Goal: Task Accomplishment & Management: Manage account settings

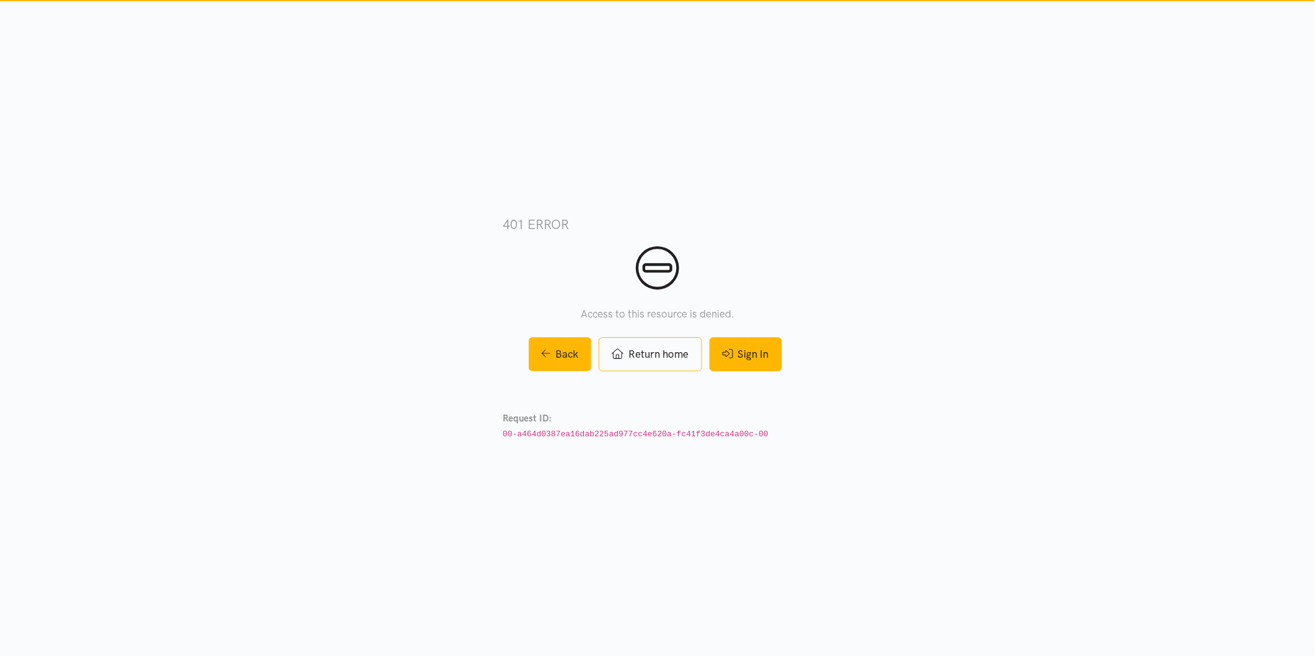
click at [750, 348] on link "Sign In" at bounding box center [745, 354] width 72 height 34
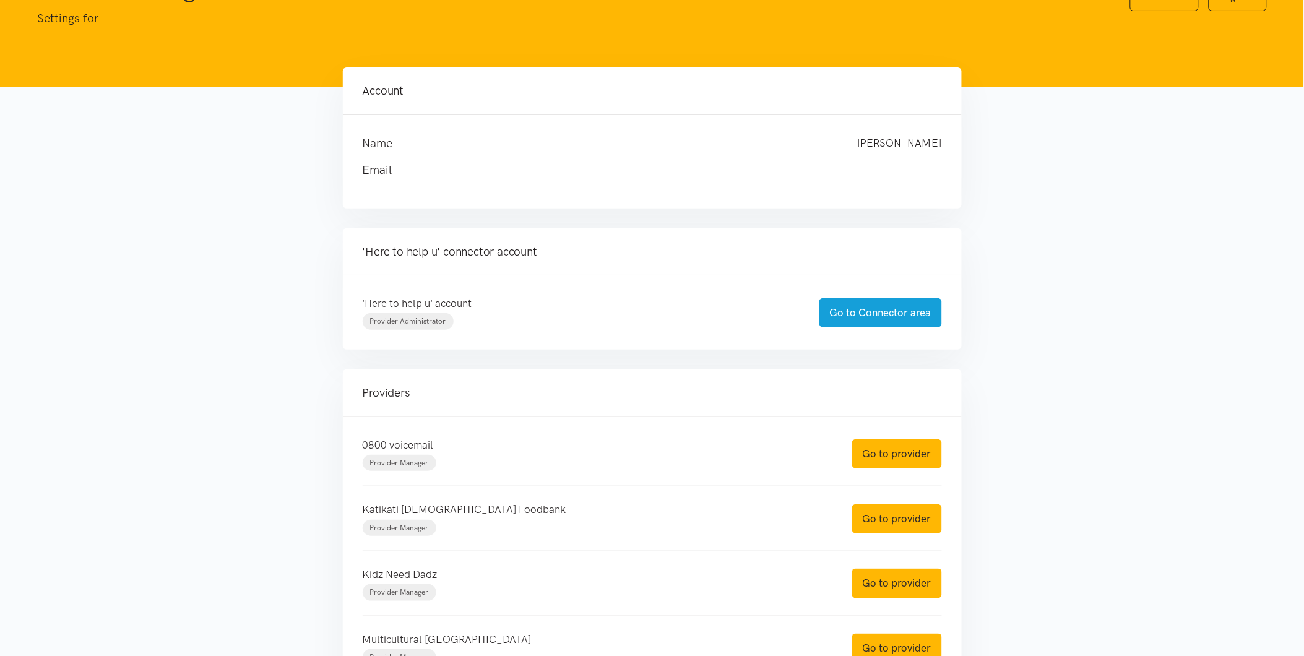
scroll to position [137, 0]
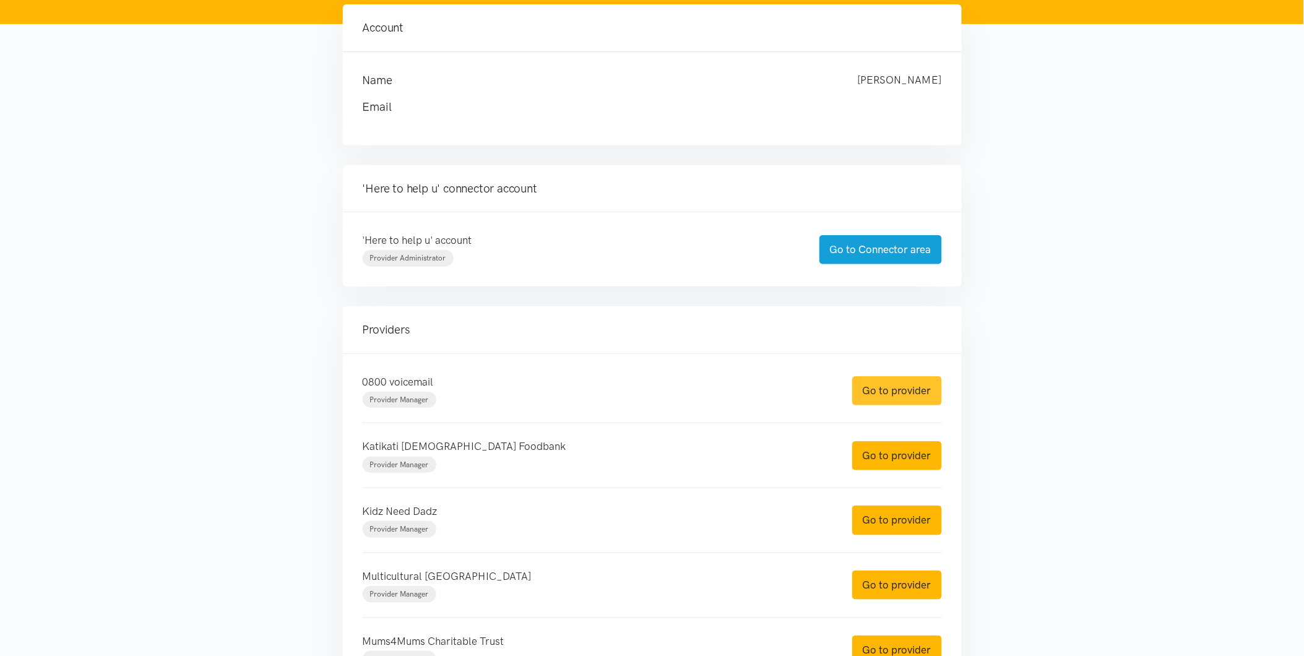
click at [887, 392] on link "Go to provider" at bounding box center [897, 390] width 90 height 29
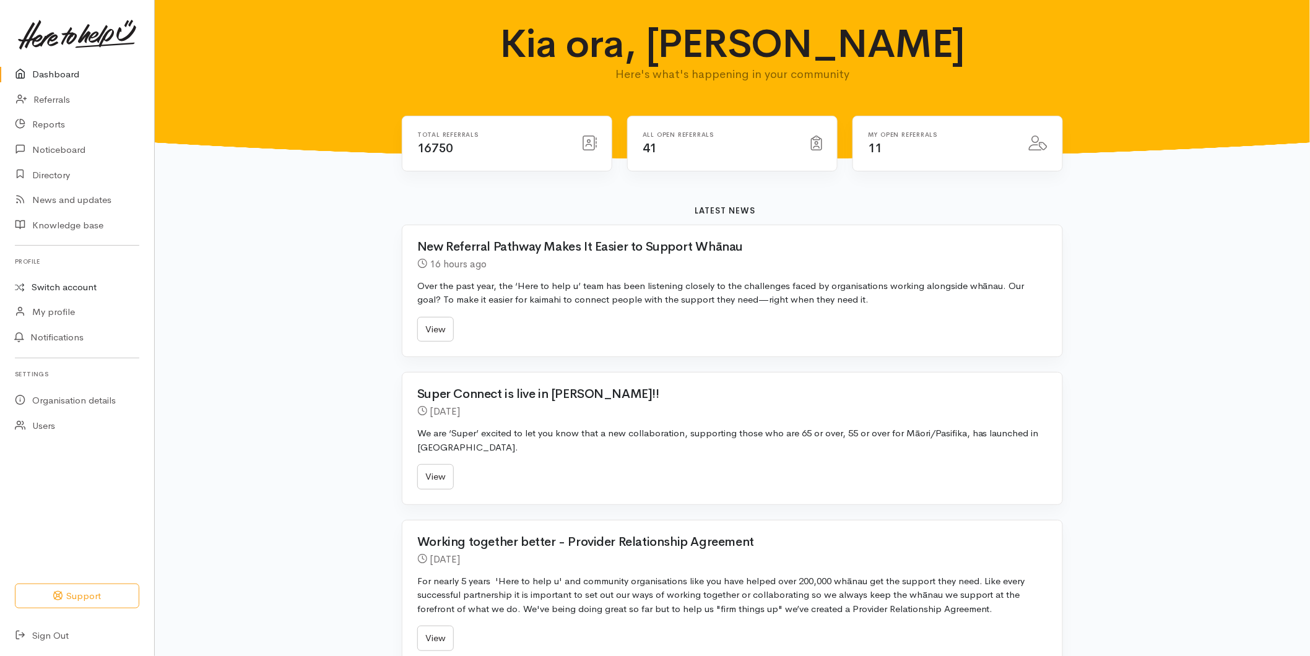
click at [53, 289] on link "Switch account" at bounding box center [77, 287] width 154 height 24
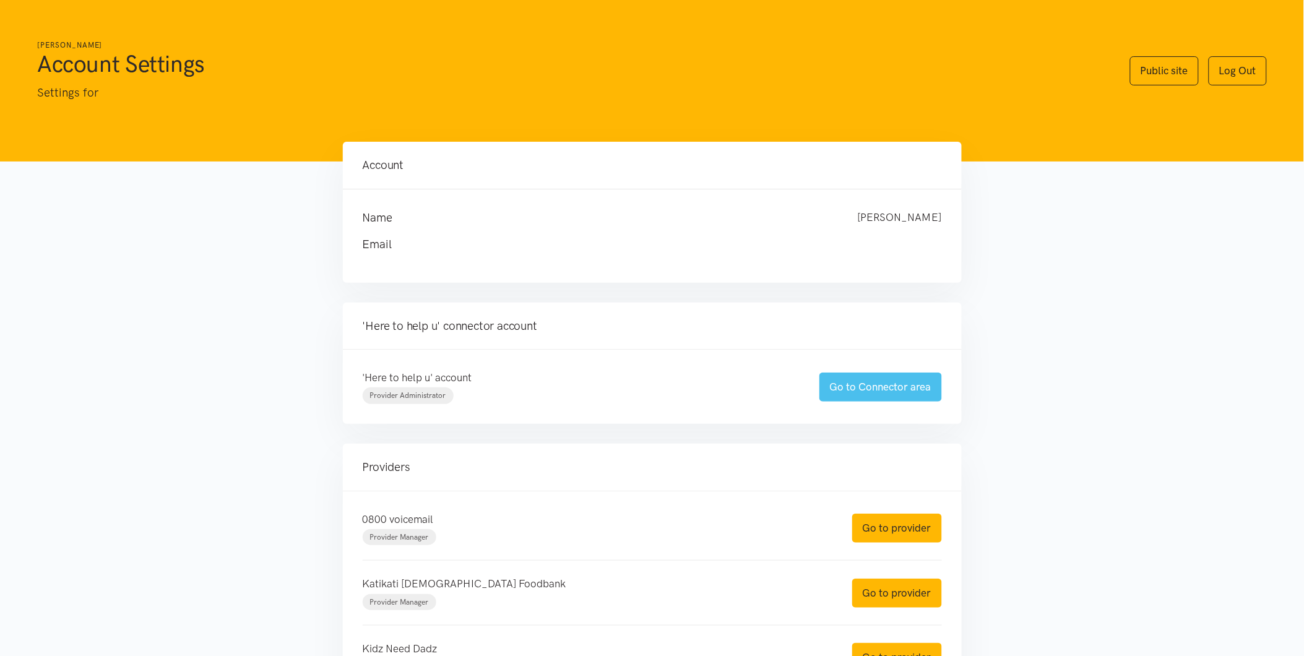
click at [836, 390] on link "Go to Connector area" at bounding box center [881, 387] width 123 height 29
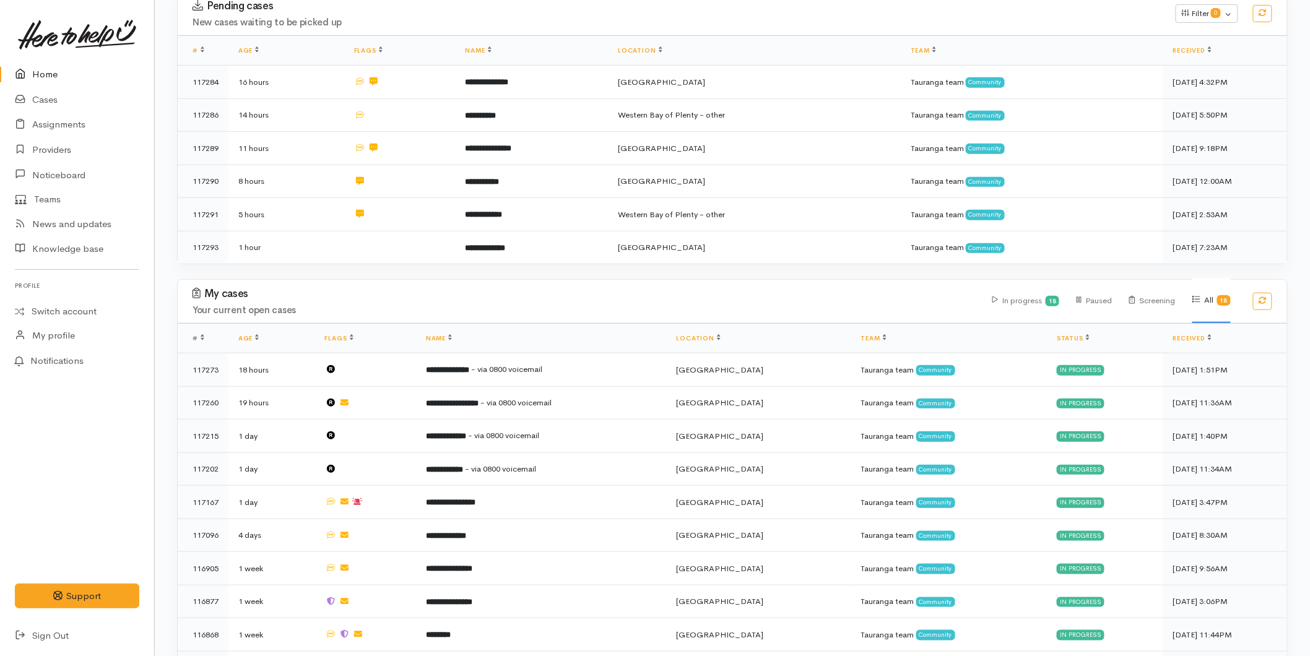
scroll to position [533, 0]
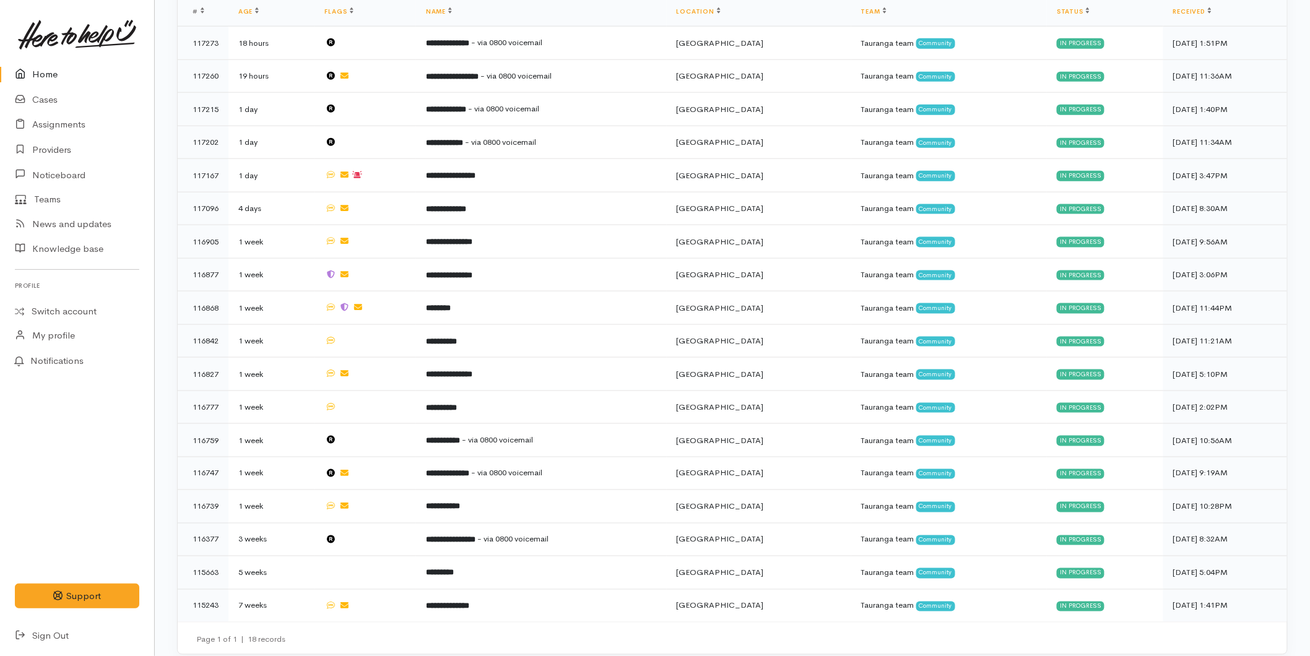
click at [64, 64] on link "Home" at bounding box center [77, 74] width 154 height 25
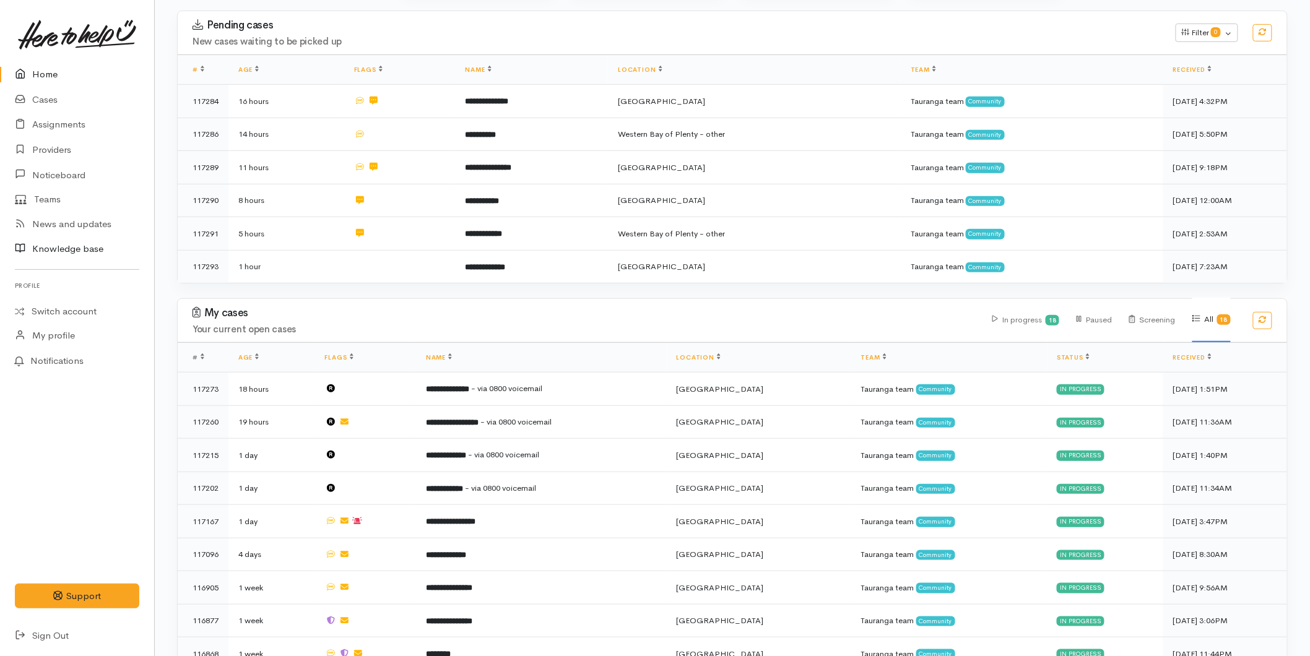
scroll to position [206, 0]
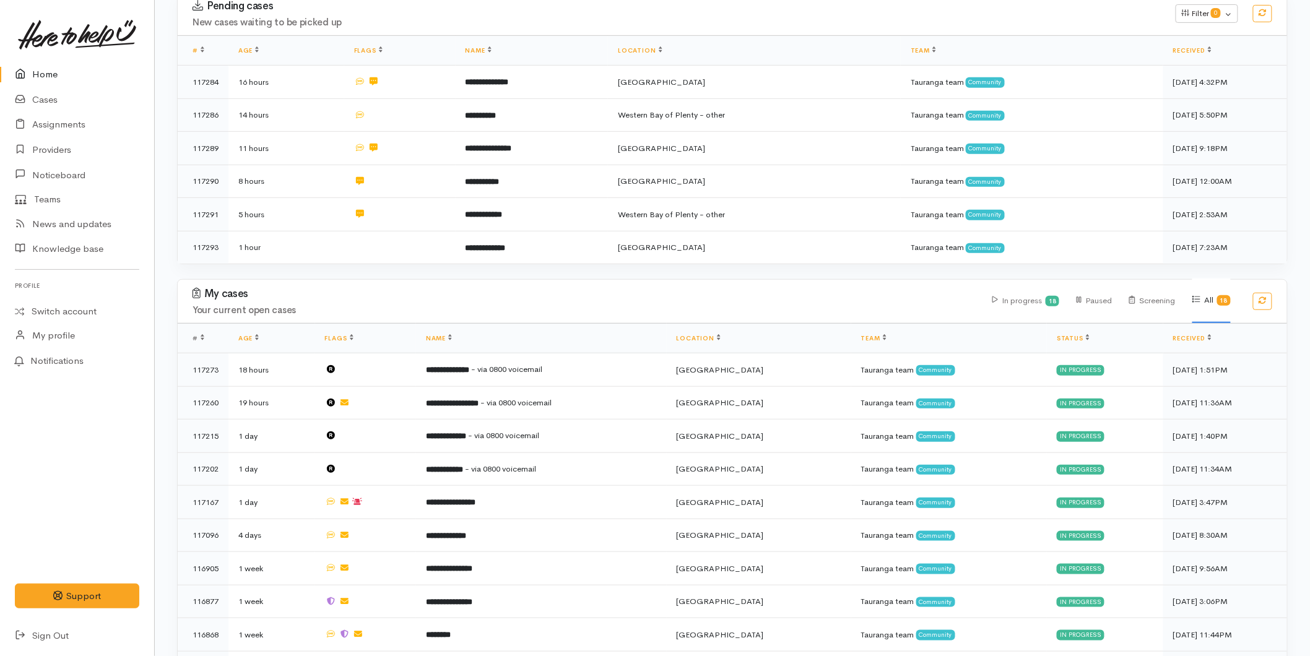
drag, startPoint x: 62, startPoint y: 69, endPoint x: 59, endPoint y: 75, distance: 6.4
click at [62, 69] on link "Home" at bounding box center [77, 74] width 154 height 25
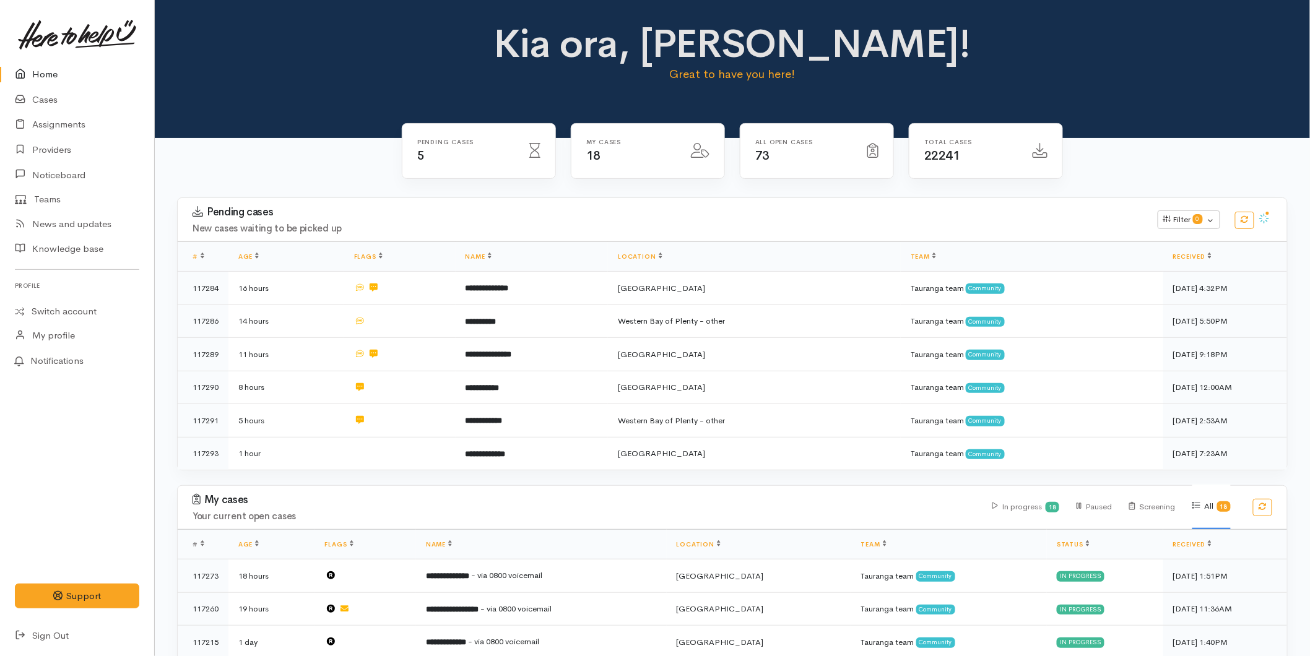
click at [54, 77] on link "Home" at bounding box center [77, 74] width 154 height 25
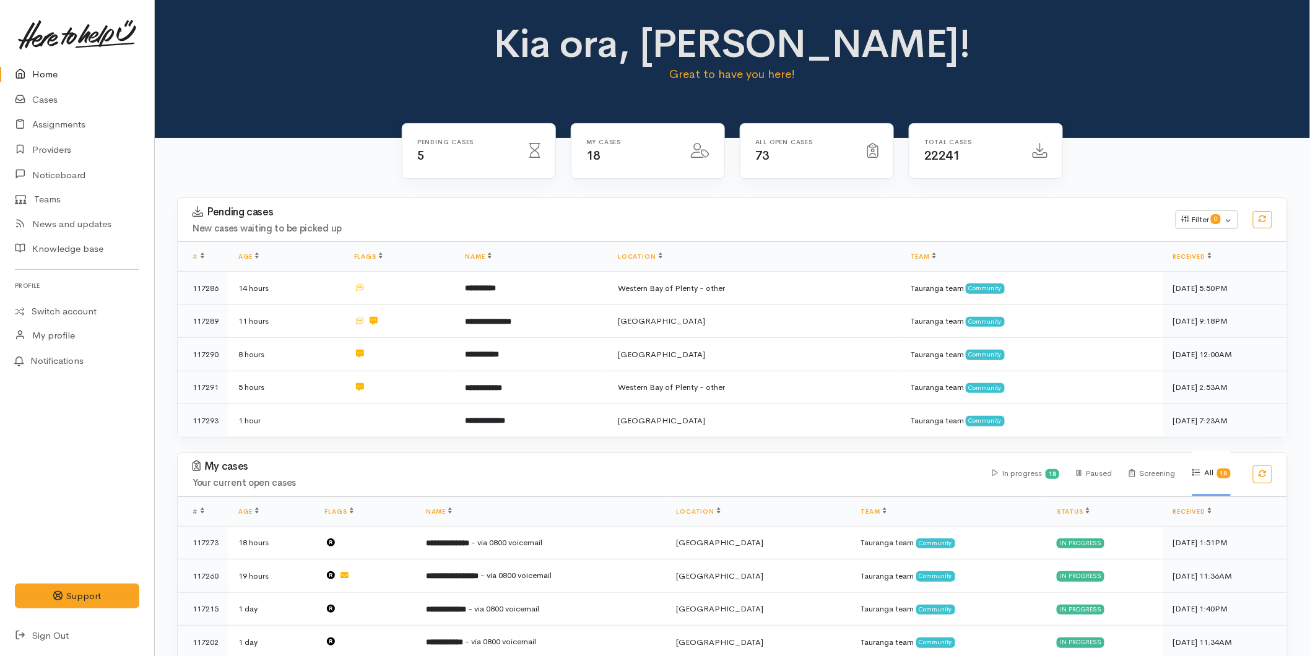
scroll to position [500, 0]
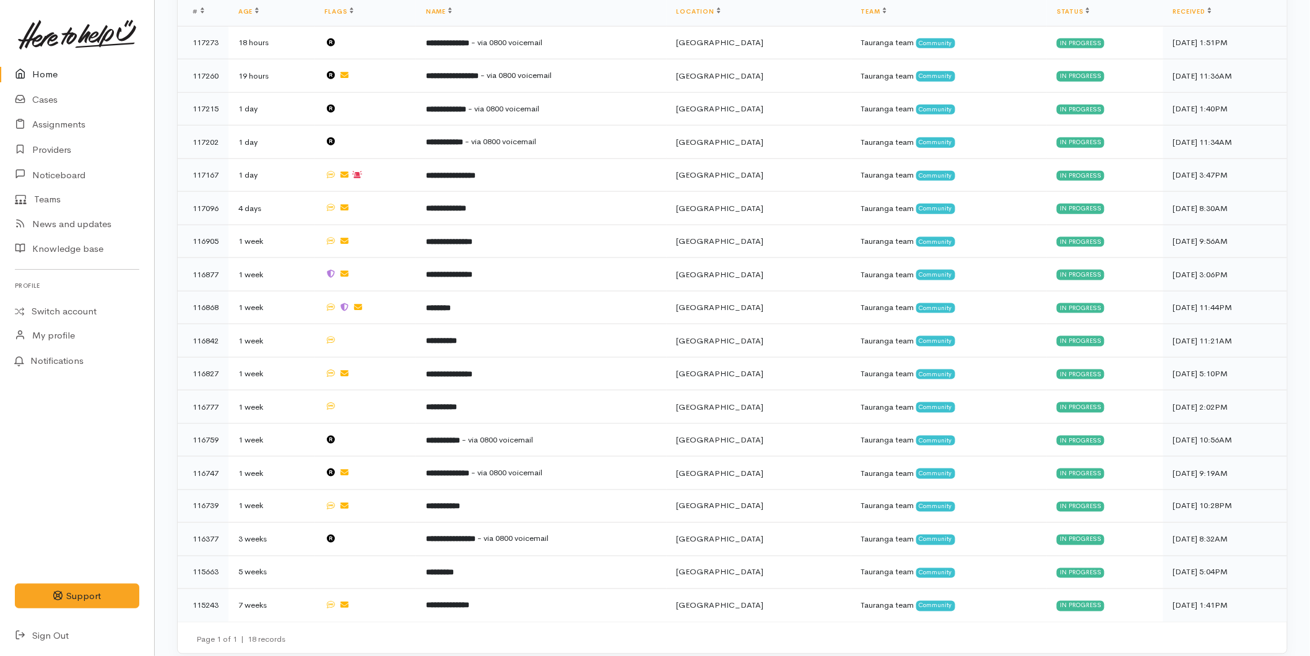
click at [35, 66] on link "Home" at bounding box center [77, 74] width 154 height 25
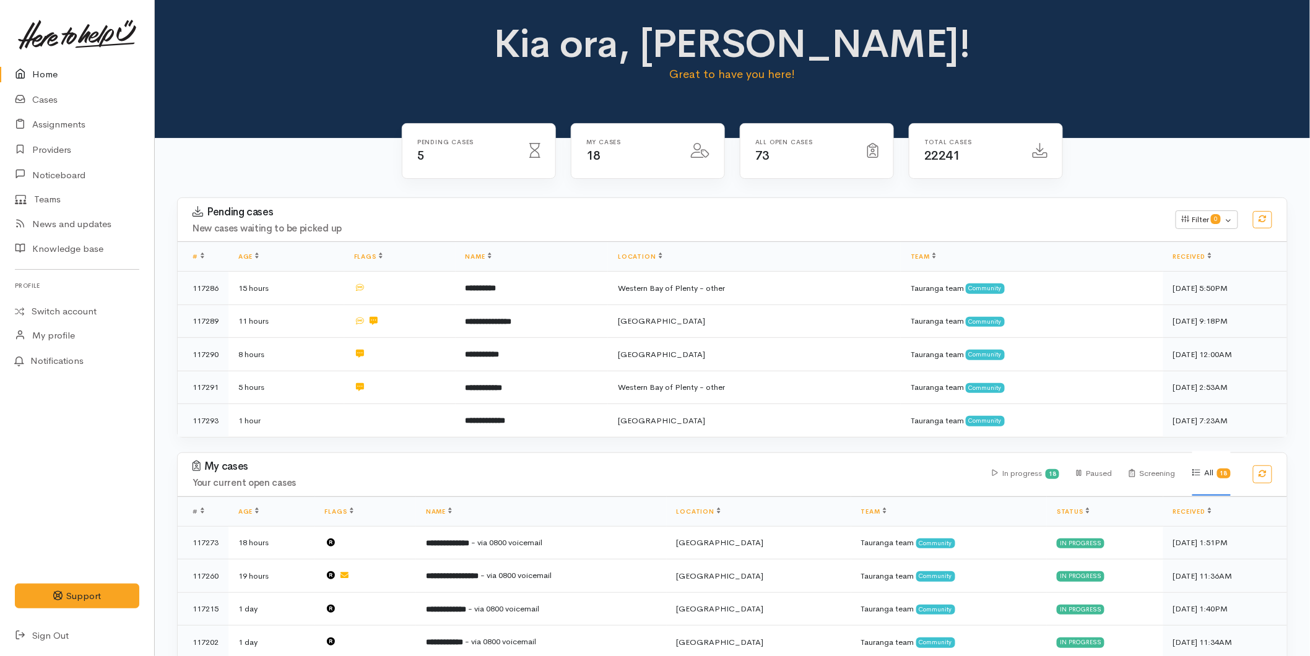
click at [57, 79] on link "Home" at bounding box center [77, 74] width 154 height 25
click at [34, 64] on link "Home" at bounding box center [77, 74] width 154 height 25
click at [63, 63] on link "Home" at bounding box center [77, 74] width 154 height 25
click at [43, 63] on link "Home" at bounding box center [77, 74] width 154 height 25
click at [69, 59] on link at bounding box center [77, 34] width 124 height 54
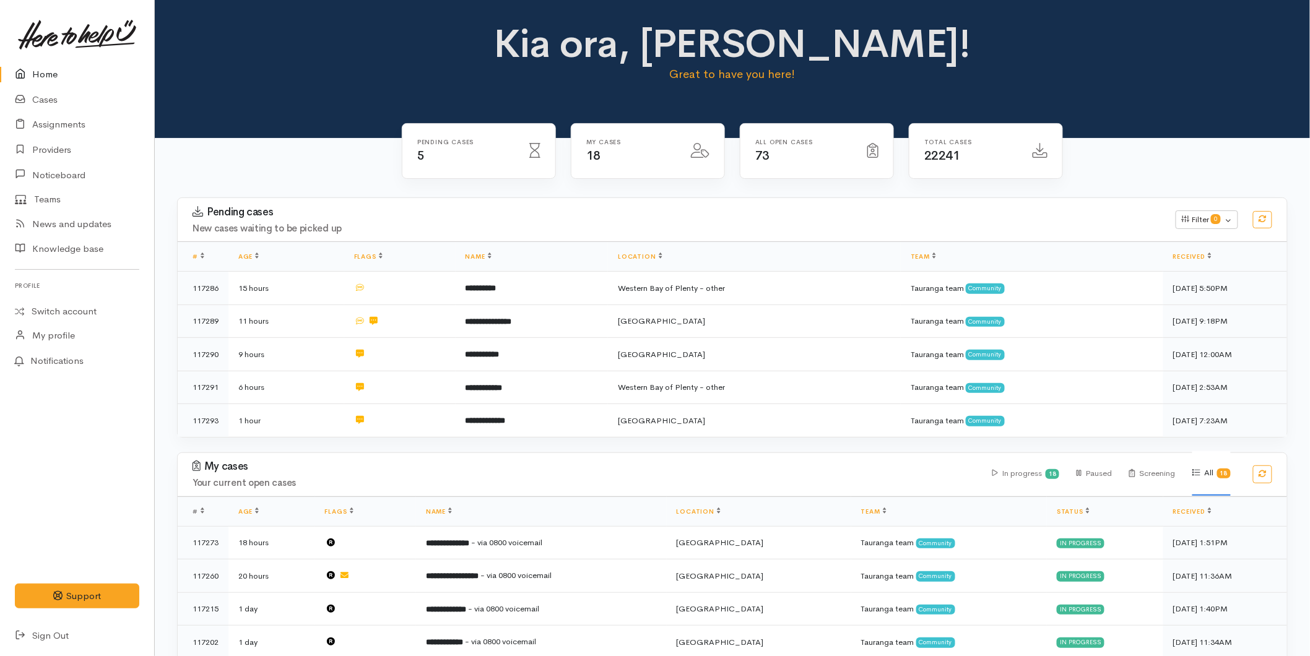
click at [37, 83] on link "Home" at bounding box center [77, 74] width 154 height 25
click at [51, 60] on link at bounding box center [77, 34] width 124 height 54
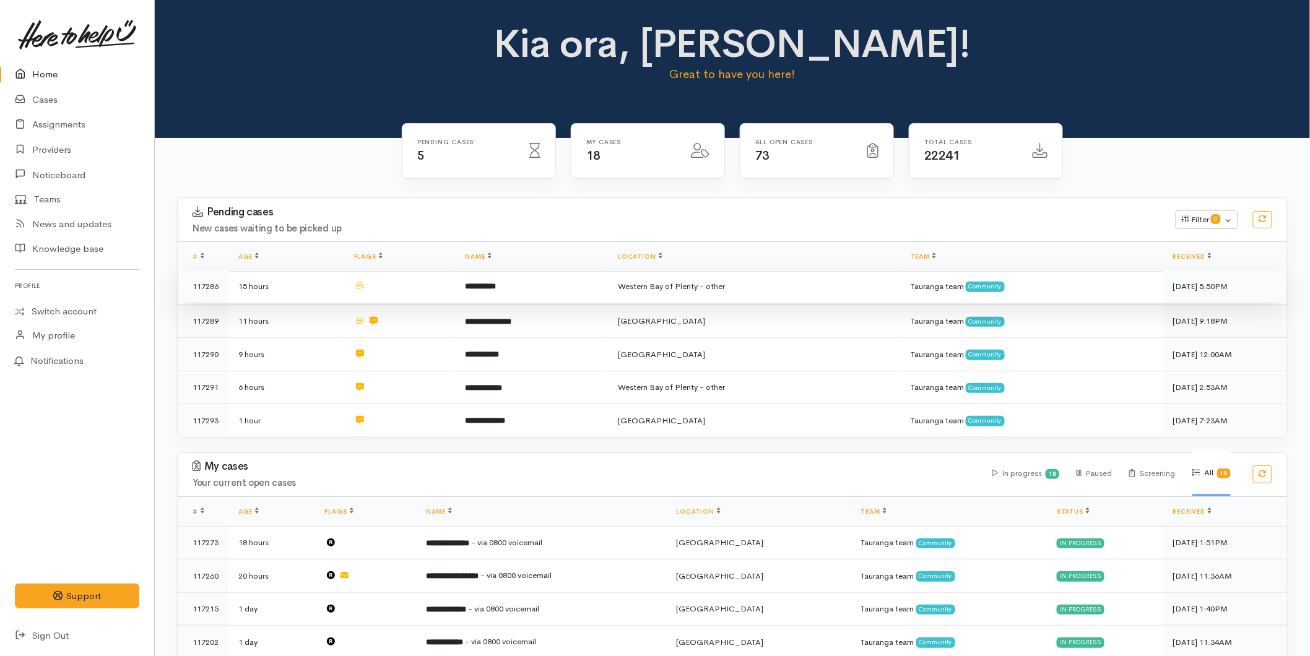
click at [608, 291] on td "**********" at bounding box center [532, 286] width 153 height 33
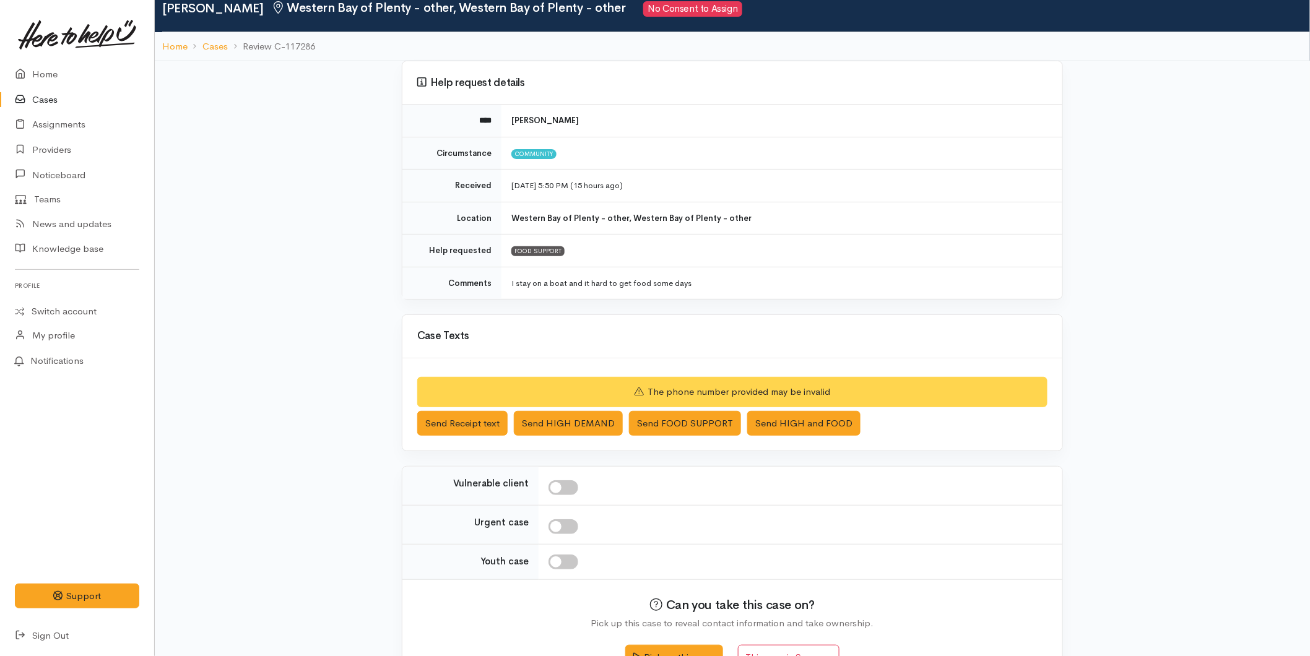
scroll to position [85, 0]
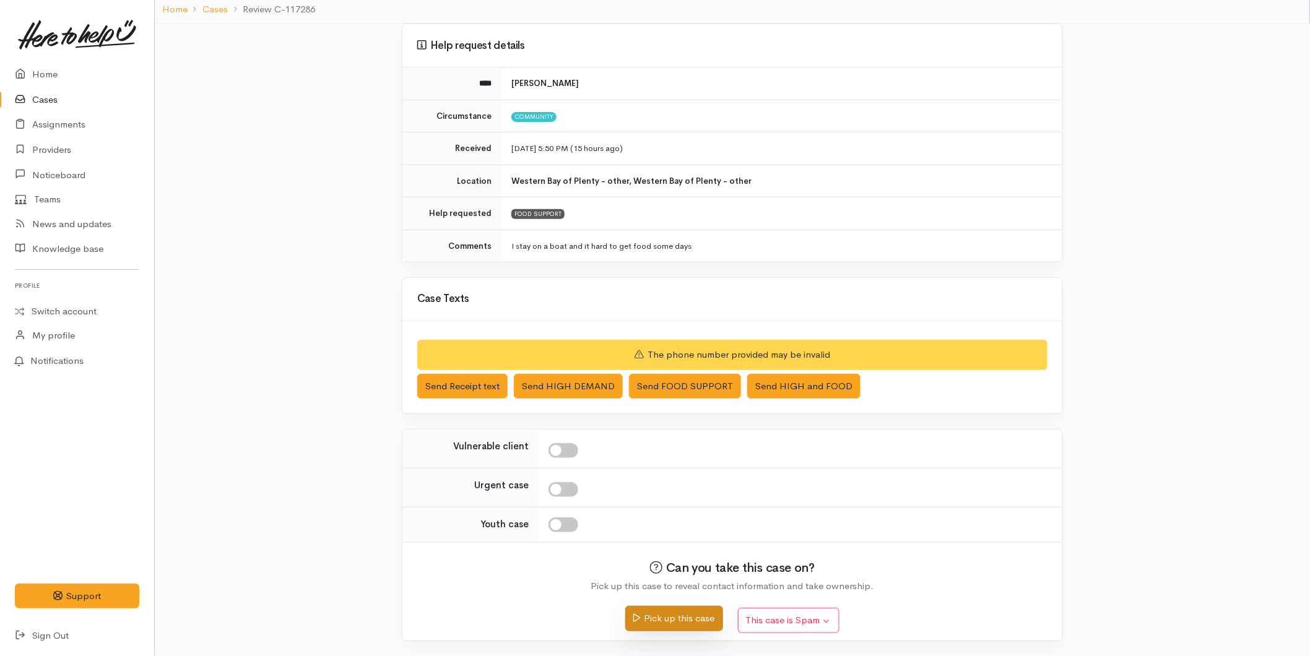
click at [675, 623] on button "Pick up this case" at bounding box center [673, 618] width 97 height 25
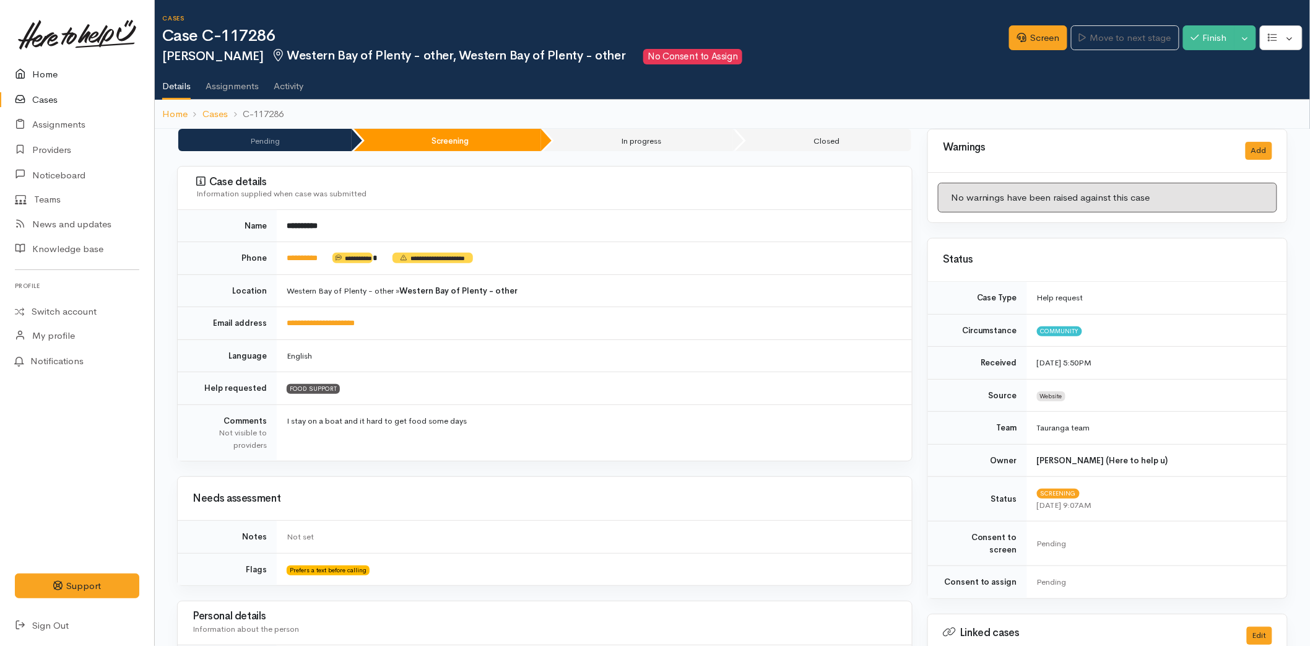
click at [59, 72] on link "Home" at bounding box center [77, 74] width 154 height 25
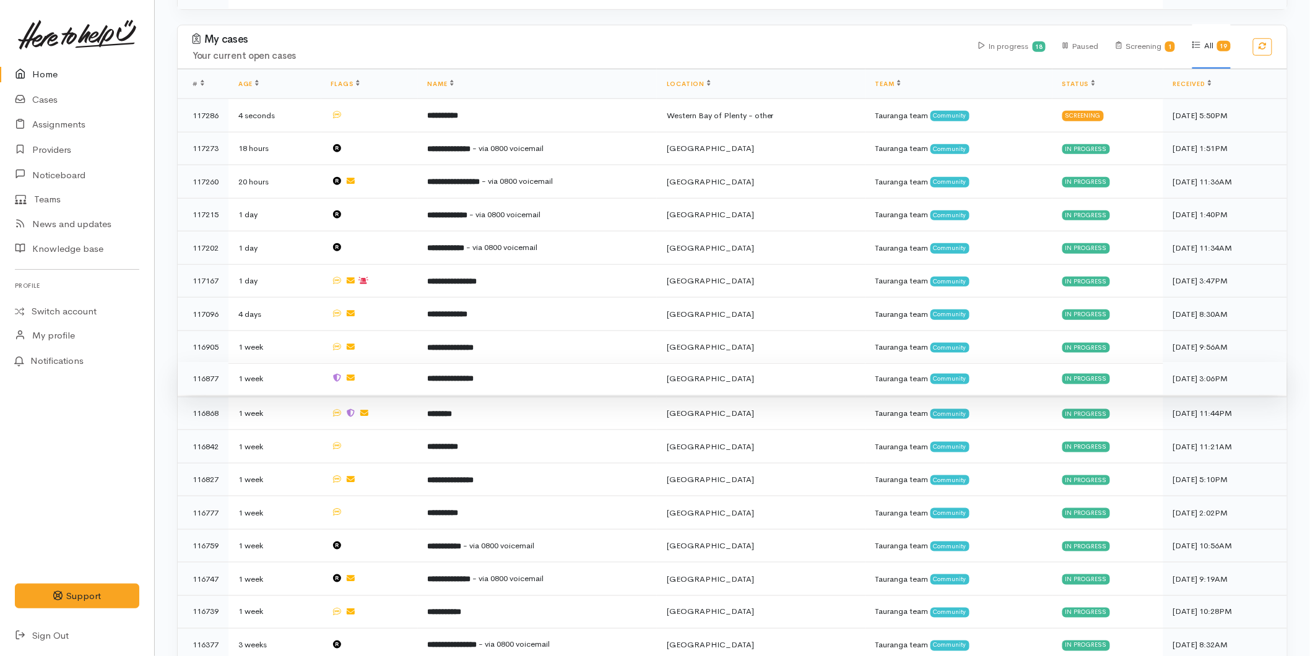
scroll to position [206, 0]
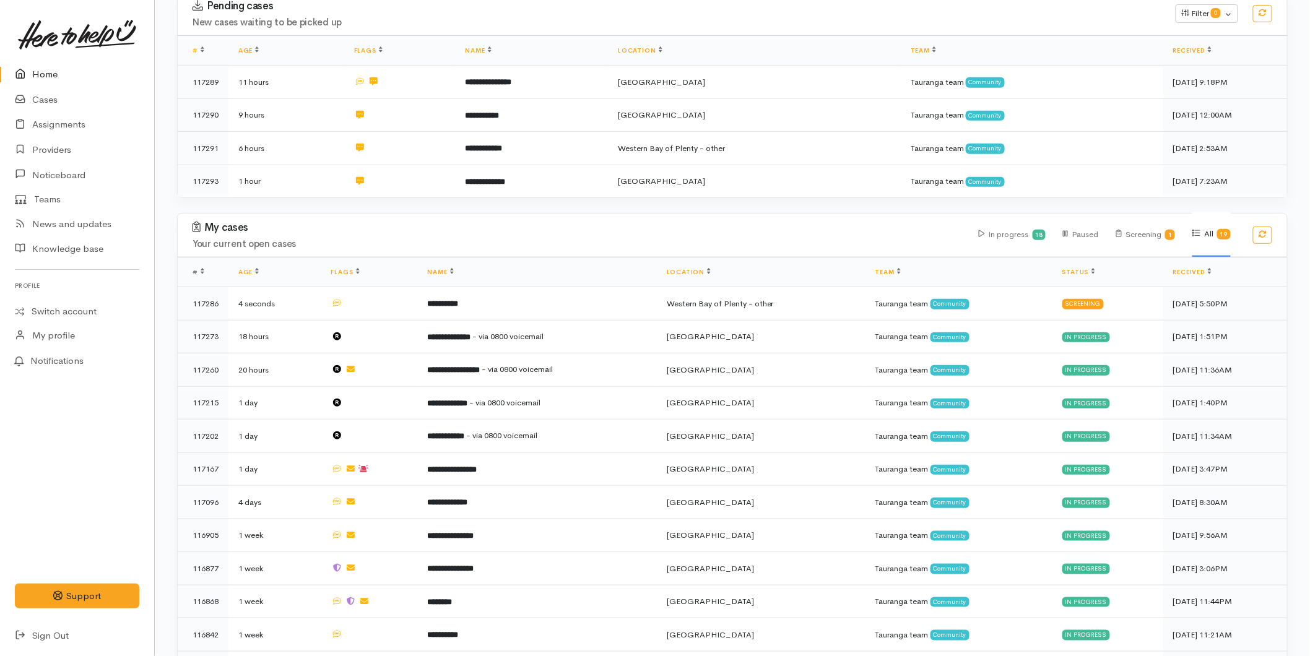
click at [53, 80] on link "Home" at bounding box center [77, 74] width 154 height 25
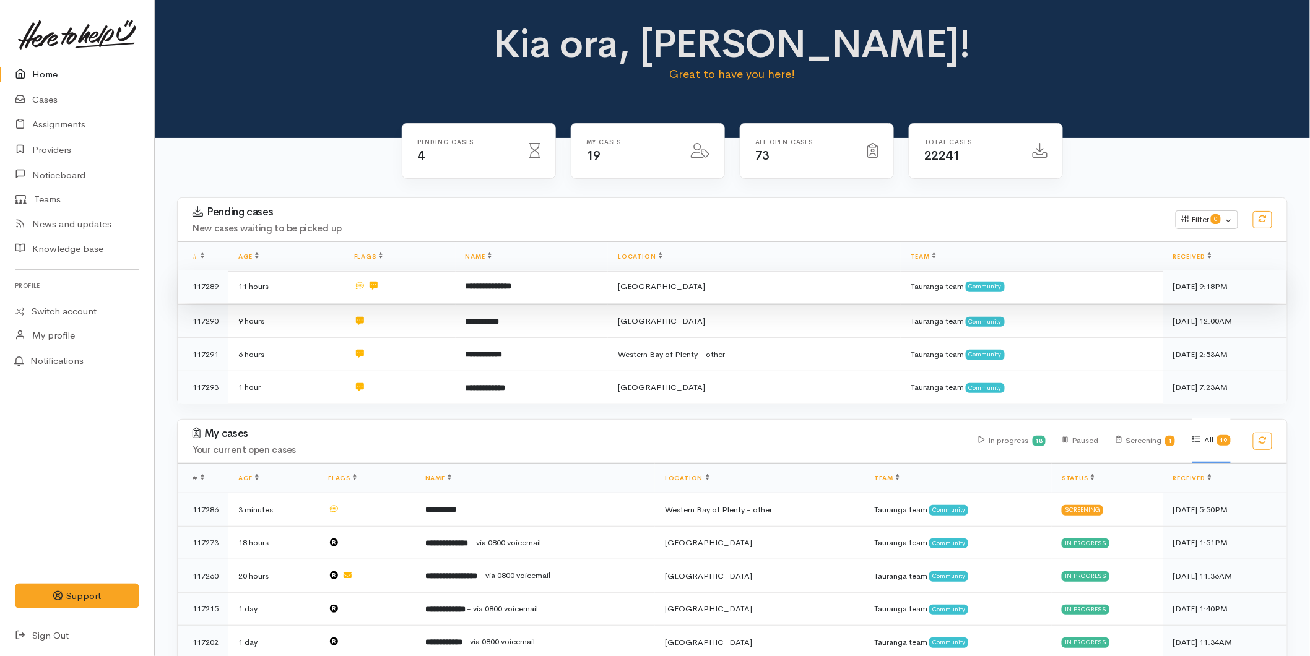
click at [529, 286] on td "**********" at bounding box center [532, 286] width 153 height 33
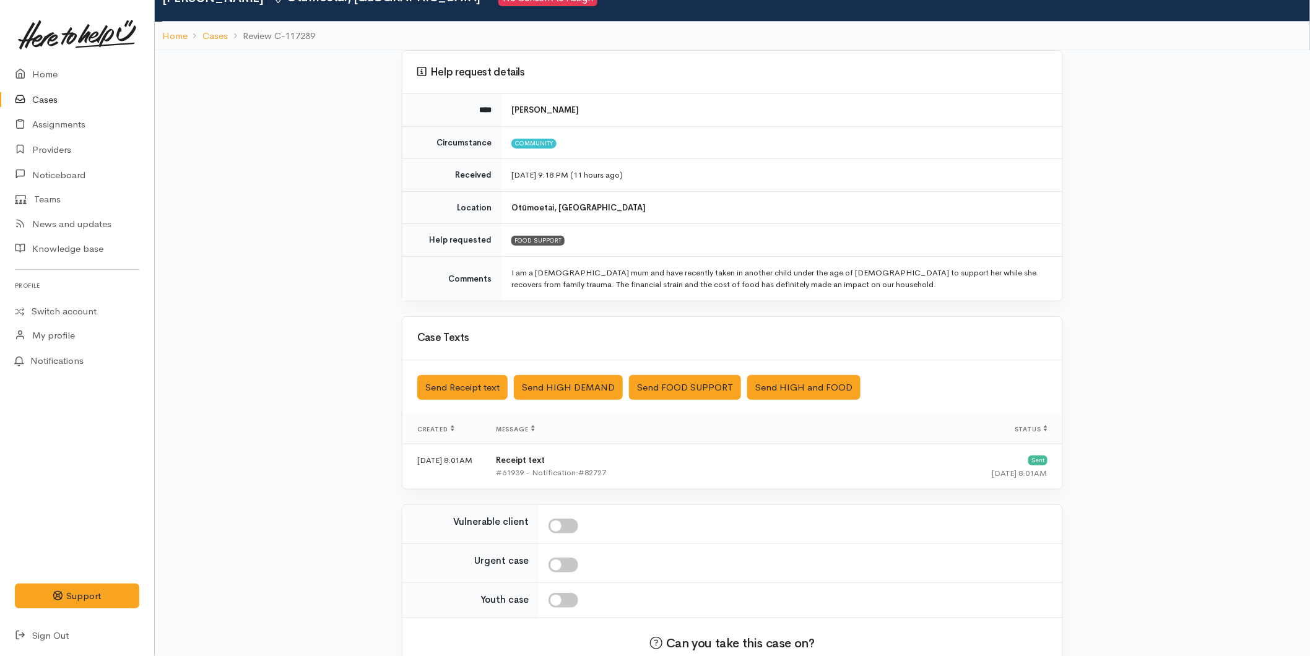
scroll to position [134, 0]
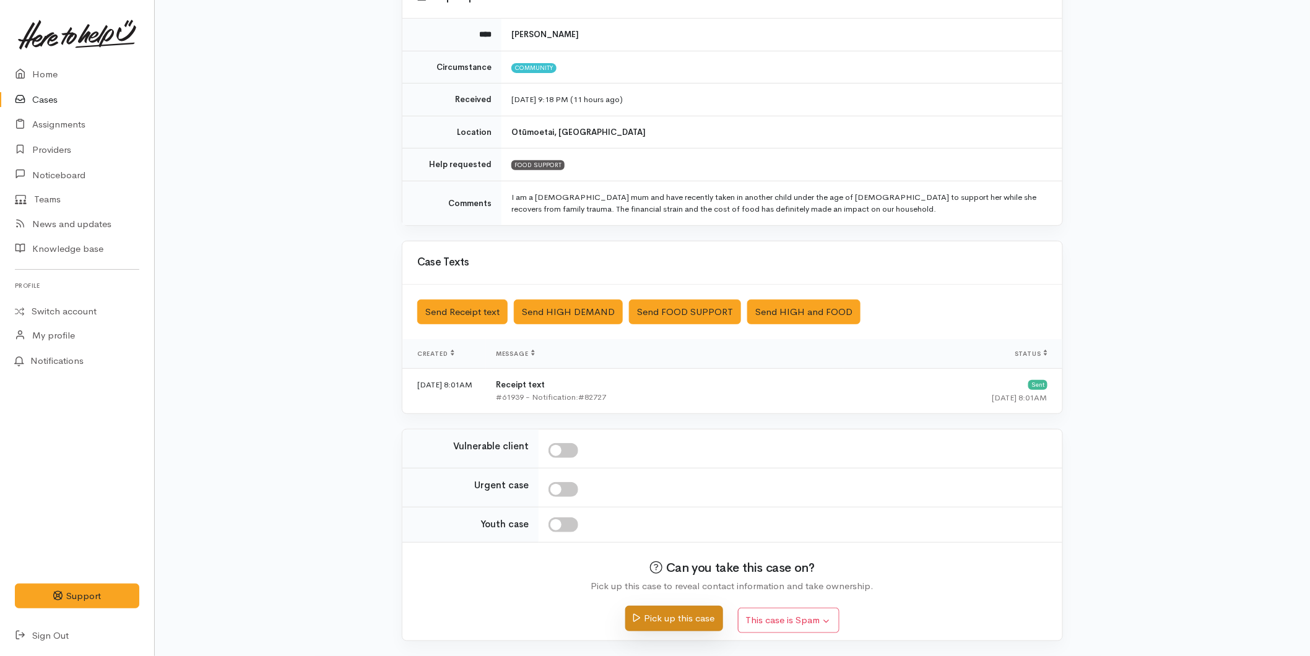
click at [653, 626] on button "Pick up this case" at bounding box center [673, 618] width 97 height 25
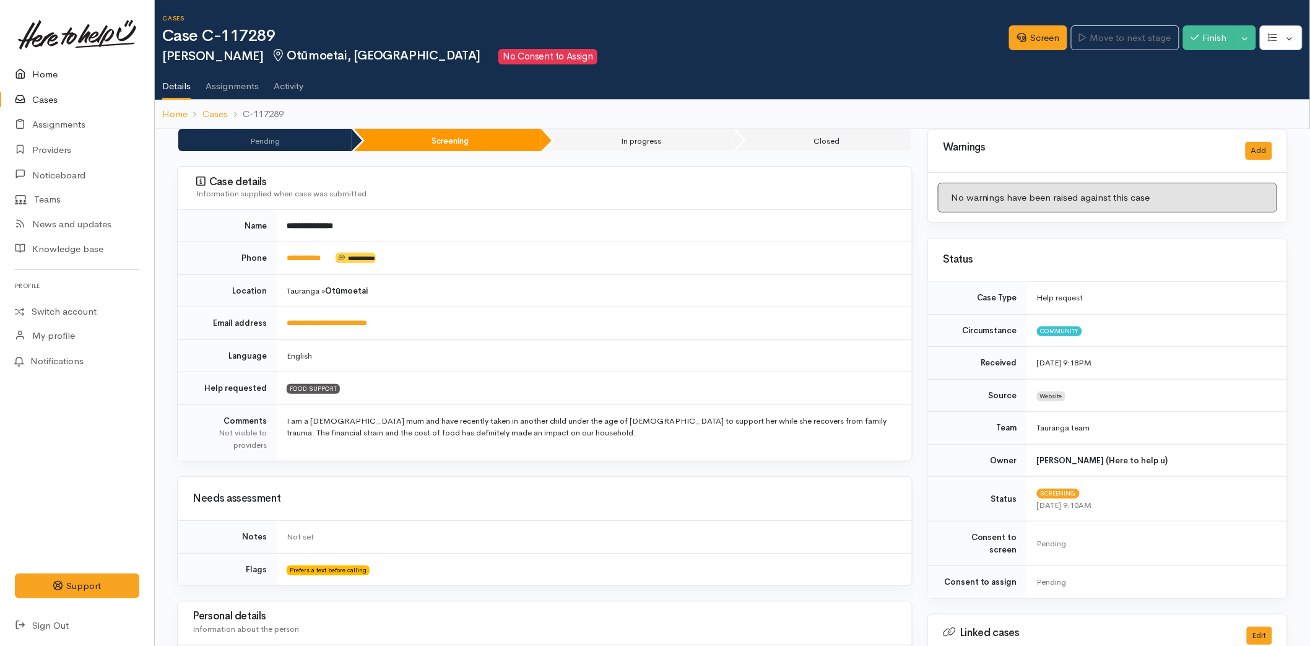
click at [47, 66] on link "Home" at bounding box center [77, 74] width 154 height 25
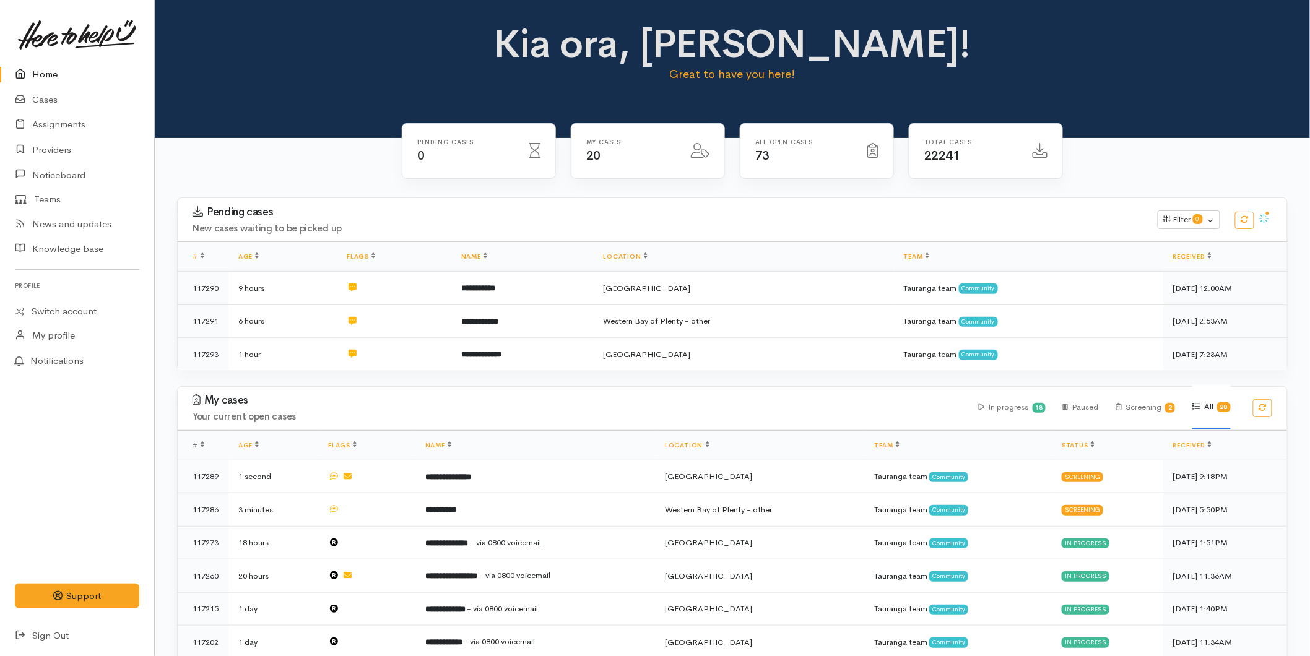
click at [66, 81] on link "Home" at bounding box center [77, 74] width 154 height 25
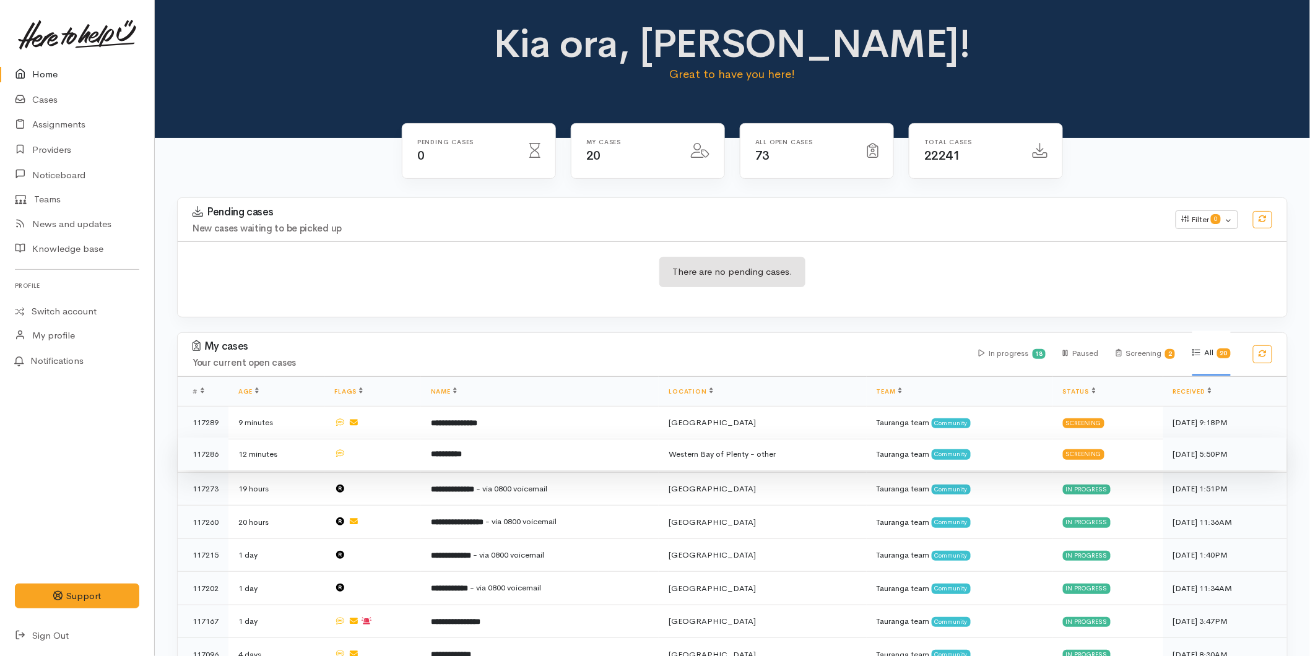
click at [472, 459] on td "**********" at bounding box center [540, 454] width 238 height 33
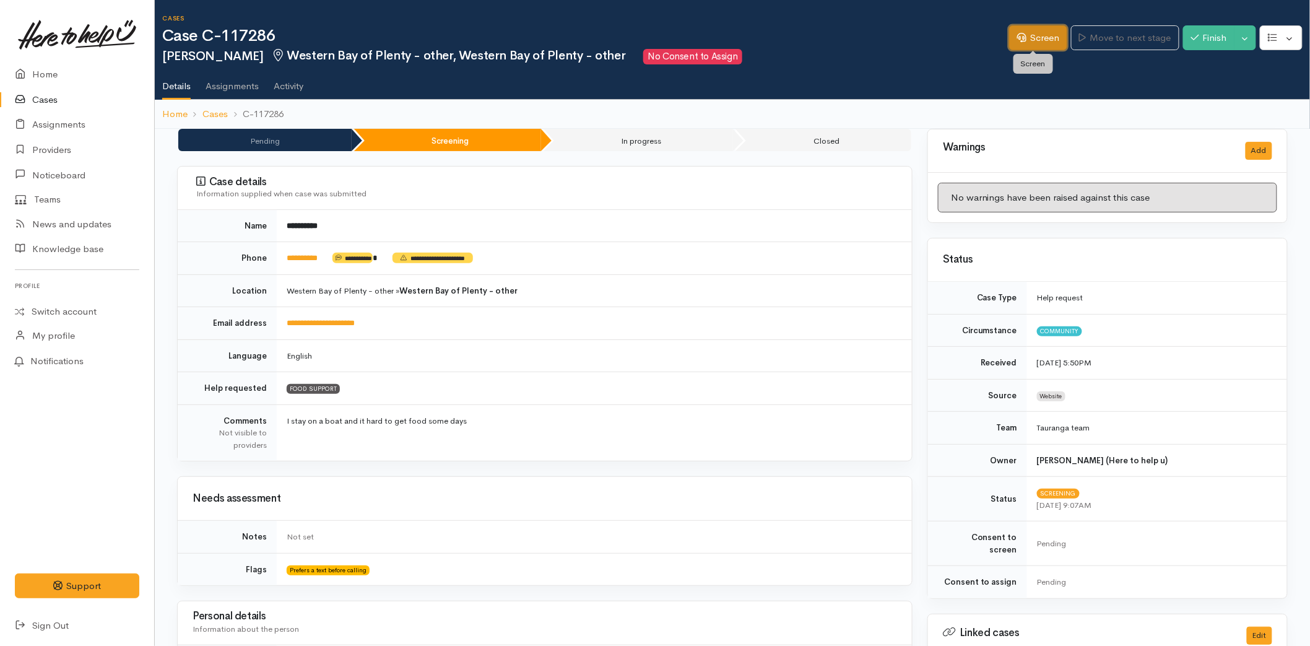
click at [1009, 41] on link "Screen" at bounding box center [1038, 37] width 58 height 25
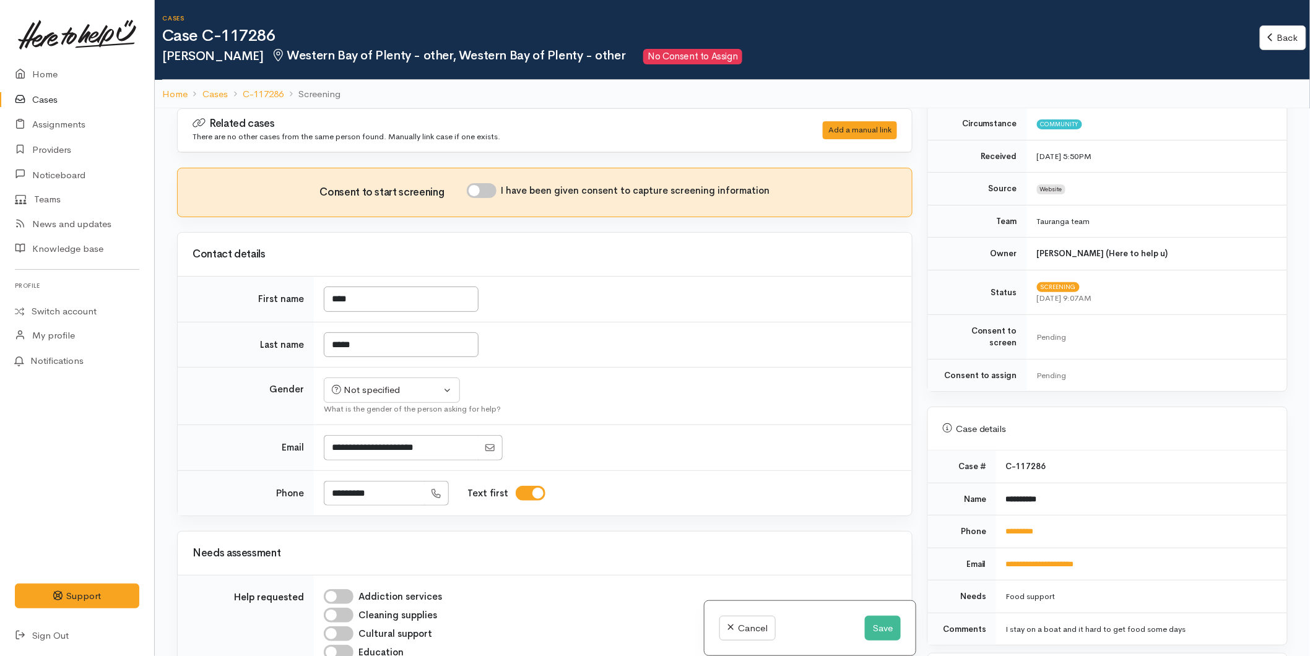
scroll to position [481, 0]
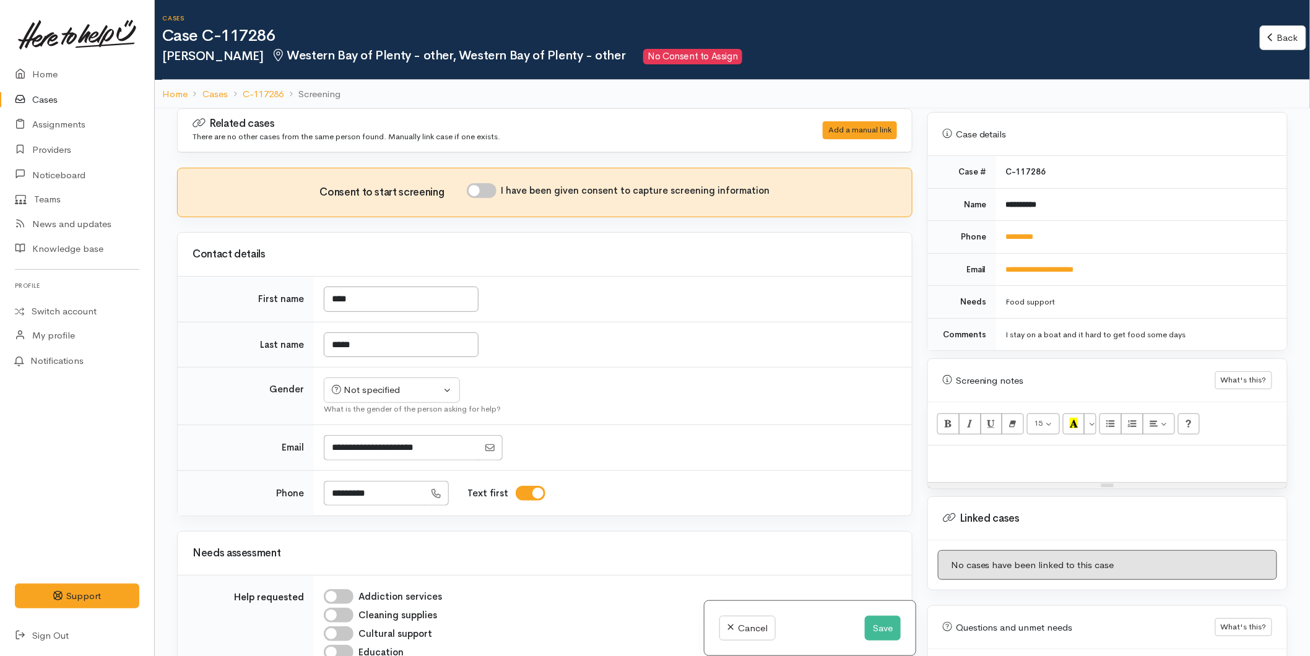
click at [1026, 221] on td "*********" at bounding box center [1141, 237] width 291 height 33
click at [1026, 233] on link "*********" at bounding box center [1020, 237] width 28 height 8
click at [969, 452] on p at bounding box center [1107, 459] width 347 height 14
paste div
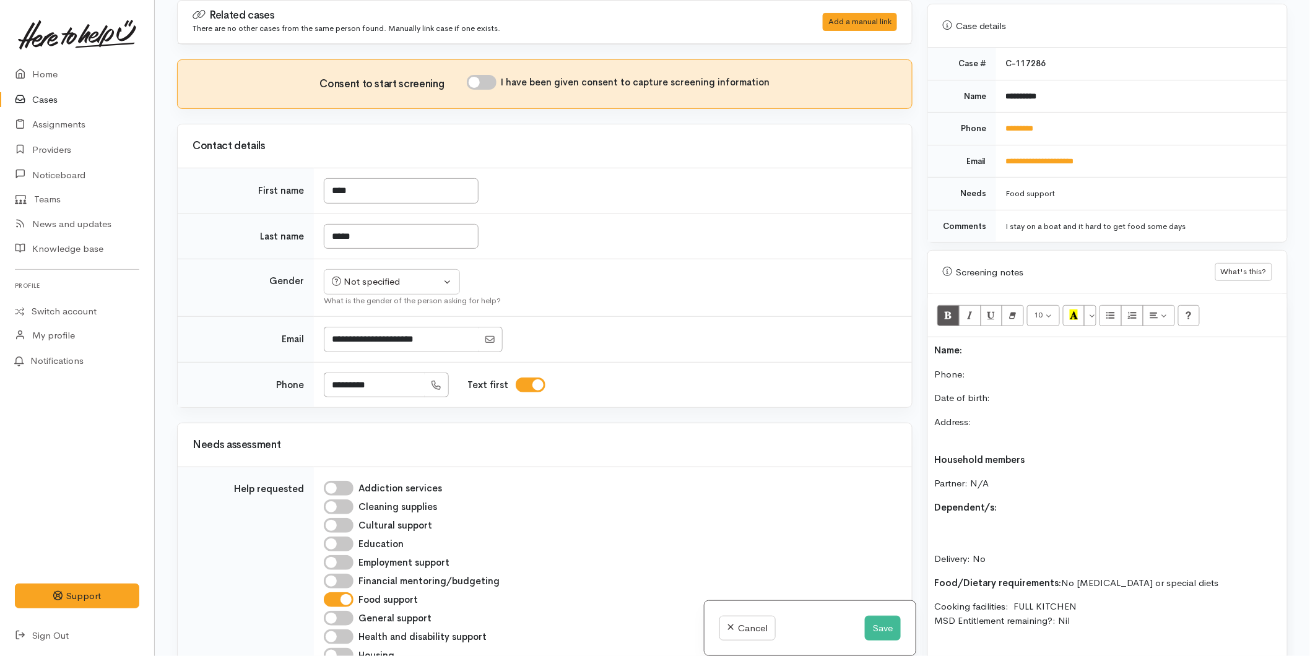
scroll to position [535, 0]
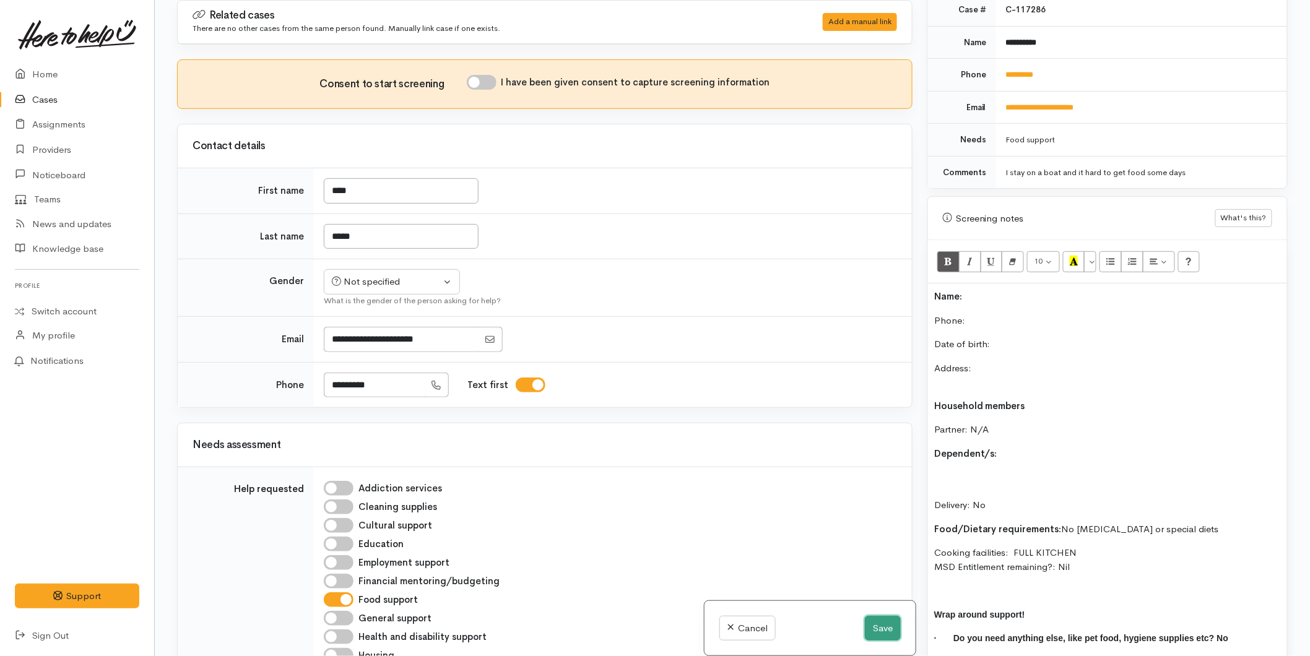
click at [874, 622] on button "Save" at bounding box center [883, 628] width 36 height 25
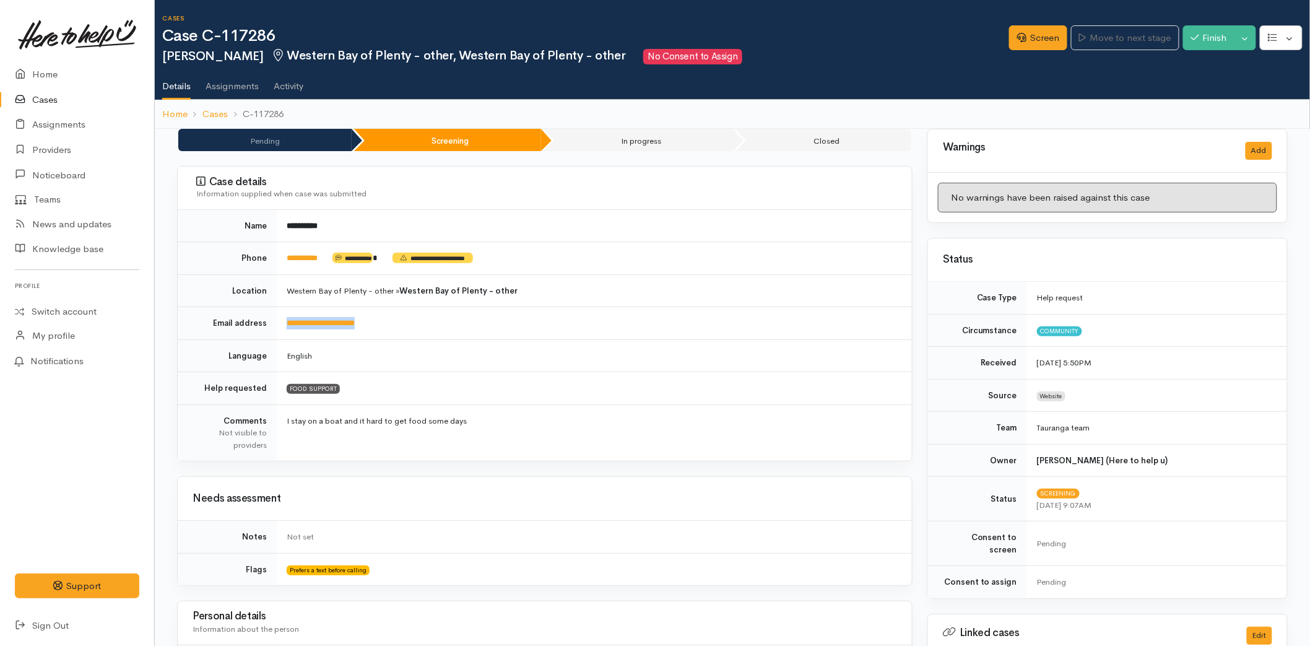
drag, startPoint x: 292, startPoint y: 314, endPoint x: 283, endPoint y: 314, distance: 8.7
click at [283, 314] on td "**********" at bounding box center [594, 323] width 635 height 33
copy link "**********"
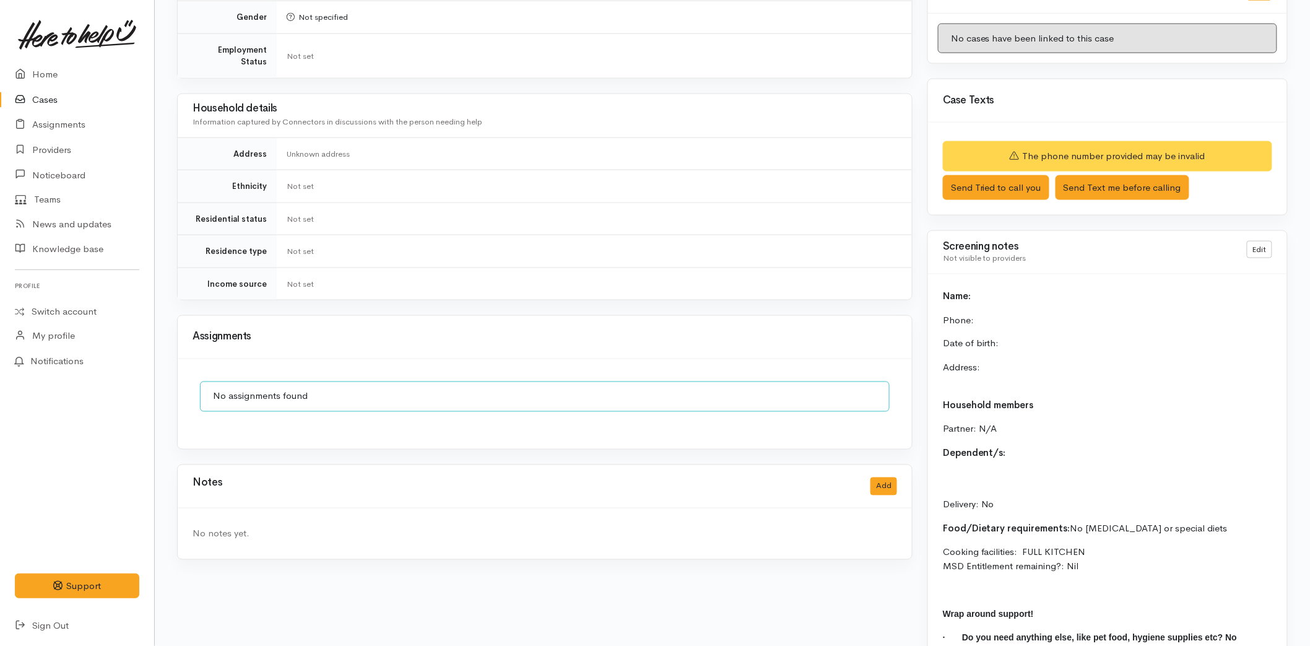
scroll to position [716, 0]
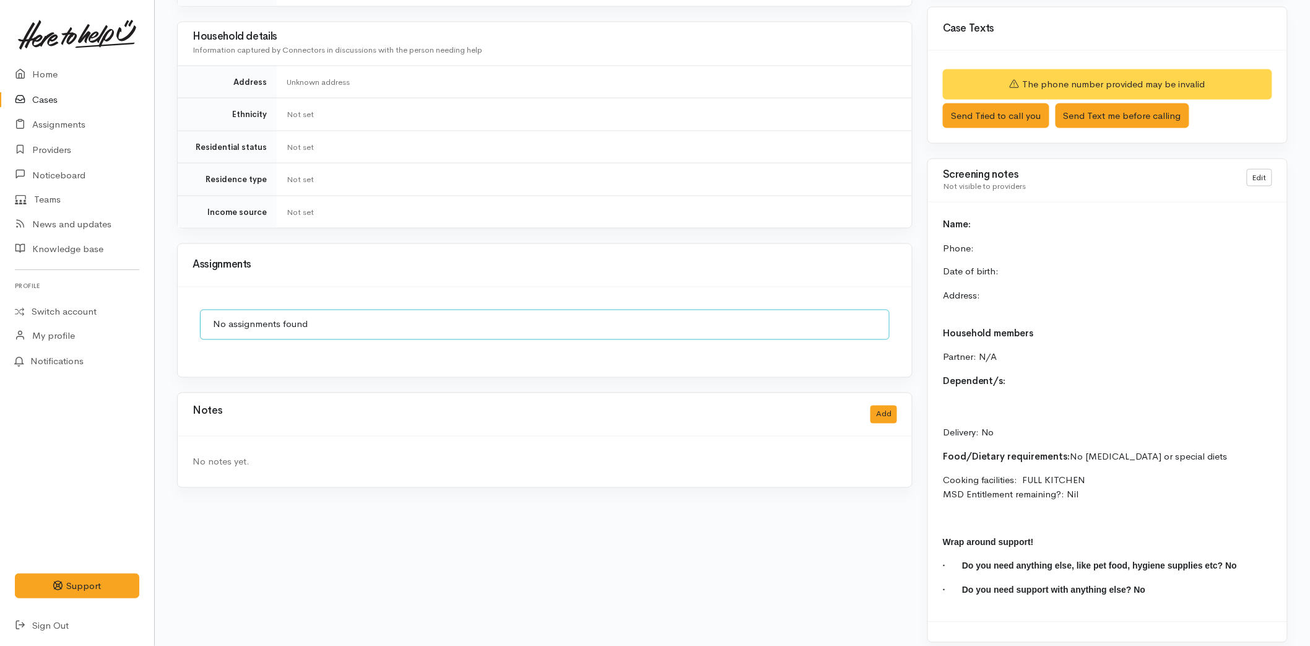
click at [899, 401] on div "Notes Add" at bounding box center [545, 414] width 734 height 43
click at [892, 405] on button "Add" at bounding box center [883, 414] width 27 height 18
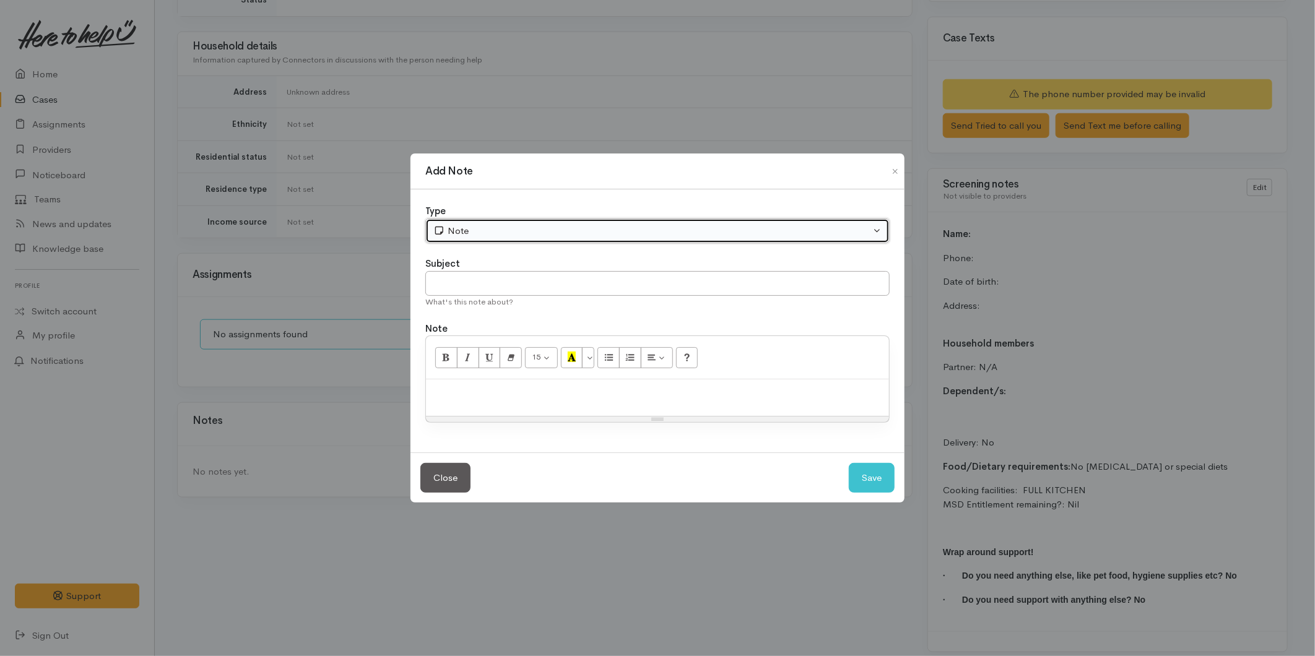
drag, startPoint x: 493, startPoint y: 227, endPoint x: 496, endPoint y: 246, distance: 20.2
click at [493, 227] on div "Note" at bounding box center [651, 231] width 437 height 14
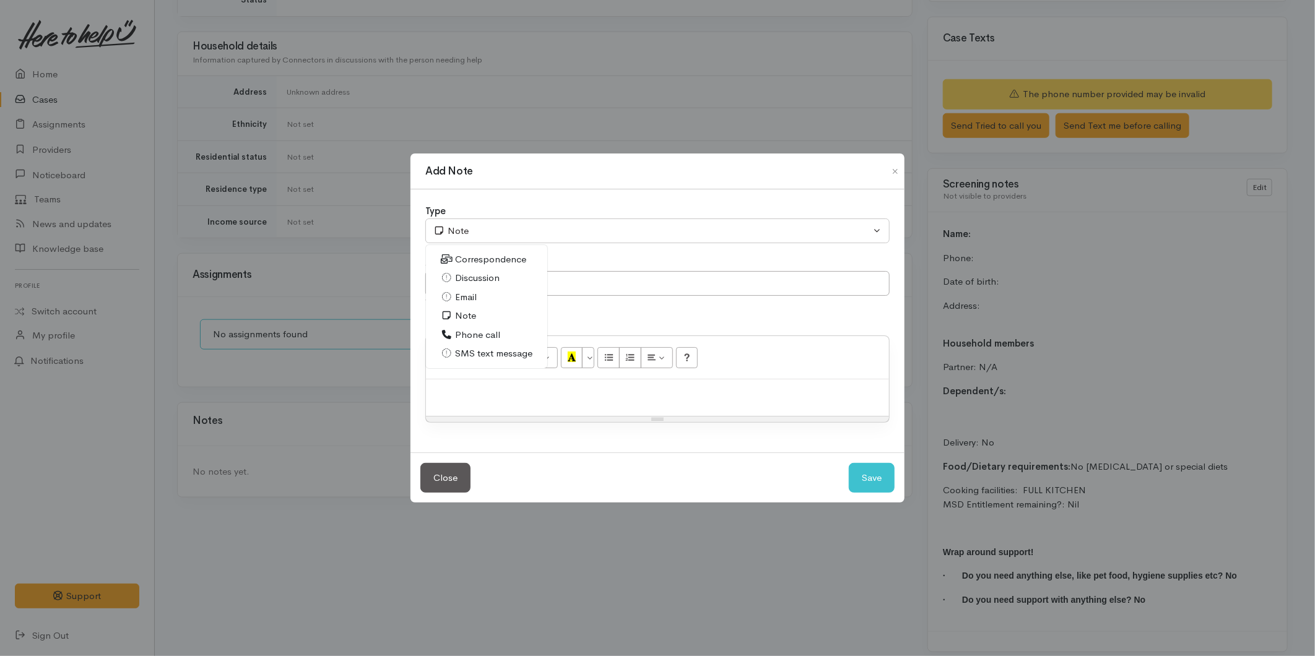
click at [469, 298] on span "Email" at bounding box center [466, 297] width 22 height 14
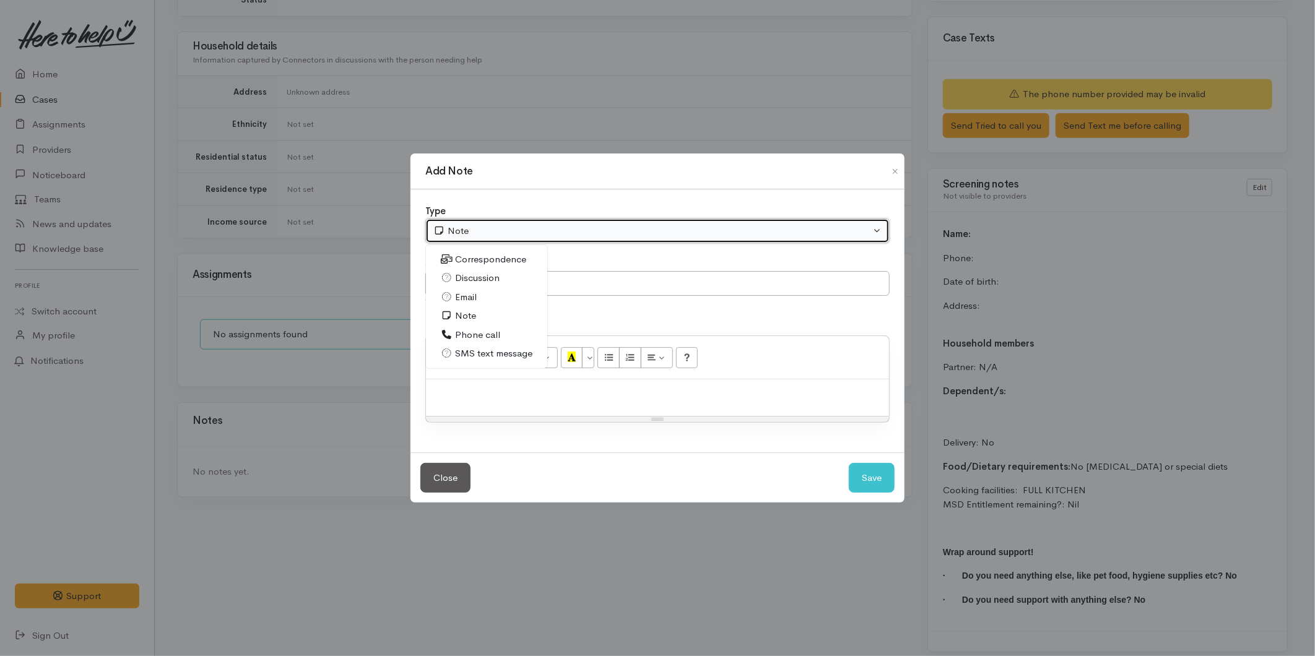
select select "2"
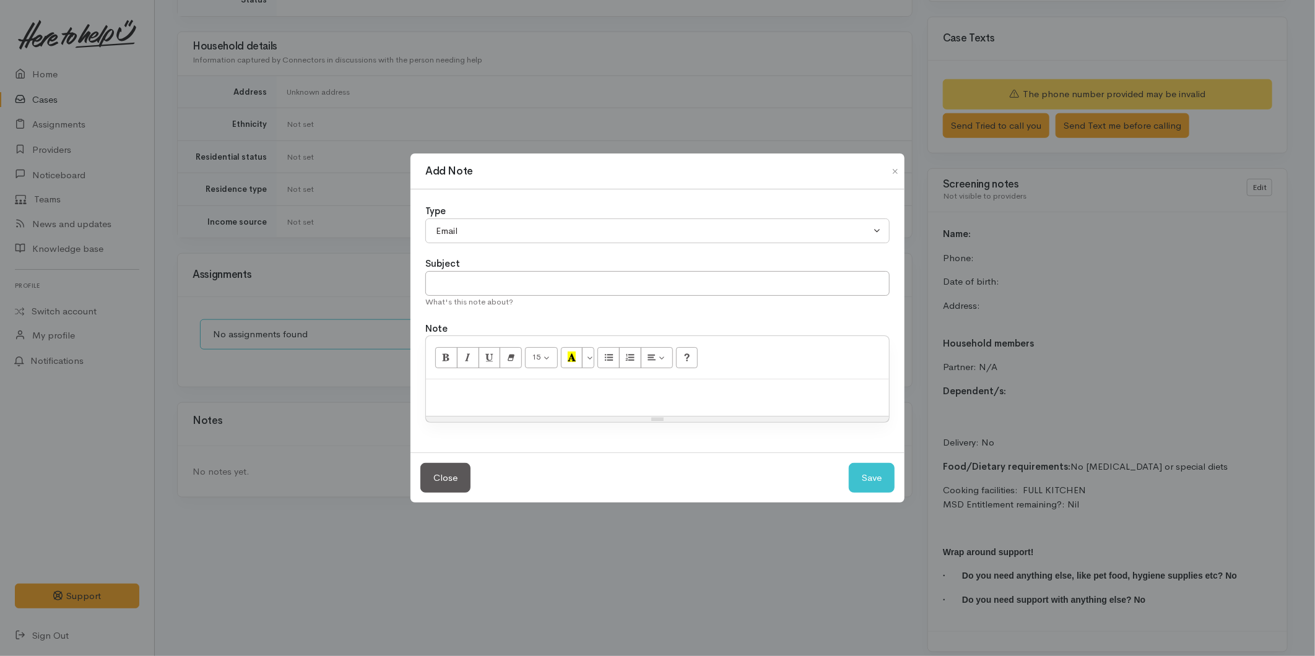
click at [490, 268] on div "Subject" at bounding box center [657, 264] width 464 height 14
click at [482, 279] on input "text" at bounding box center [657, 283] width 464 height 25
type input "*"
type input "Invalid number"
paste div
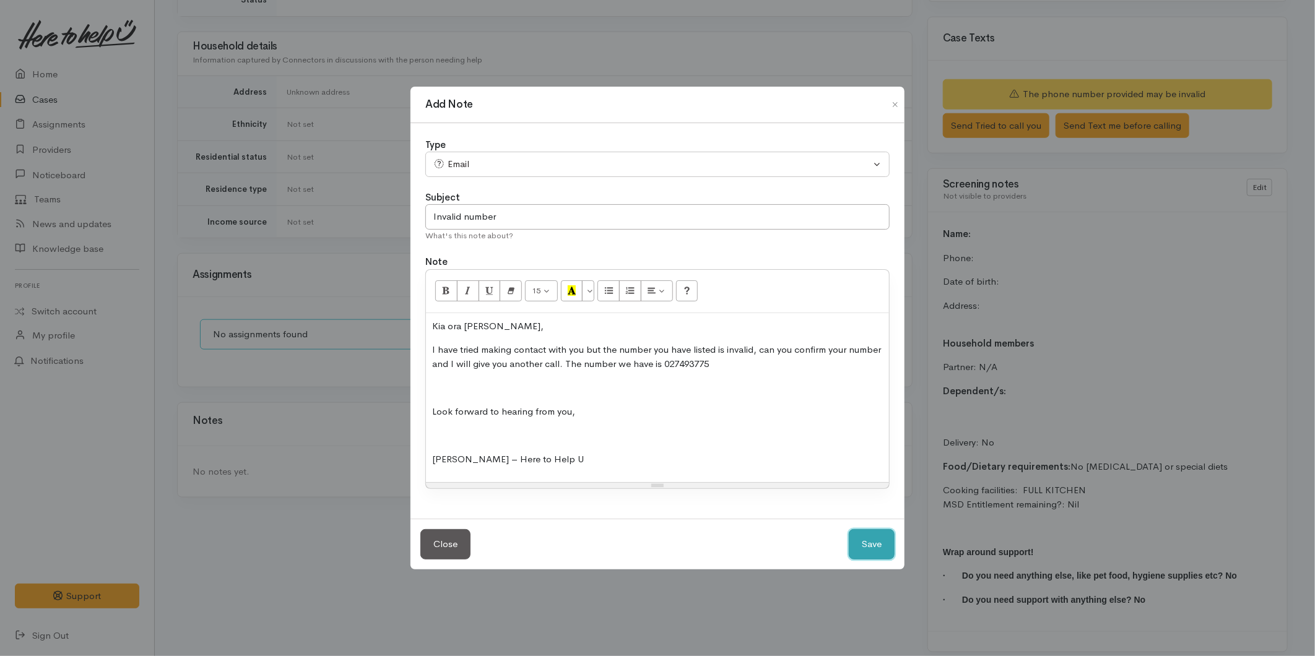
click at [865, 547] on button "Save" at bounding box center [872, 544] width 46 height 30
select select "1"
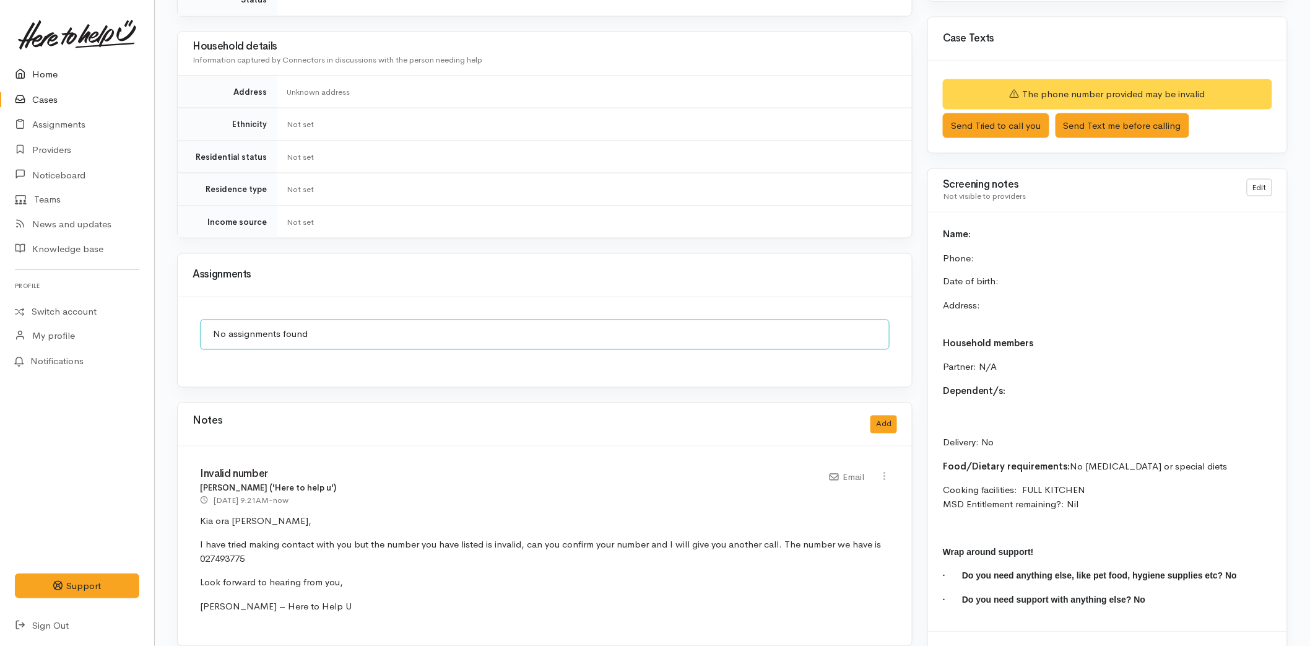
click at [28, 73] on icon at bounding box center [23, 74] width 17 height 15
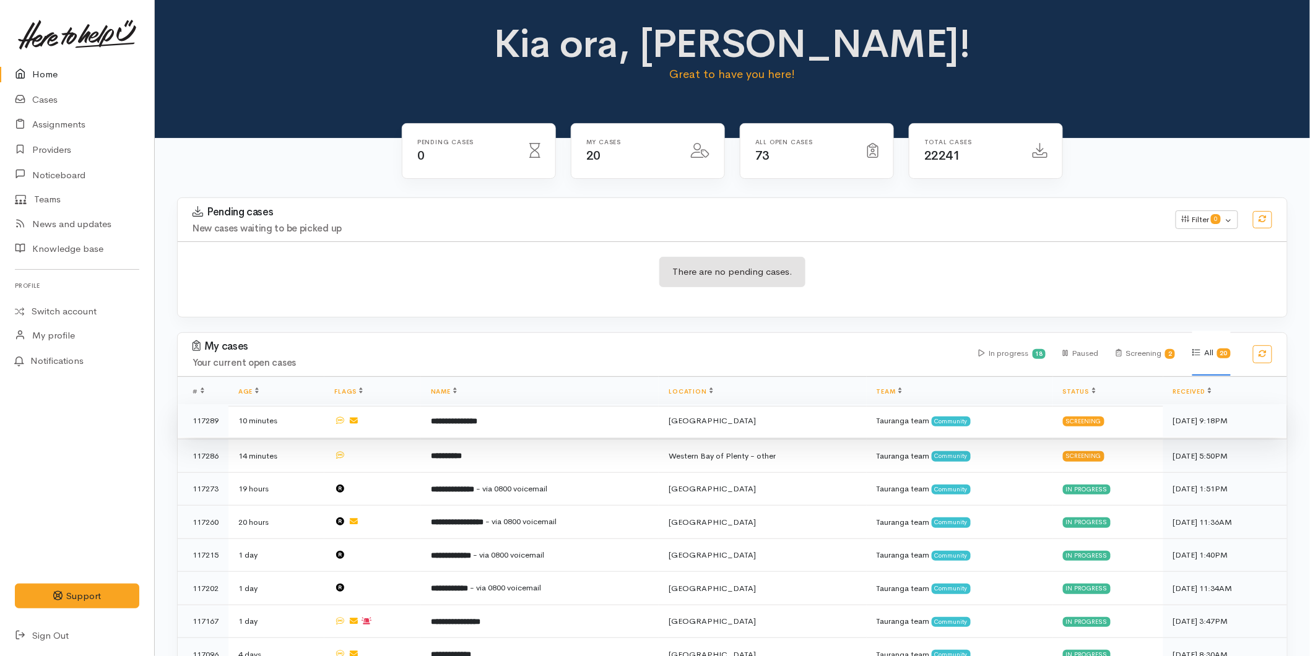
click at [470, 421] on b "**********" at bounding box center [454, 421] width 46 height 8
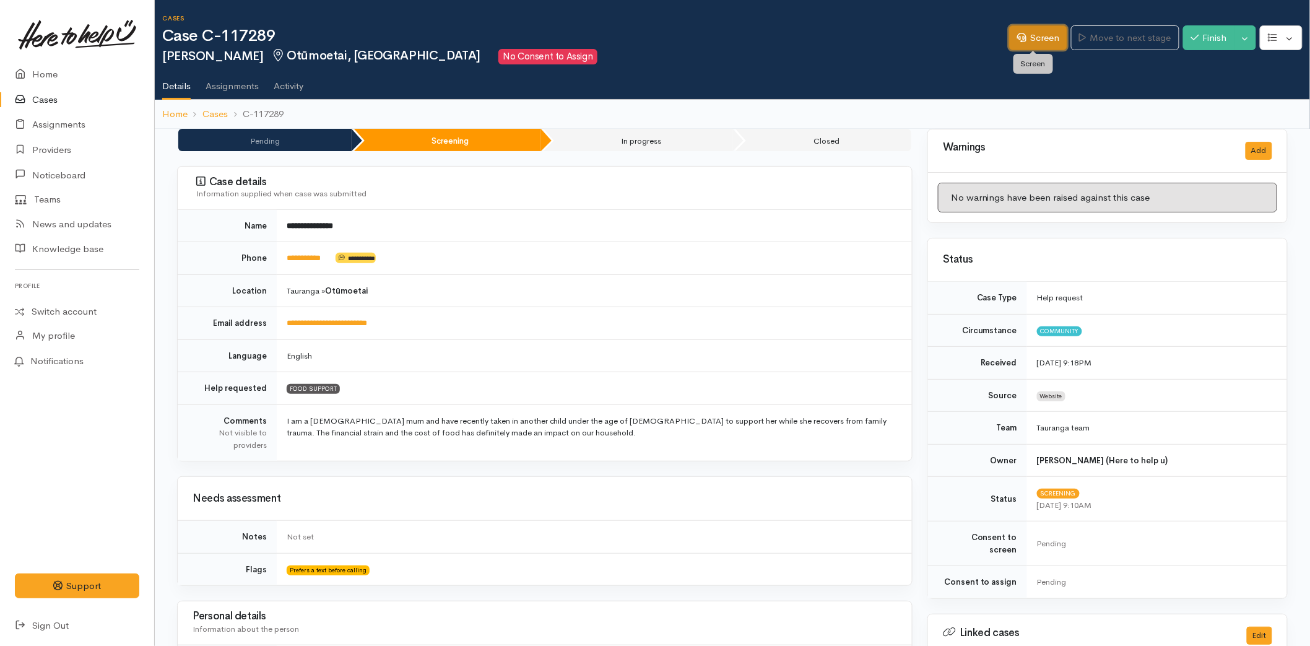
click at [1026, 28] on link "Screen" at bounding box center [1038, 37] width 58 height 25
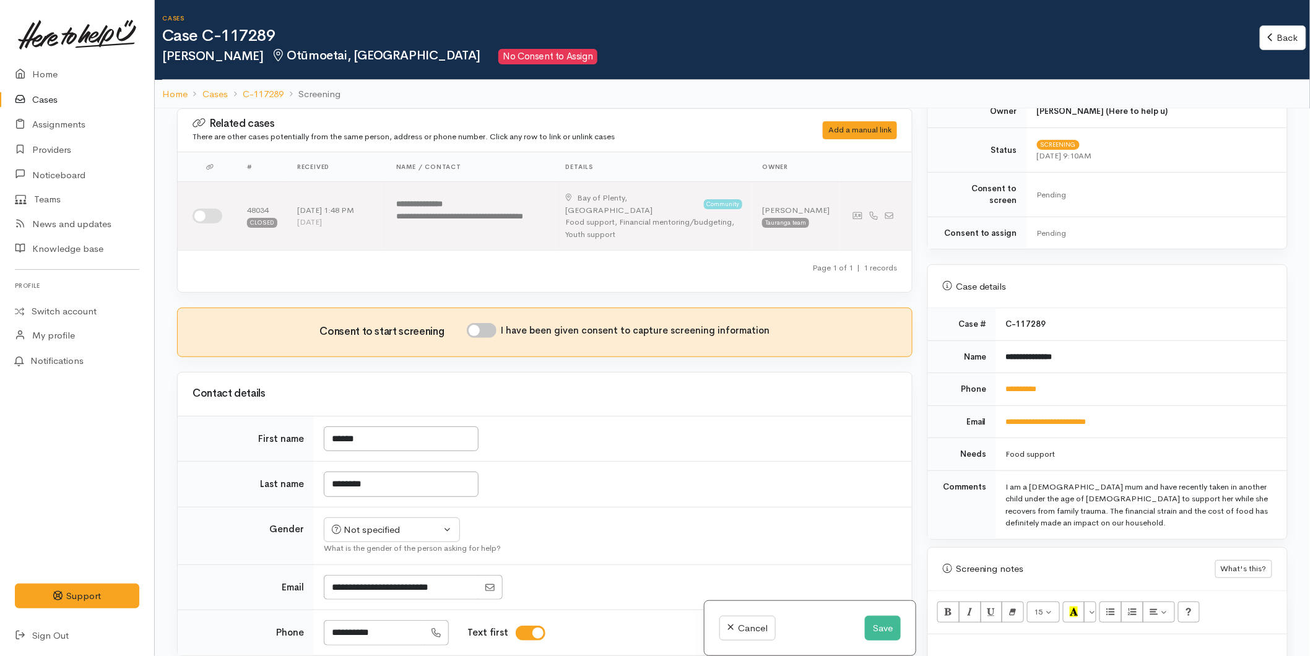
scroll to position [481, 0]
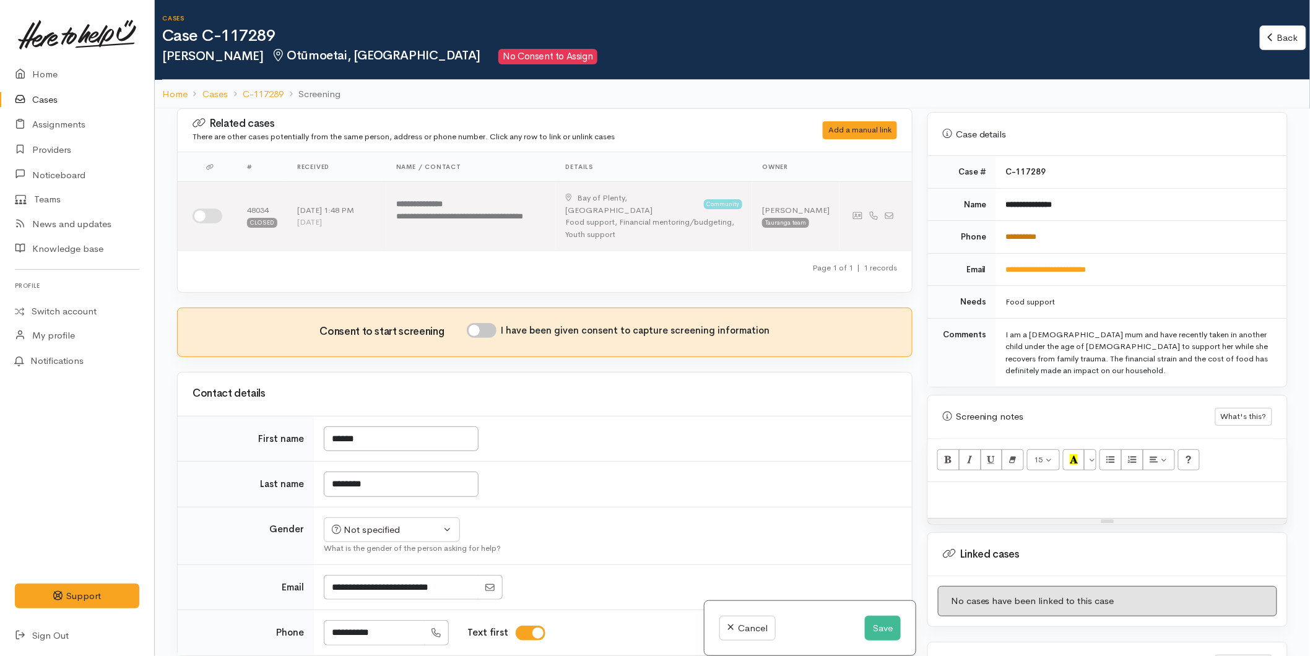
click at [1024, 233] on link "**********" at bounding box center [1021, 237] width 31 height 8
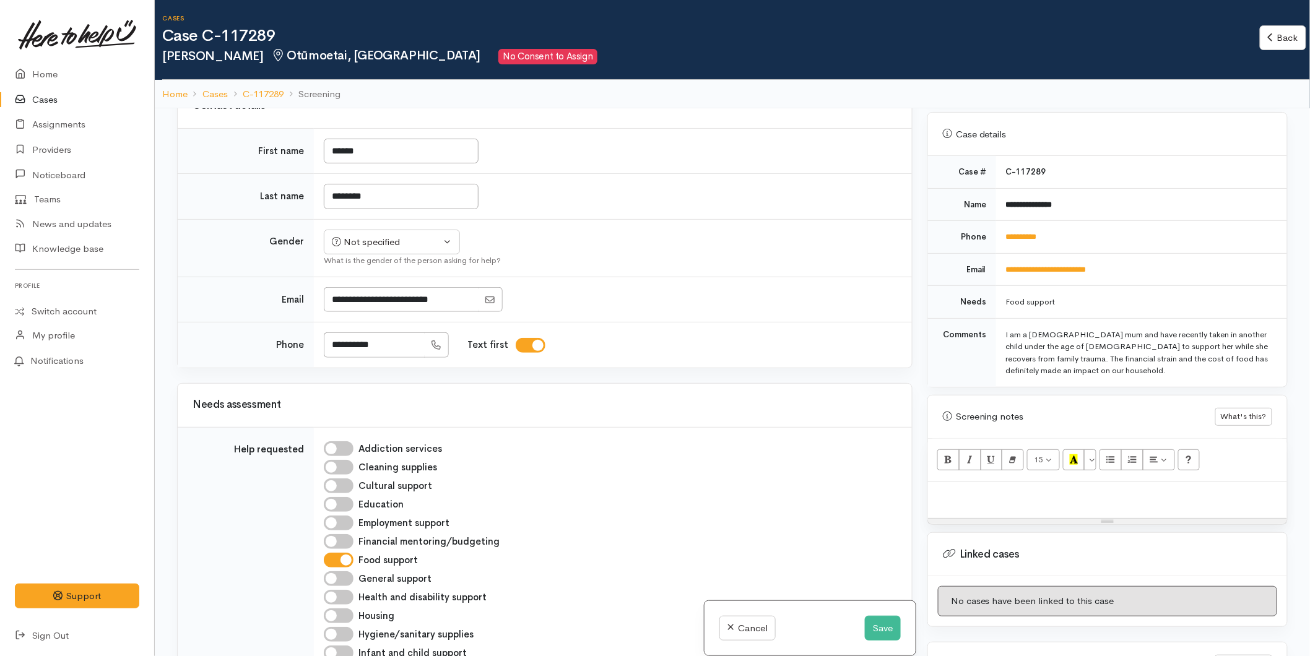
scroll to position [137, 0]
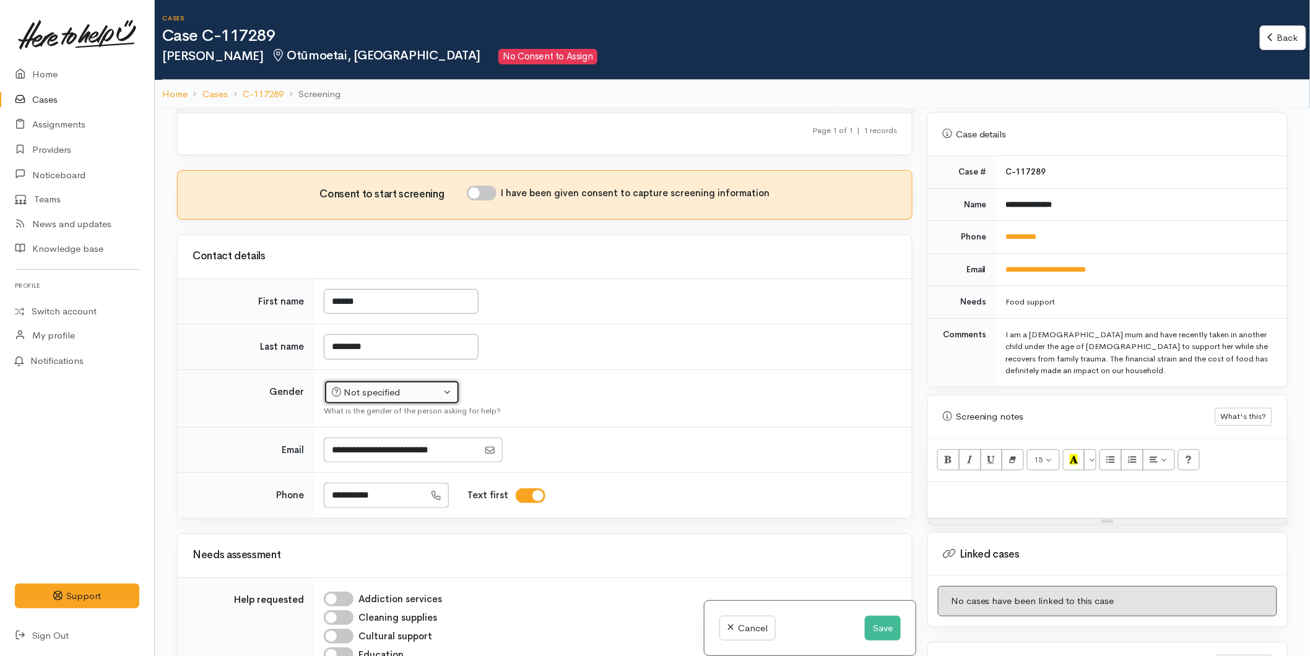
drag, startPoint x: 338, startPoint y: 384, endPoint x: 341, endPoint y: 391, distance: 8.0
click at [338, 387] on icon "button" at bounding box center [336, 391] width 9 height 9
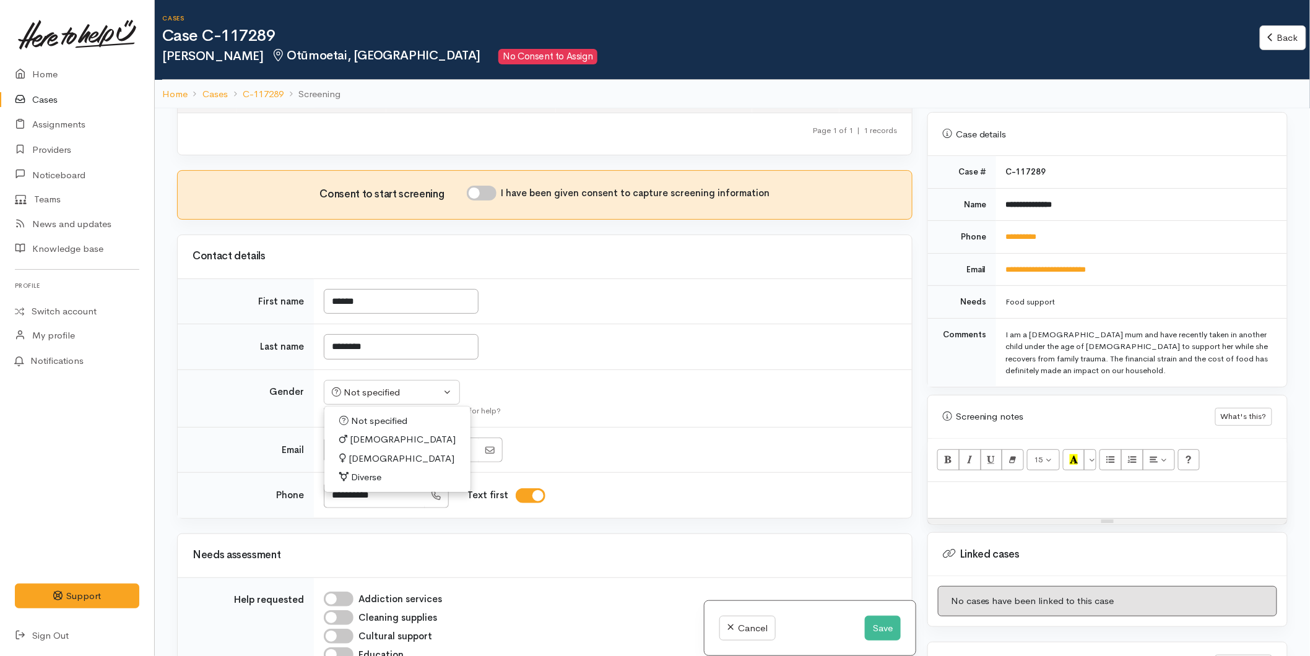
click at [358, 453] on span "[DEMOGRAPHIC_DATA]" at bounding box center [401, 459] width 106 height 14
select select "[DEMOGRAPHIC_DATA]"
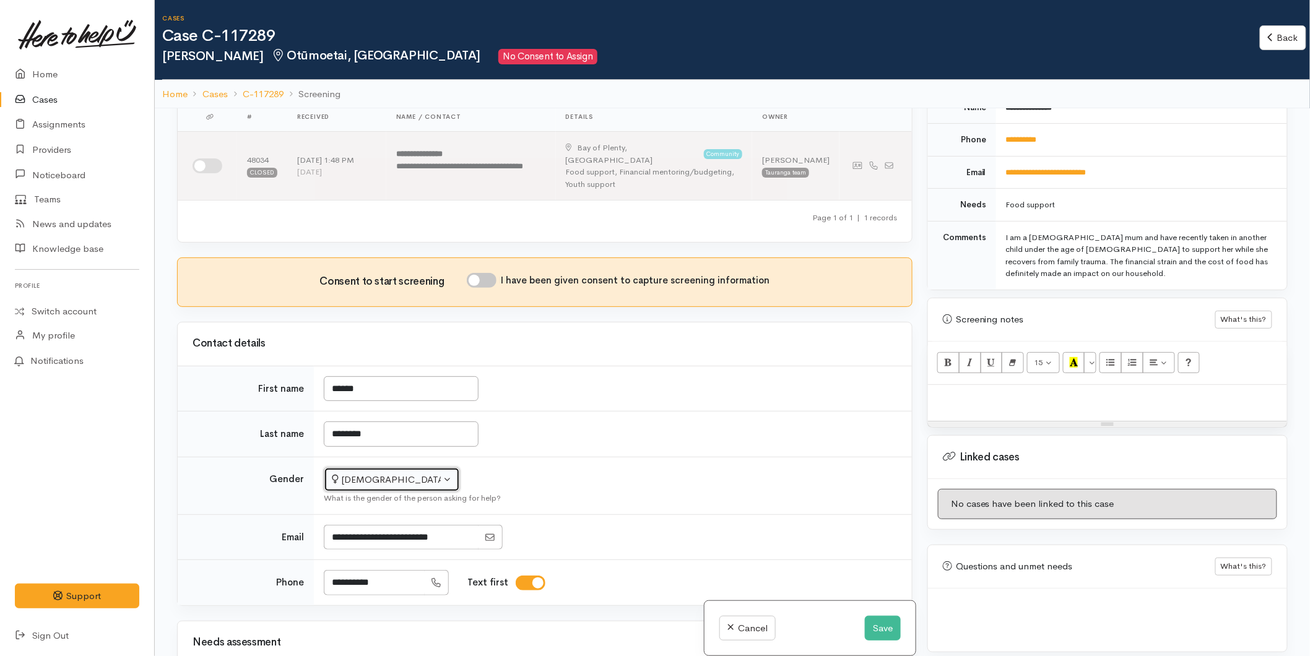
scroll to position [0, 0]
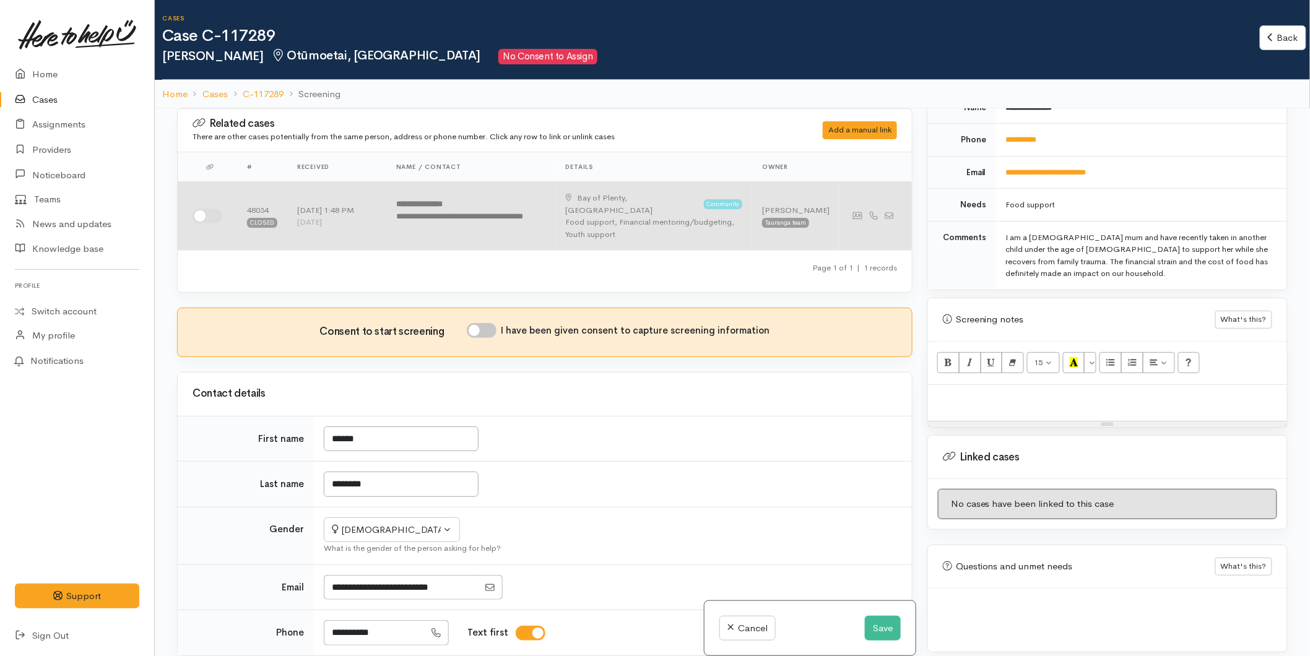
click at [213, 209] on input "checkbox" at bounding box center [208, 216] width 30 height 15
checkbox input "true"
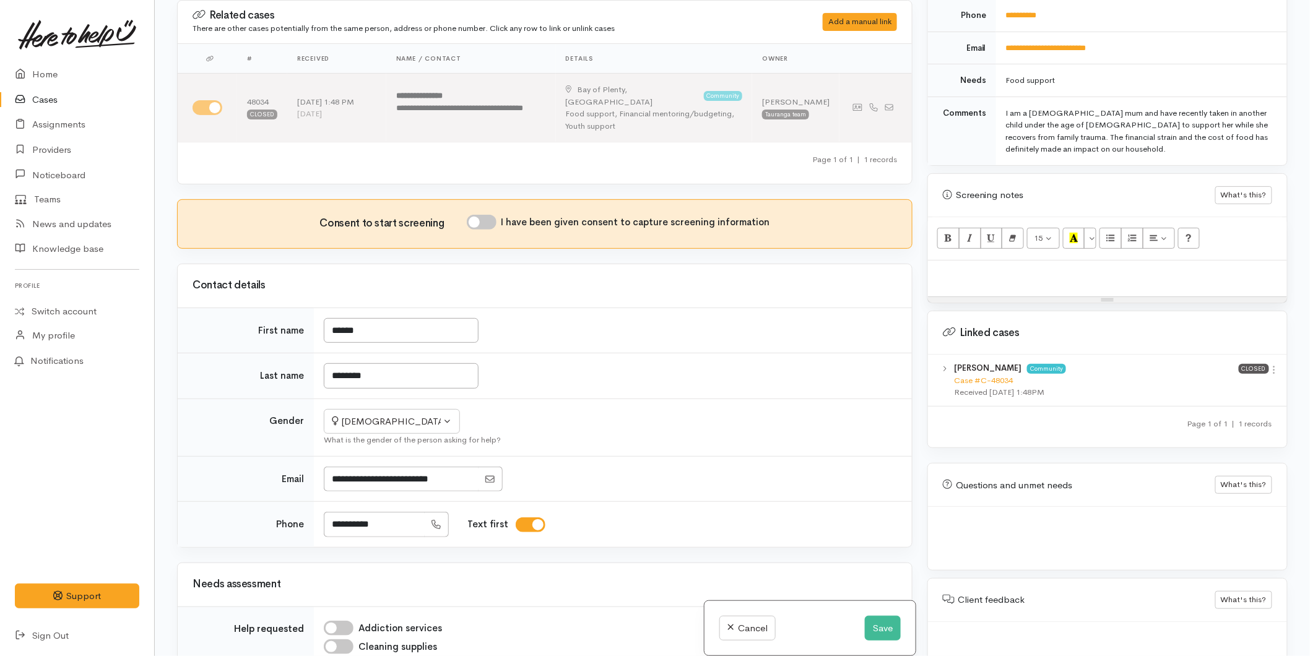
scroll to position [621, 0]
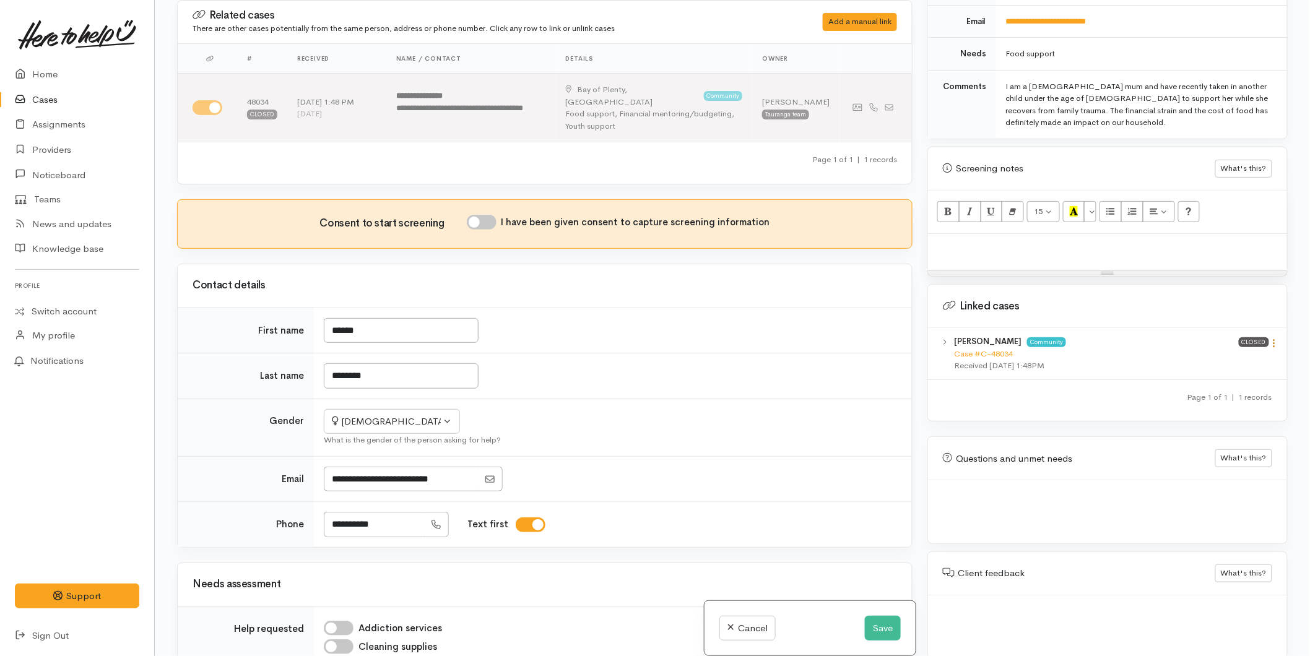
click at [1271, 338] on icon at bounding box center [1274, 343] width 11 height 11
click at [1235, 358] on link "View case" at bounding box center [1230, 367] width 98 height 19
click at [980, 244] on div at bounding box center [1107, 252] width 359 height 37
paste div
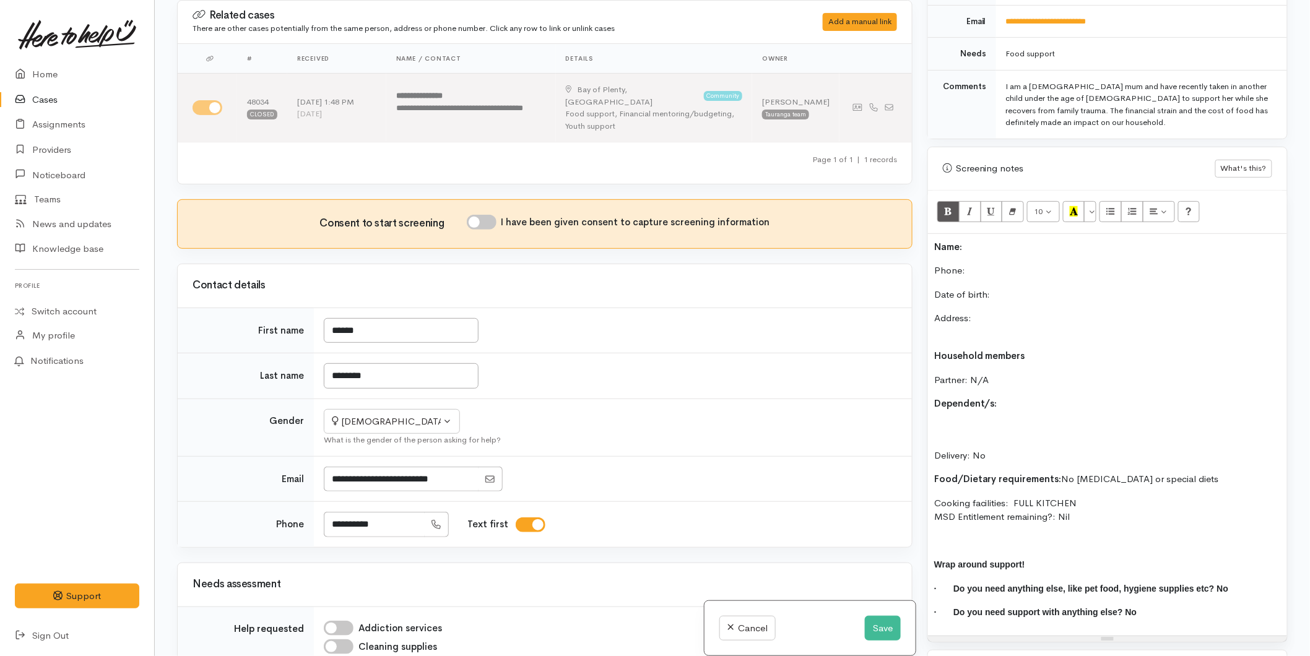
click at [989, 240] on p "Name:" at bounding box center [1107, 247] width 347 height 14
click at [1016, 288] on p "Date of birth:" at bounding box center [1107, 295] width 347 height 14
click at [993, 264] on p "Phone:" at bounding box center [1107, 271] width 347 height 14
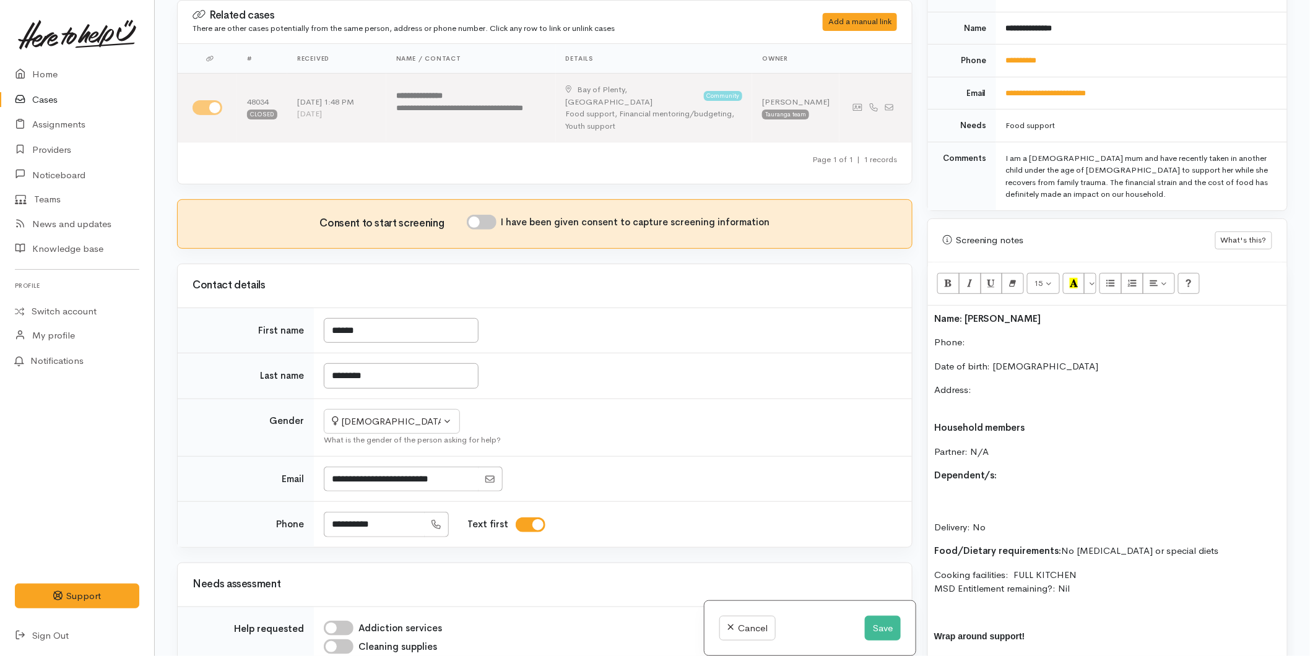
scroll to position [483, 0]
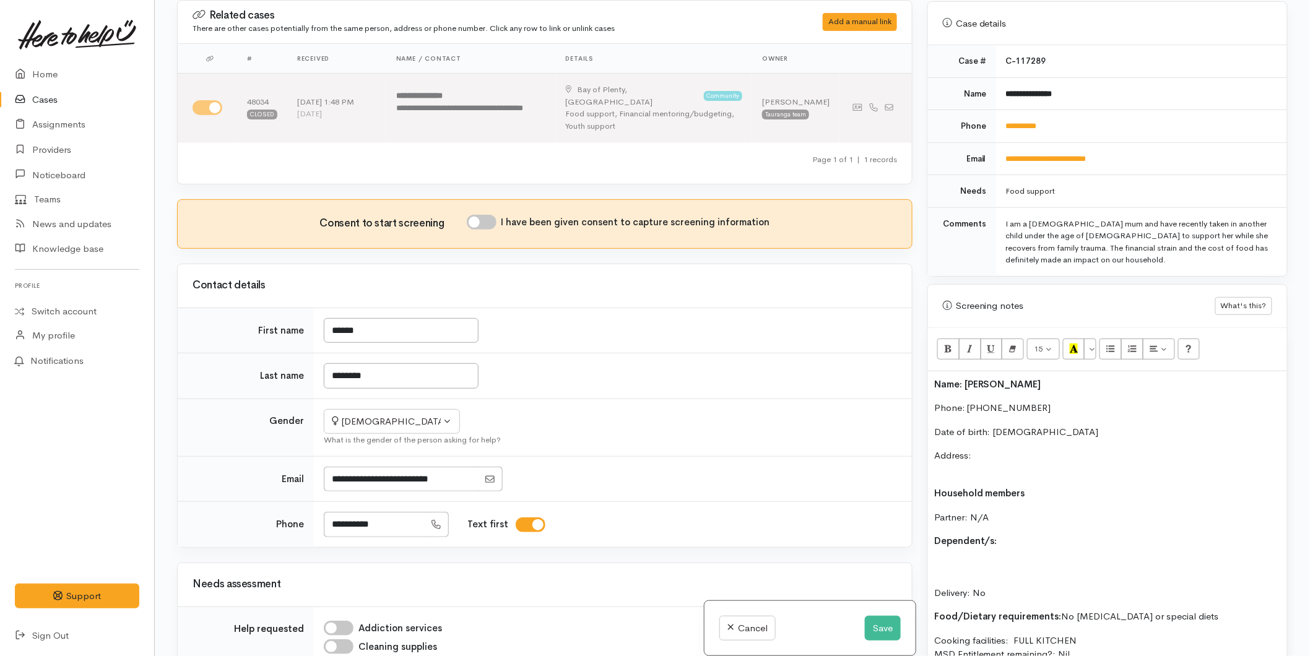
click at [1055, 534] on p "Dependent/s:" at bounding box center [1107, 541] width 347 height 14
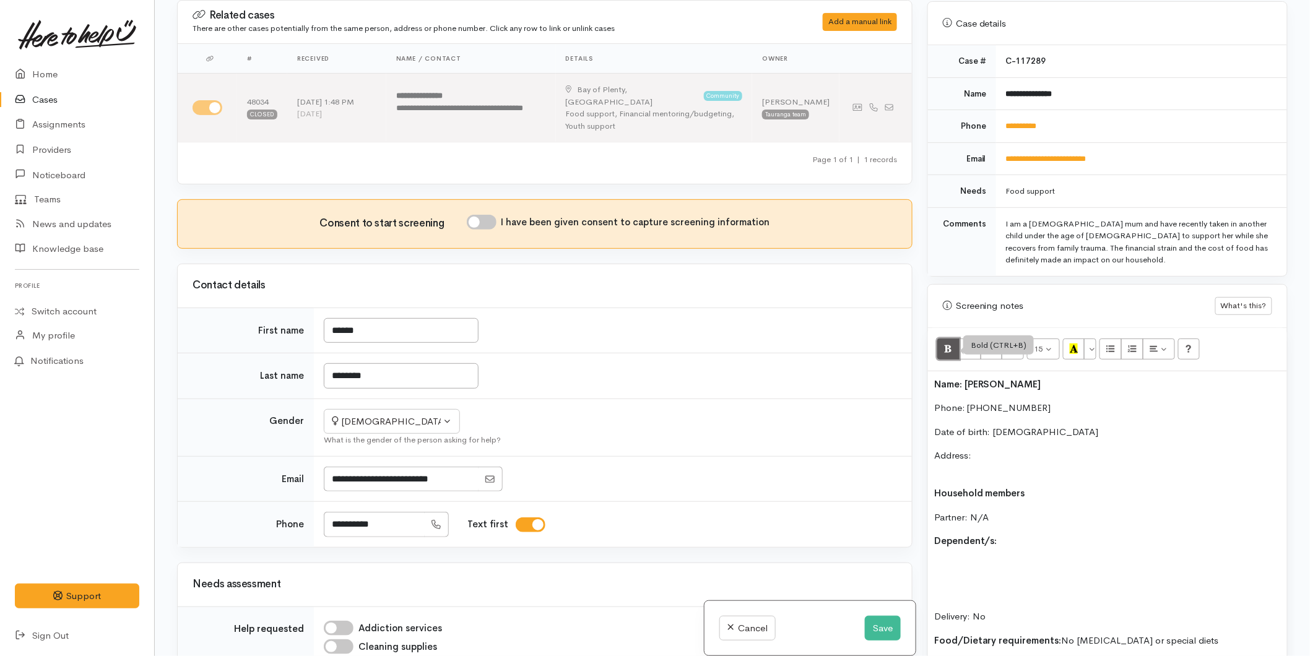
click at [950, 344] on icon "Bold (CTRL+B)" at bounding box center [948, 349] width 8 height 11
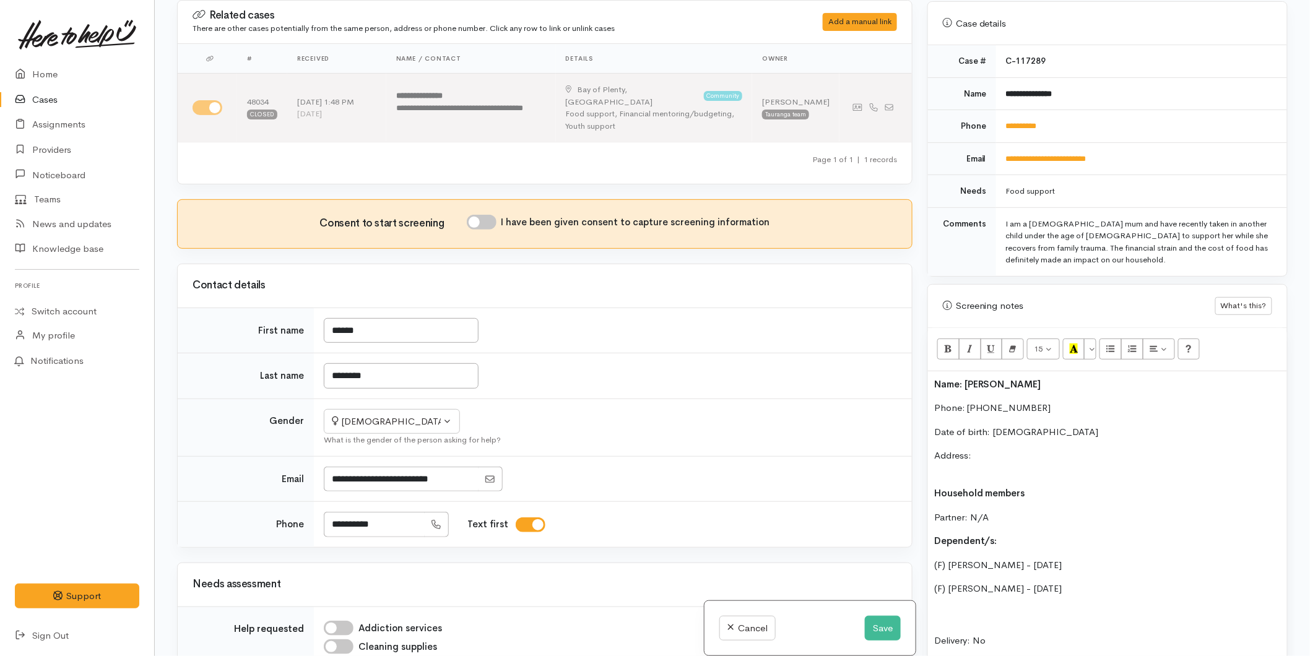
click at [1008, 534] on p "Dependent/s:" at bounding box center [1107, 541] width 347 height 14
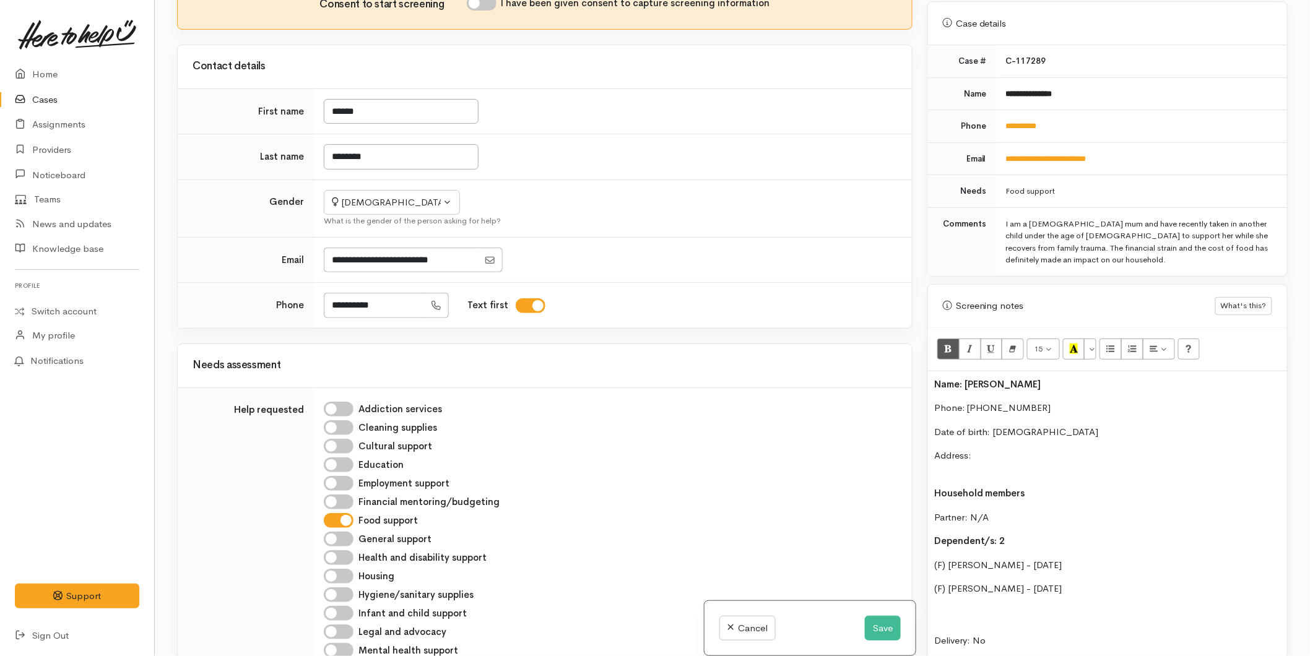
scroll to position [412, 0]
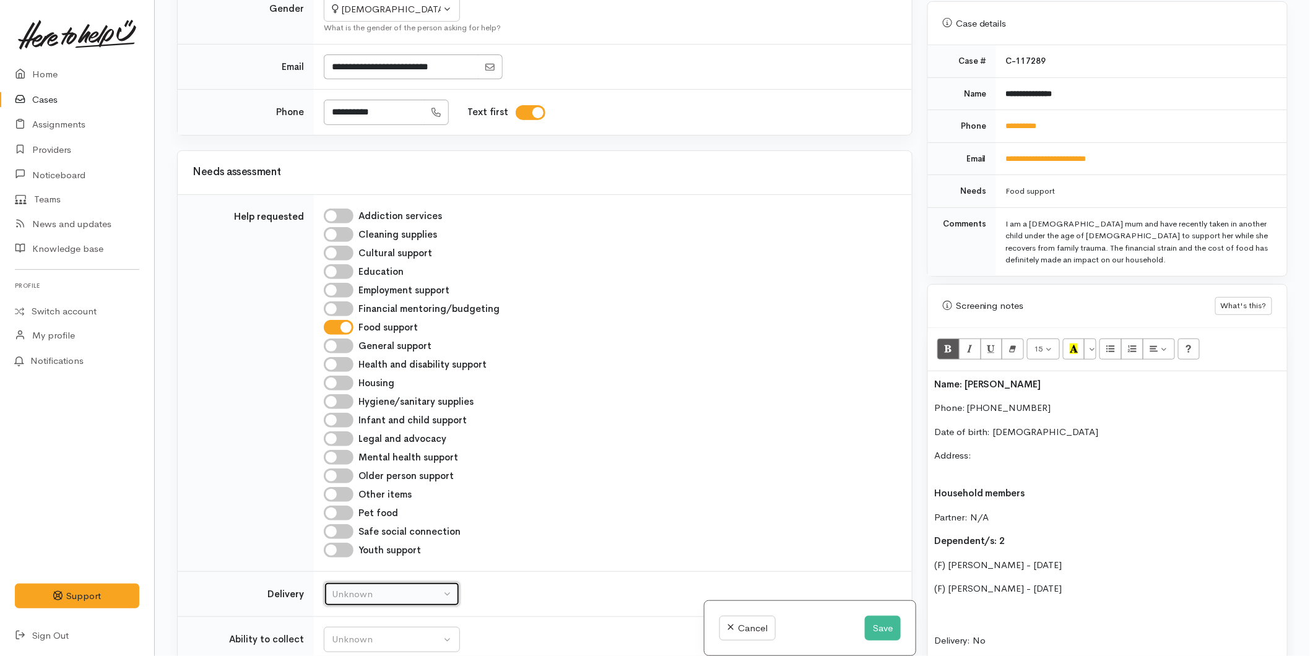
click at [348, 587] on div "Unknown" at bounding box center [386, 594] width 109 height 14
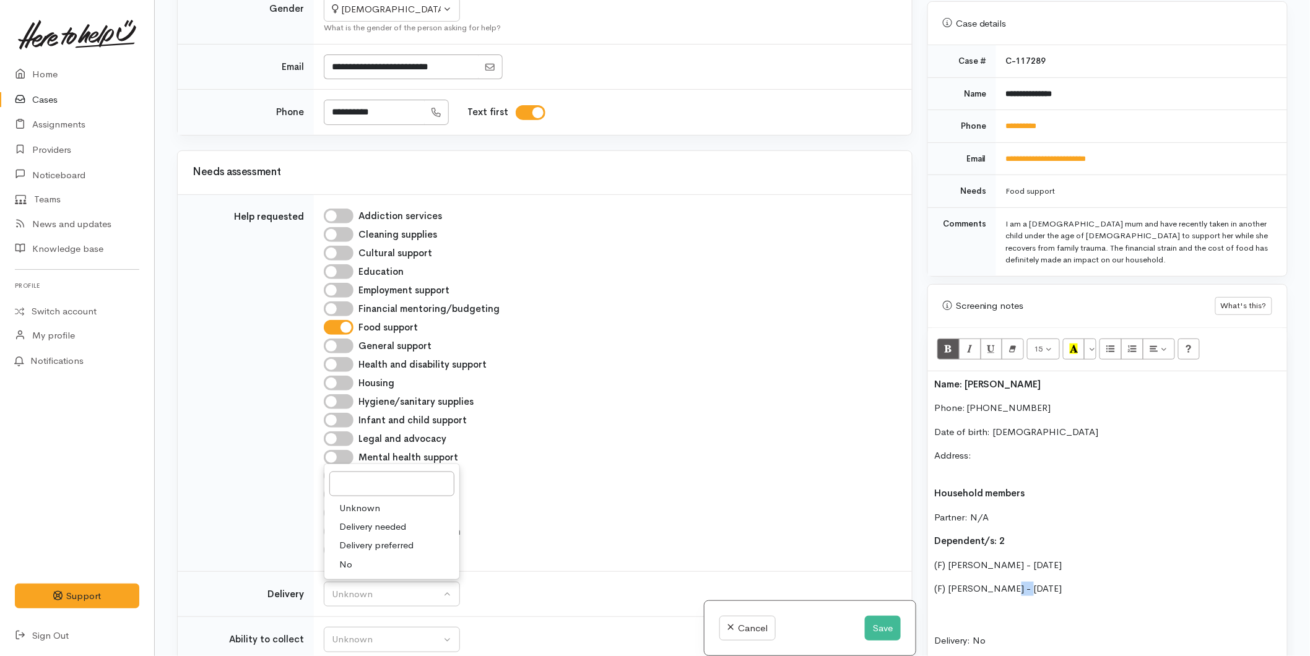
click at [1003, 582] on p "(F) Layla Crump - 31/03/2008" at bounding box center [1107, 589] width 347 height 14
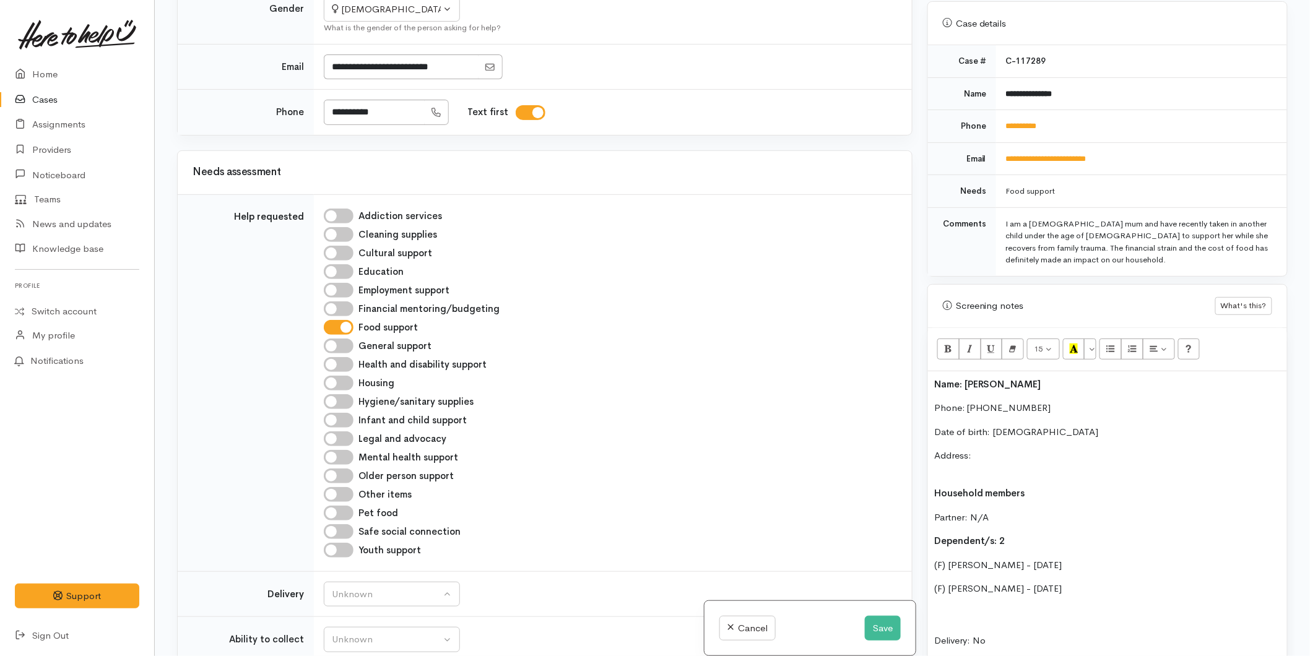
click at [1103, 582] on p "(F) Layla Crump - 29/03/2008" at bounding box center [1107, 589] width 347 height 14
click at [1018, 534] on p "Dependent/s: 2" at bounding box center [1107, 541] width 347 height 14
click at [1043, 606] on p "(F) - Juliann Pleister -" at bounding box center [1107, 613] width 347 height 14
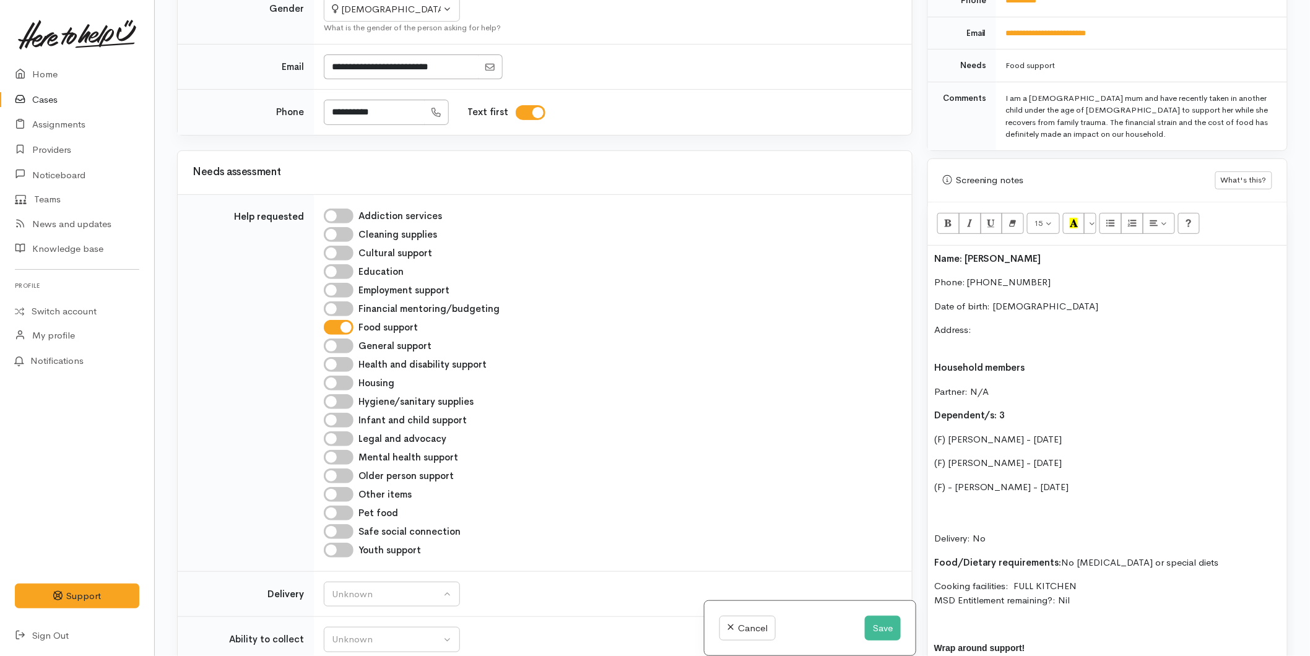
scroll to position [621, 0]
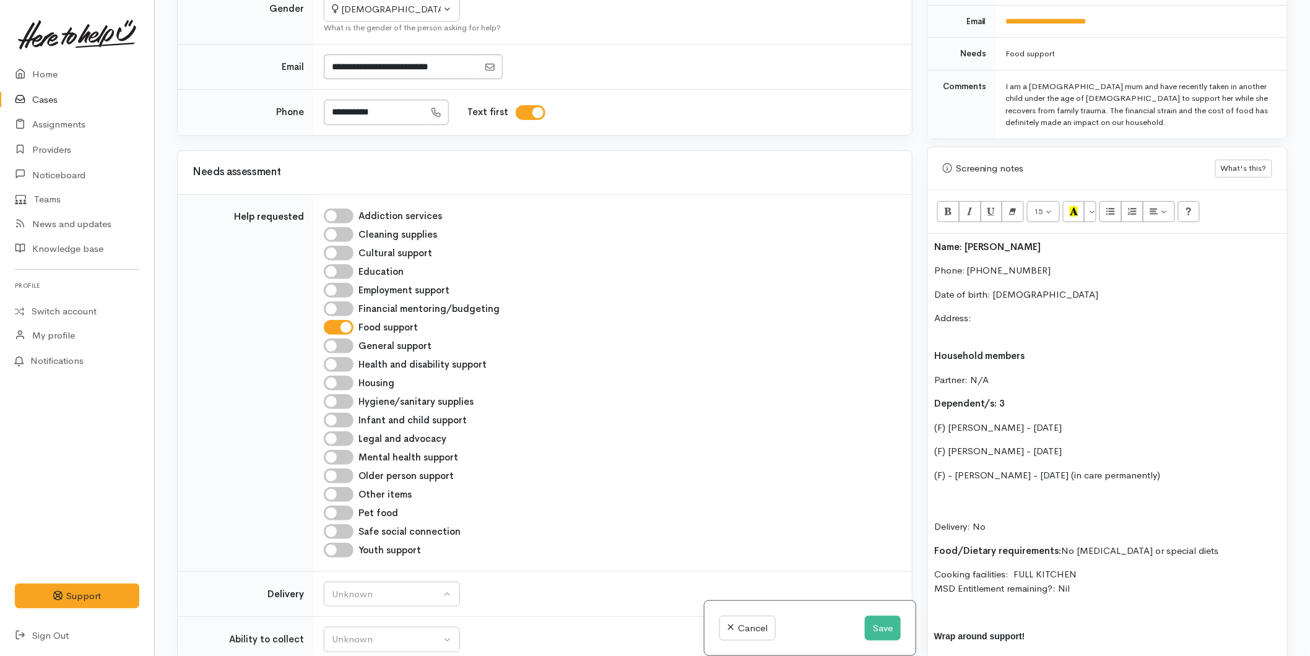
drag, startPoint x: 1190, startPoint y: 462, endPoint x: 1082, endPoint y: 462, distance: 108.3
click at [1082, 469] on p "(F) - Juliann Pleister - 24/08/2009 (in care permanently)" at bounding box center [1107, 476] width 347 height 14
copy p "(in care permanently)"
click at [1081, 444] on p "(F) Layla Crump - 29/03/2008" at bounding box center [1107, 451] width 347 height 14
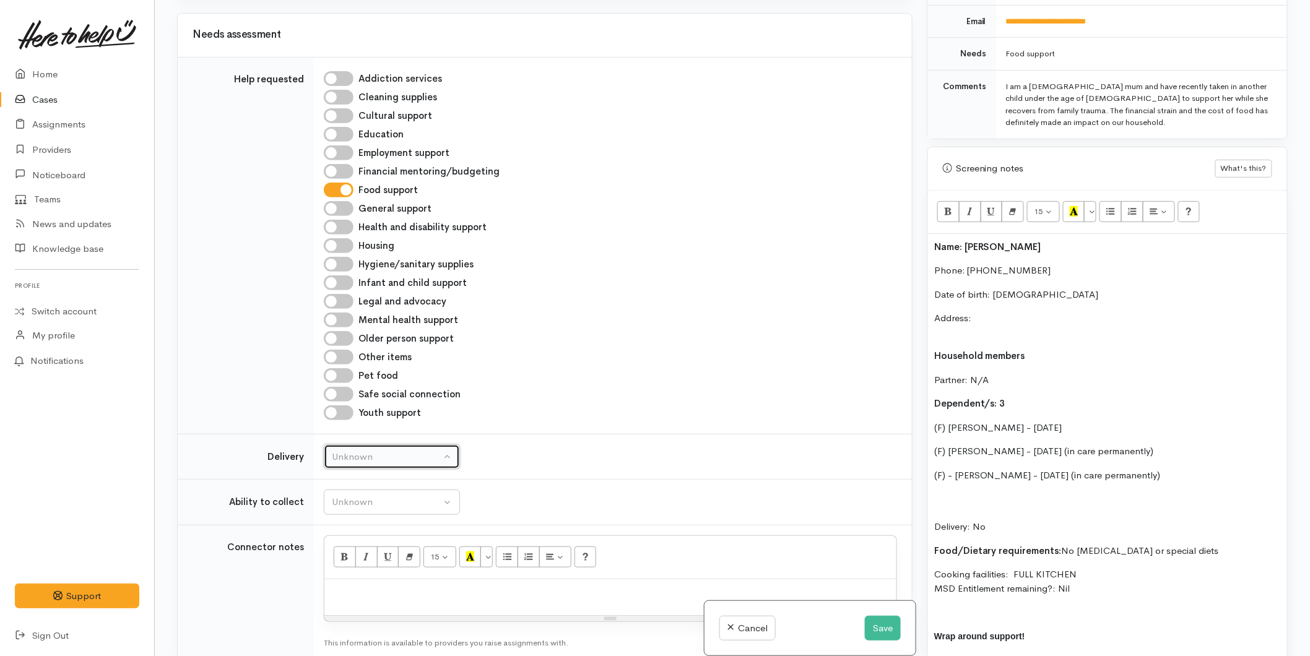
click at [370, 450] on div "Unknown" at bounding box center [386, 457] width 109 height 14
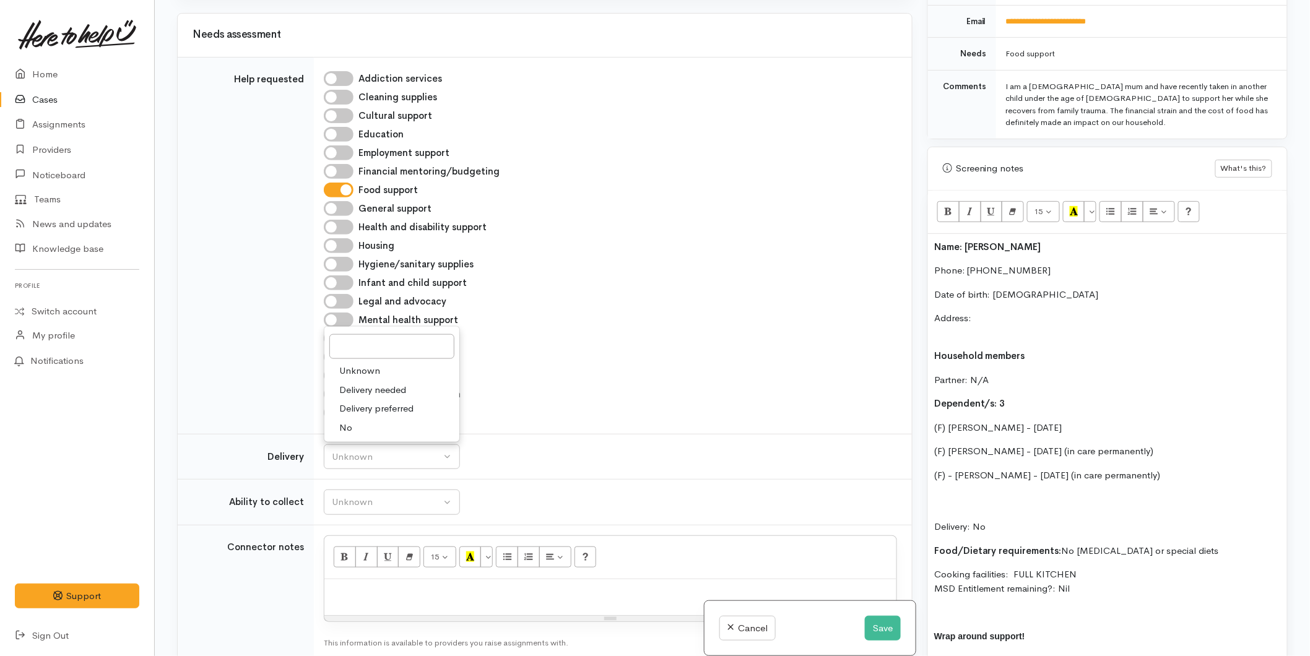
click at [350, 421] on span "No" at bounding box center [345, 428] width 13 height 14
select select "1"
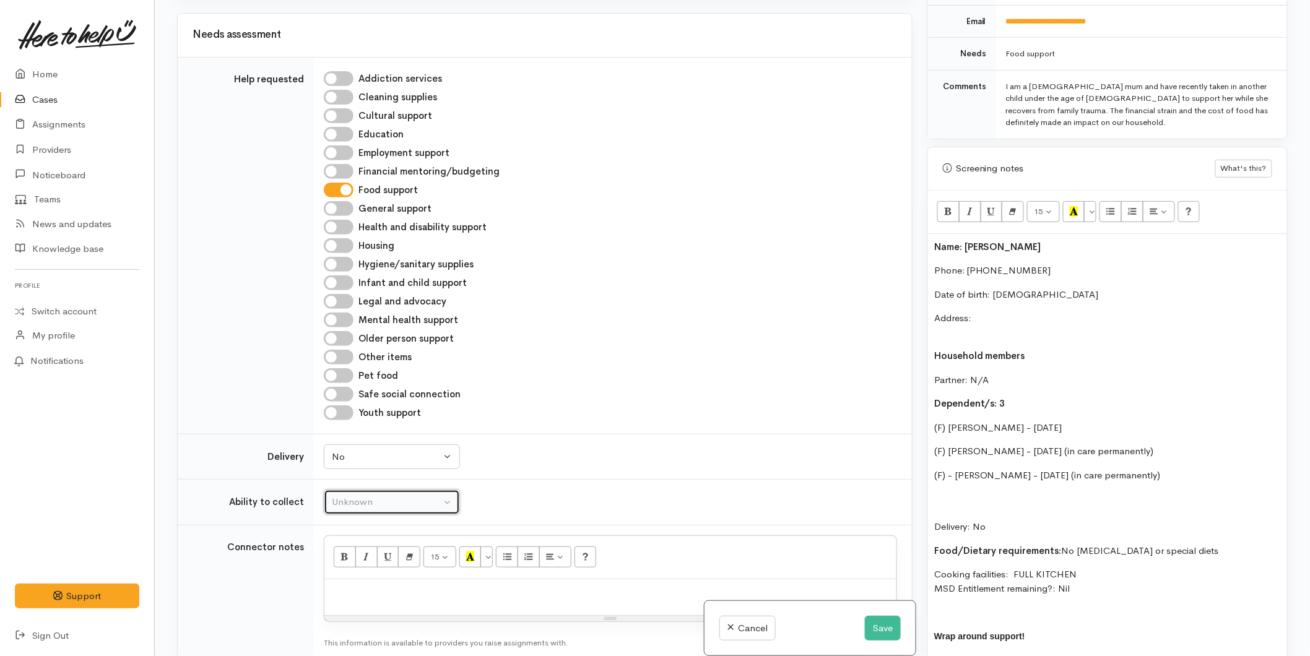
click at [355, 495] on div "Unknown" at bounding box center [386, 502] width 109 height 14
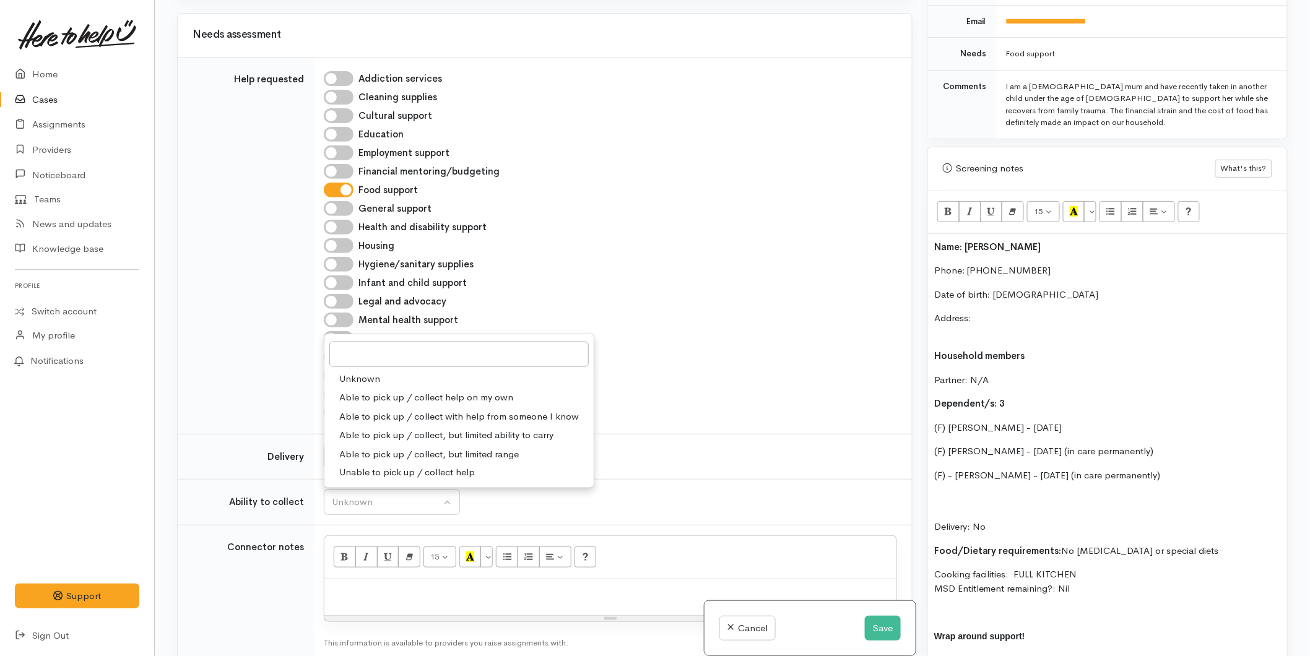
click at [379, 391] on span "Able to pick up / collect help on my own" at bounding box center [426, 398] width 174 height 14
select select "2"
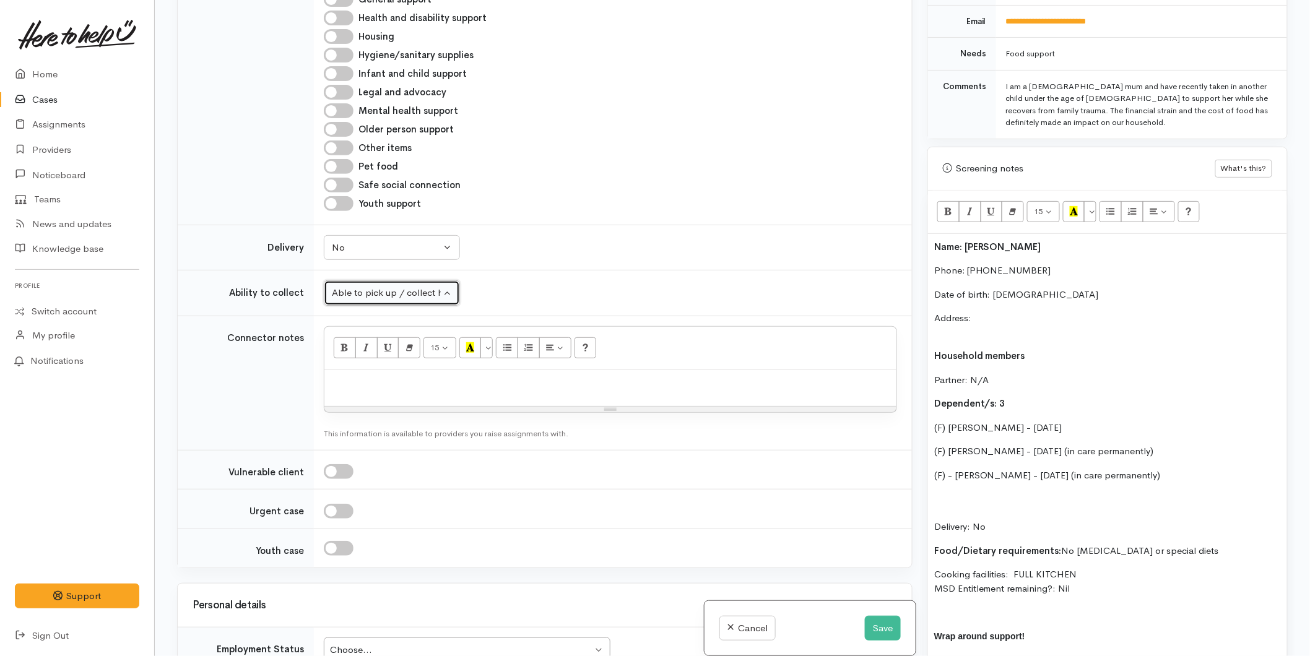
scroll to position [963, 0]
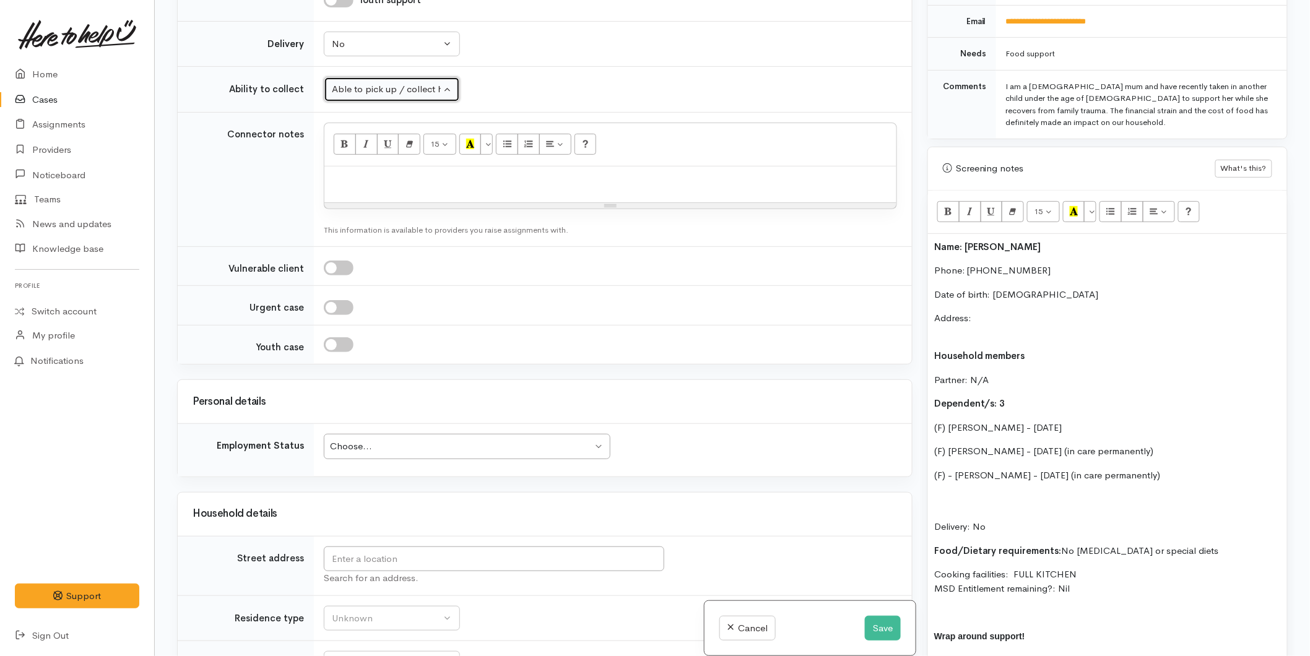
click at [441, 439] on div "Choose..." at bounding box center [461, 446] width 262 height 14
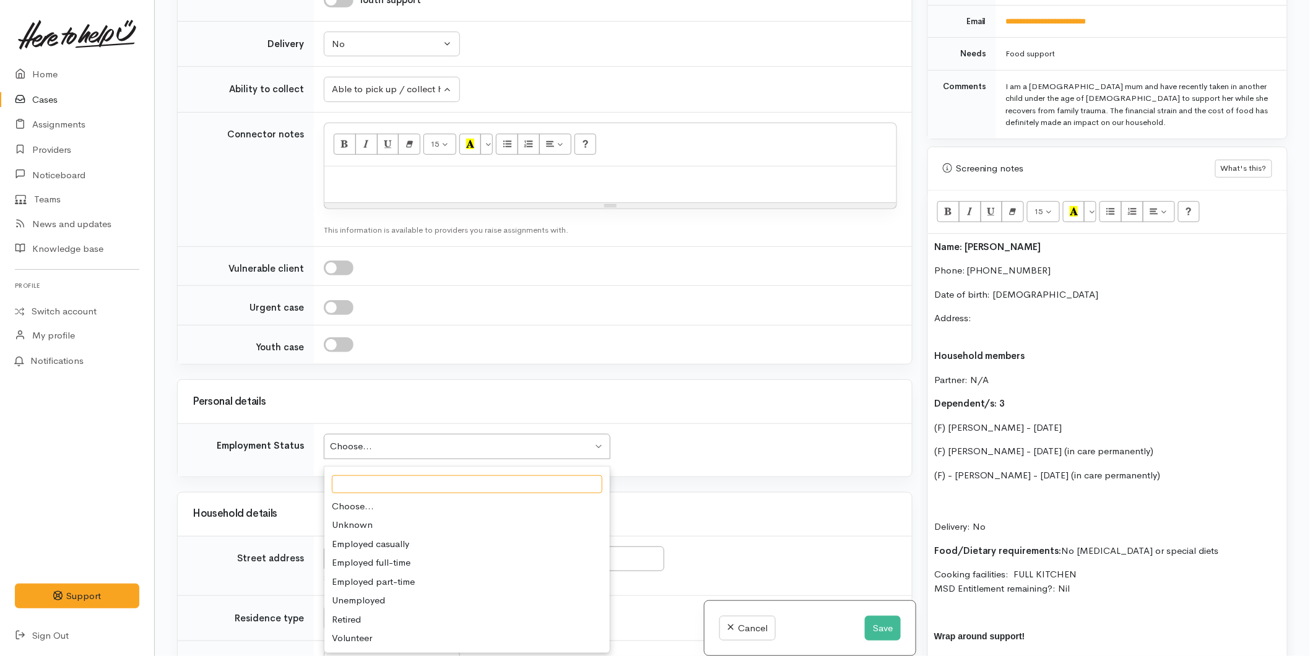
click at [399, 441] on div "Choose..." at bounding box center [461, 446] width 262 height 14
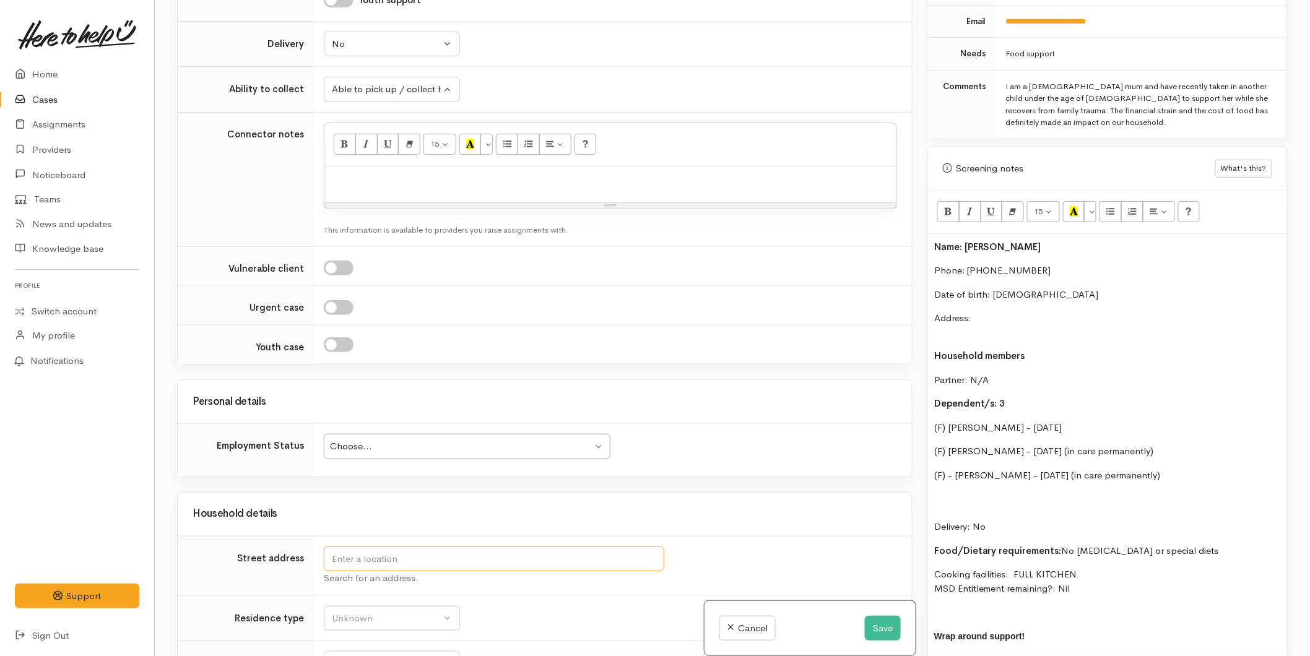
click at [335, 553] on input "text" at bounding box center [494, 559] width 340 height 25
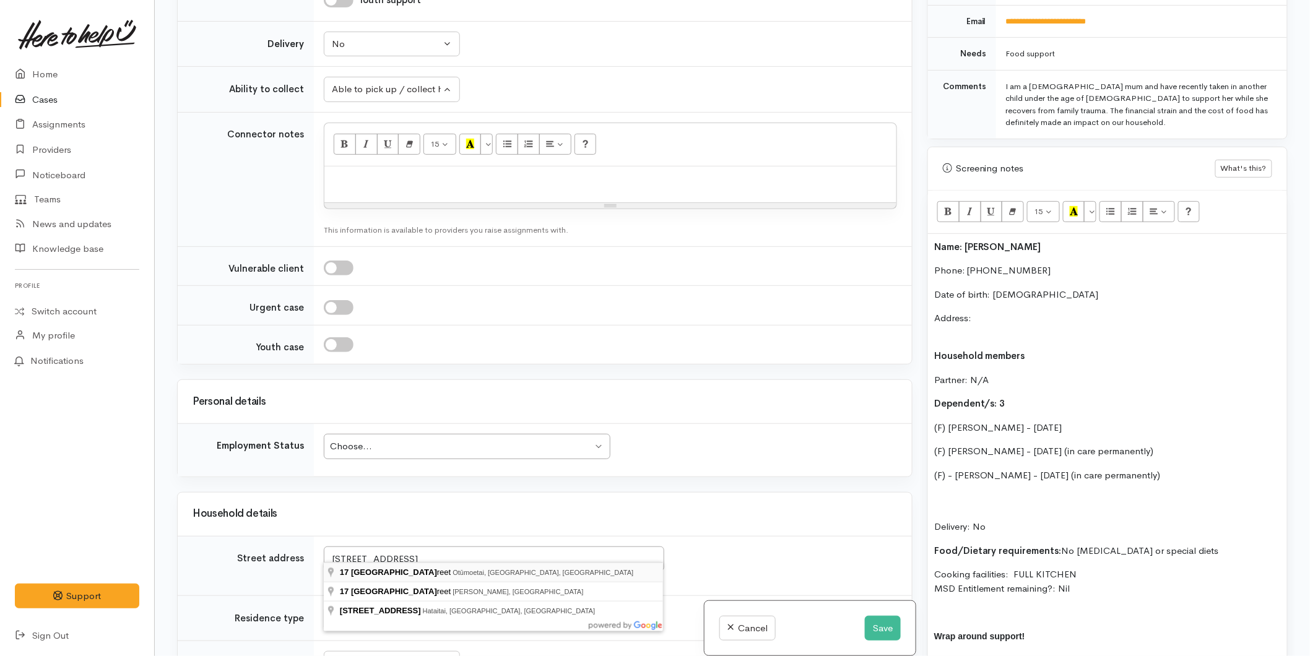
type input "17 Baden Street, Otūmoetai, Tauranga, New Zealand"
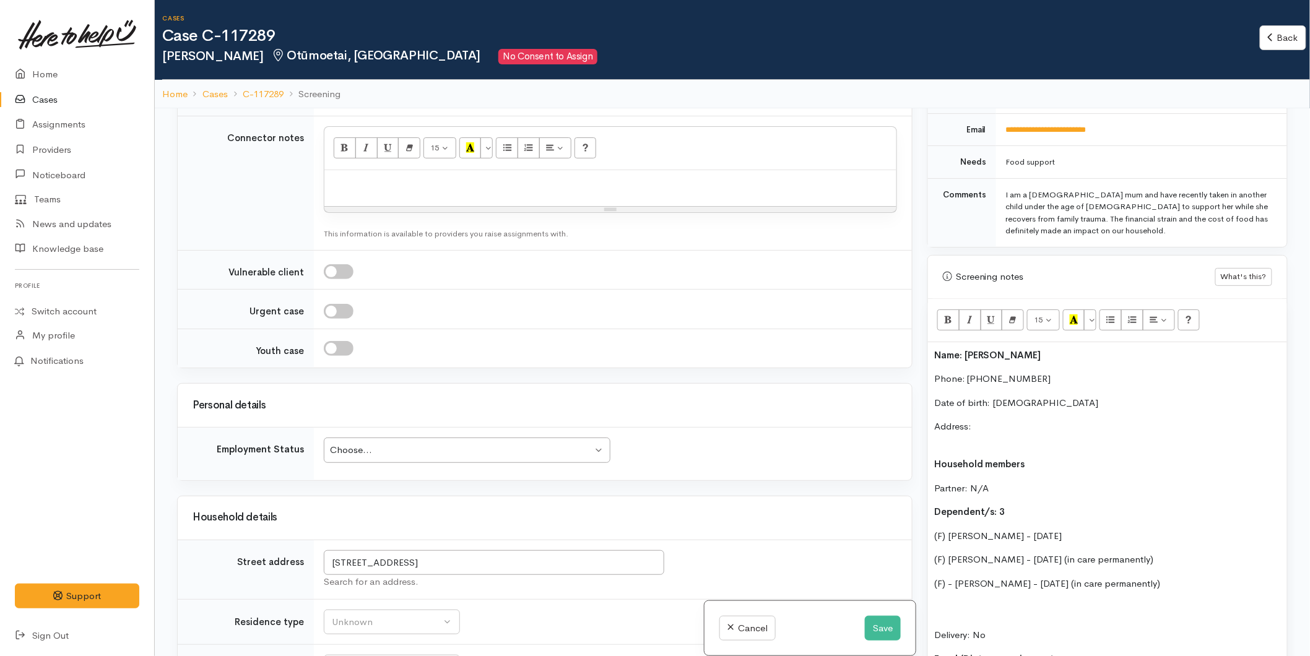
scroll to position [1169, 0]
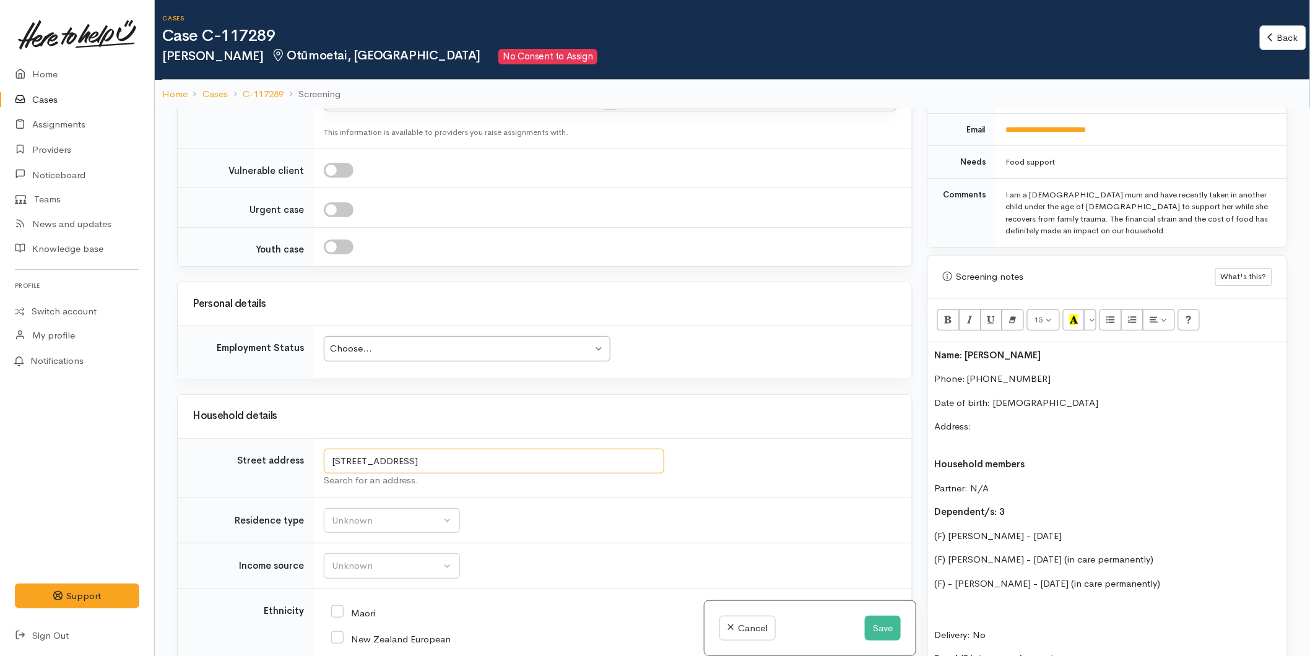
drag, startPoint x: 391, startPoint y: 423, endPoint x: 225, endPoint y: 412, distance: 166.3
click at [1011, 420] on p "Address:" at bounding box center [1107, 434] width 347 height 28
click at [986, 430] on p "Address: 17 Baden Street, Otūmoetai, Tauranga, New Zealand" at bounding box center [1107, 434] width 347 height 28
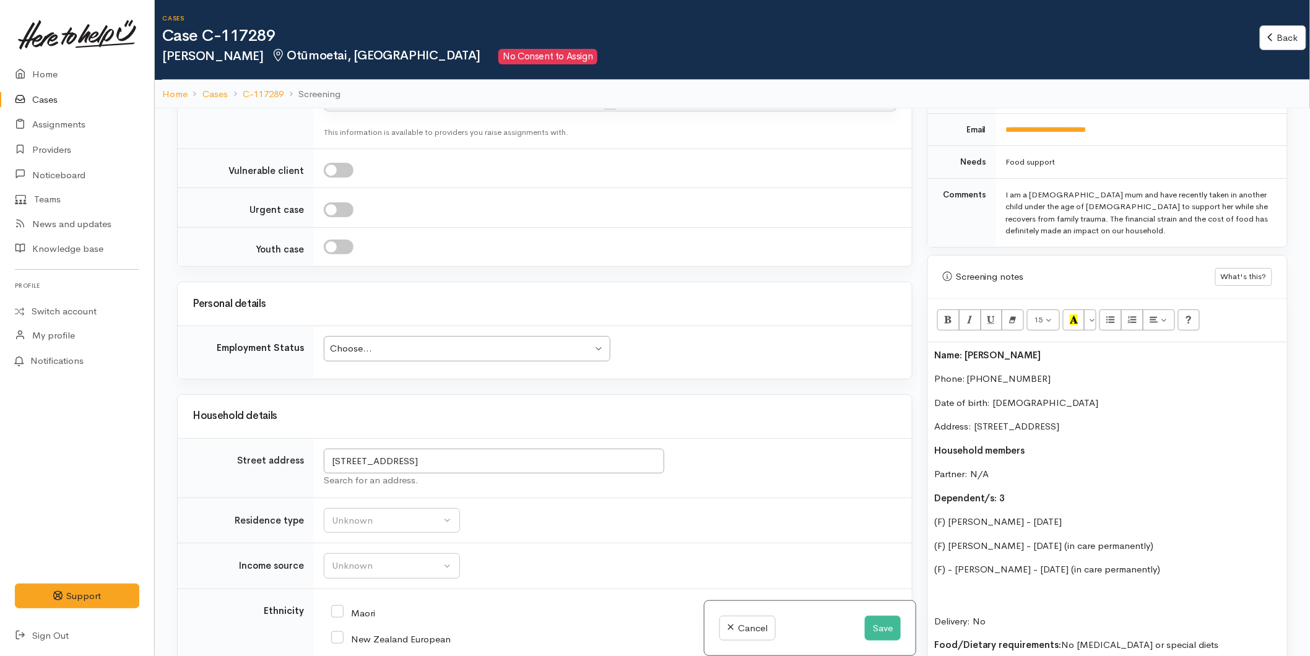
click at [964, 587] on p "Delivery: No" at bounding box center [1107, 608] width 347 height 42
click at [960, 587] on p "Delivery: No" at bounding box center [1107, 601] width 347 height 28
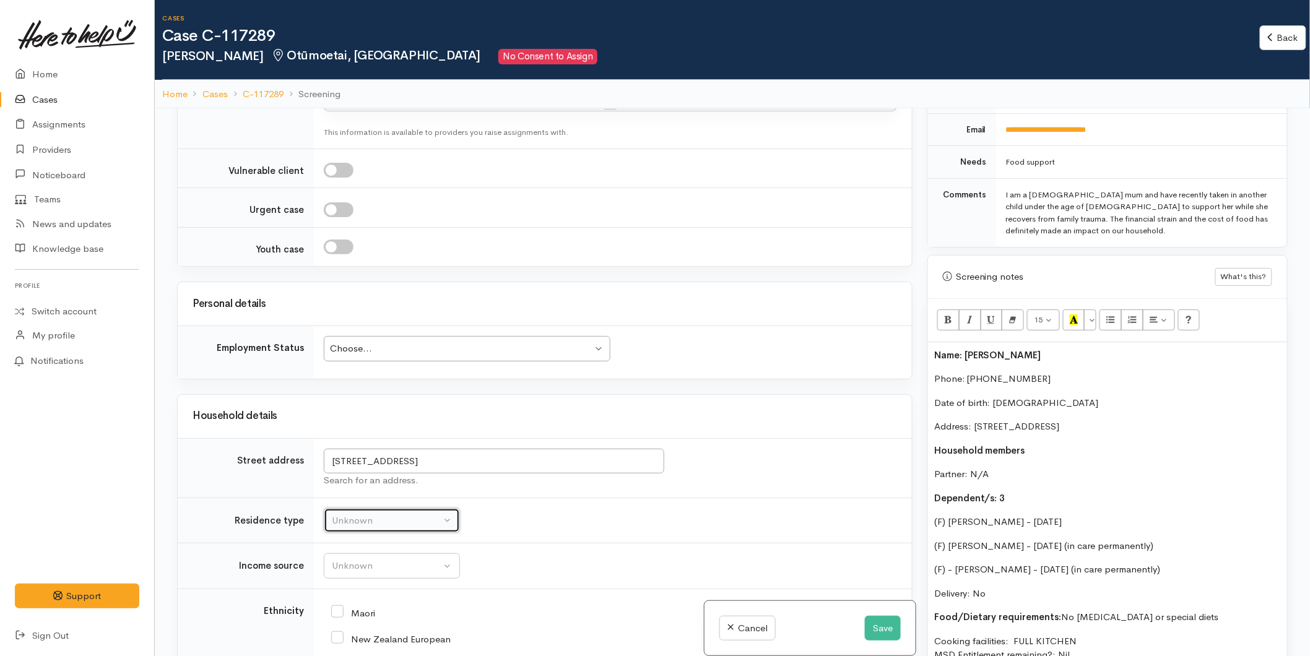
click at [350, 515] on div "Unknown" at bounding box center [386, 521] width 109 height 14
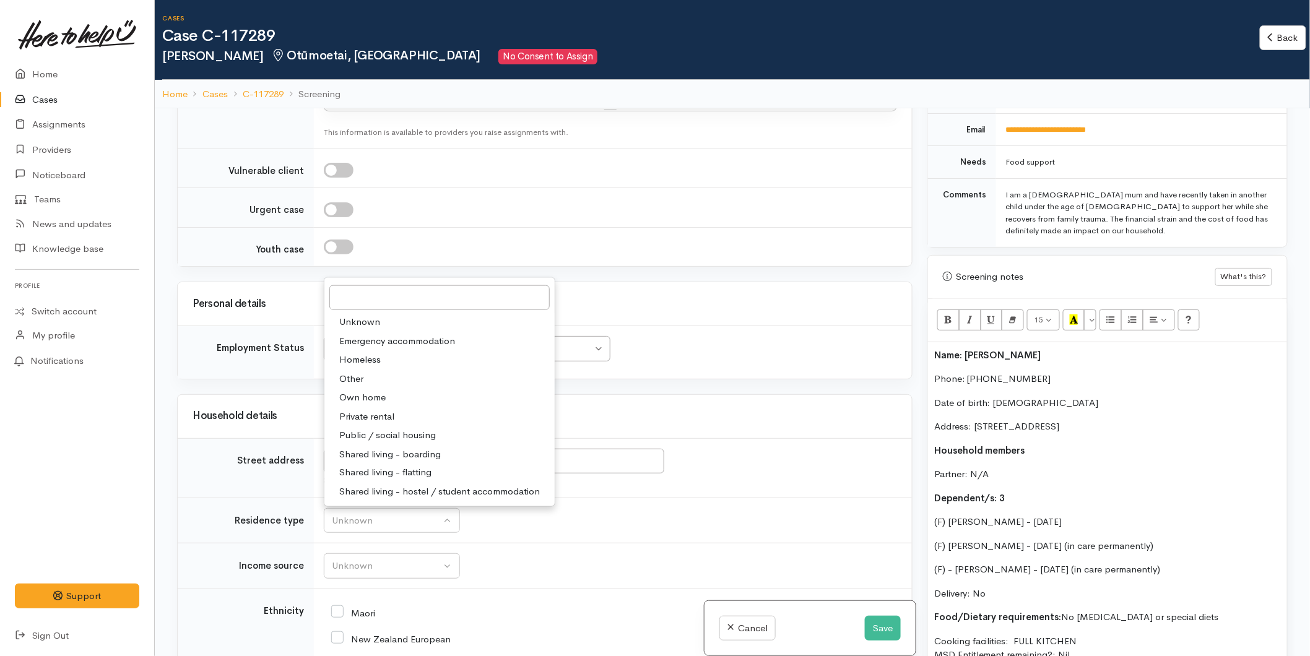
click at [370, 410] on span "Private rental" at bounding box center [366, 417] width 55 height 14
select select "2"
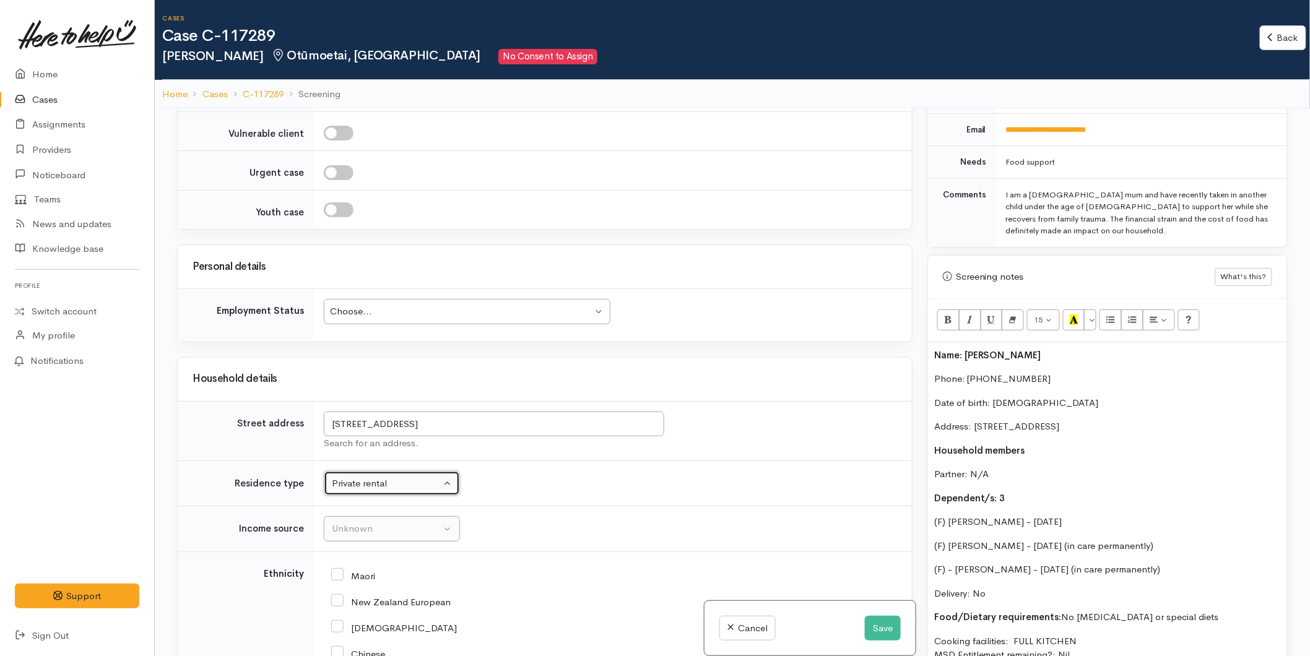
scroll to position [1238, 0]
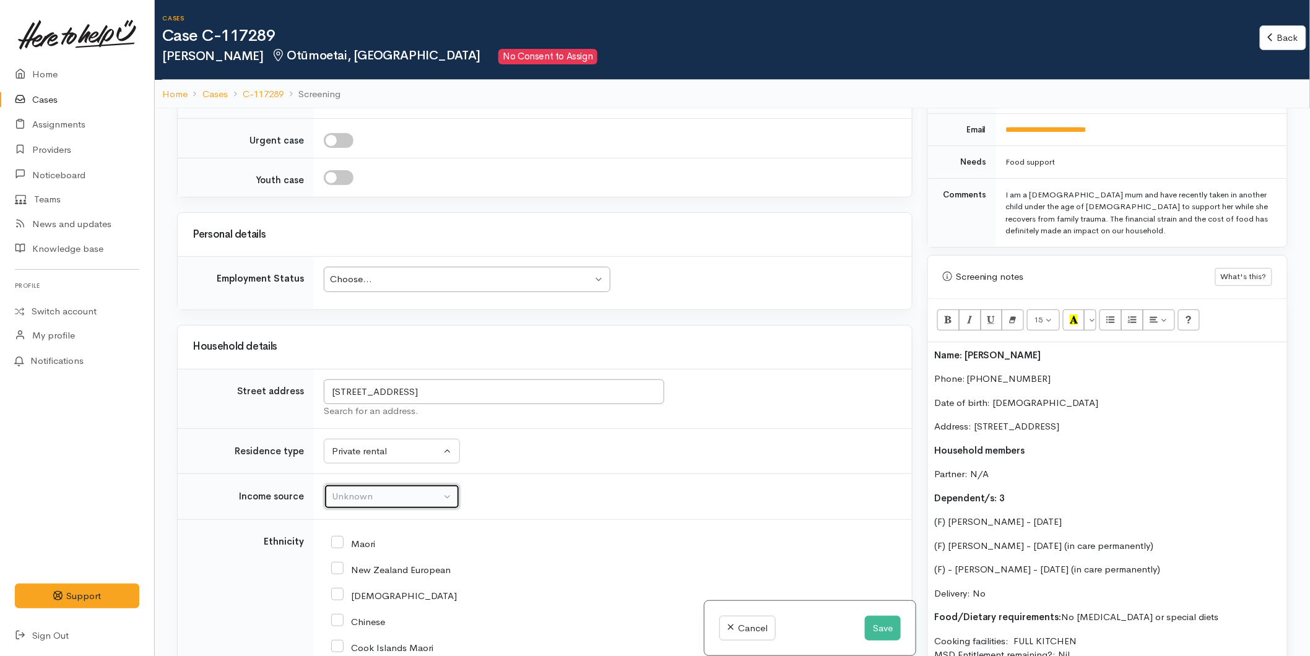
click at [368, 484] on button "Unknown" at bounding box center [392, 496] width 136 height 25
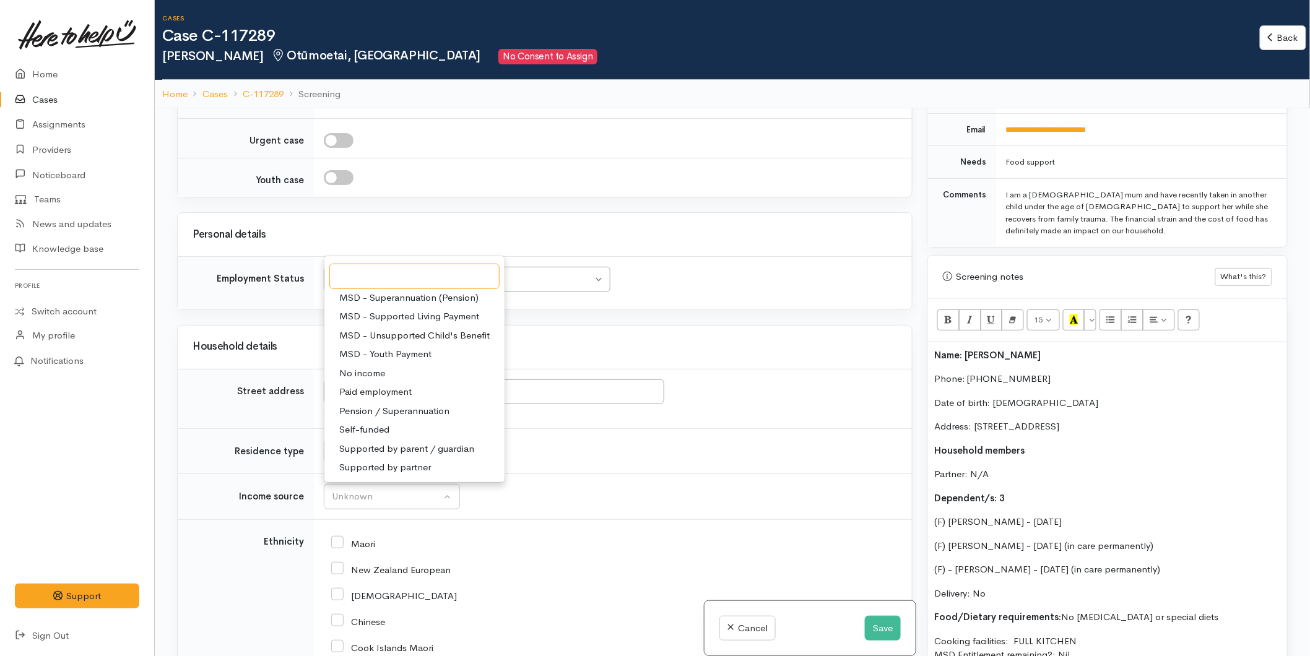
scroll to position [1444, 0]
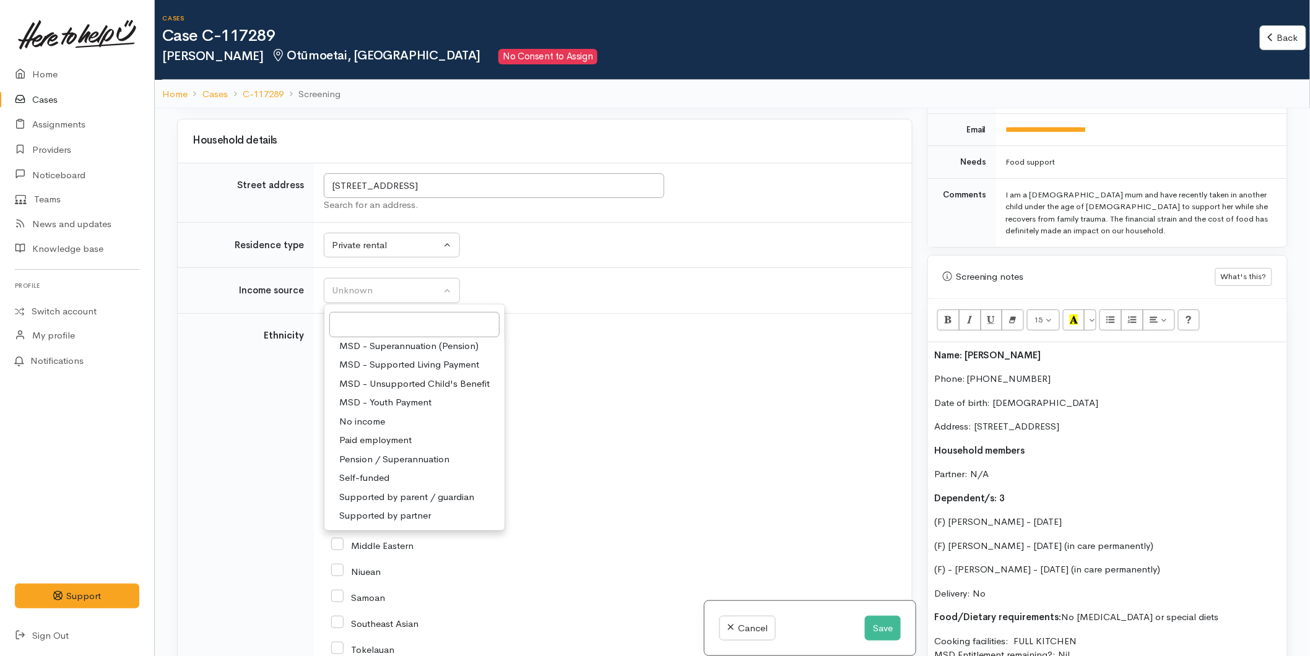
click at [370, 433] on span "Paid employment" at bounding box center [375, 440] width 72 height 14
select select "1"
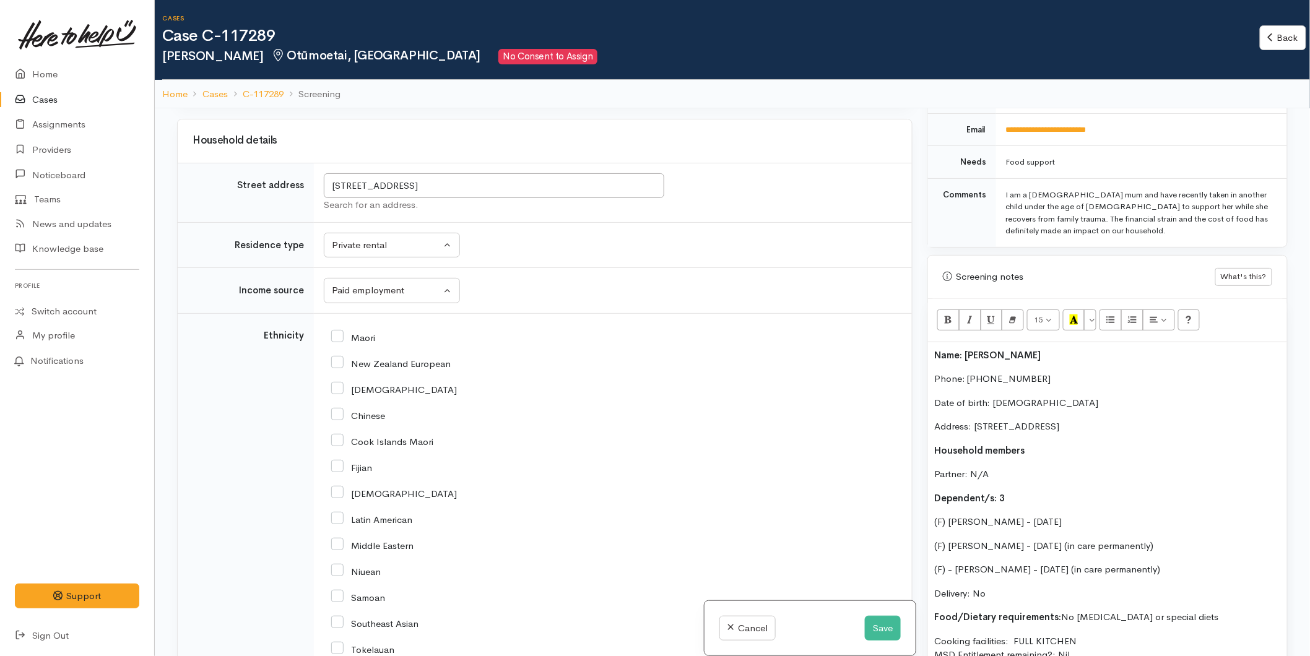
click at [335, 357] on input "New Zealand European" at bounding box center [390, 362] width 119 height 11
click at [333, 357] on input "New Zealand European" at bounding box center [390, 362] width 119 height 11
checkbox input "false"
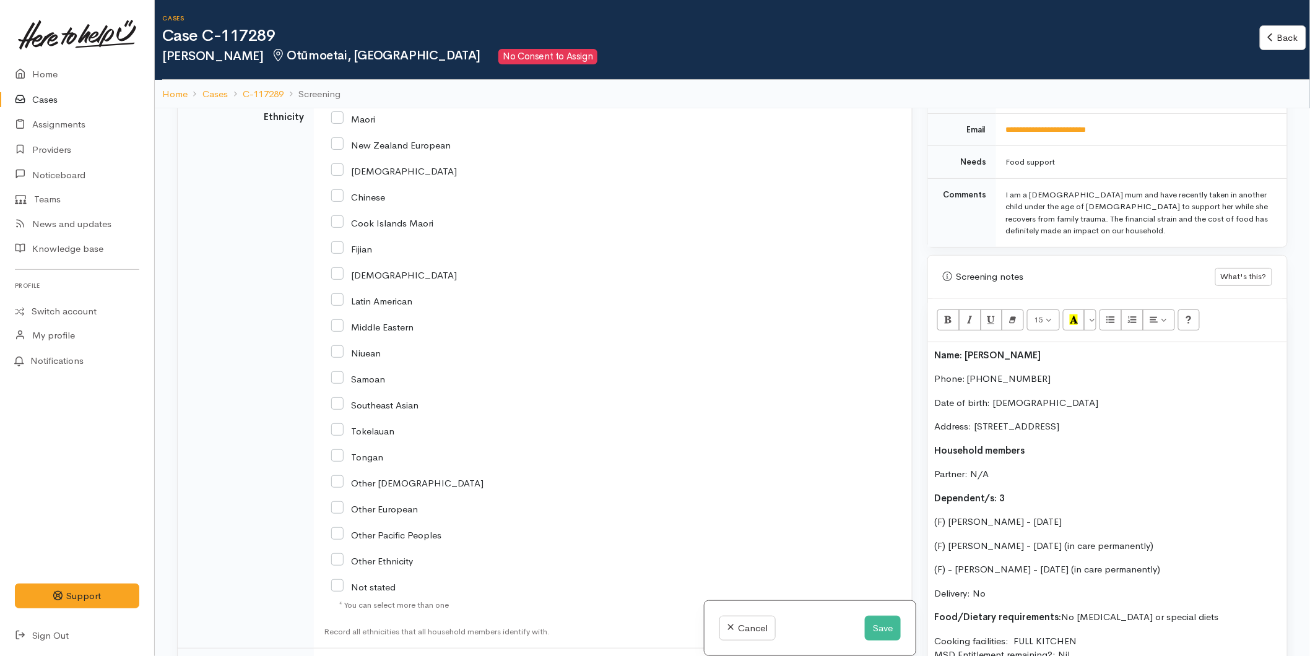
scroll to position [1857, 0]
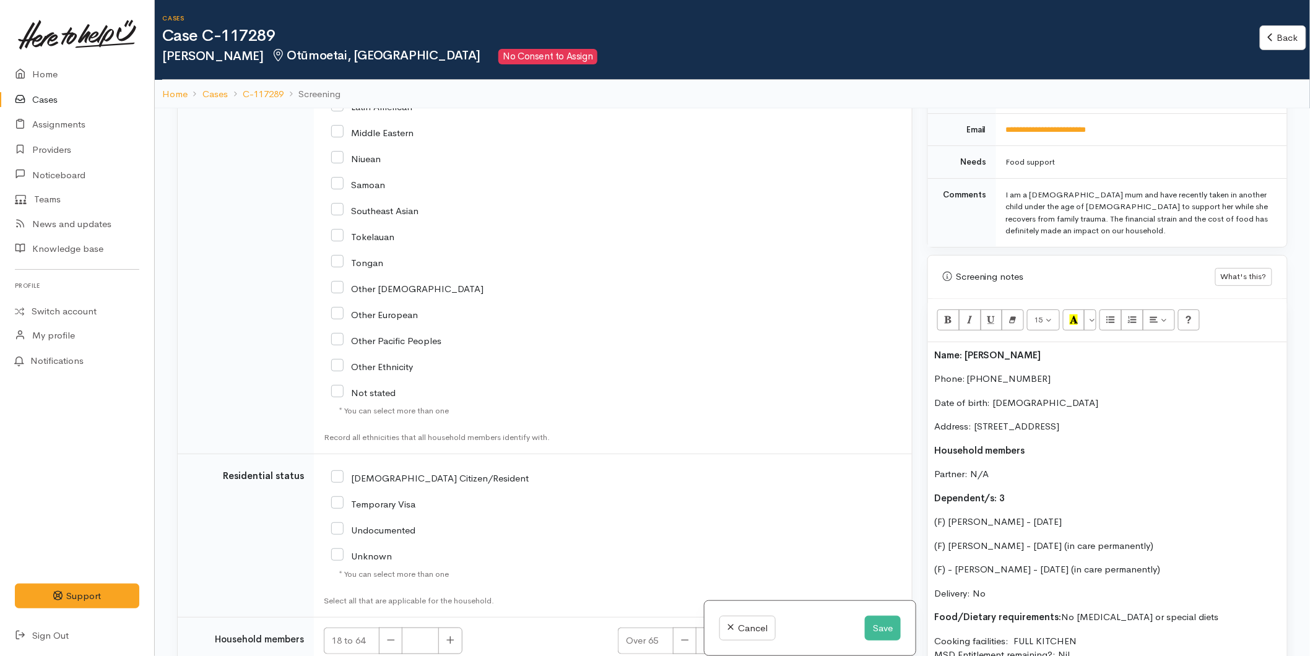
click at [338, 360] on input "Other Ethnicity" at bounding box center [372, 365] width 82 height 11
checkbox input "false"
click at [337, 308] on input "Other European" at bounding box center [374, 313] width 87 height 11
checkbox input "true"
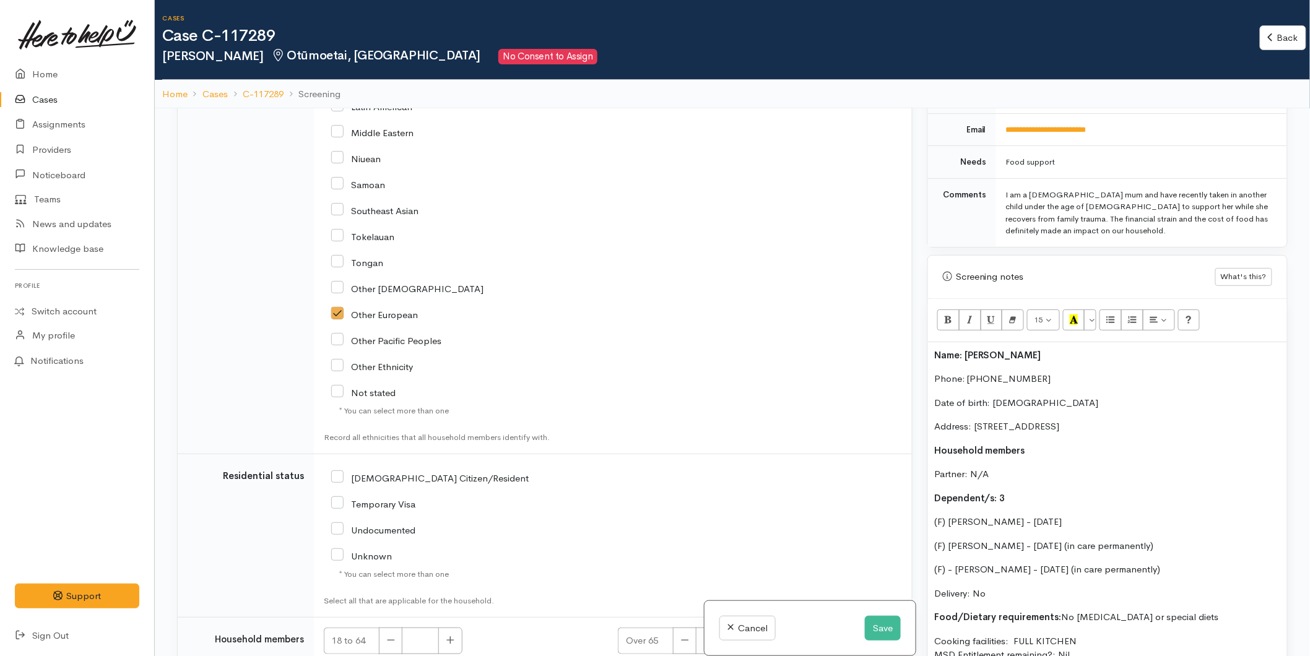
click at [337, 472] on input "NZ Citizen/Resident" at bounding box center [429, 477] width 197 height 11
checkbox input "true"
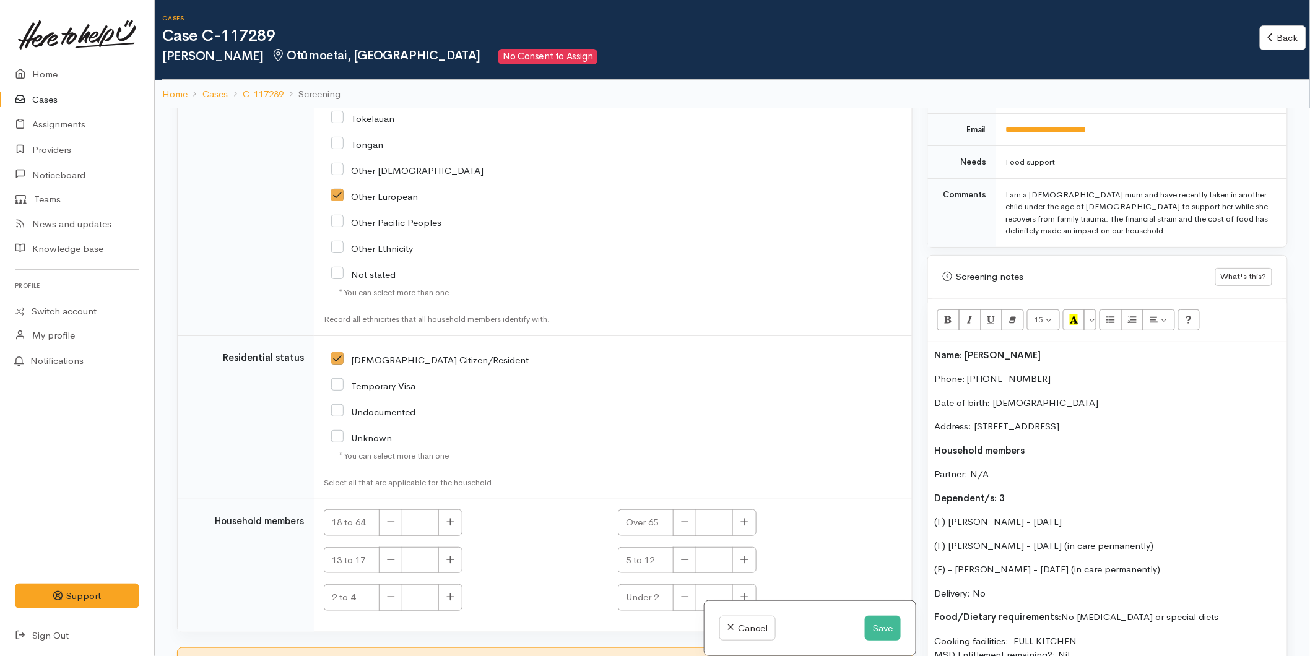
scroll to position [758, 0]
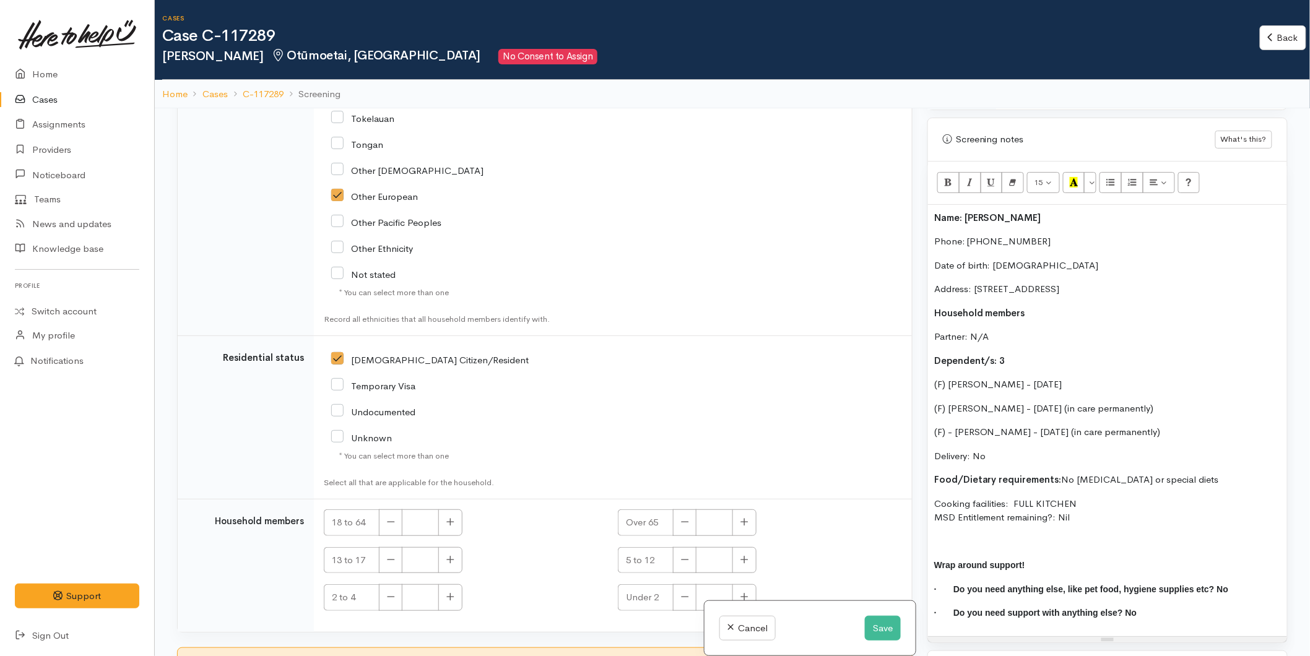
click at [1167, 425] on p "(F) - Juliann Pleister - 24/08/2009 (in care permanently)" at bounding box center [1107, 432] width 347 height 14
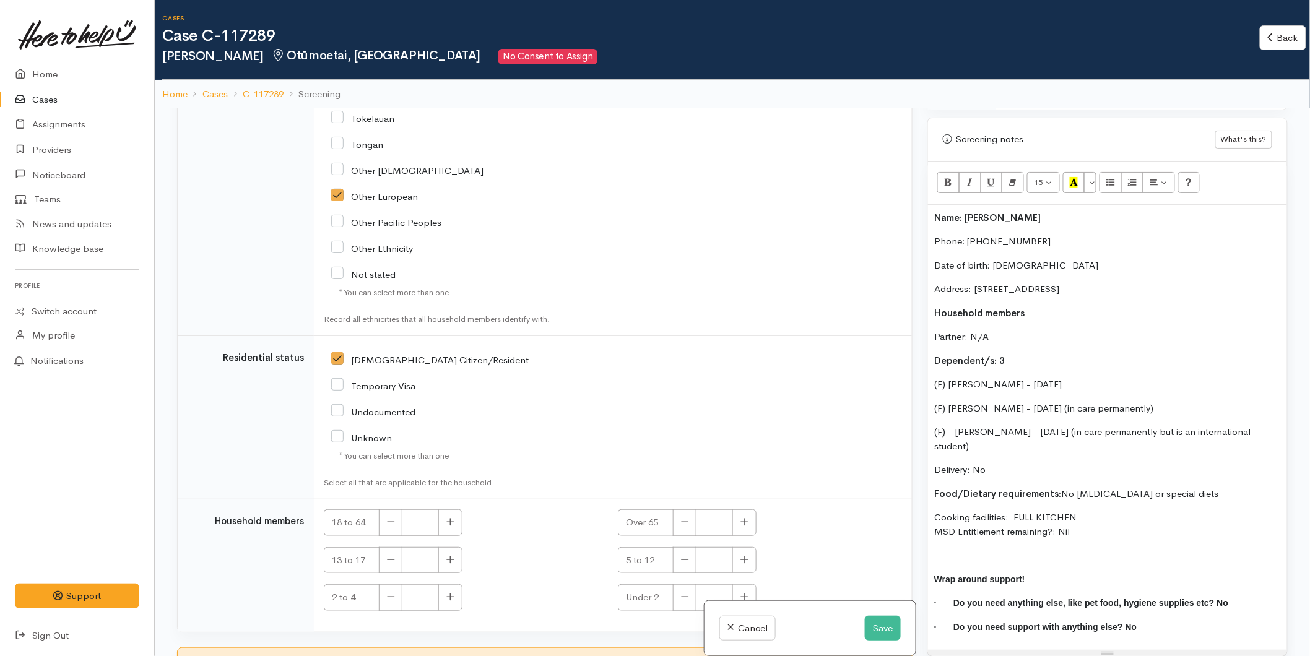
click at [1148, 402] on p "(F) Layla Crump - 29/03/2008 (in care permanently)" at bounding box center [1107, 409] width 347 height 14
click at [451, 517] on icon "button" at bounding box center [450, 521] width 8 height 9
type input "1"
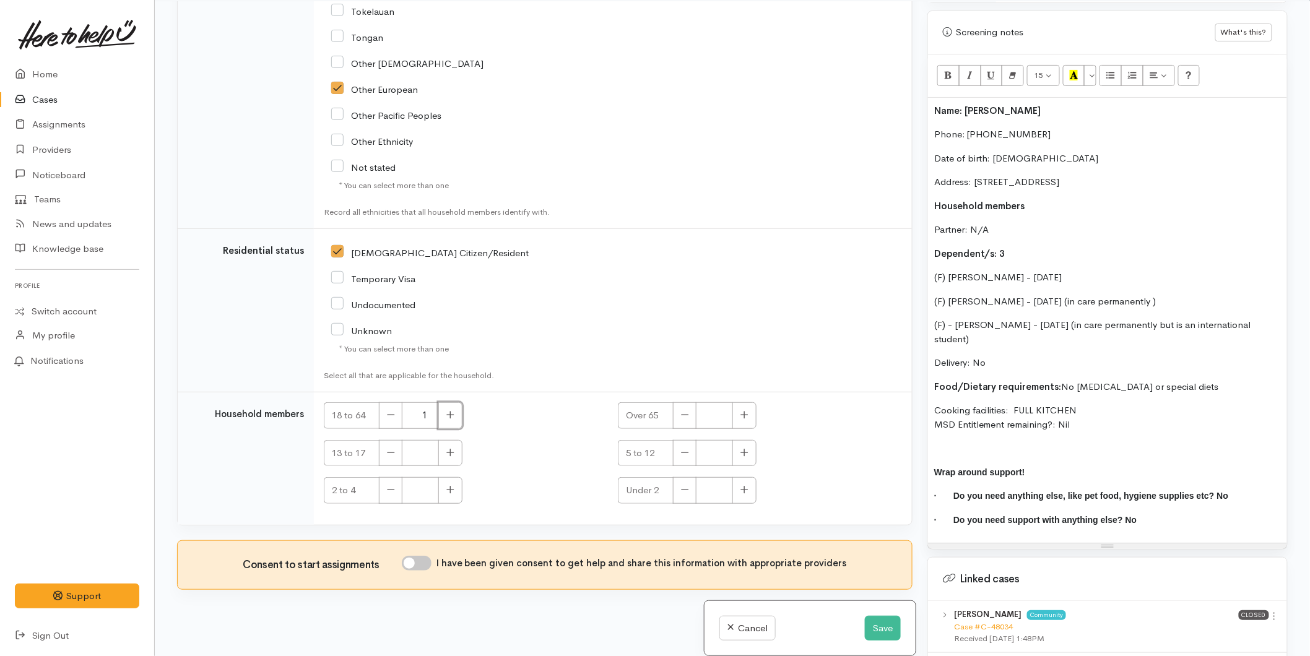
scroll to position [108, 0]
click at [422, 555] on input "I have been given consent to get help and share this information with appropria…" at bounding box center [417, 562] width 30 height 15
checkbox input "true"
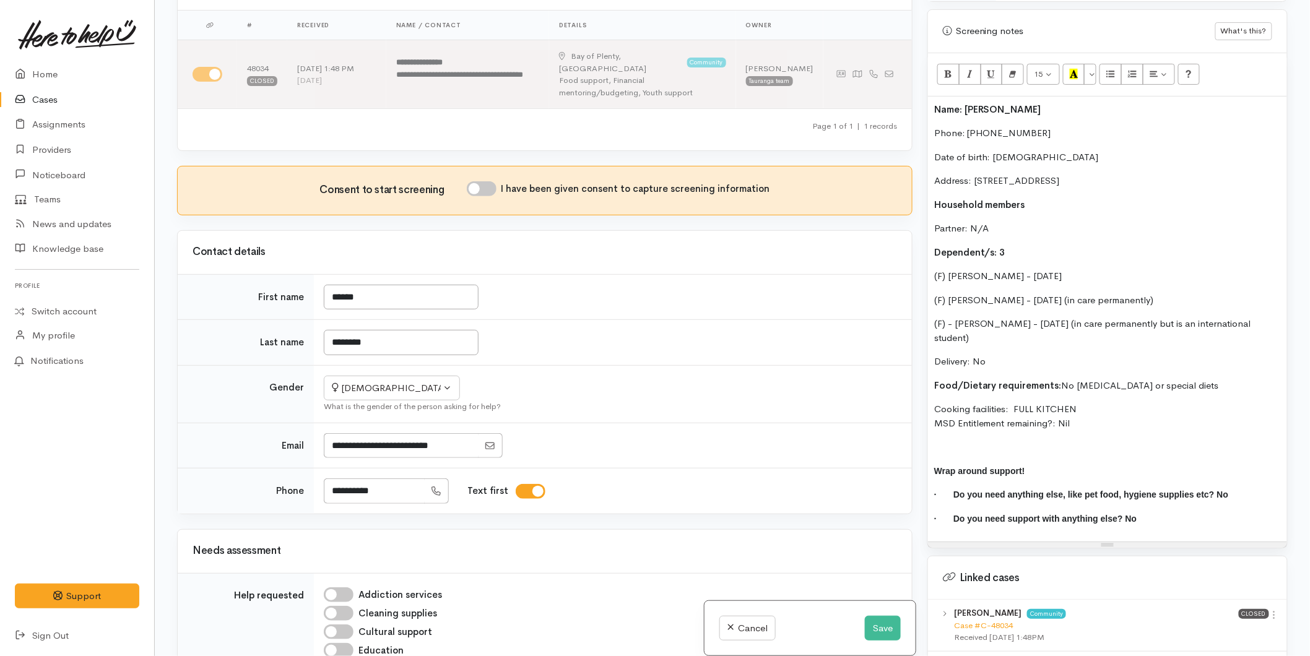
scroll to position [0, 0]
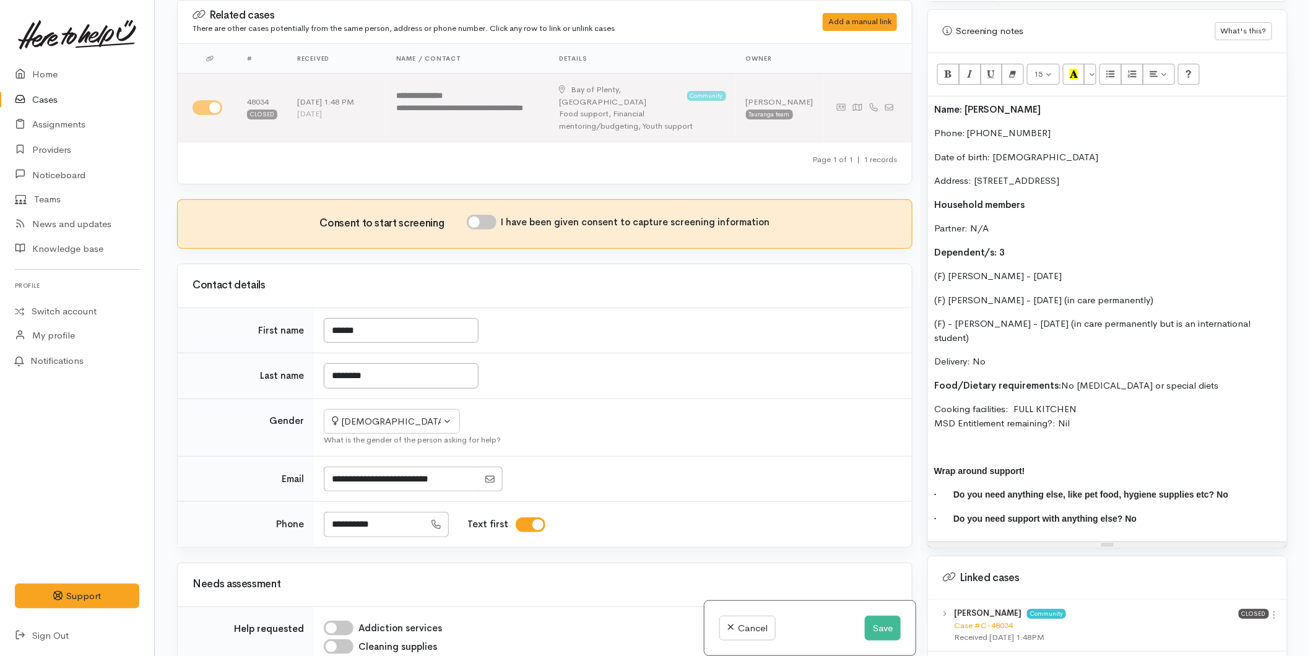
click at [485, 215] on input "I have been given consent to capture screening information" at bounding box center [482, 222] width 30 height 15
checkbox input "true"
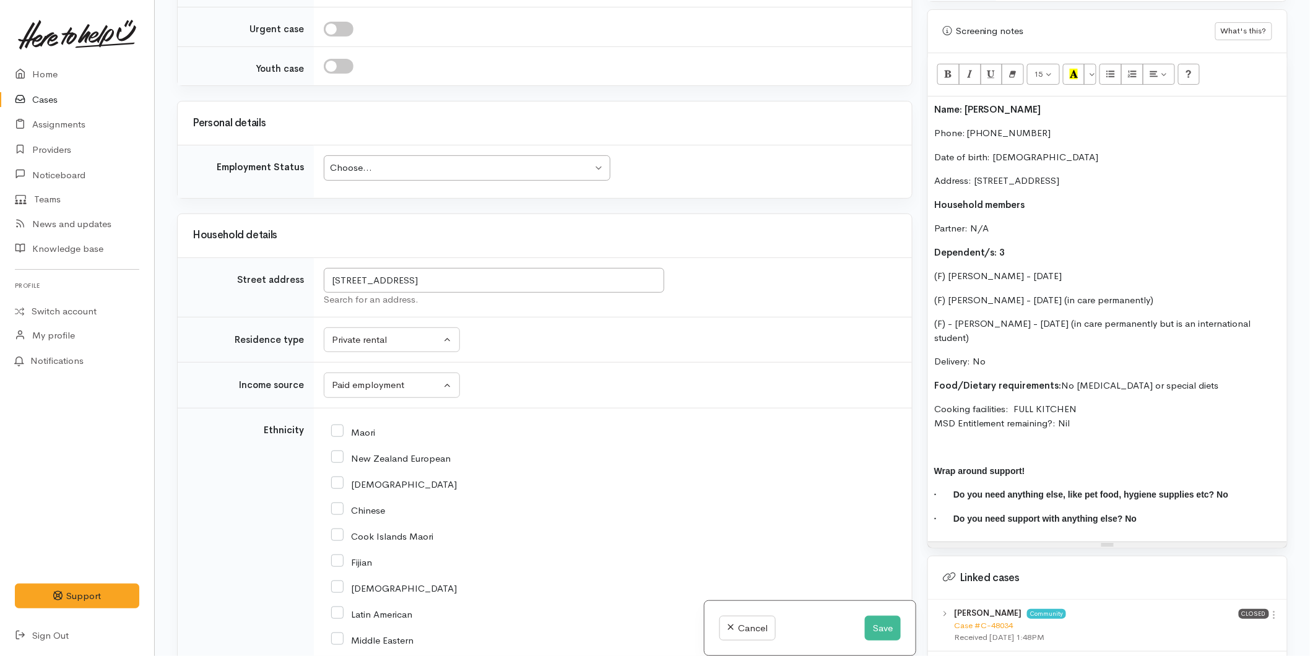
scroll to position [1307, 0]
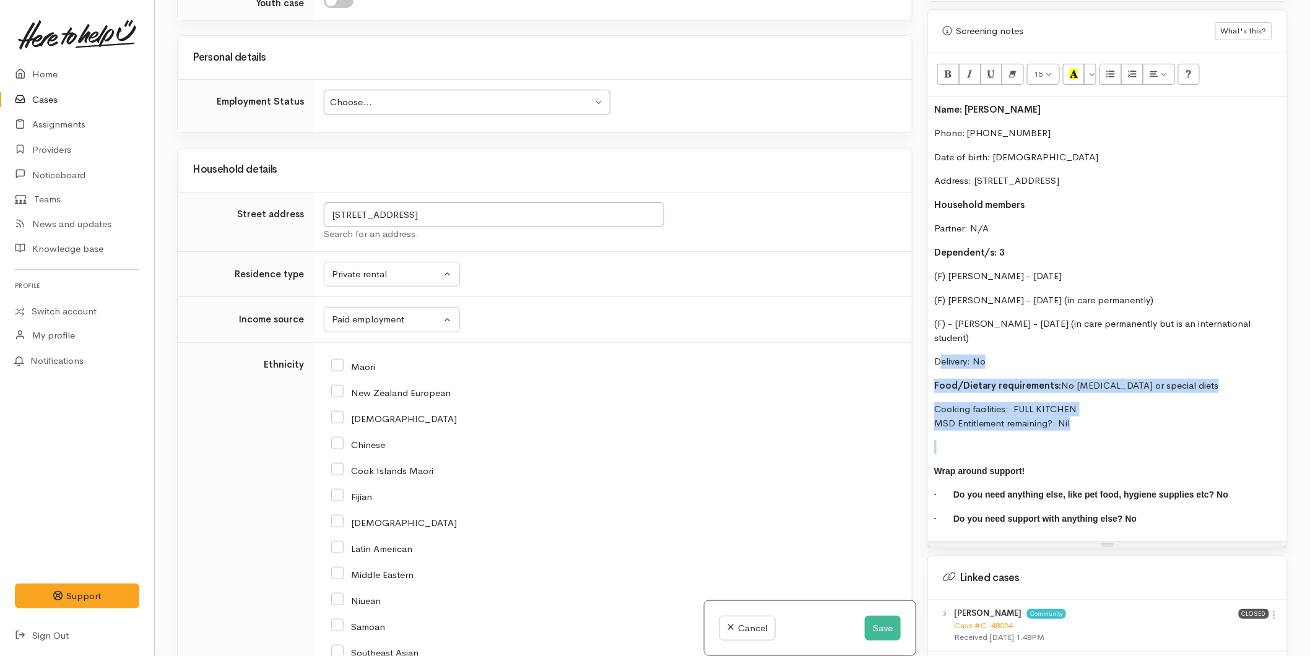
drag, startPoint x: 1060, startPoint y: 413, endPoint x: 928, endPoint y: 350, distance: 145.9
click at [930, 350] on div "Name: Amanda De Bruin Phone: 0210518243 Date of birth: 06/01/1984 Address: 17 B…" at bounding box center [1107, 320] width 359 height 446
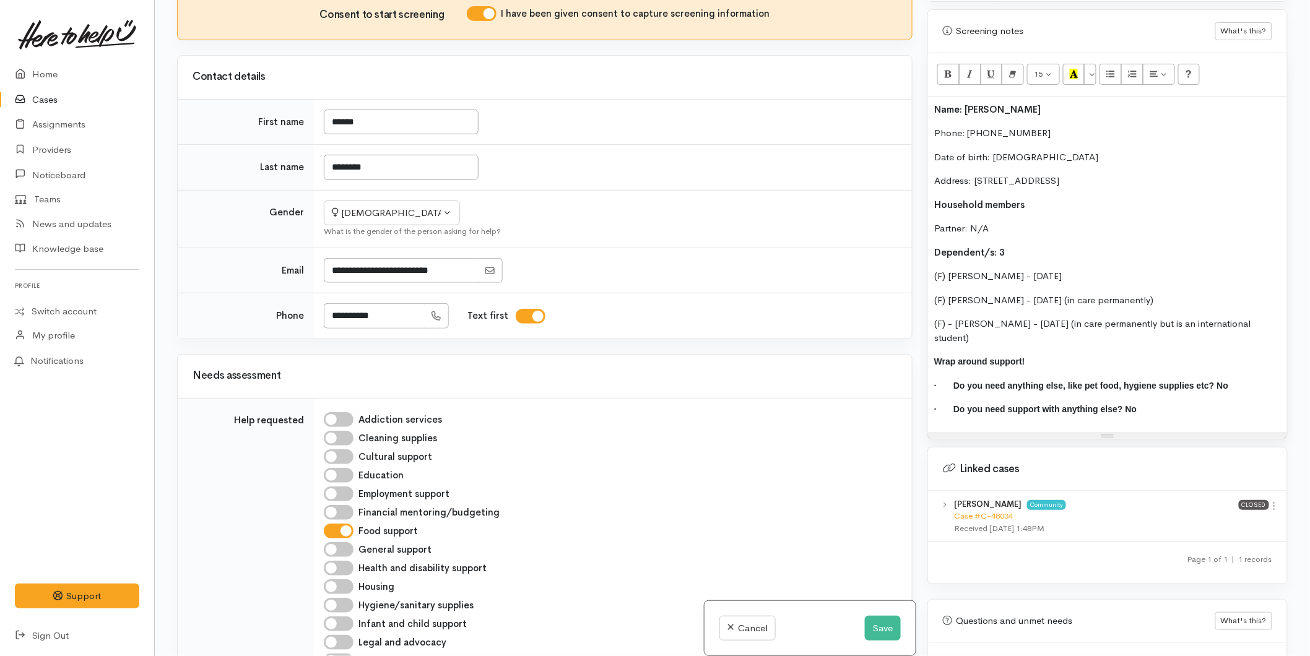
scroll to position [137, 0]
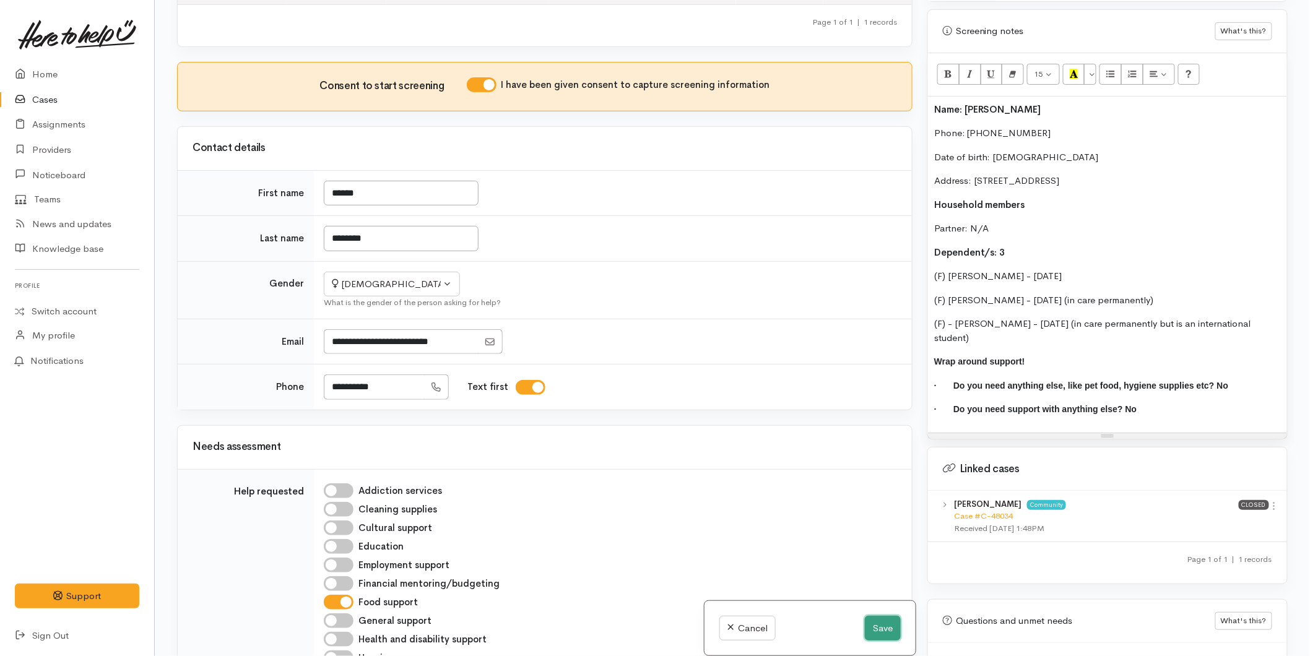
click at [876, 628] on button "Save" at bounding box center [883, 628] width 36 height 25
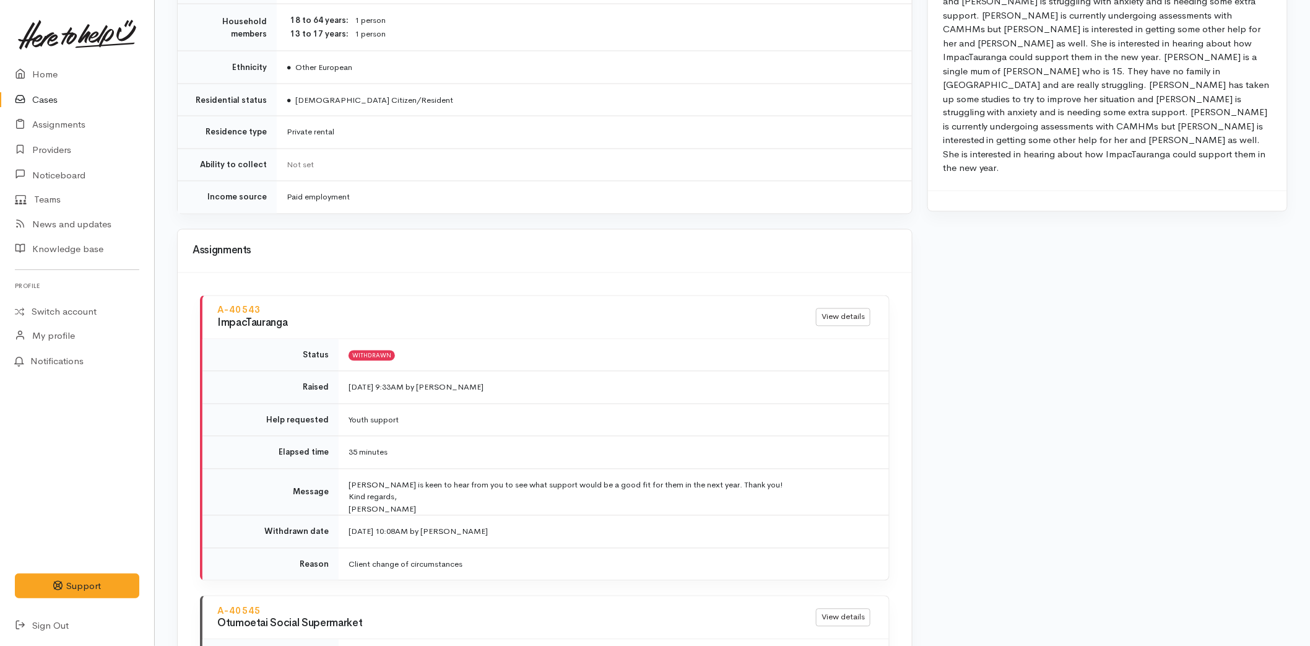
scroll to position [920, 0]
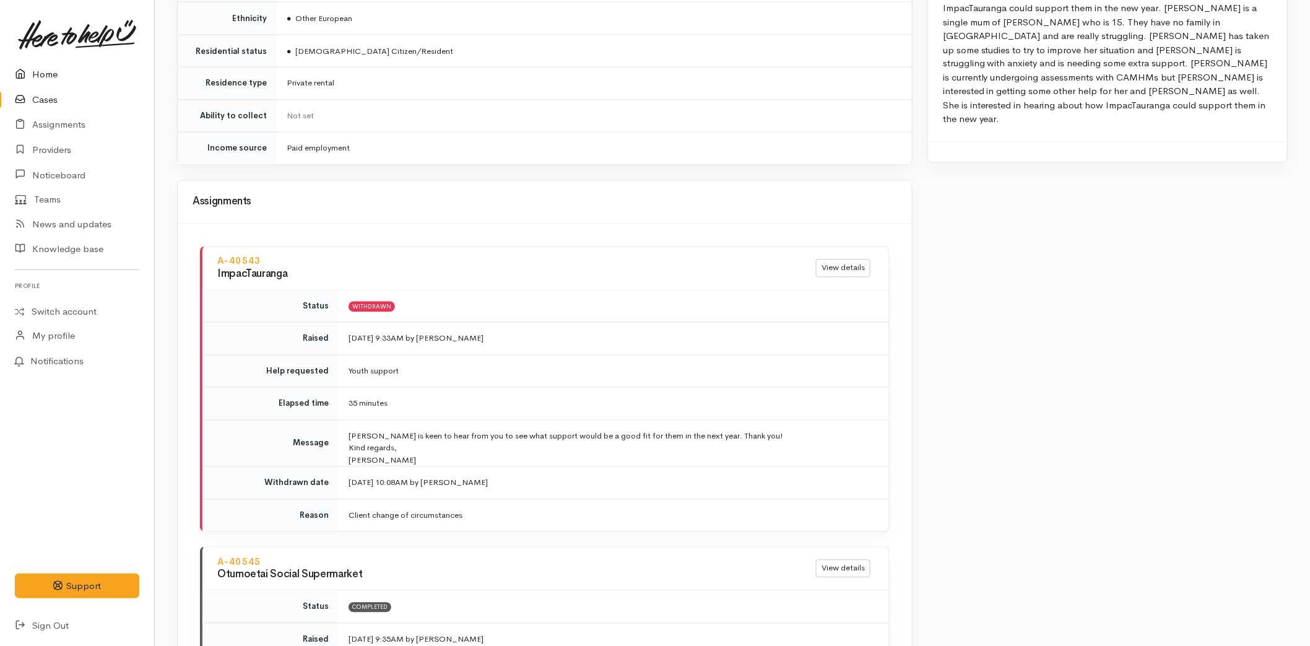
click at [35, 65] on link "Home" at bounding box center [77, 74] width 154 height 25
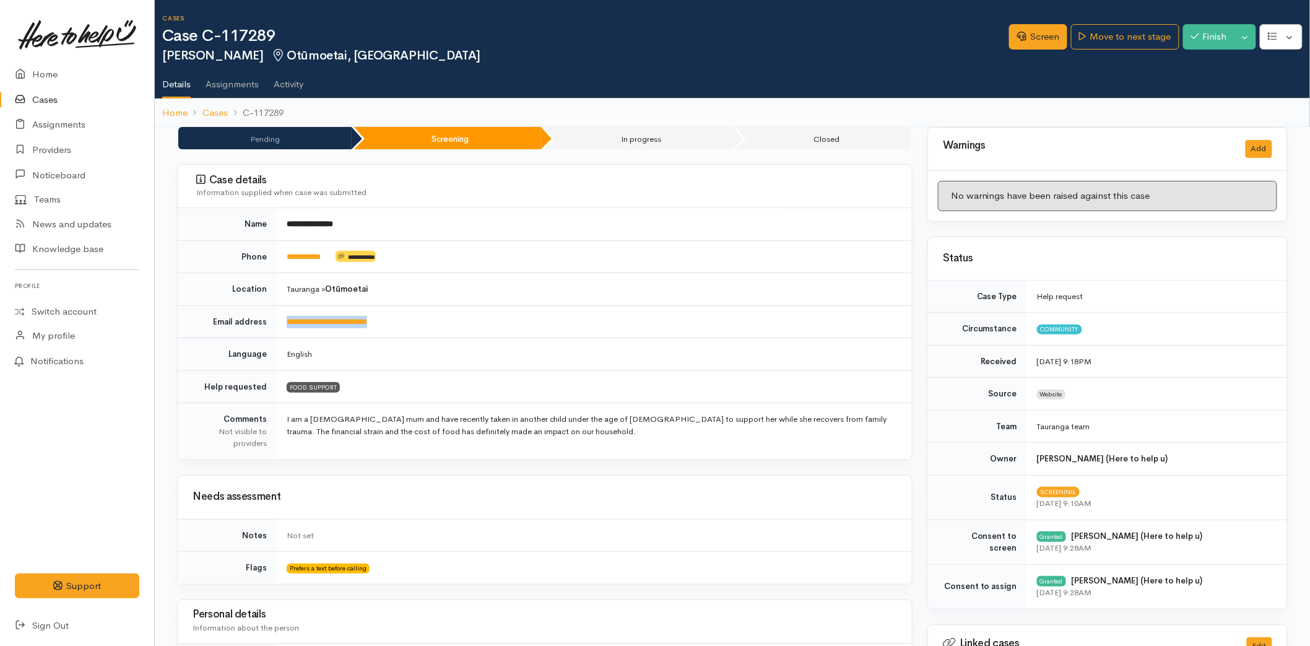
drag, startPoint x: 421, startPoint y: 327, endPoint x: 285, endPoint y: 327, distance: 135.6
click at [285, 327] on td "**********" at bounding box center [594, 321] width 635 height 33
copy link "**********"
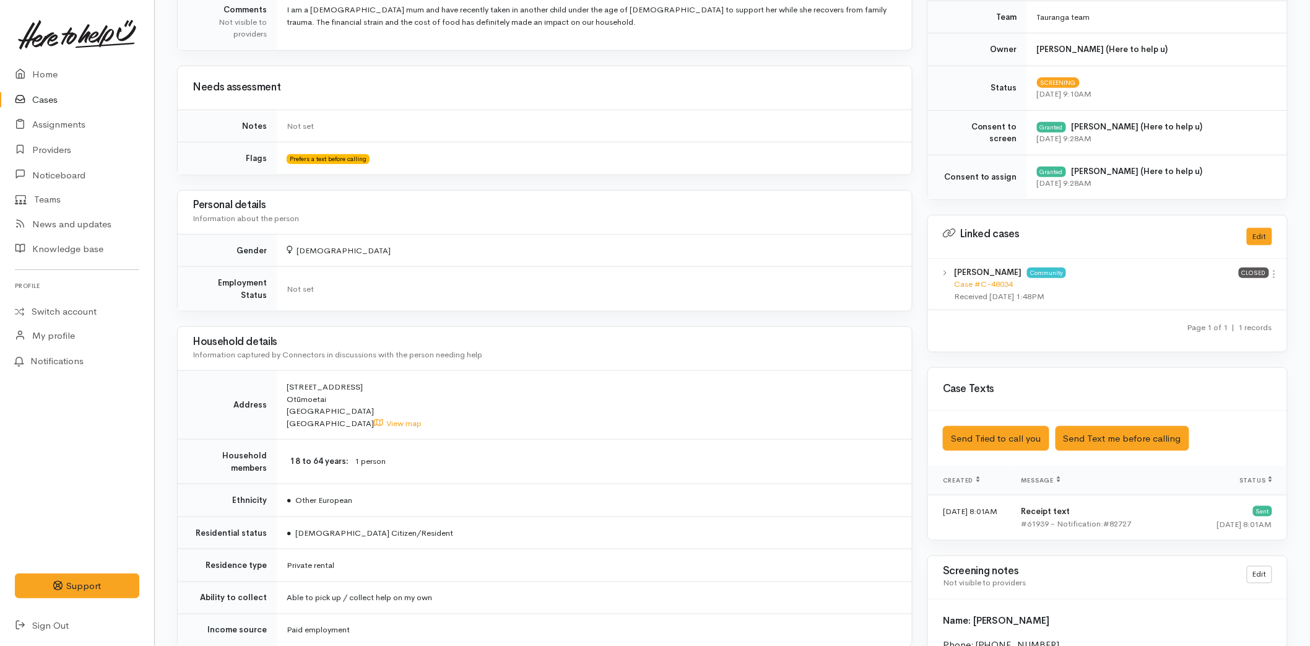
scroll to position [550, 0]
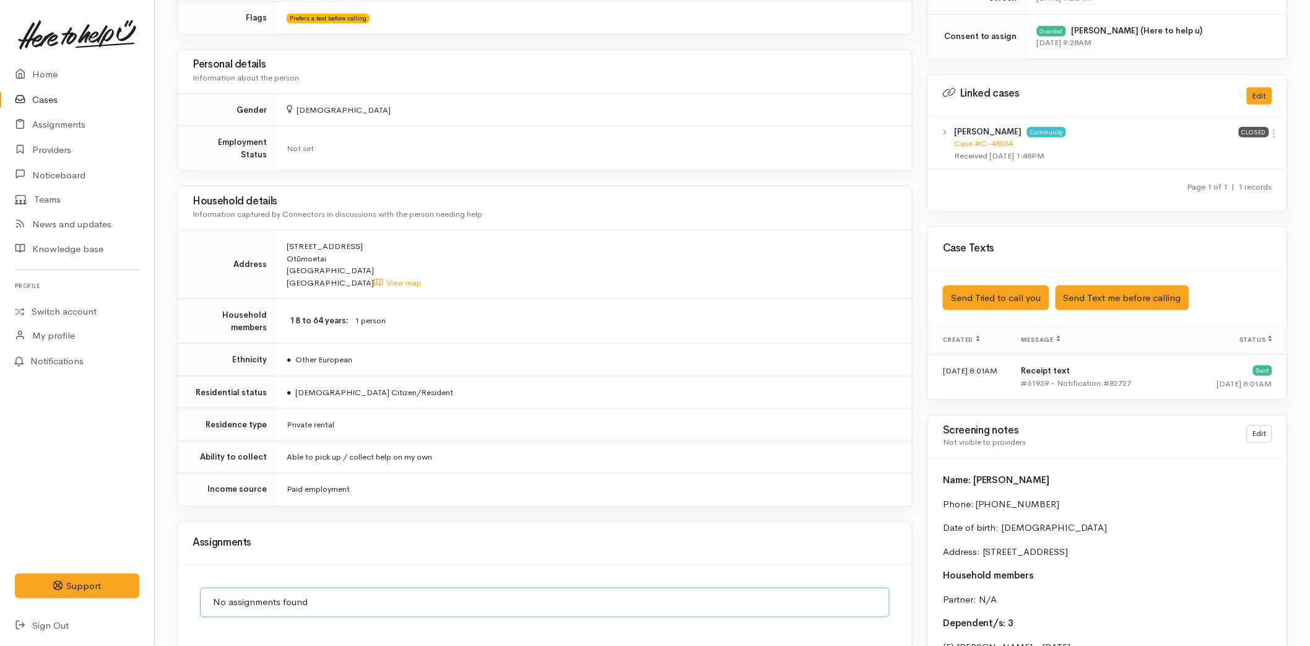
drag, startPoint x: 326, startPoint y: 256, endPoint x: 287, endPoint y: 231, distance: 45.7
click at [287, 231] on td "17 Baden Street Otūmoetai Tauranga New Zealand View map" at bounding box center [594, 264] width 635 height 69
copy span "17 Baden Street Otūmoetai Tauranga"
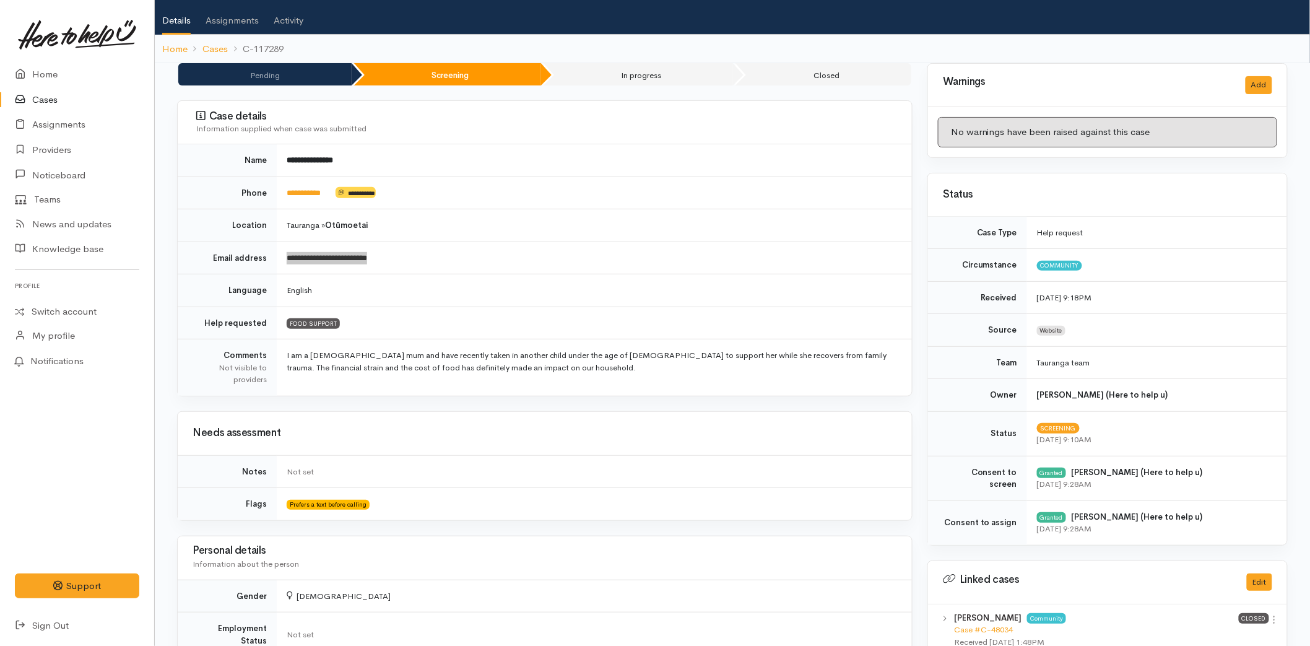
scroll to position [0, 0]
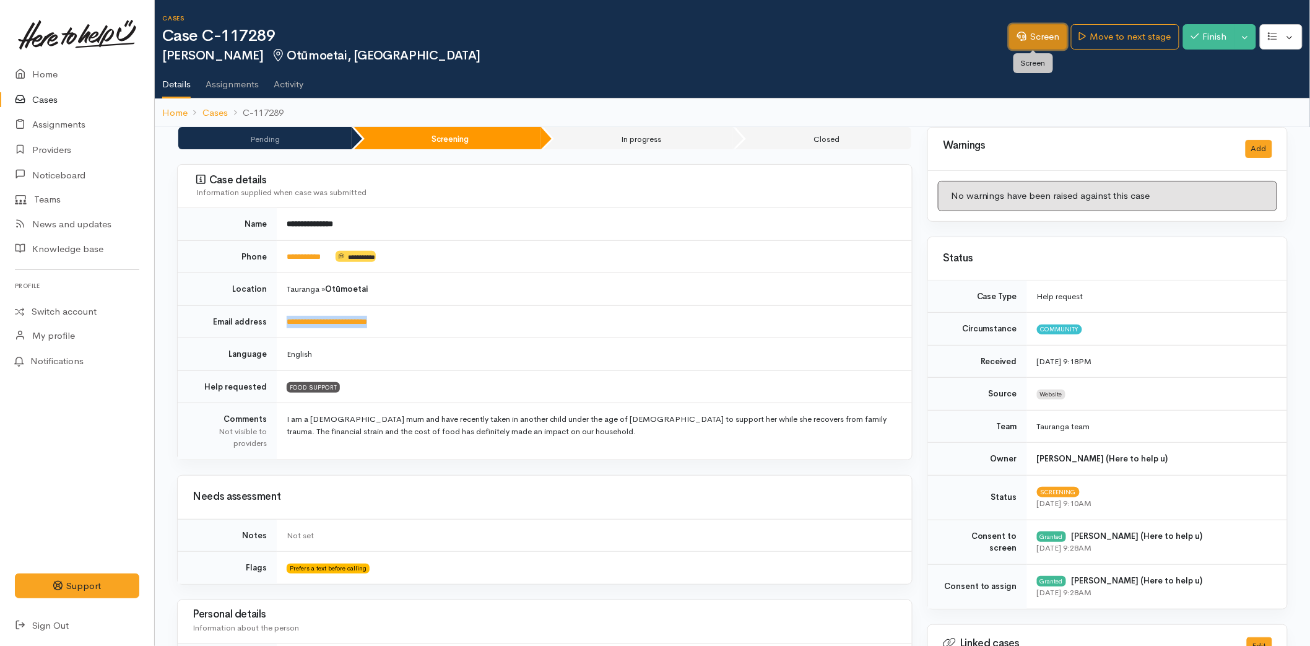
click at [1031, 43] on link "Screen" at bounding box center [1038, 36] width 58 height 25
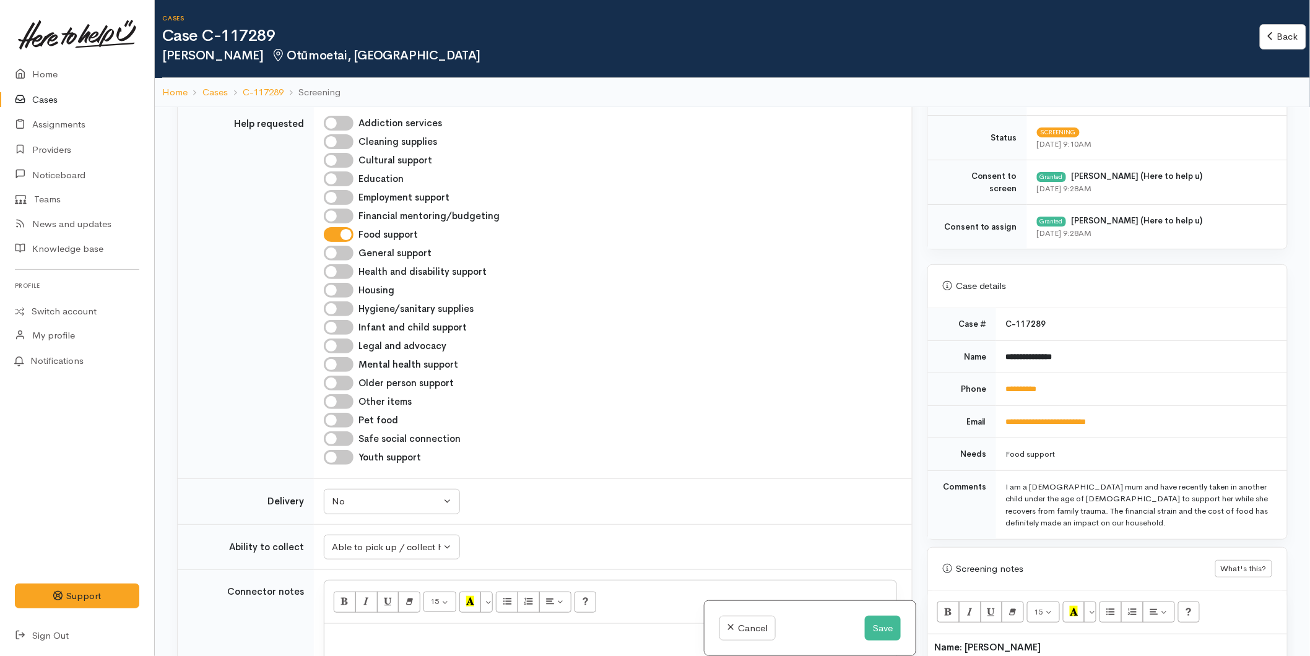
scroll to position [481, 0]
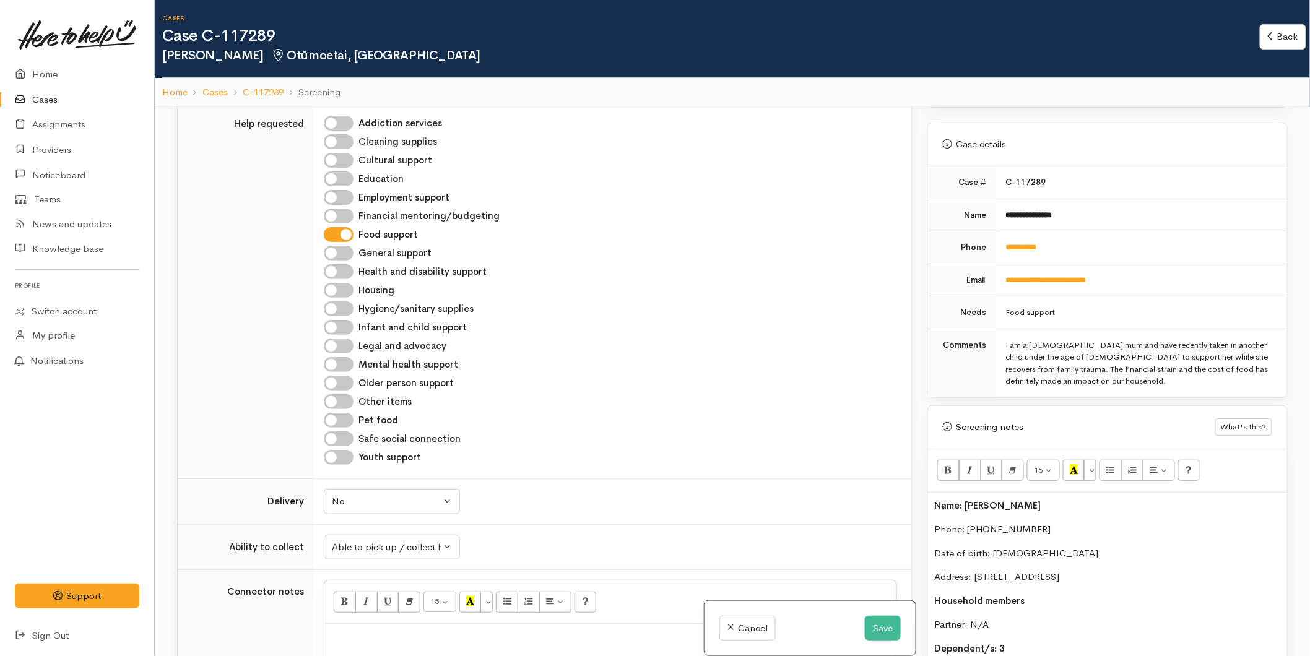
click at [929, 509] on div "Name: [PERSON_NAME] Phone: [PHONE_NUMBER] Date of birth: [DEMOGRAPHIC_DATA] Add…" at bounding box center [1107, 661] width 359 height 336
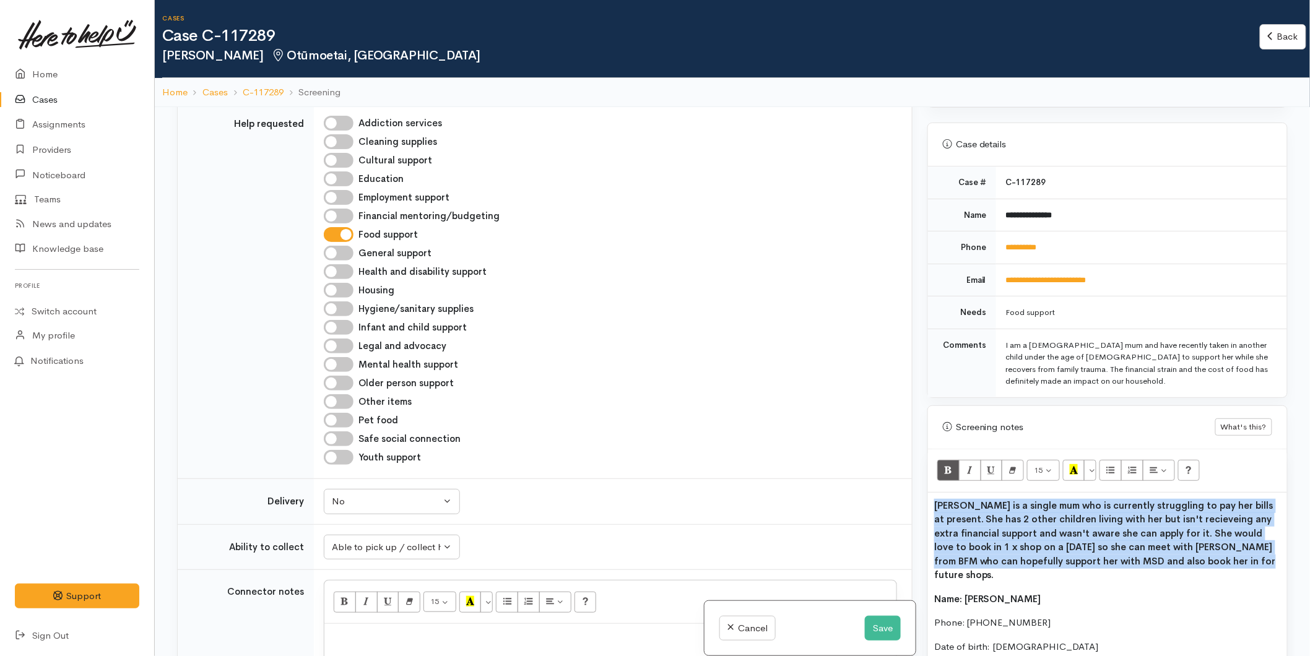
drag, startPoint x: 1211, startPoint y: 563, endPoint x: 916, endPoint y: 506, distance: 300.2
click at [916, 506] on div "Related cases There are other cases potentially from the same person, address o…" at bounding box center [732, 435] width 1125 height 656
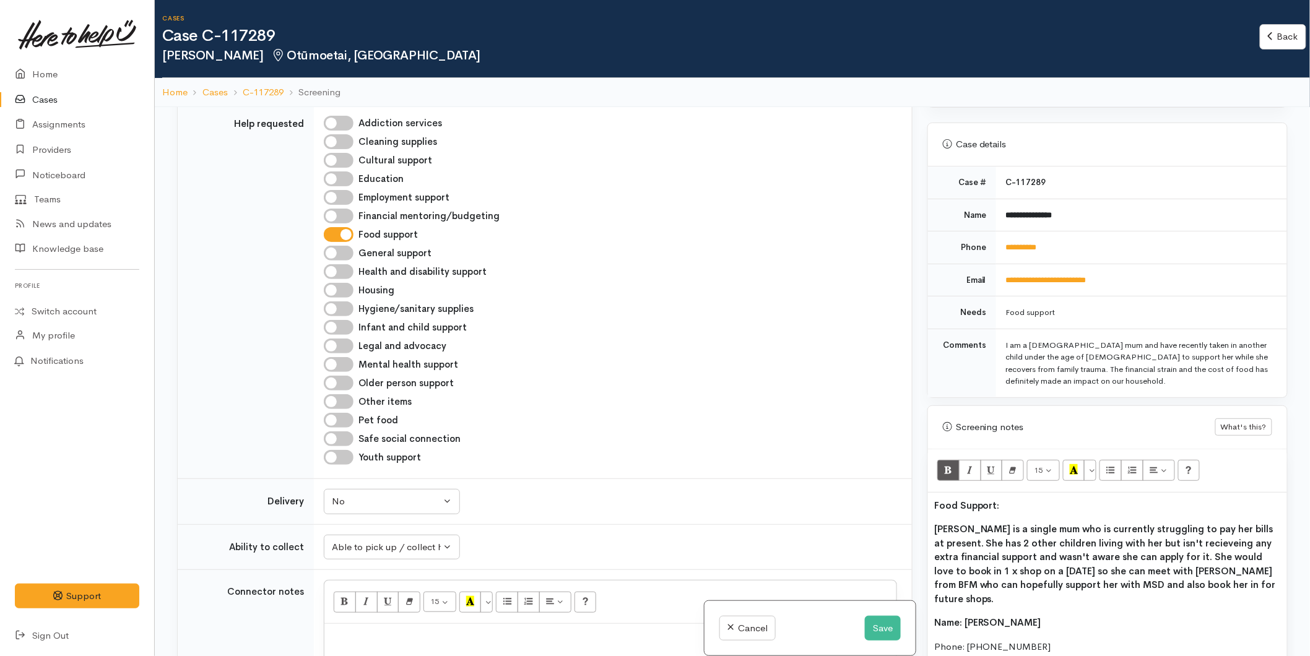
drag, startPoint x: 1009, startPoint y: 503, endPoint x: 908, endPoint y: 492, distance: 101.4
click at [886, 503] on div "Related cases There are other cases potentially from the same person, address o…" at bounding box center [732, 435] width 1125 height 656
click at [1075, 467] on icon "Recent Color" at bounding box center [1074, 469] width 8 height 11
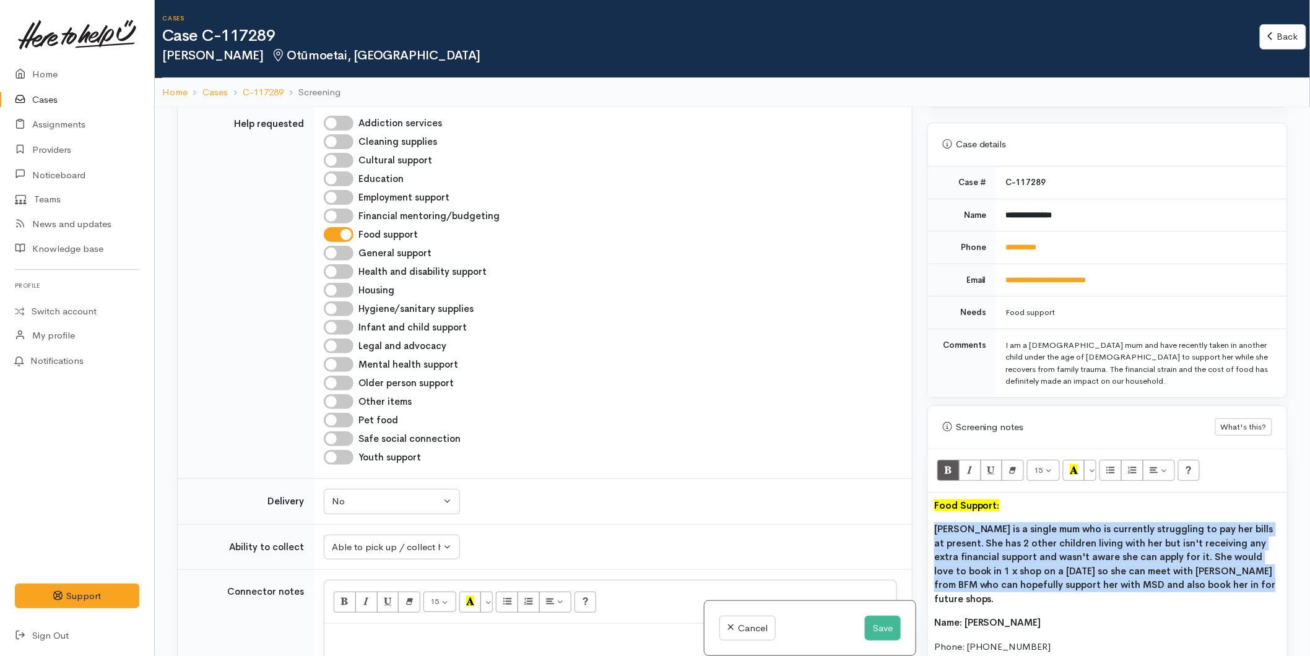
drag, startPoint x: 1201, startPoint y: 586, endPoint x: 925, endPoint y: 523, distance: 283.8
click at [924, 525] on div "Warnings Add No warnings have been raised against this case Add Warning Title ●…" at bounding box center [1107, 435] width 375 height 656
click at [947, 471] on icon "Bold (CTRL+B)" at bounding box center [948, 469] width 8 height 11
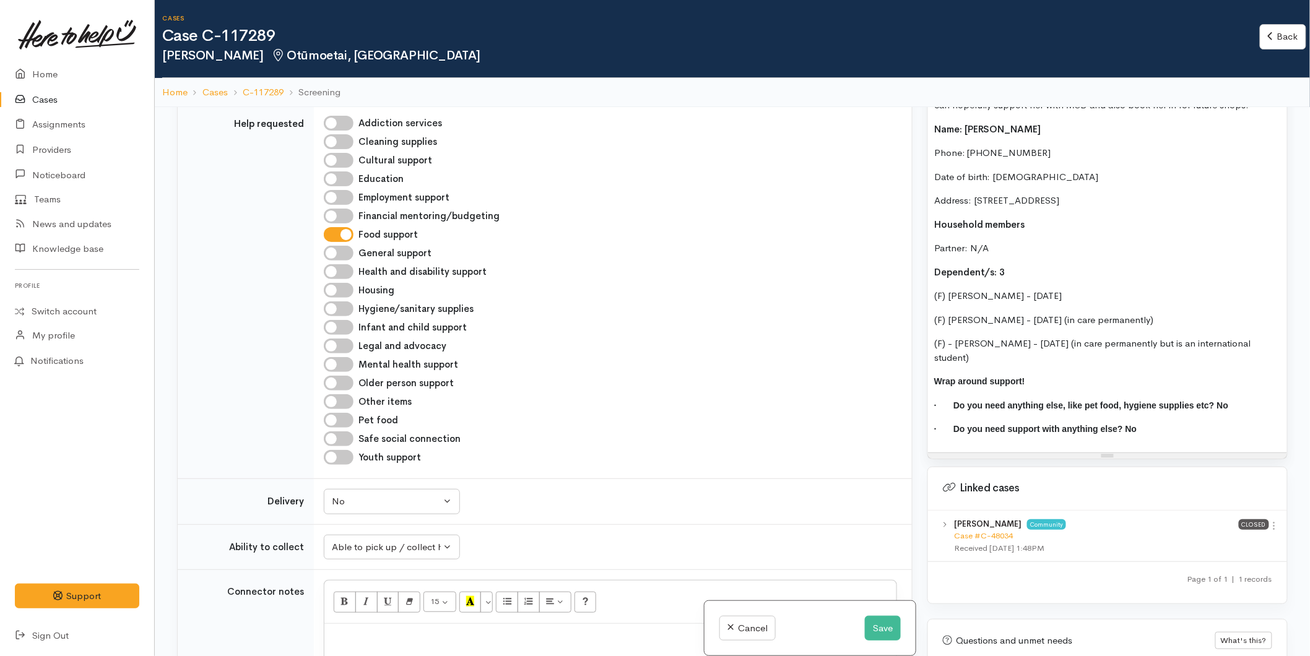
scroll to position [963, 0]
drag, startPoint x: 992, startPoint y: 355, endPoint x: 929, endPoint y: 131, distance: 233.4
click at [929, 129] on div "Food Support: Amanda is a single mum who is currently struggling to pay her bil…" at bounding box center [1107, 230] width 359 height 439
copy div "Name: Amanda De Bruin Phone: 0210518243 Date of birth: 06/01/1984 Address: 17 B…"
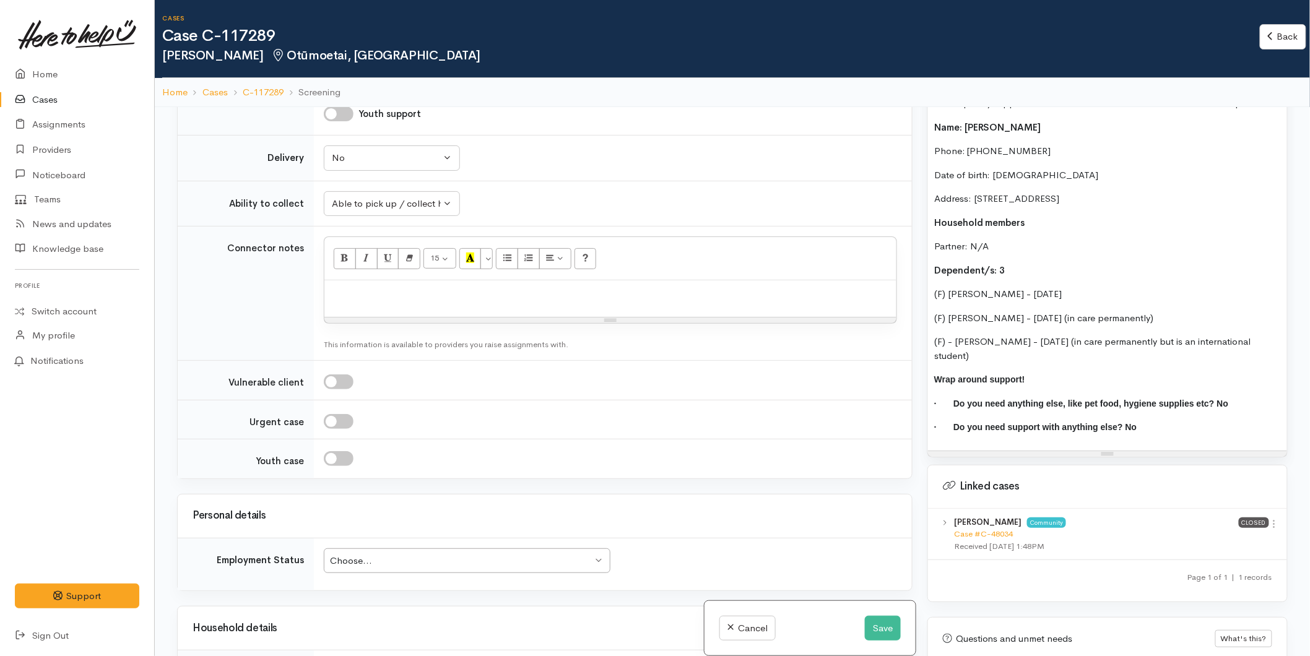
click at [360, 280] on div at bounding box center [610, 298] width 572 height 37
paste div
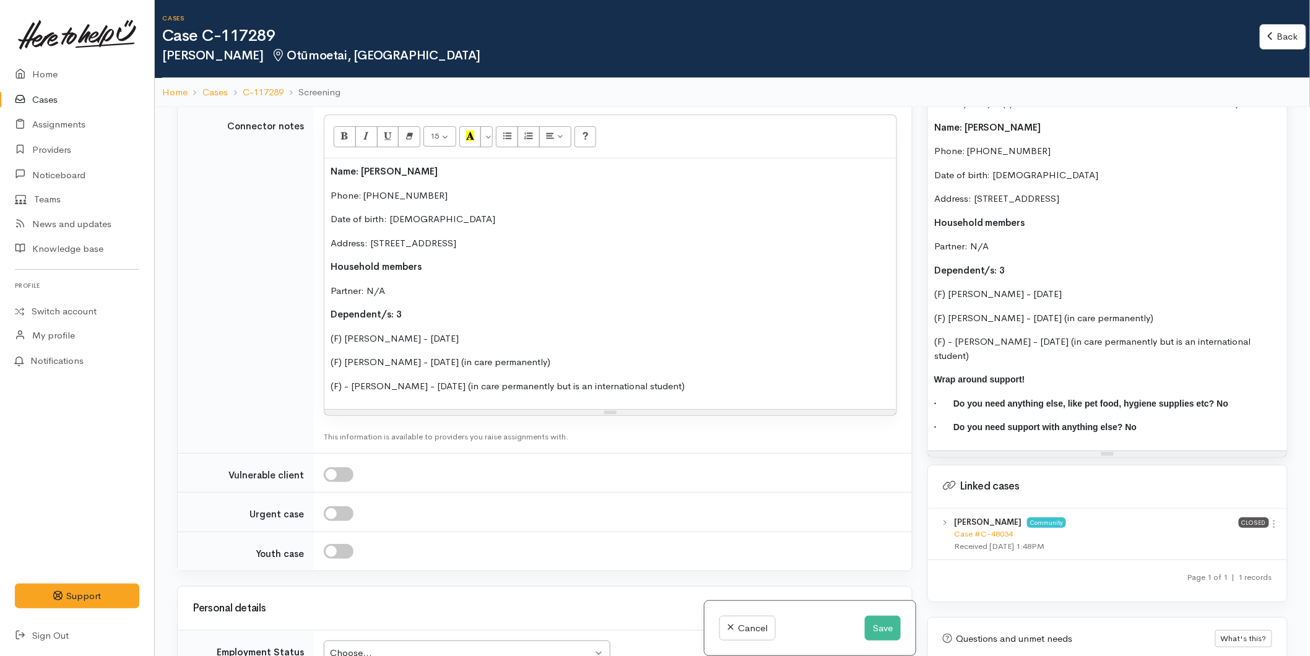
scroll to position [1238, 0]
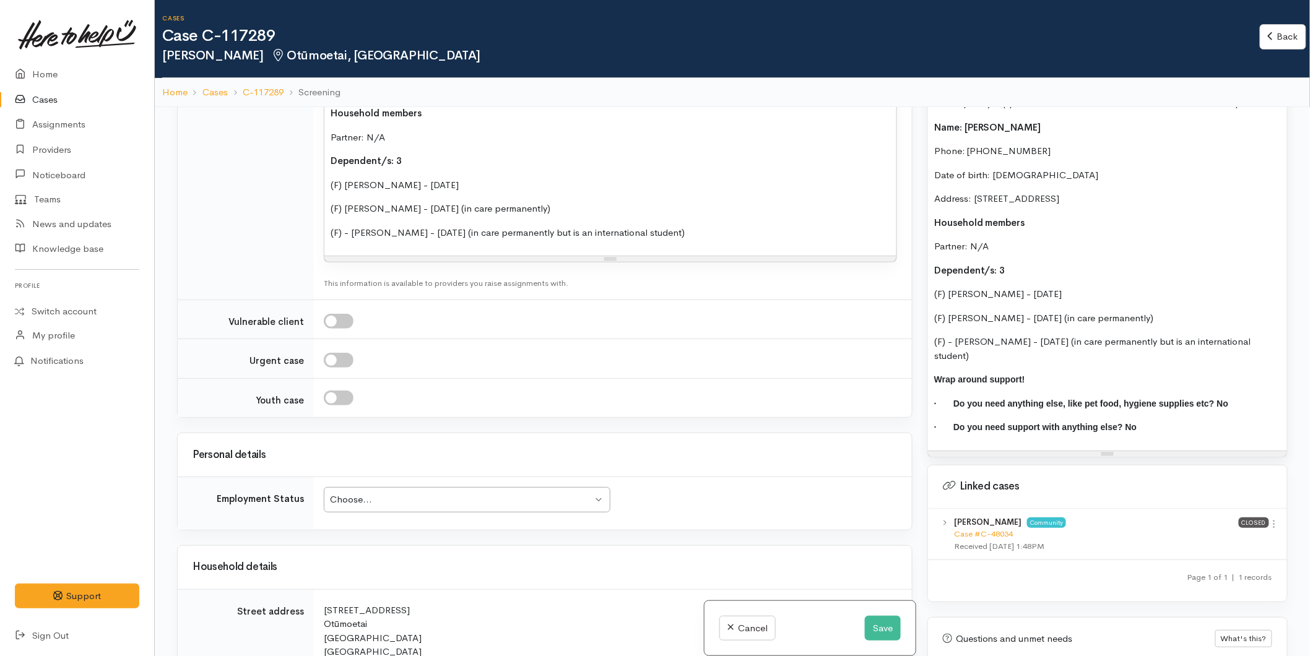
drag, startPoint x: 363, startPoint y: 501, endPoint x: 366, endPoint y: 495, distance: 6.7
click at [363, 498] on div "Choose... Choose..." at bounding box center [467, 499] width 287 height 25
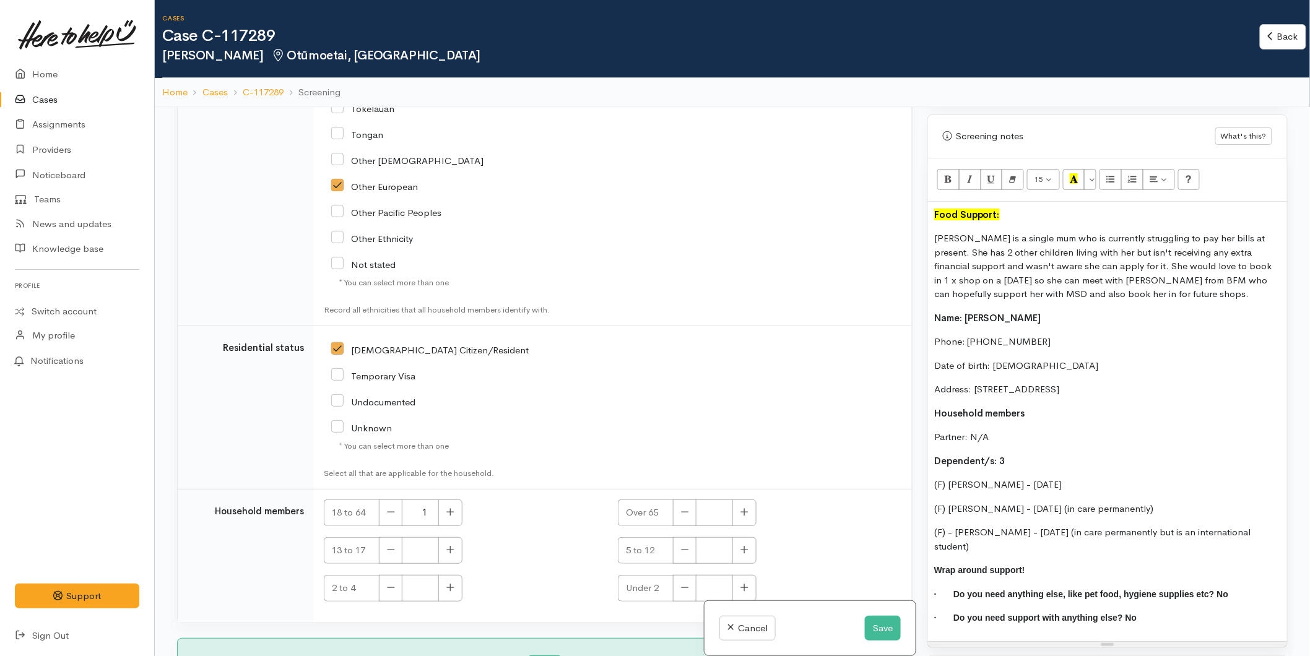
scroll to position [756, 0]
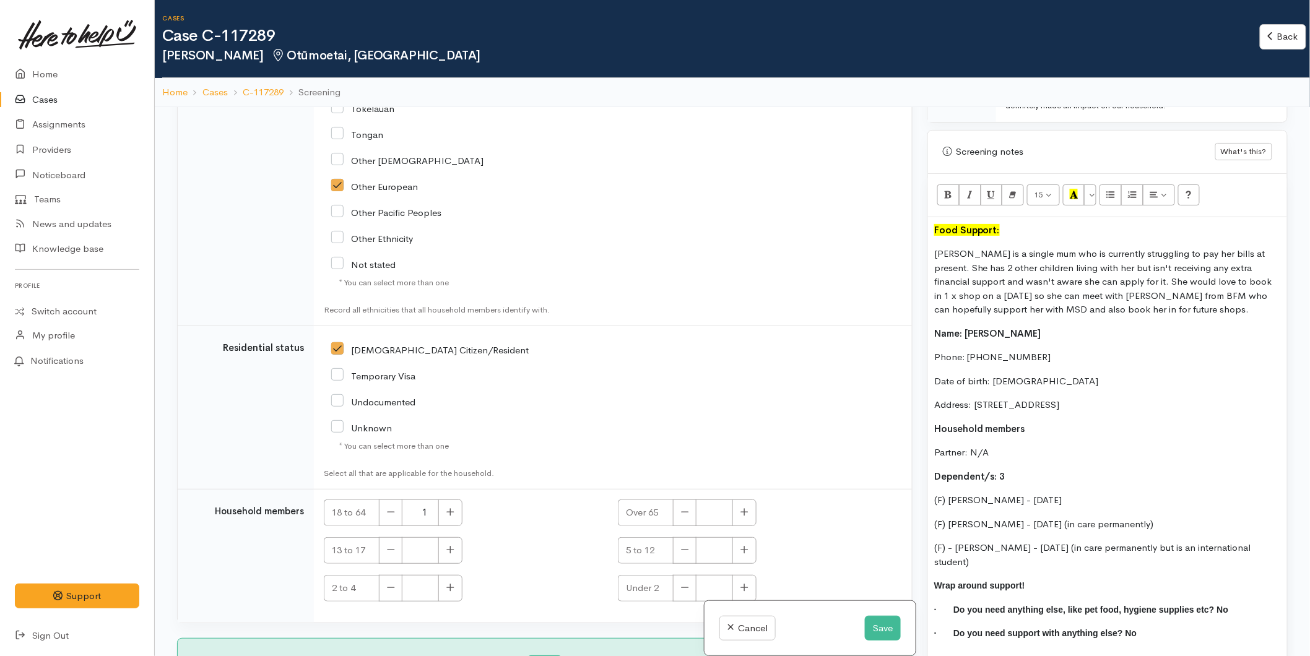
click at [1001, 569] on p "(F) - Juliann Pleister - 24/08/2009 (in care permanently but is an internationa…" at bounding box center [1107, 555] width 347 height 28
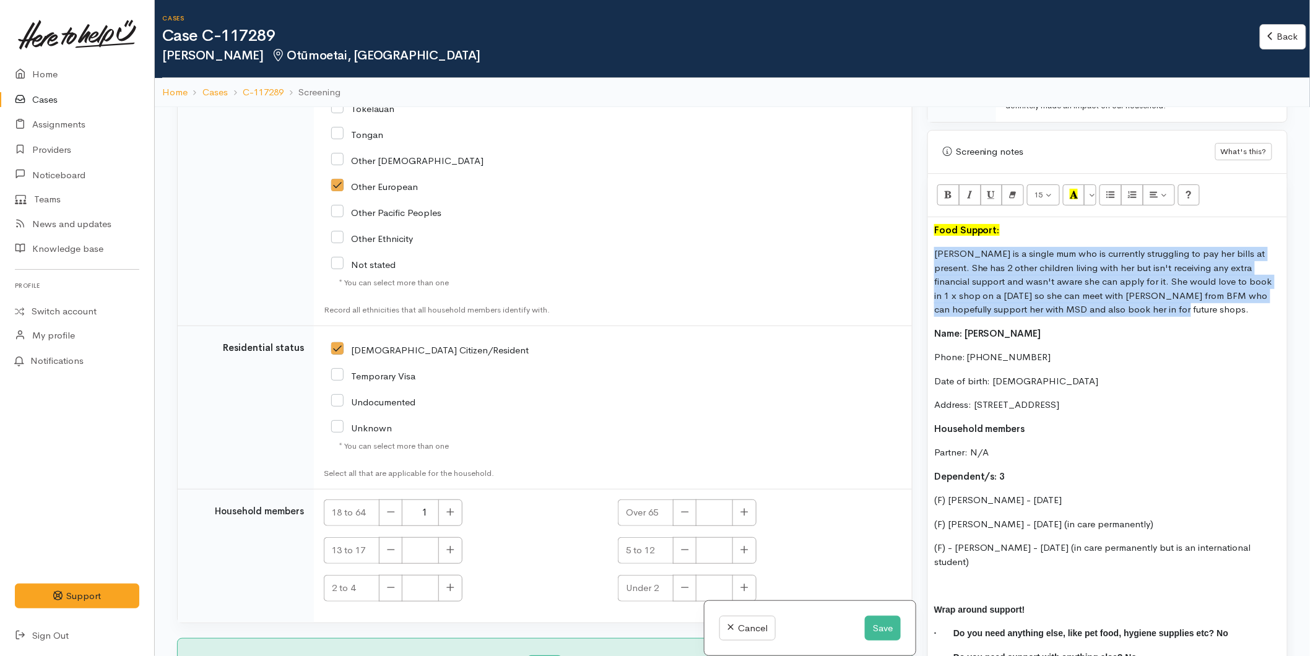
drag, startPoint x: 930, startPoint y: 277, endPoint x: 896, endPoint y: 238, distance: 51.8
click at [896, 238] on div "Related cases There are other cases potentially from the same person, address o…" at bounding box center [732, 435] width 1125 height 656
copy p "Amanda is a single mum who is currently struggling to pay her bills at present.…"
click at [882, 621] on button "Save" at bounding box center [883, 628] width 36 height 25
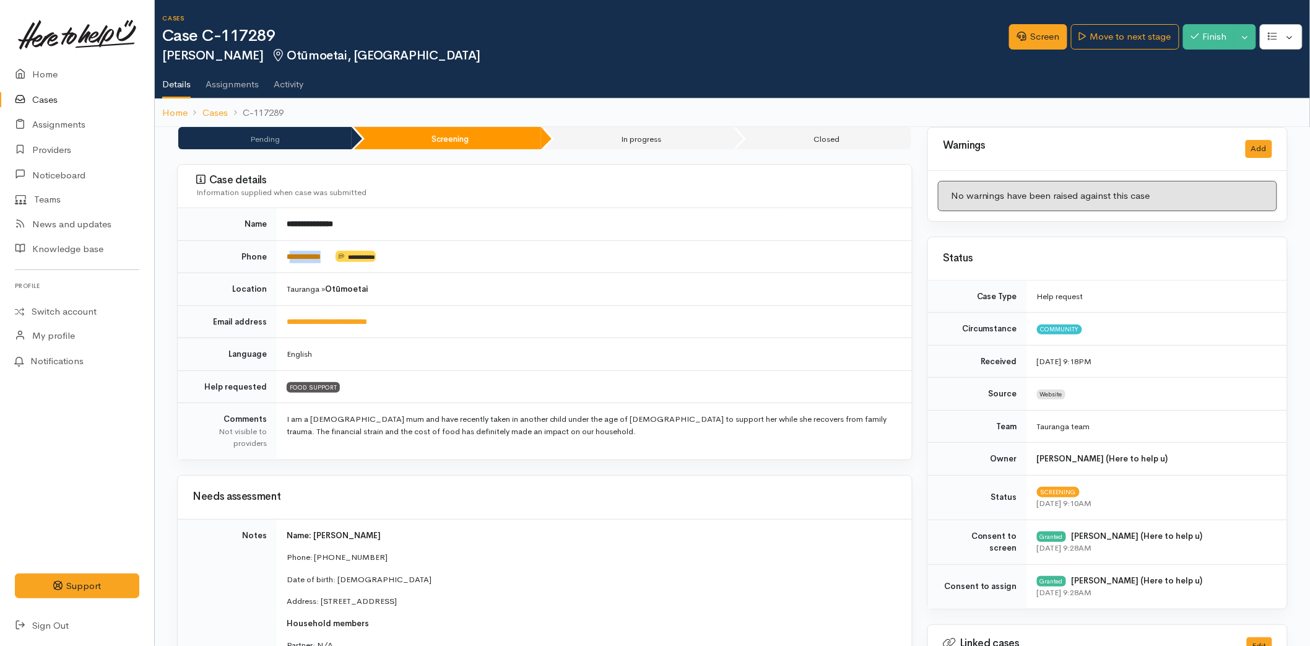
drag, startPoint x: 332, startPoint y: 254, endPoint x: 293, endPoint y: 256, distance: 39.7
click at [293, 256] on td "**********" at bounding box center [594, 256] width 635 height 33
copy link "*********"
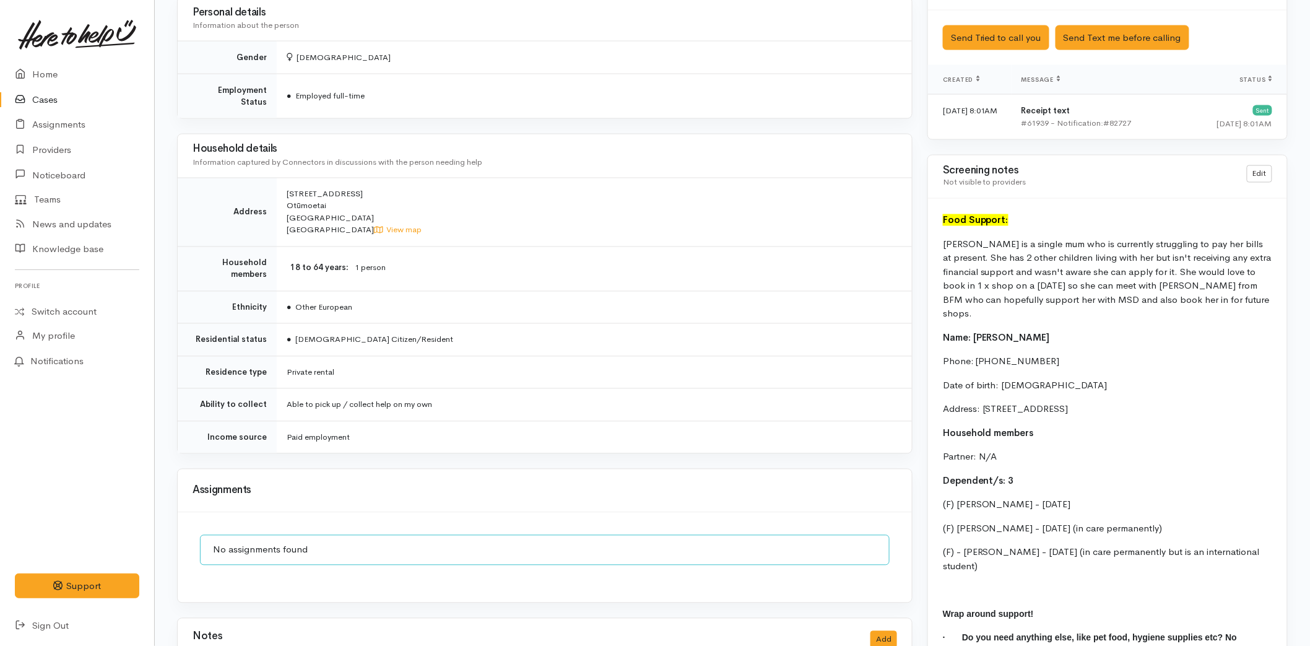
scroll to position [881, 0]
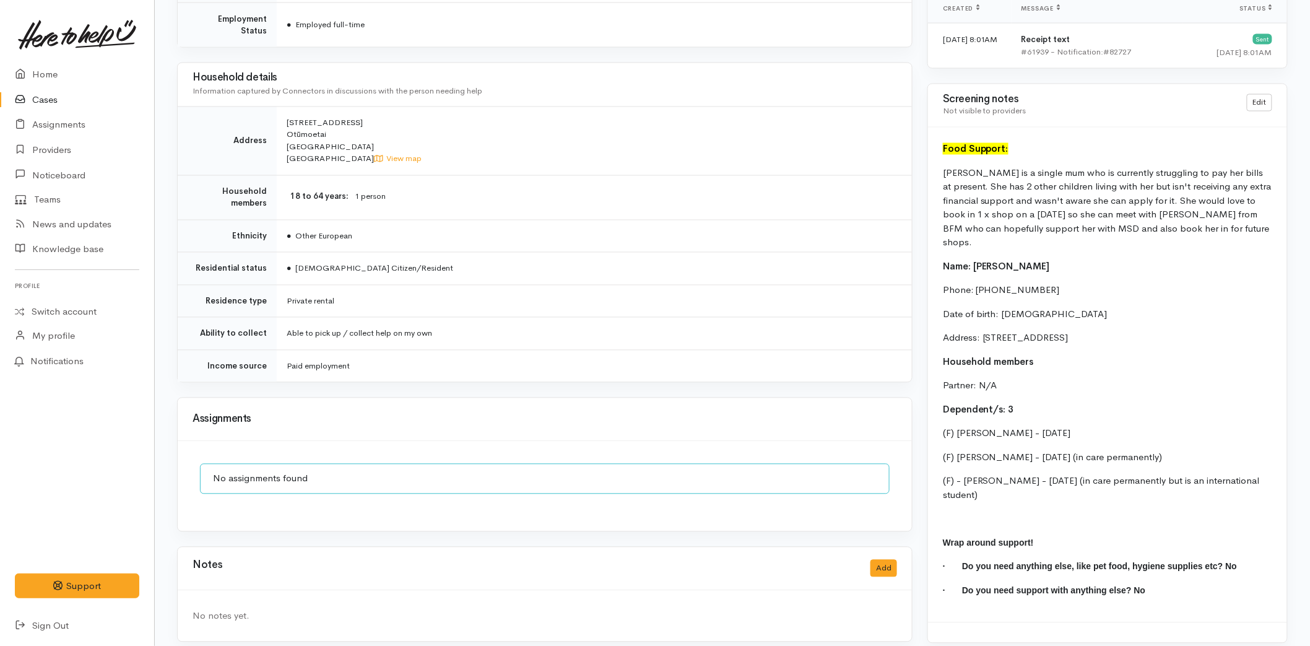
drag, startPoint x: 1041, startPoint y: 483, endPoint x: 943, endPoint y: 175, distance: 323.6
click at [943, 175] on div "Food Support: Amanda is a single mum who is currently struggling to pay her bil…" at bounding box center [1107, 375] width 359 height 495
copy div "Amanda is a single mum who is currently struggling to pay her bills at present.…"
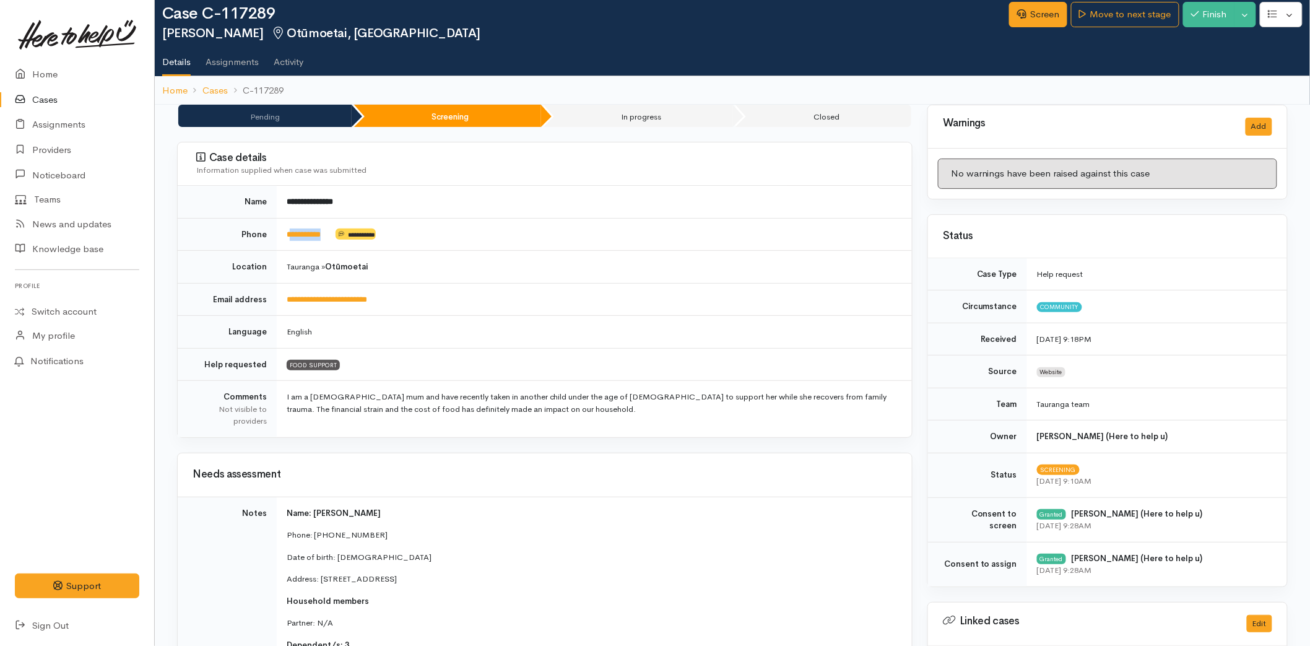
scroll to position [0, 0]
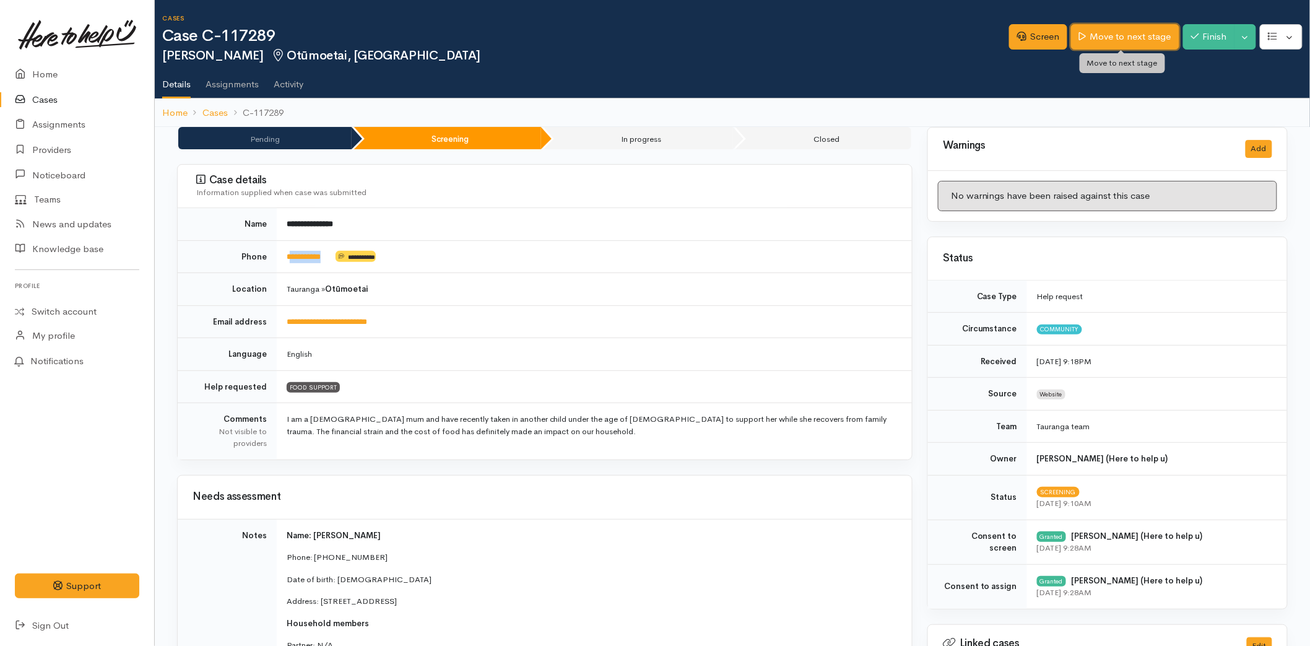
click at [1127, 40] on link "Move to next stage" at bounding box center [1125, 36] width 108 height 25
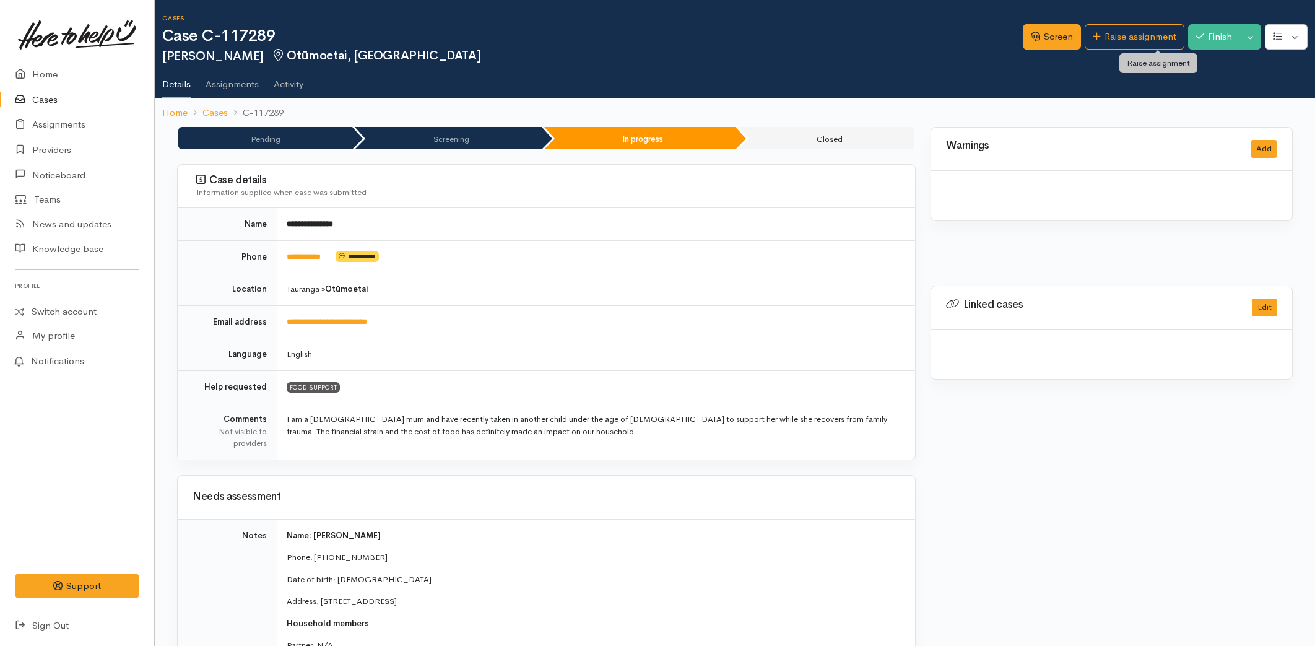
click at [1127, 40] on link "Raise assignment" at bounding box center [1134, 36] width 100 height 25
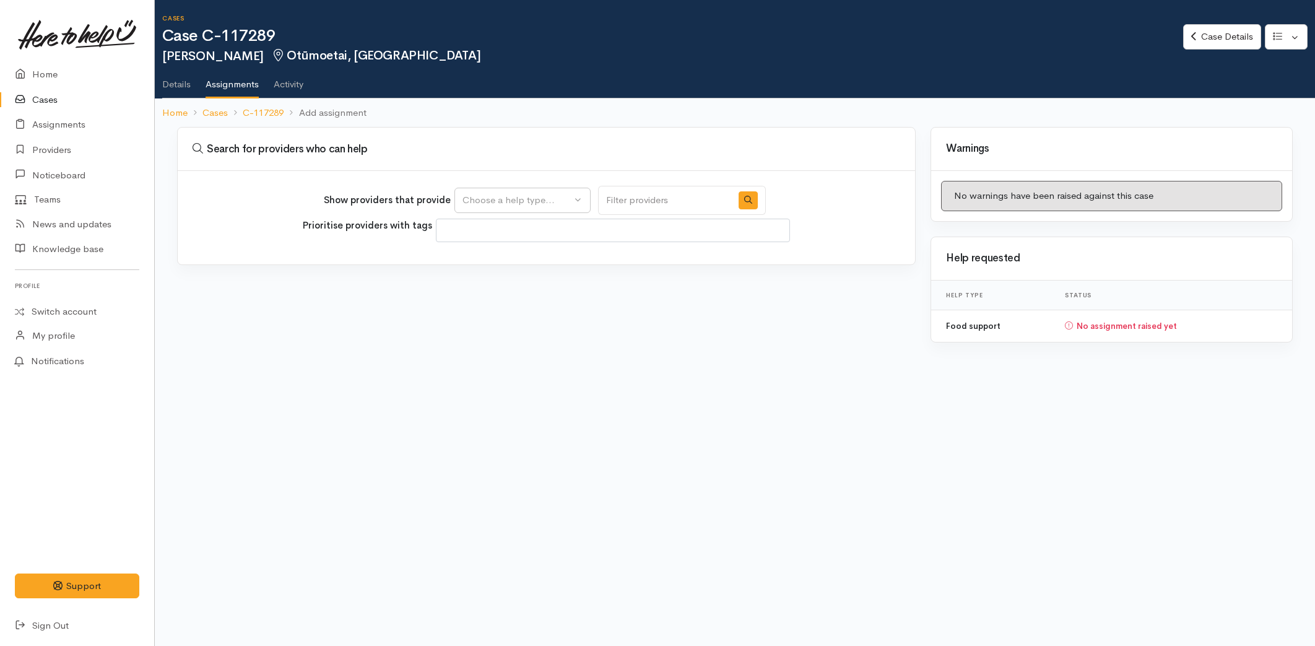
select select
click at [500, 196] on div "Choose a help type..." at bounding box center [516, 200] width 109 height 14
click at [497, 260] on span "Food support" at bounding box center [499, 259] width 58 height 14
select select "3"
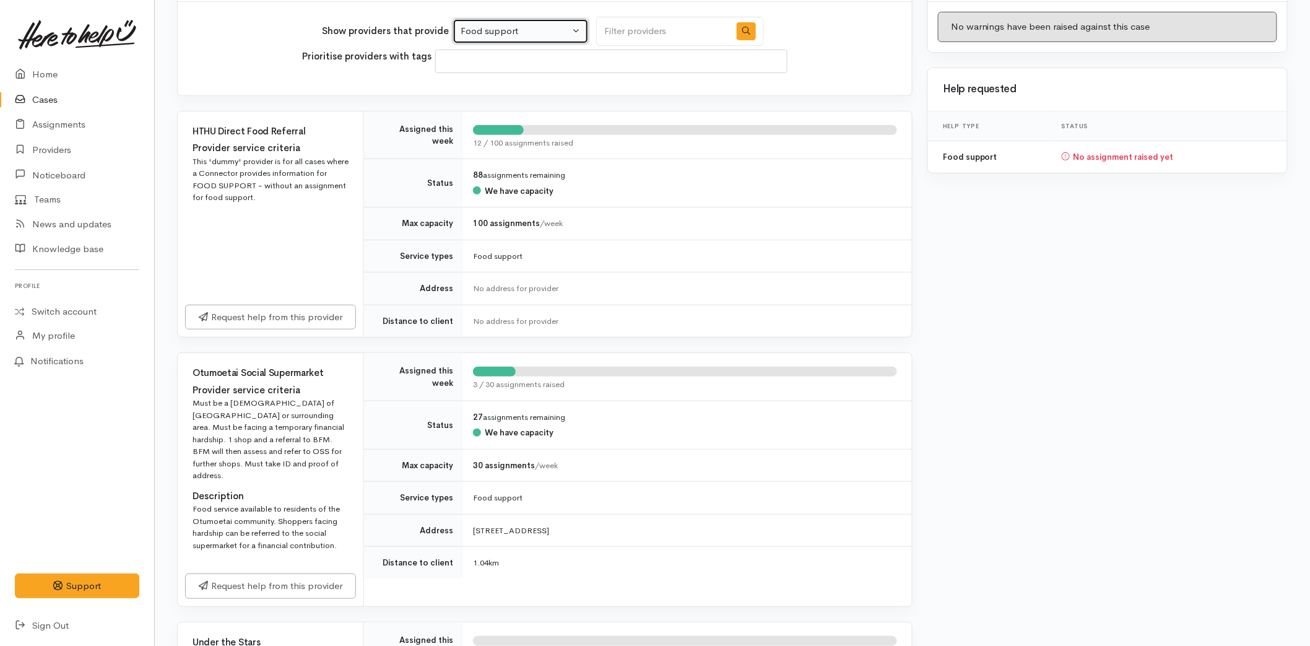
scroll to position [412, 0]
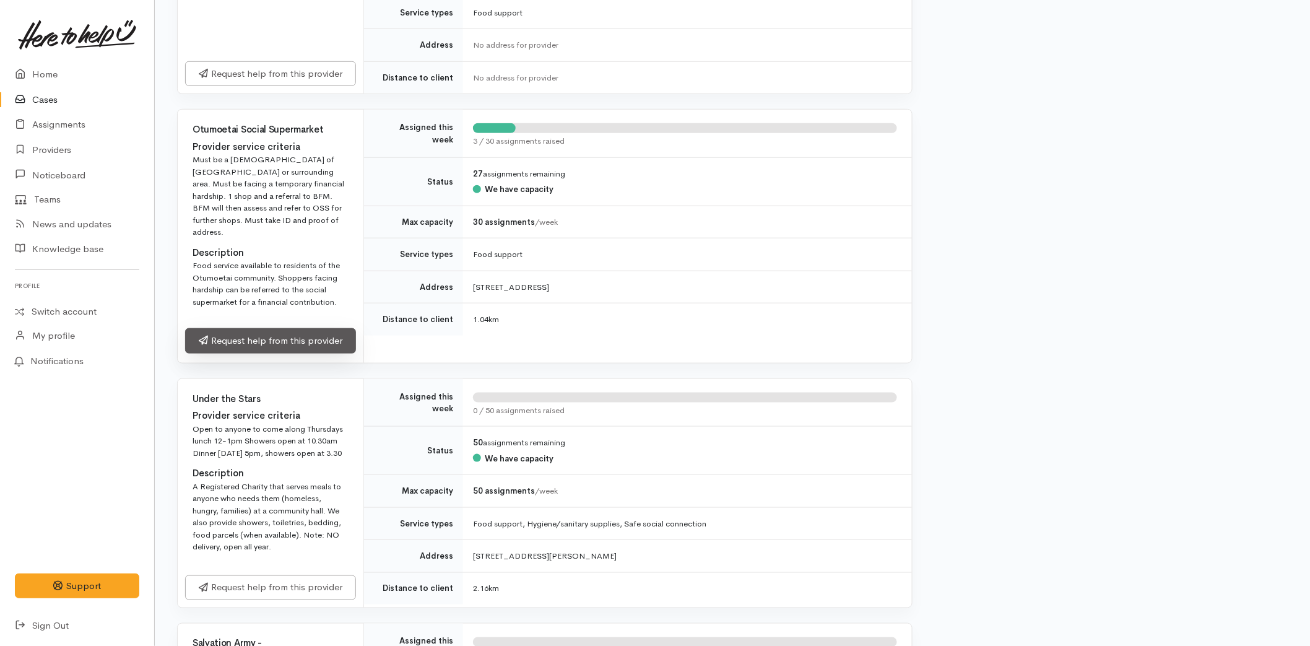
click at [270, 328] on link "Request help from this provider" at bounding box center [270, 340] width 171 height 25
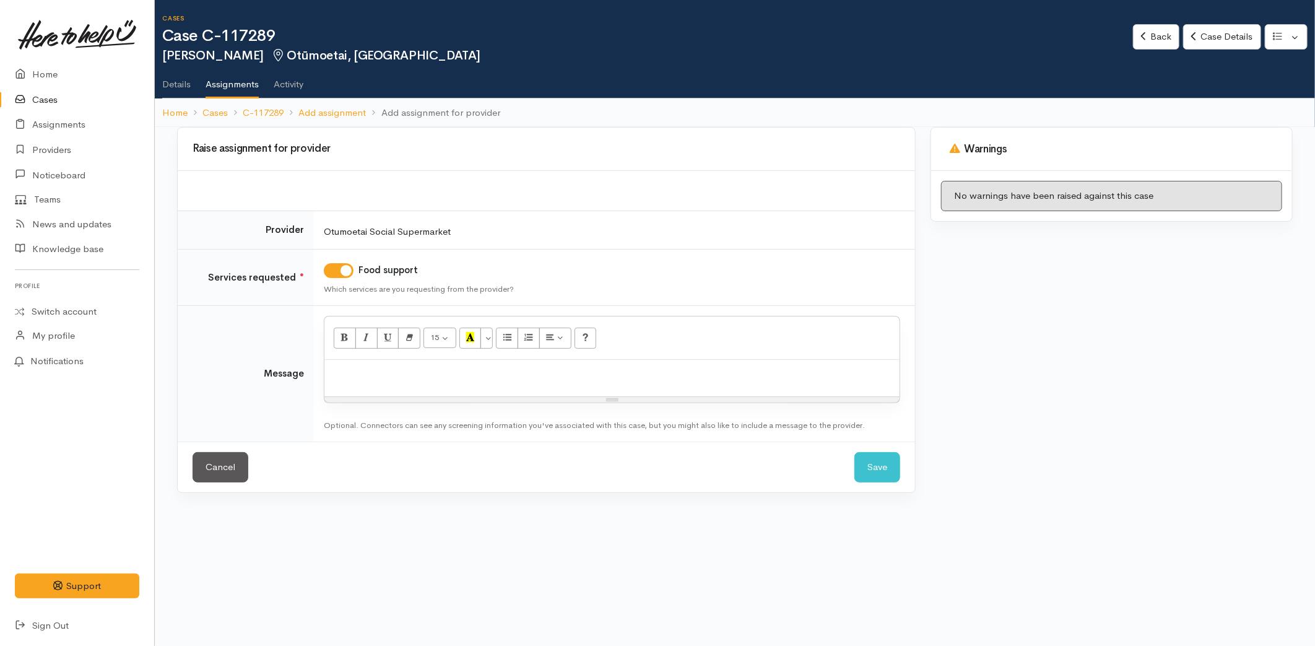
click at [410, 374] on p at bounding box center [612, 373] width 563 height 14
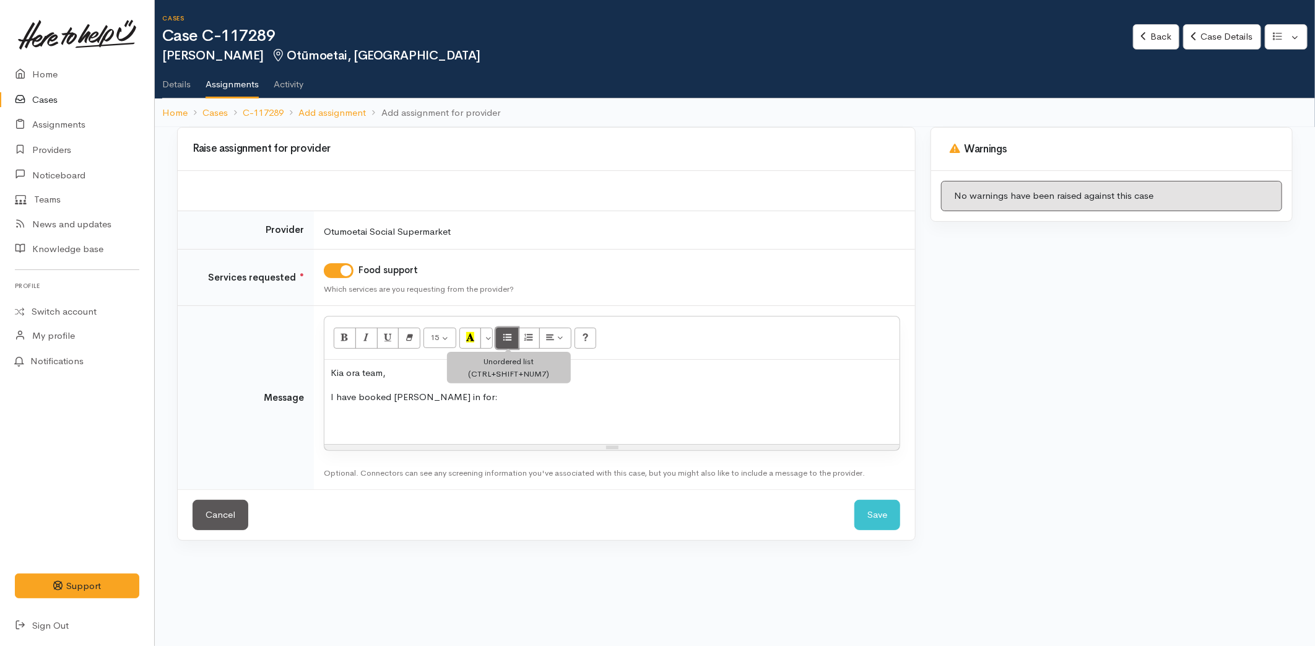
click at [516, 334] on button "Unordered list (CTRL+SHIFT+NUM7)" at bounding box center [507, 337] width 22 height 21
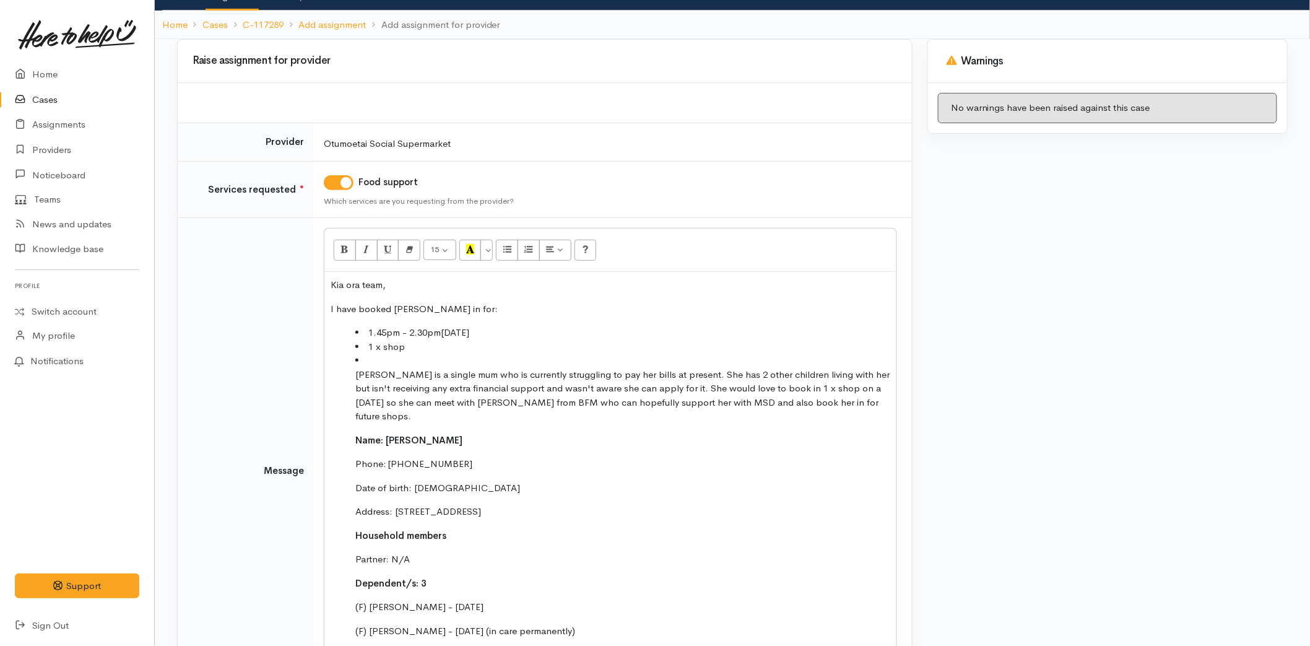
scroll to position [217, 0]
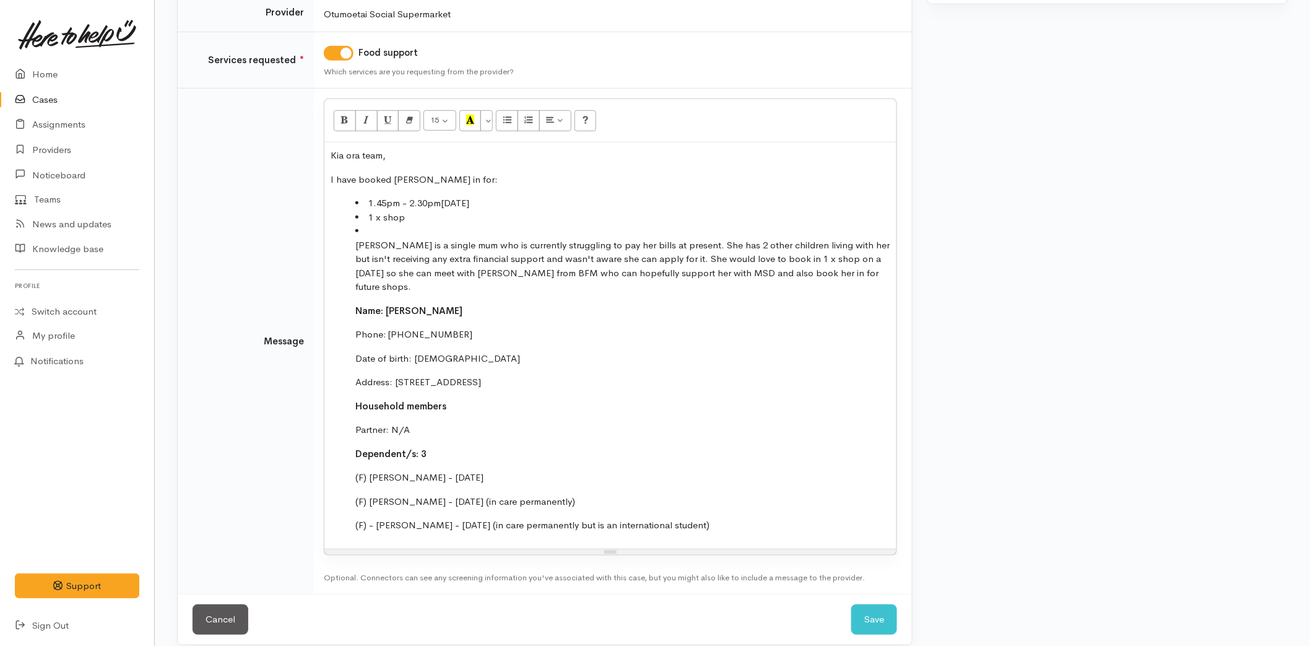
drag, startPoint x: 539, startPoint y: 474, endPoint x: 271, endPoint y: 286, distance: 327.1
click at [271, 286] on tr "Message 15 8 9 10 11 12 14 18 24 36 Background Color Transparent Select #ffff00…" at bounding box center [545, 342] width 734 height 506
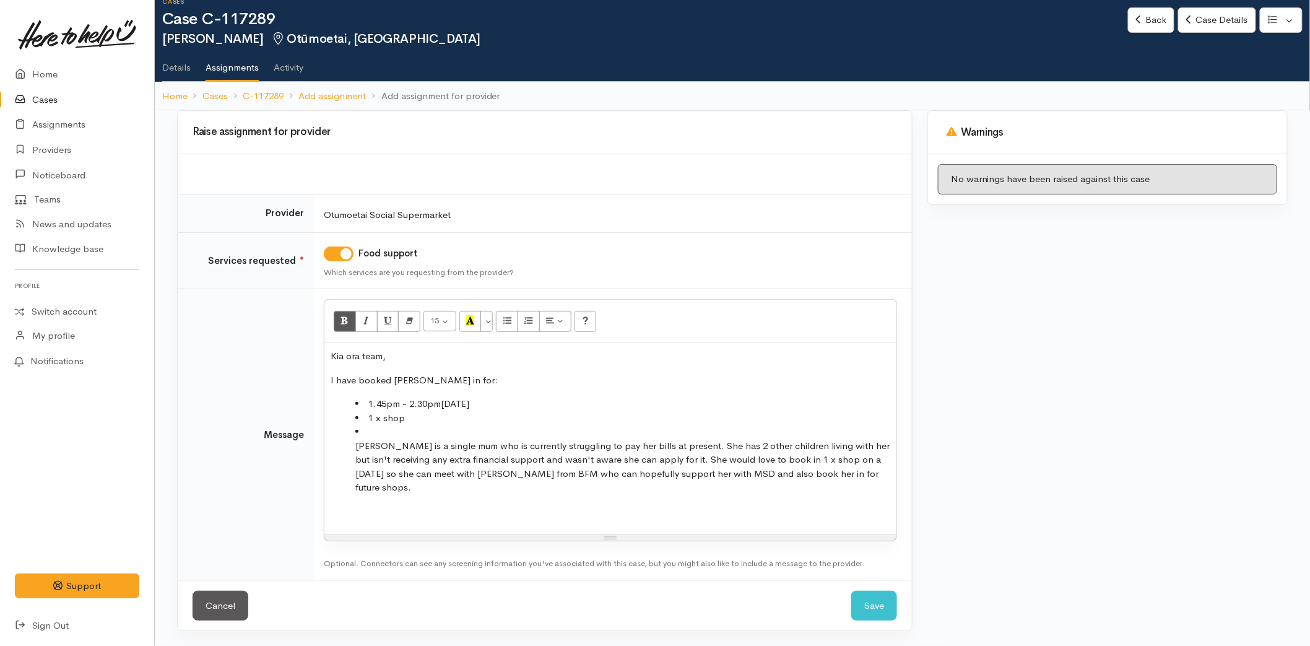
scroll to position [0, 0]
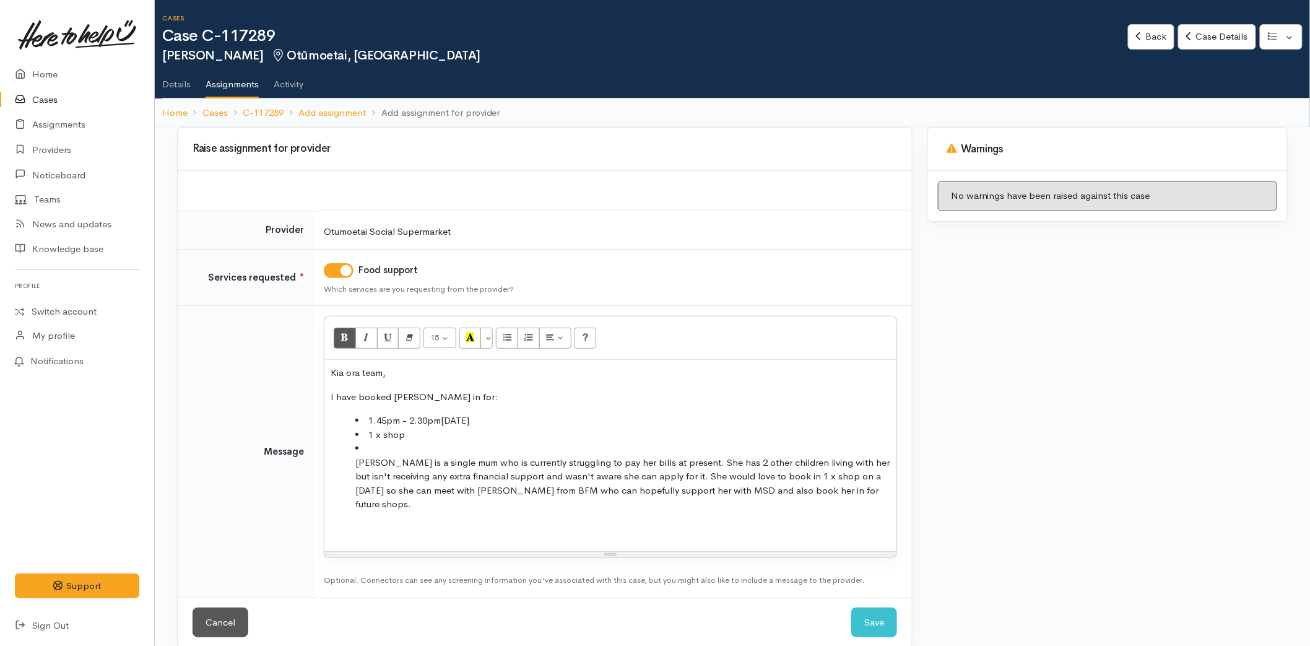
click at [351, 461] on ul "1.45pm - 2.30pm, Thursday, September 11, 2025 1 x shop Amanda is a single mum w…" at bounding box center [611, 473] width 560 height 121
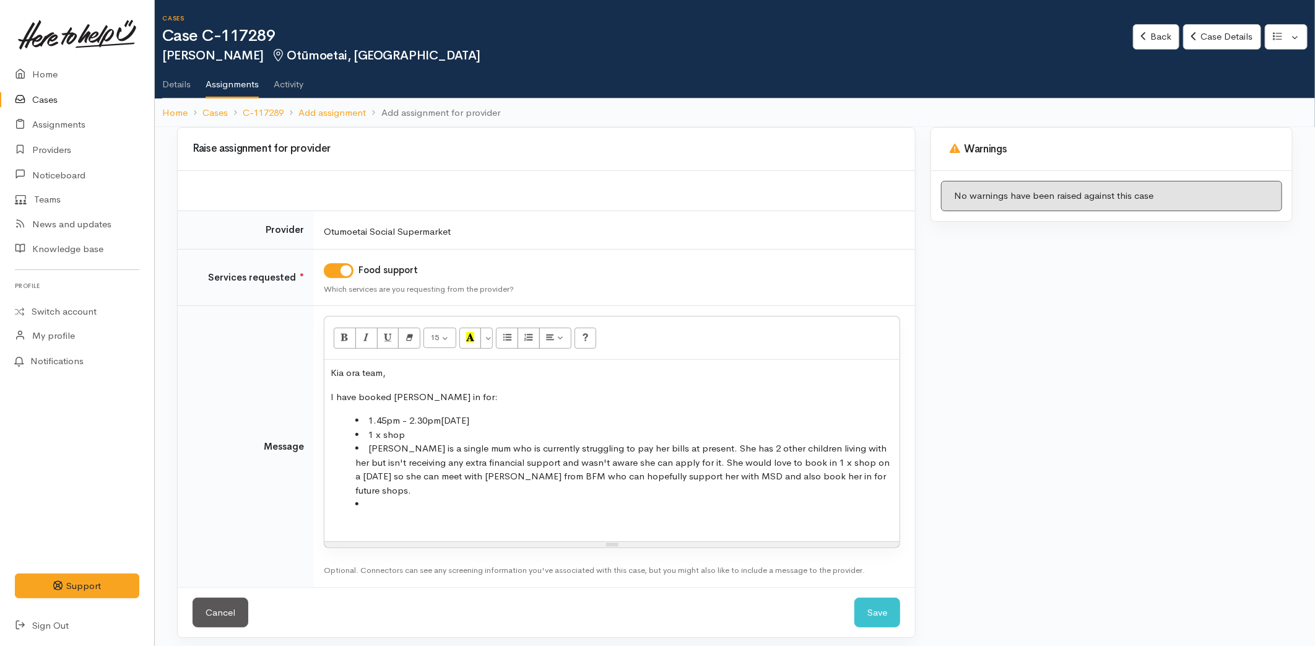
click at [375, 497] on li at bounding box center [624, 511] width 538 height 28
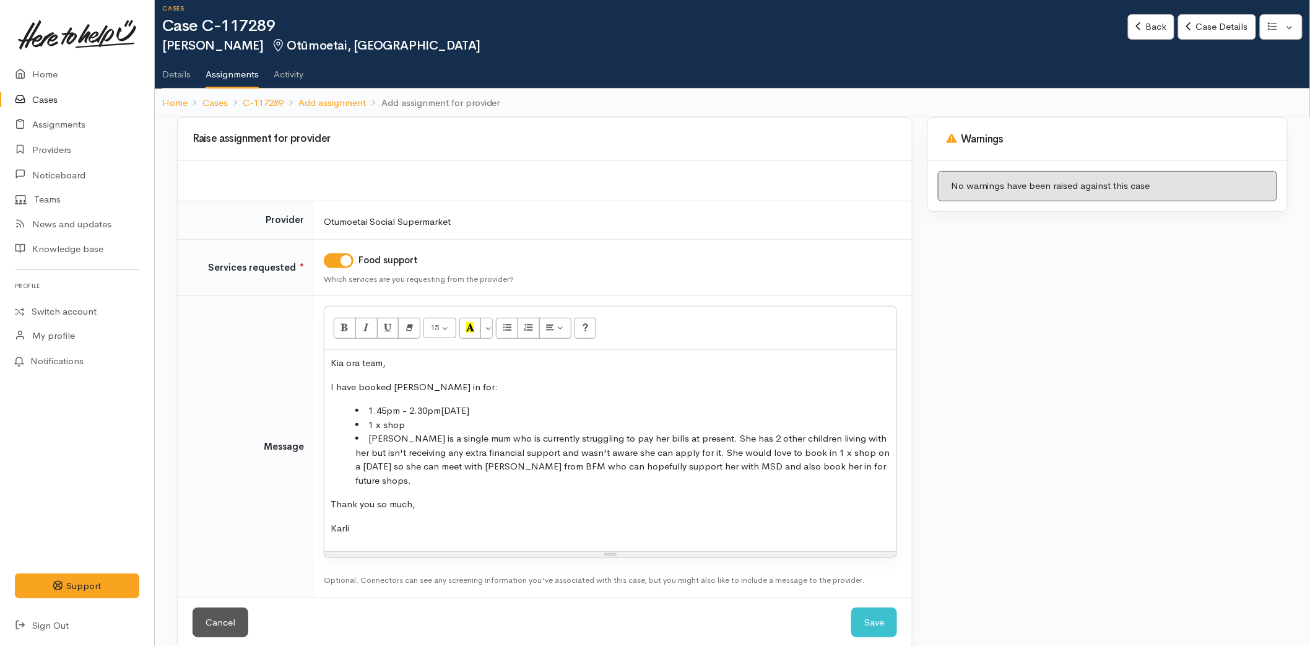
scroll to position [13, 0]
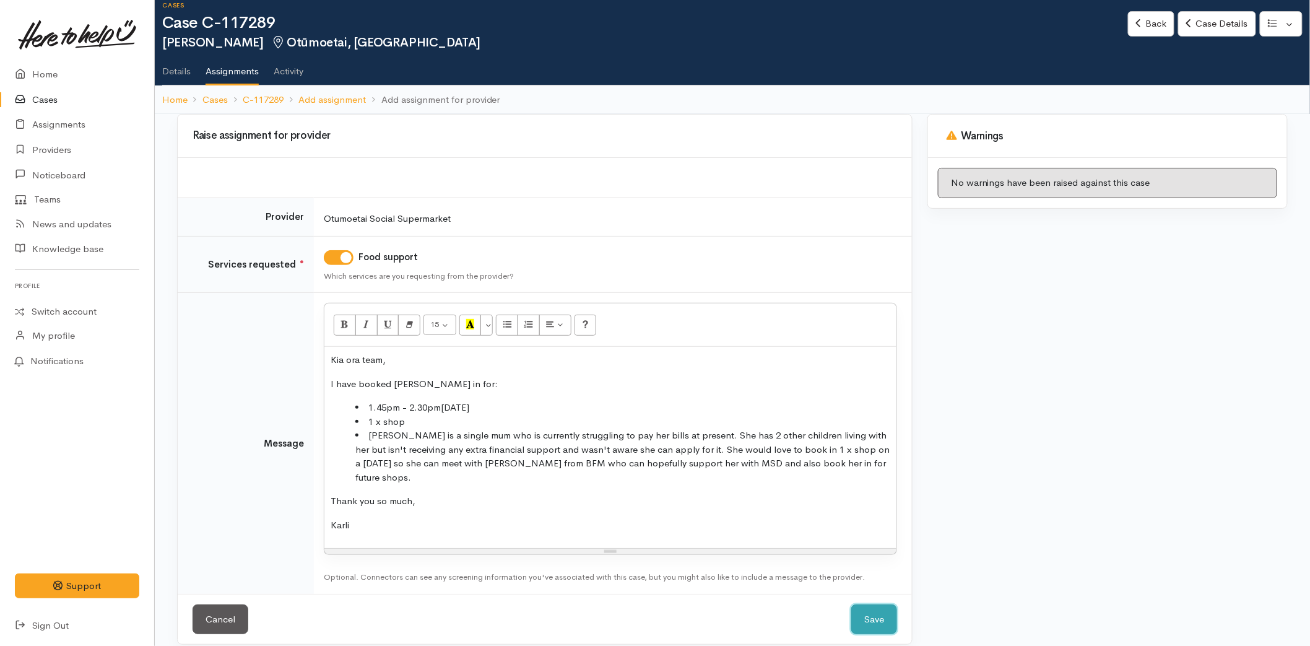
click at [872, 607] on button "Save" at bounding box center [874, 619] width 46 height 30
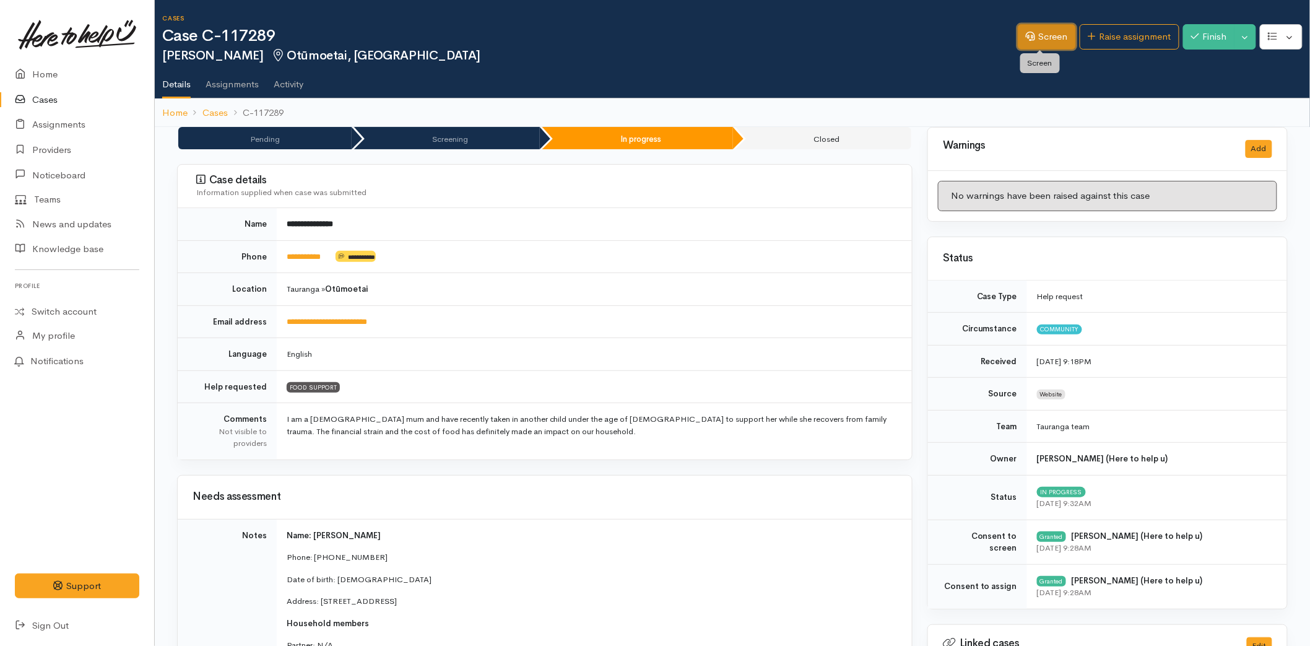
drag, startPoint x: 1018, startPoint y: 35, endPoint x: 991, endPoint y: 44, distance: 28.6
click at [1026, 35] on icon at bounding box center [1030, 36] width 9 height 9
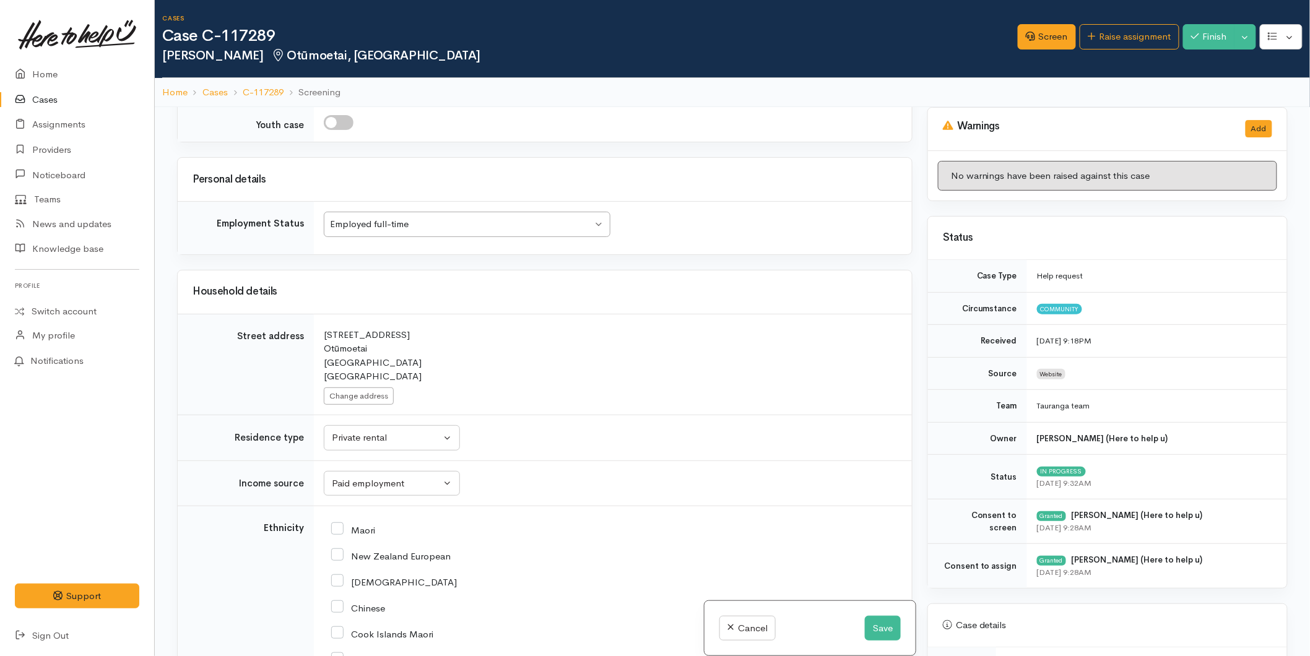
scroll to position [1513, 0]
click at [360, 435] on div "Private rental" at bounding box center [386, 438] width 109 height 14
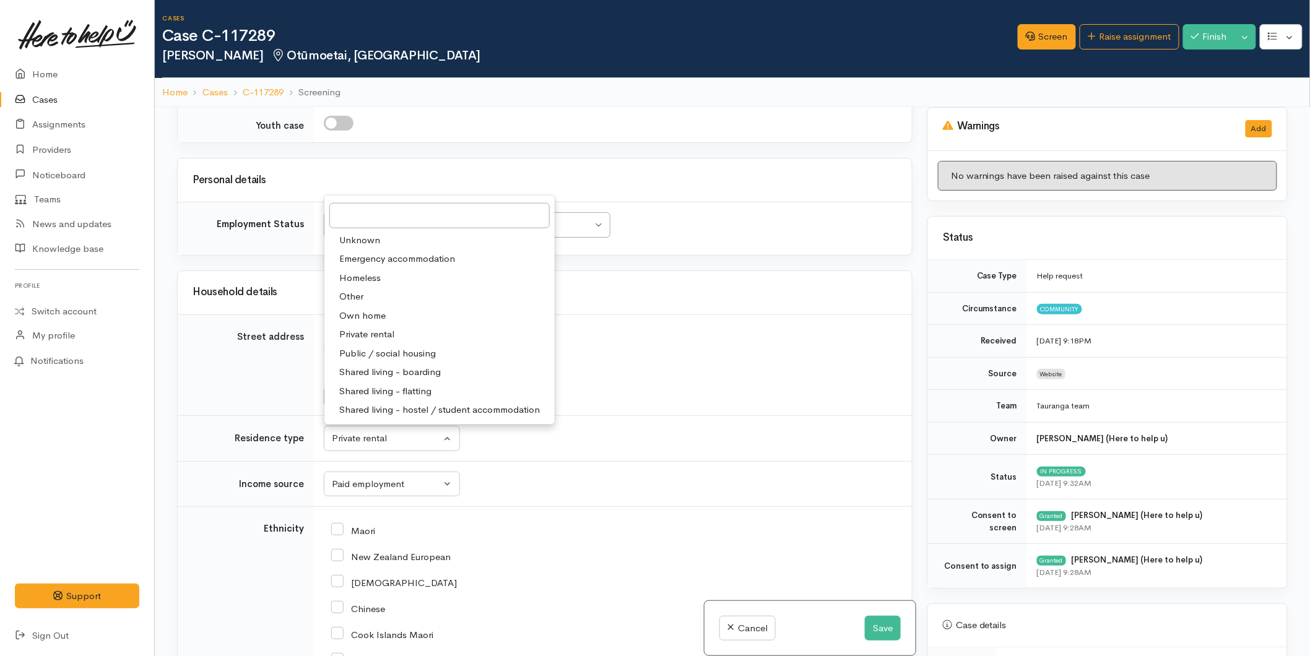
click at [792, 363] on div "17 Baden Street Otūmoetai Tauranga New Zealand" at bounding box center [610, 357] width 573 height 56
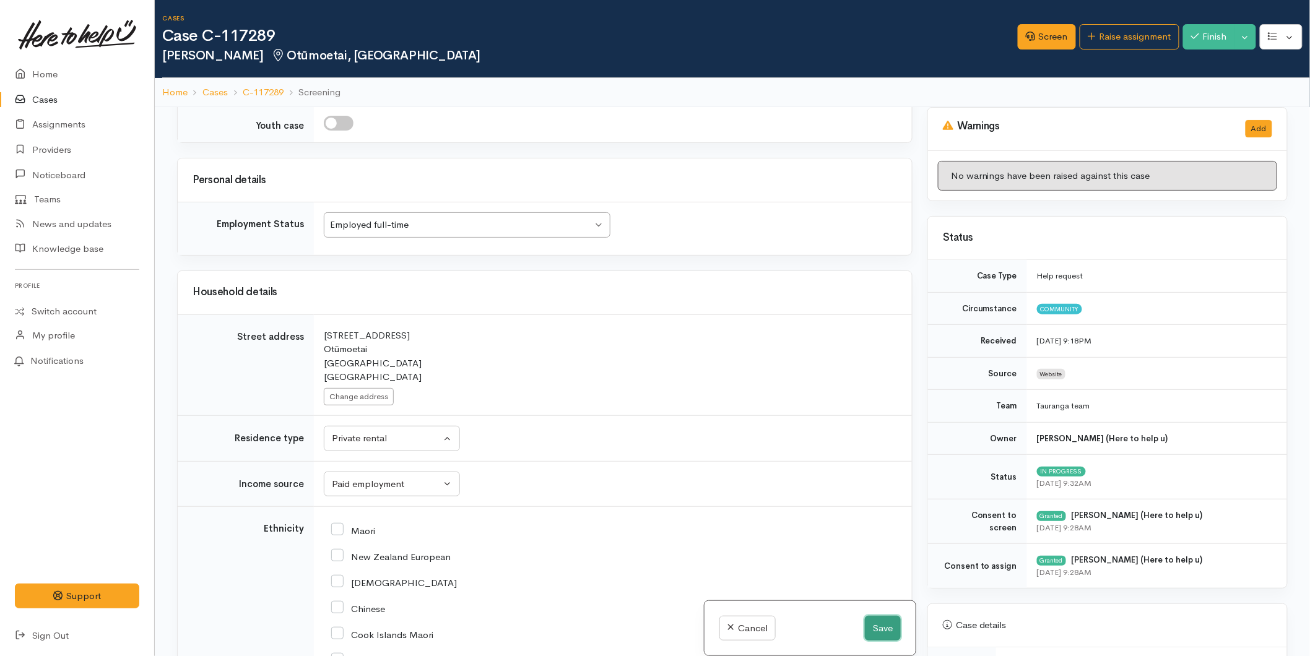
click at [891, 633] on button "Save" at bounding box center [883, 628] width 36 height 25
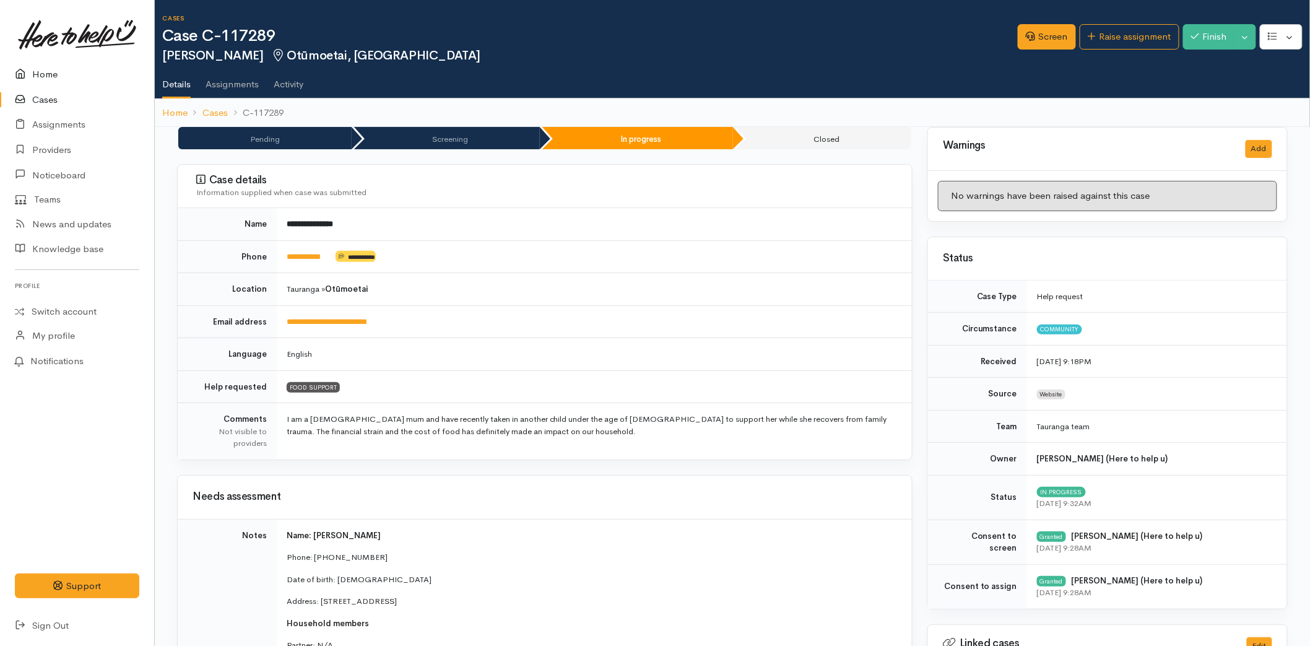
drag, startPoint x: 63, startPoint y: 61, endPoint x: 75, endPoint y: 82, distance: 24.4
click at [61, 63] on link "Home" at bounding box center [77, 74] width 154 height 25
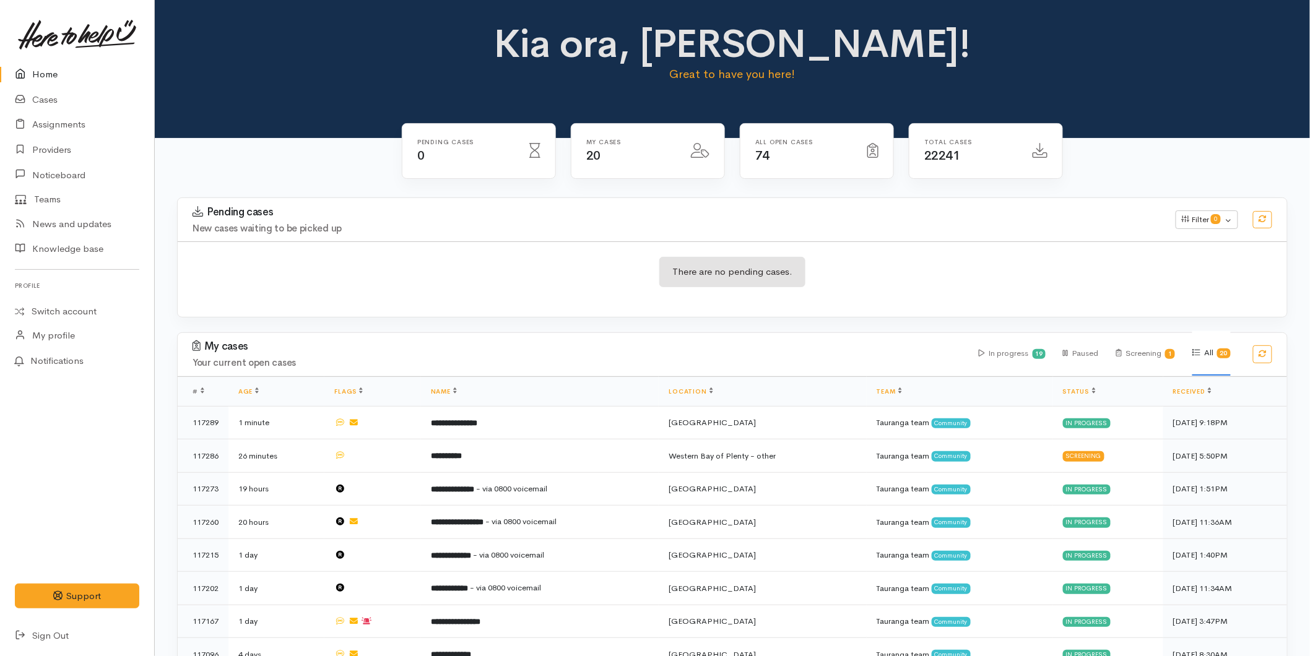
click at [27, 66] on link "Home" at bounding box center [77, 74] width 154 height 25
click at [59, 71] on link "Home" at bounding box center [77, 74] width 154 height 25
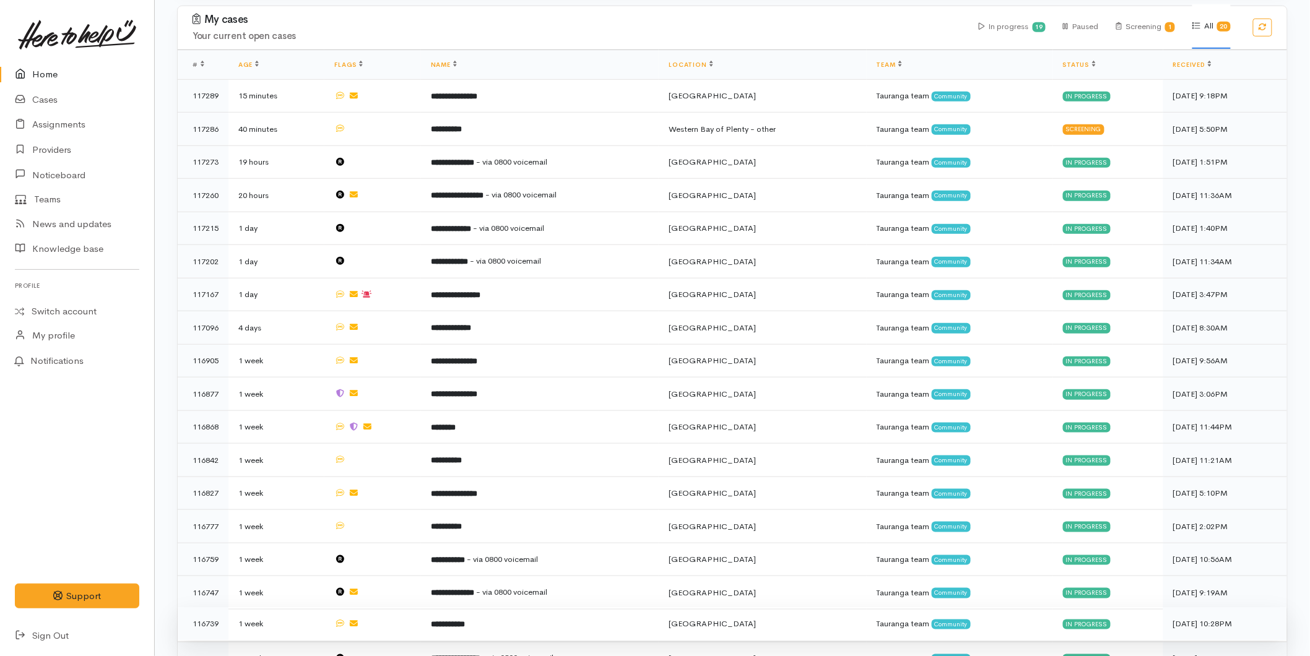
scroll to position [448, 0]
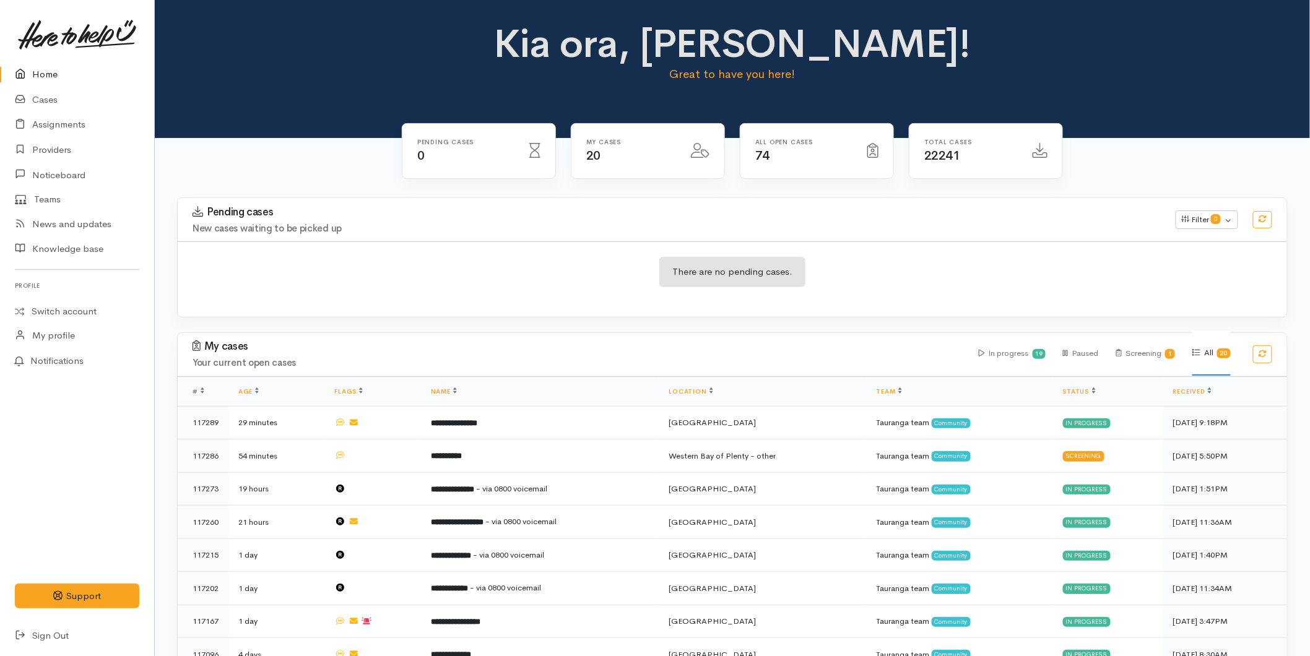
click at [62, 76] on link "Home" at bounding box center [77, 74] width 154 height 25
click at [64, 75] on link "Home" at bounding box center [77, 74] width 154 height 25
click at [57, 76] on link "Home" at bounding box center [77, 74] width 154 height 25
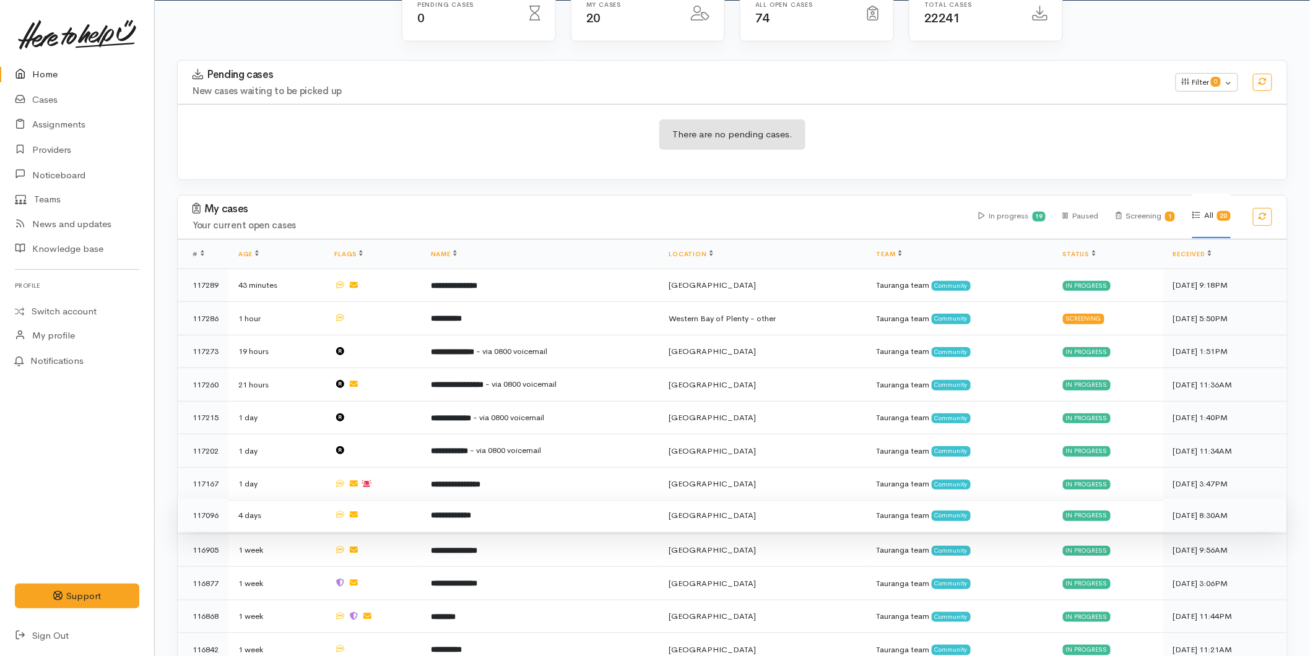
scroll to position [448, 0]
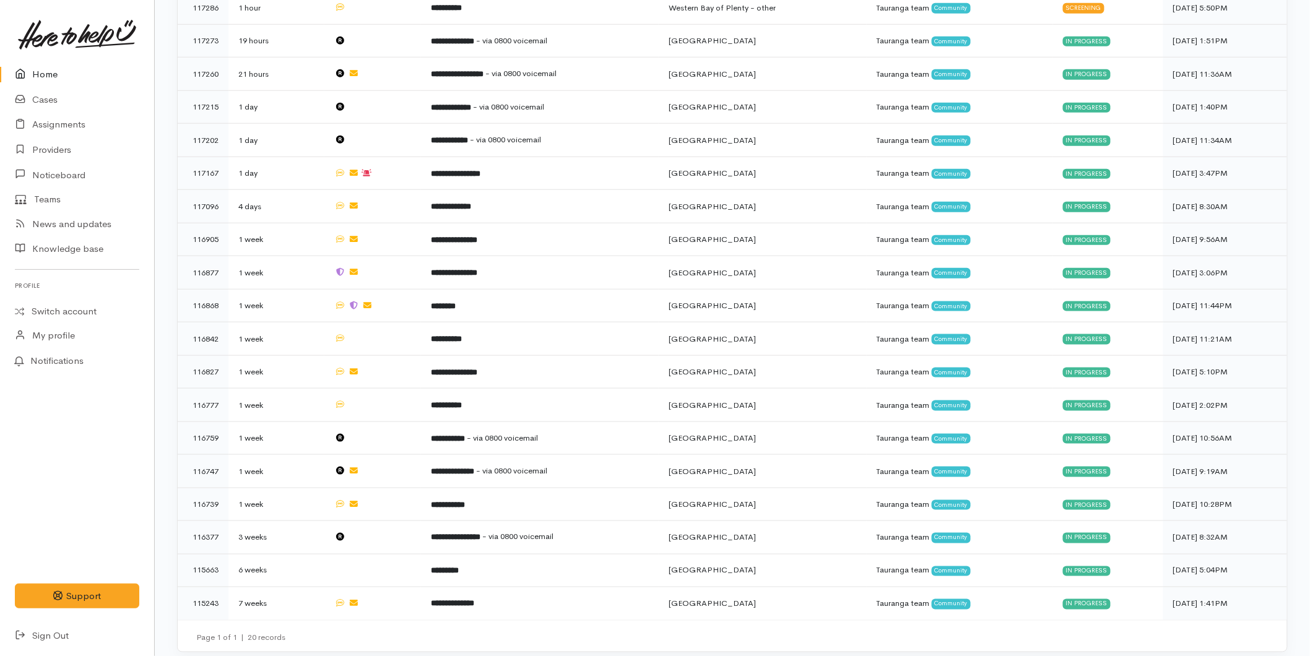
click at [63, 64] on link "Home" at bounding box center [77, 74] width 154 height 25
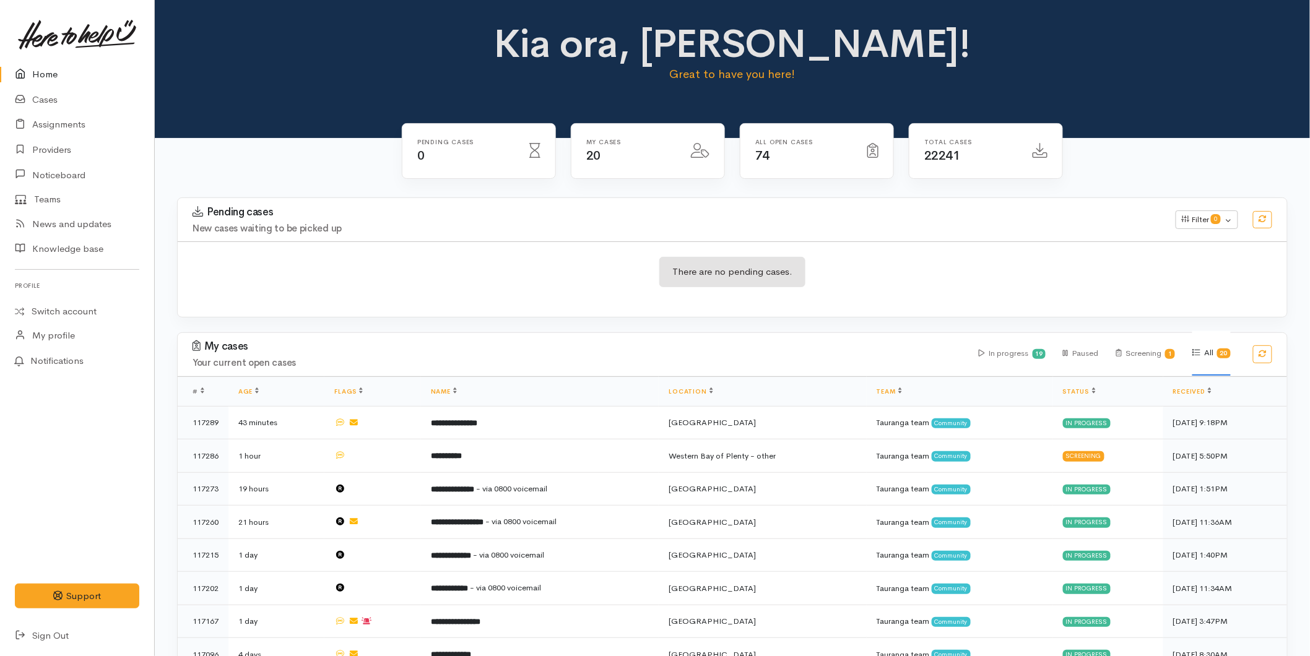
scroll to position [448, 0]
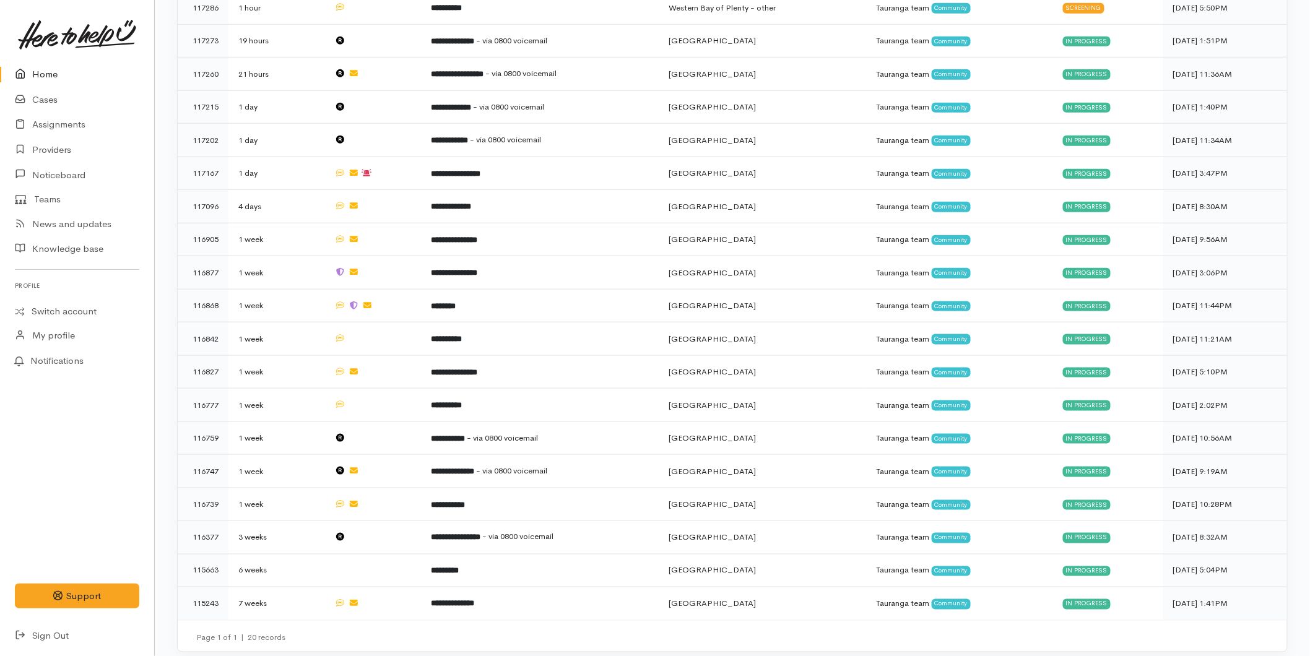
click at [44, 69] on link "Home" at bounding box center [77, 74] width 154 height 25
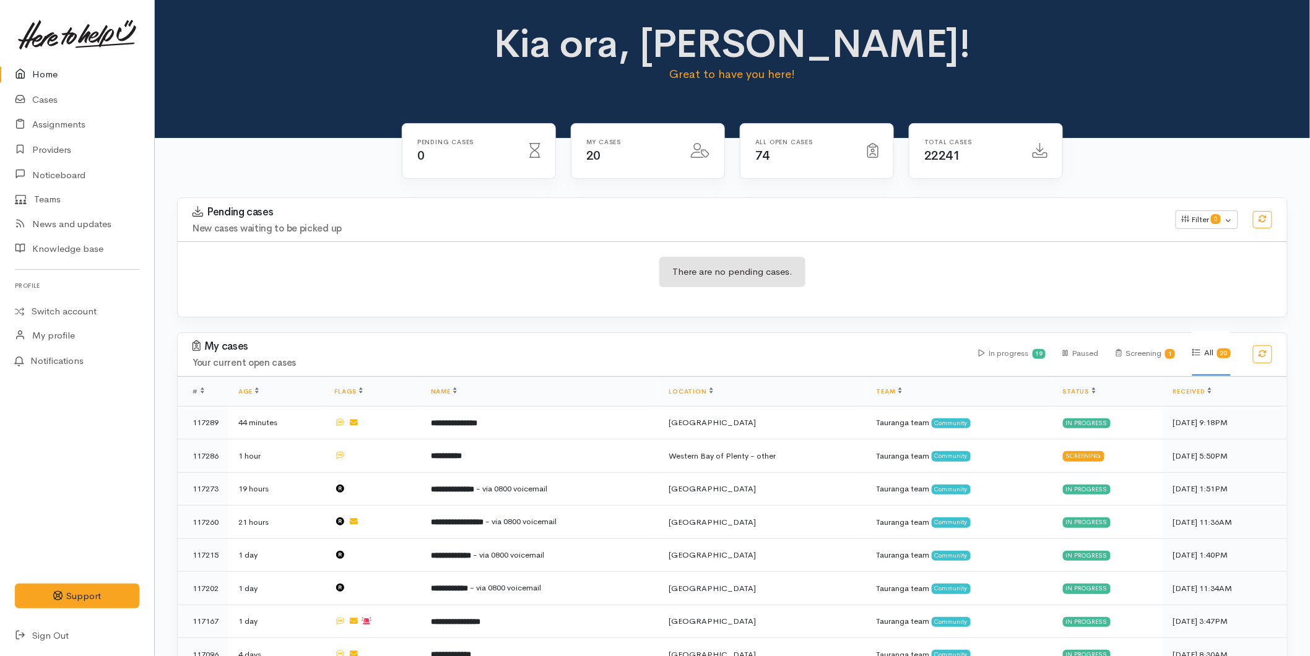
click at [56, 72] on link "Home" at bounding box center [77, 74] width 154 height 25
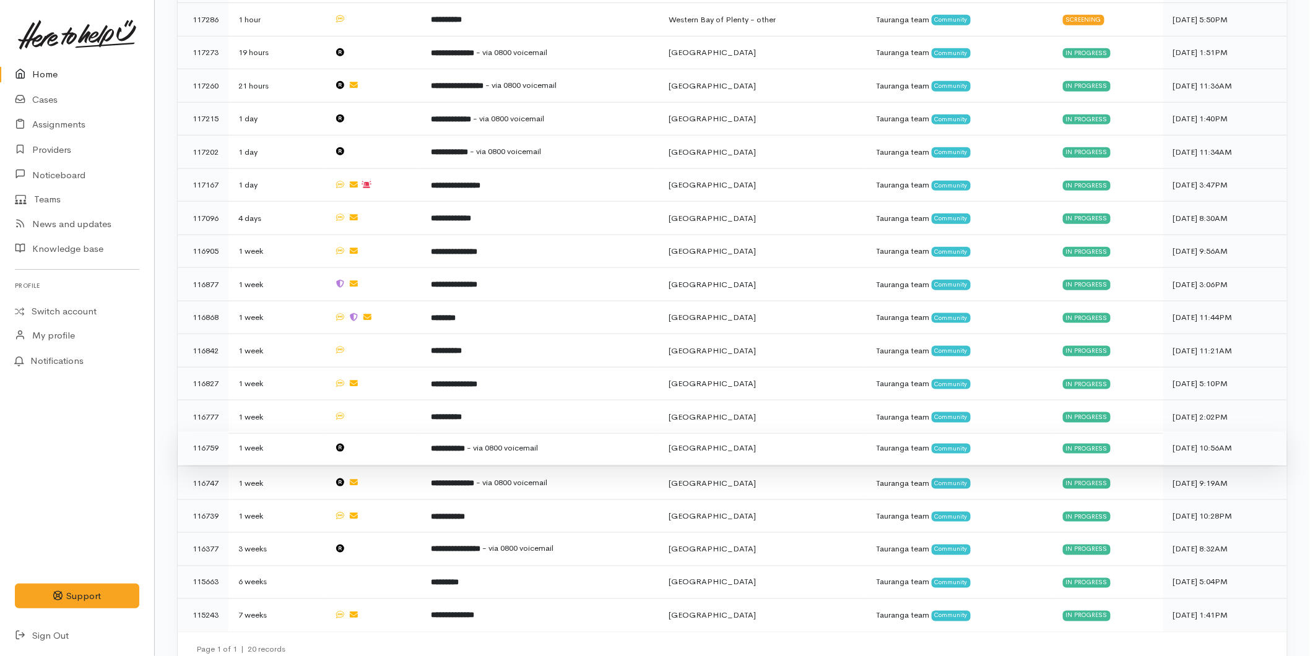
scroll to position [448, 0]
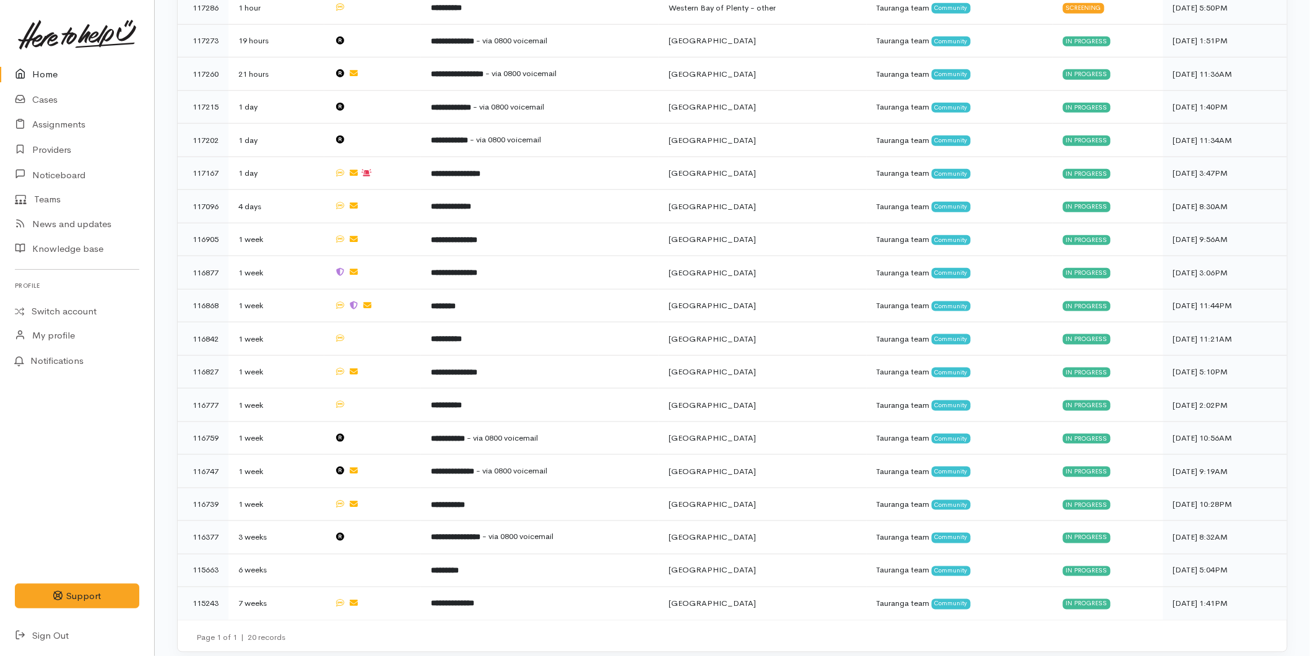
click at [50, 64] on link "Home" at bounding box center [77, 74] width 154 height 25
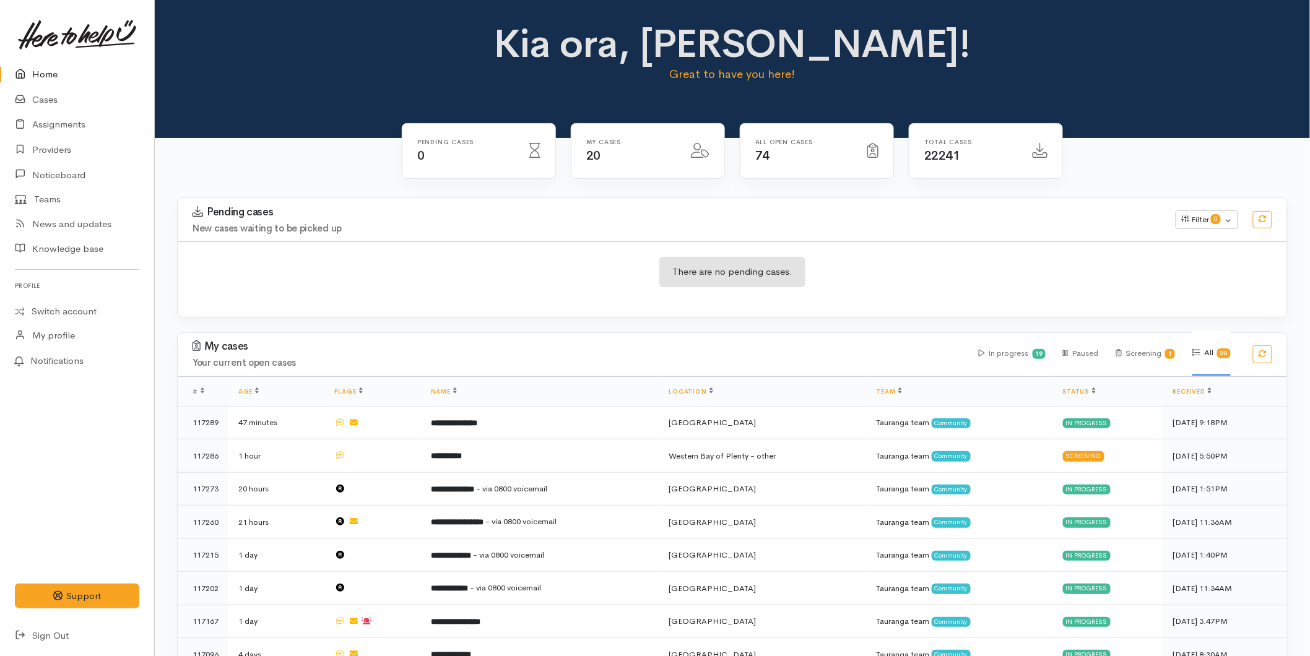
click at [53, 77] on link "Home" at bounding box center [77, 74] width 154 height 25
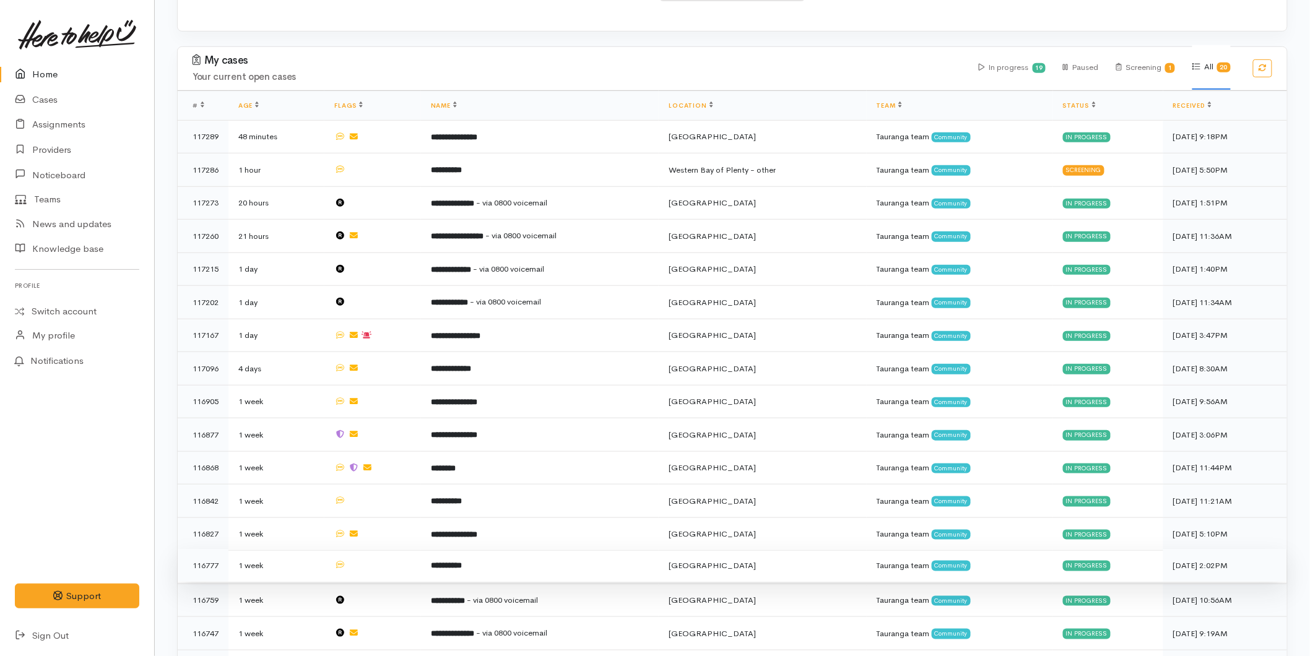
scroll to position [412, 0]
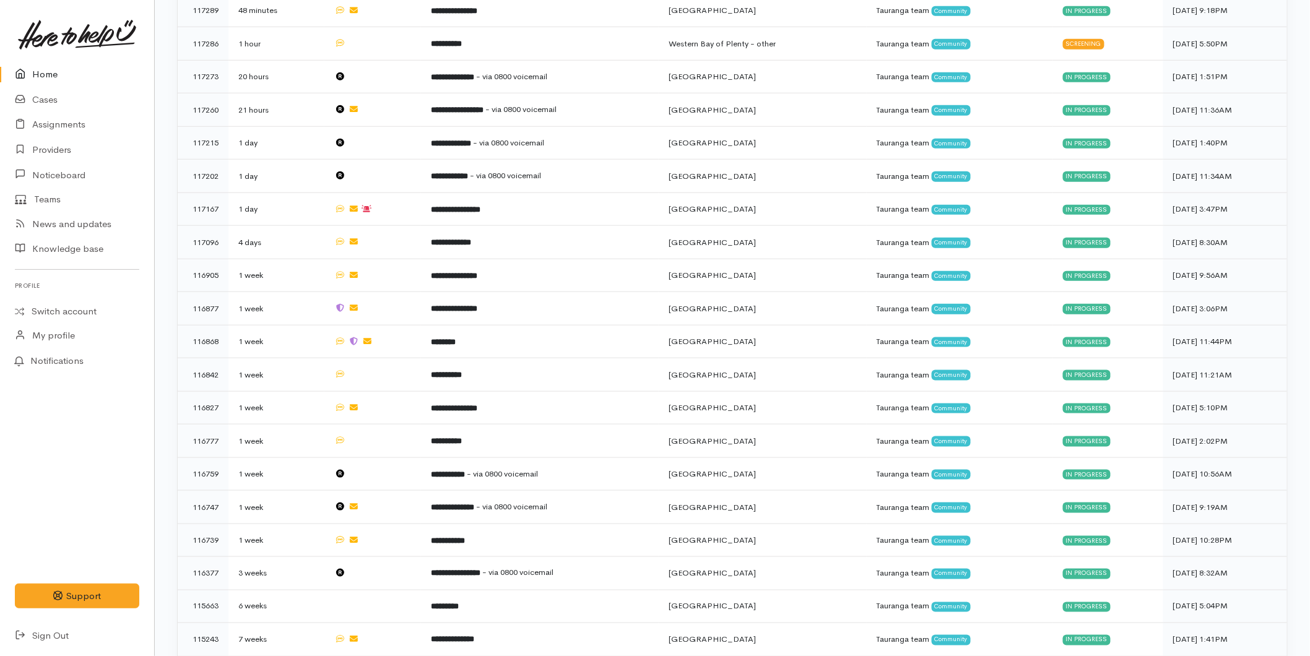
click at [59, 77] on link "Home" at bounding box center [77, 74] width 154 height 25
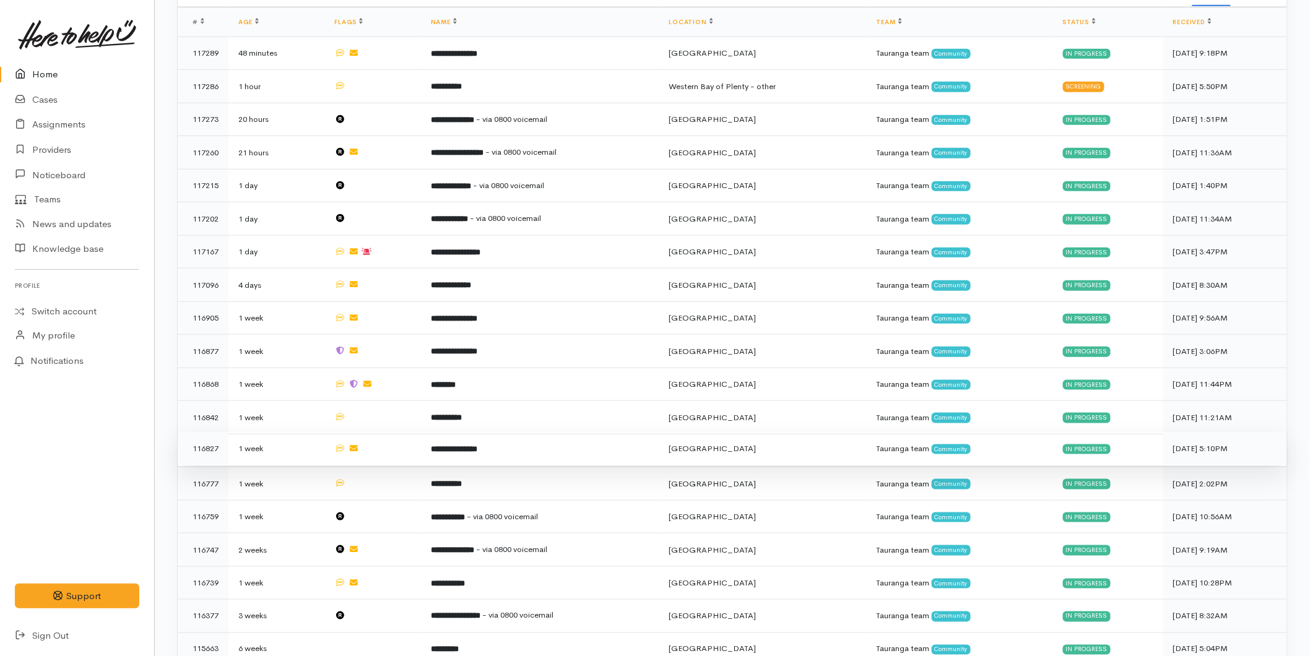
scroll to position [448, 0]
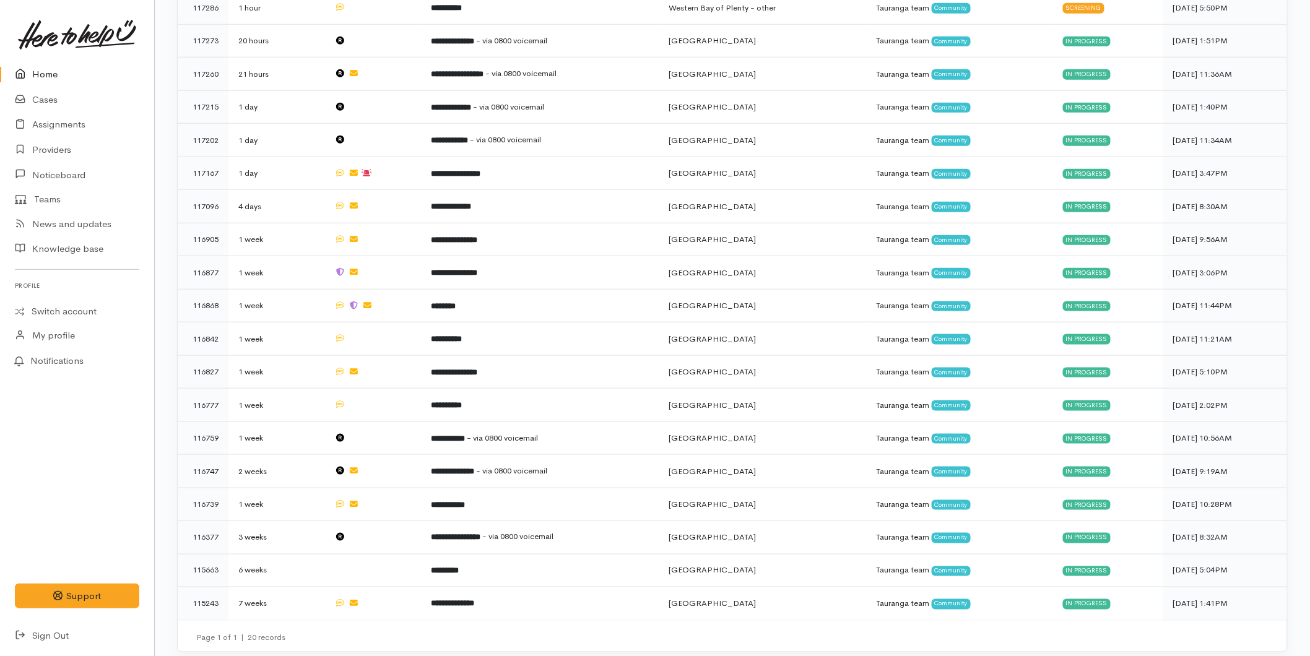
click at [24, 78] on icon at bounding box center [23, 74] width 17 height 15
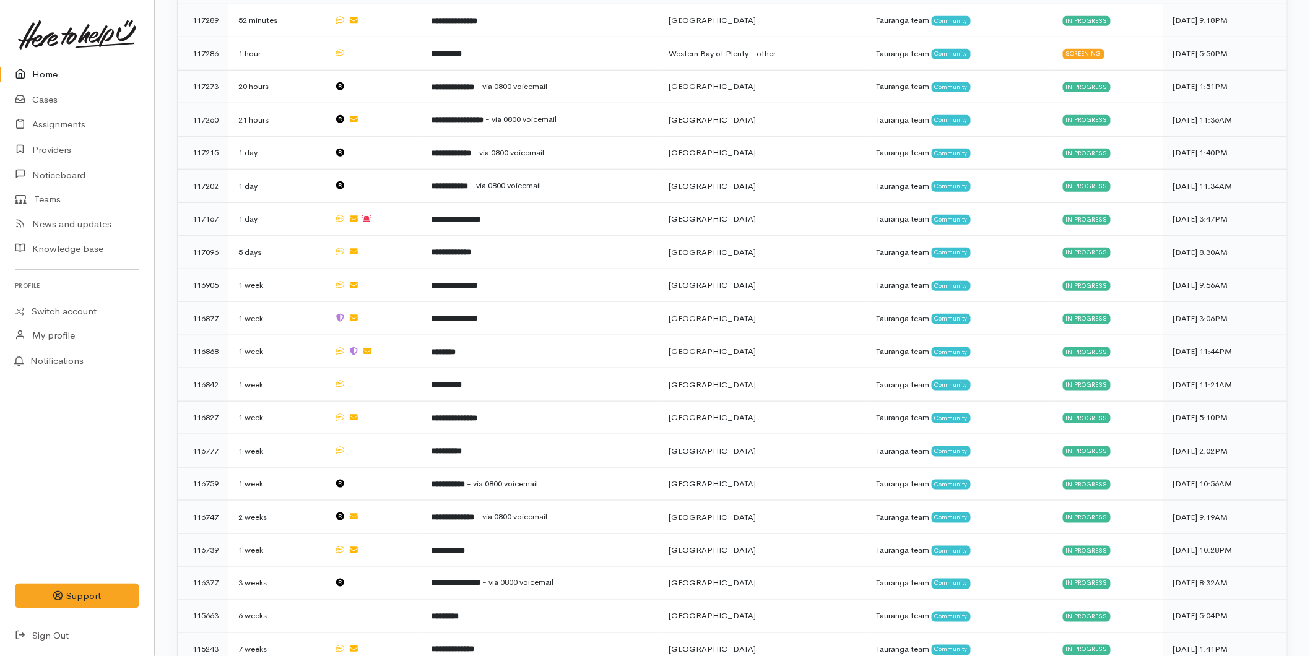
scroll to position [448, 0]
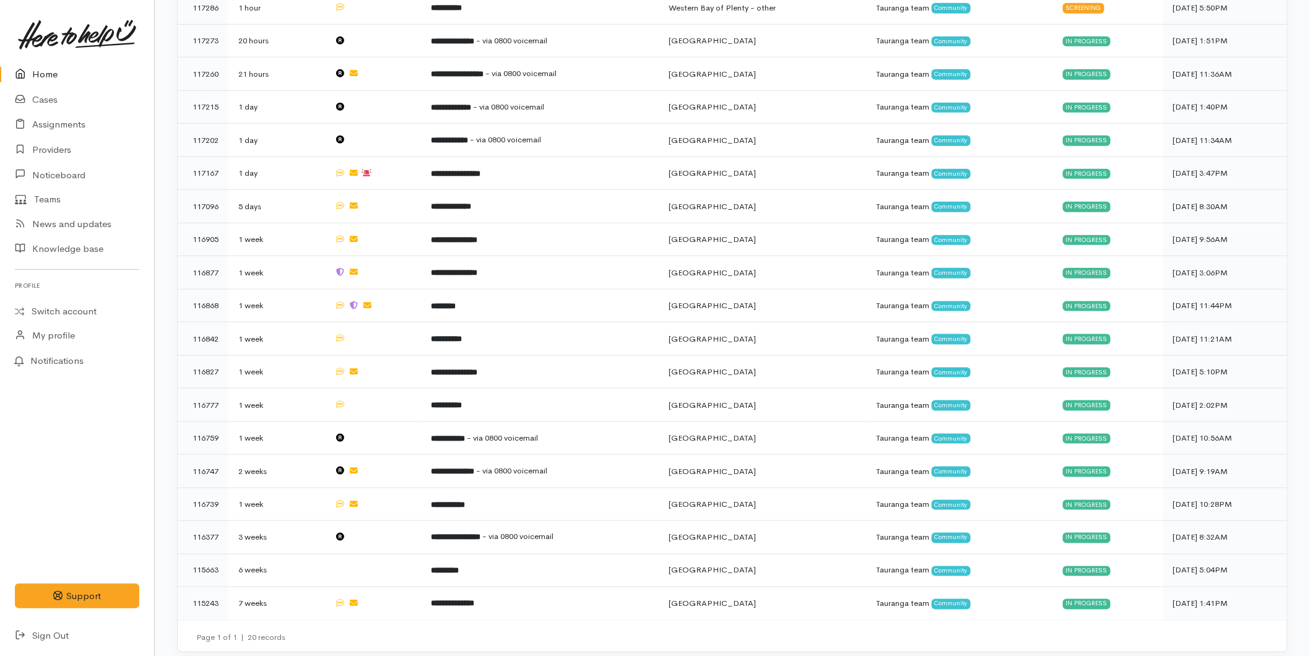
click at [23, 82] on link "Home" at bounding box center [77, 74] width 154 height 25
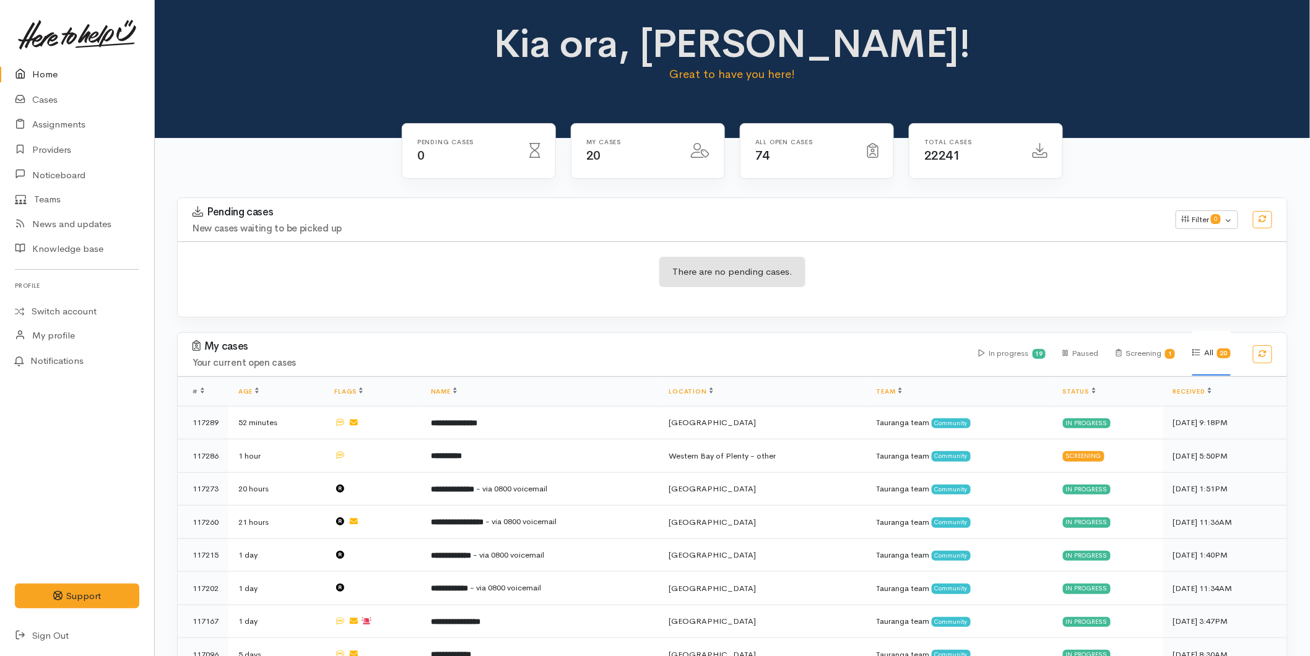
click at [37, 67] on link "Home" at bounding box center [77, 74] width 154 height 25
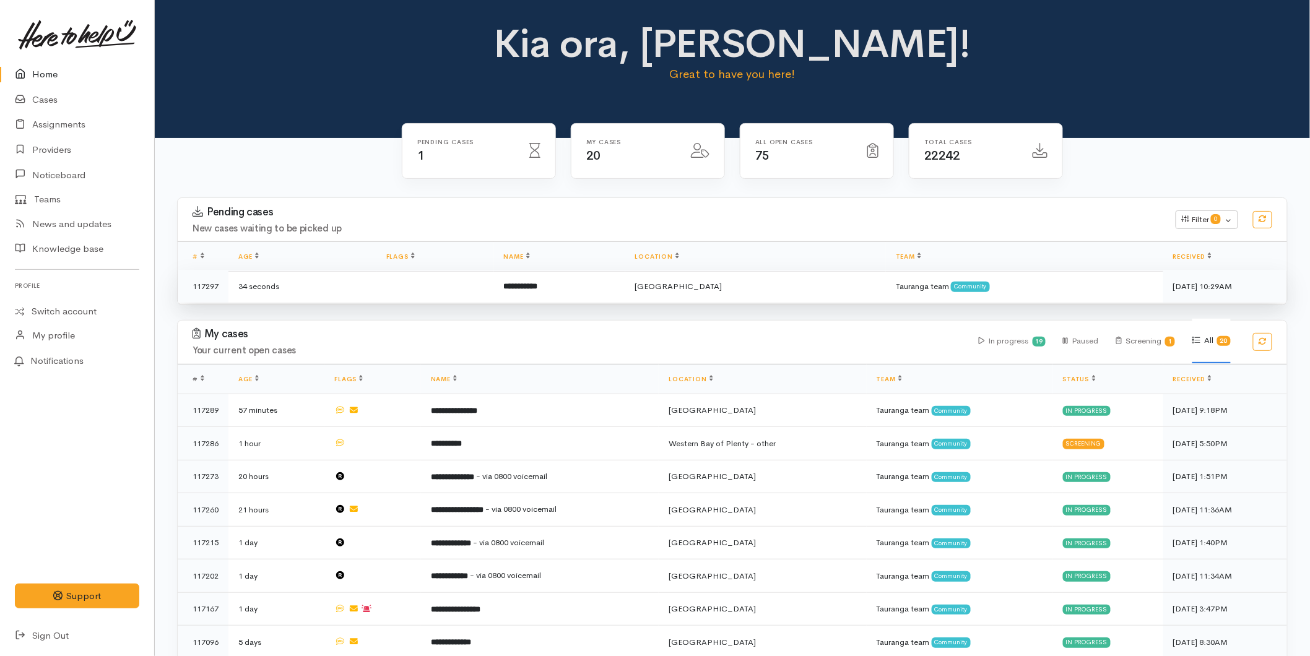
click at [409, 283] on td at bounding box center [435, 286] width 118 height 33
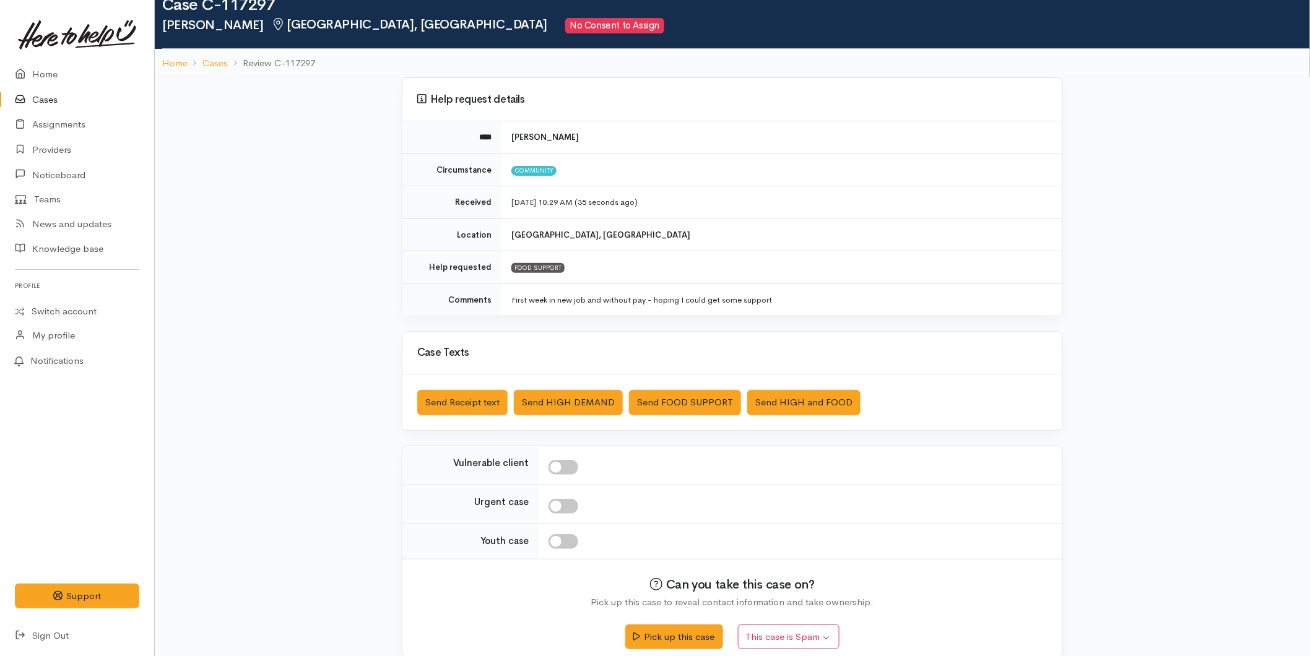
scroll to position [48, 0]
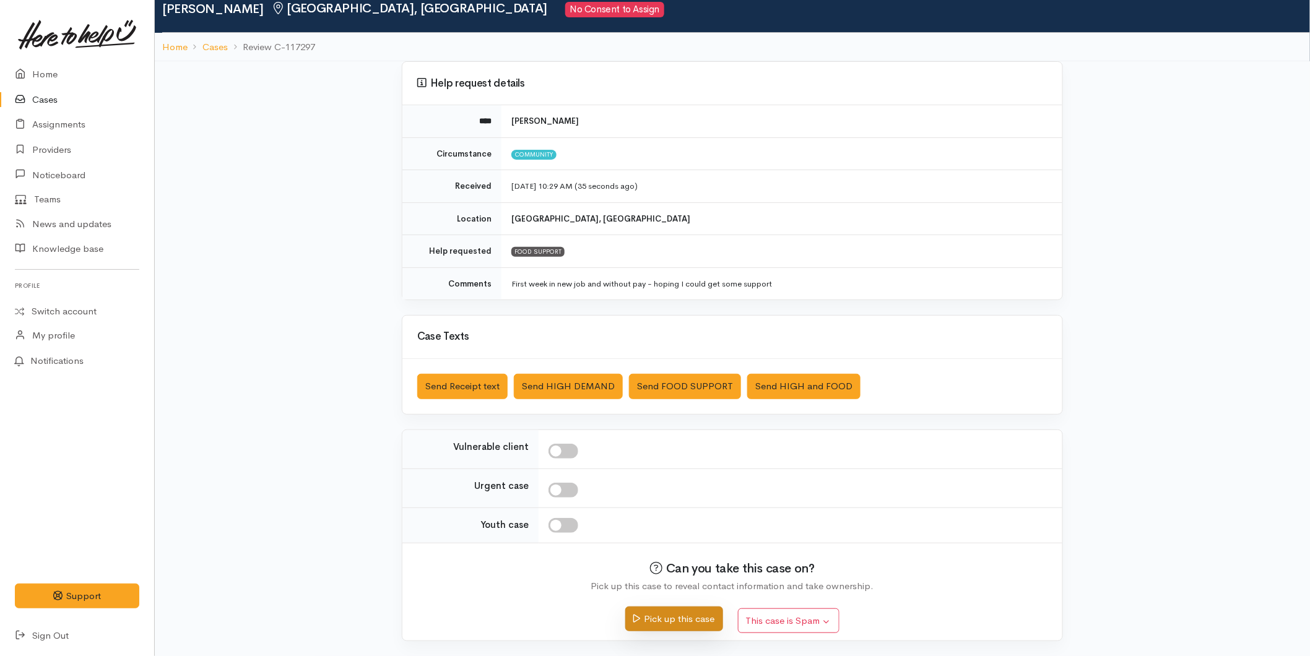
click at [645, 609] on button "Pick up this case" at bounding box center [673, 619] width 97 height 25
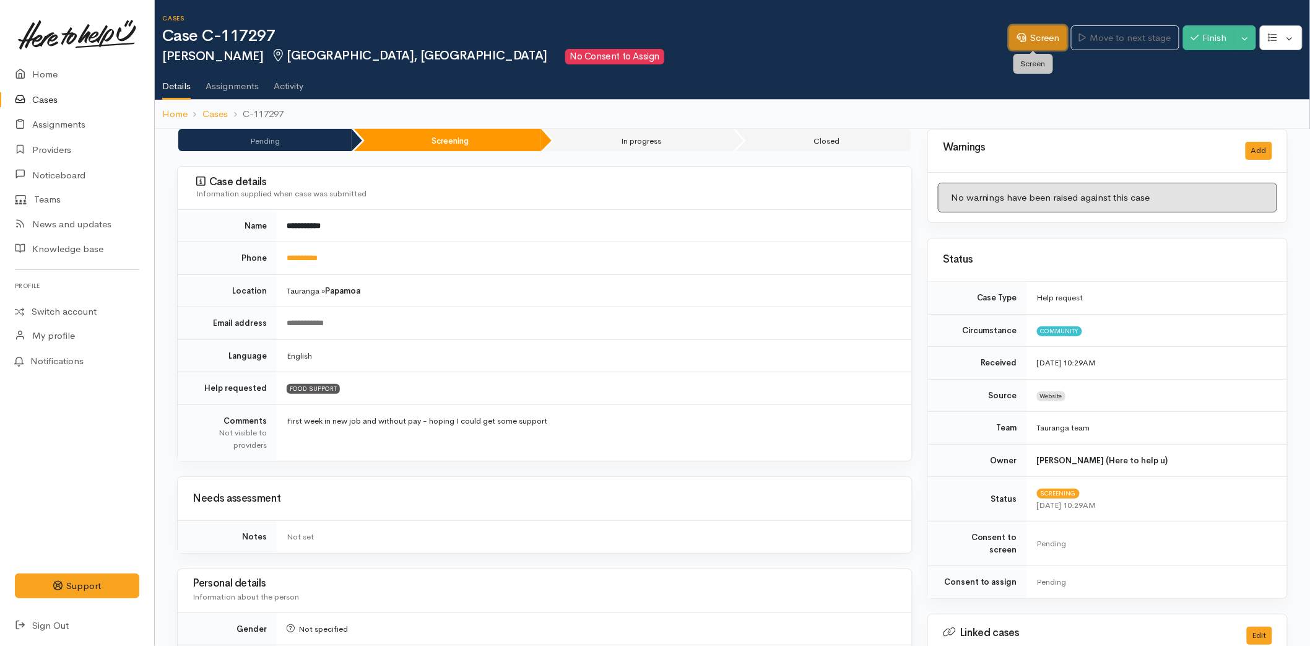
click at [1038, 46] on link "Screen" at bounding box center [1038, 37] width 58 height 25
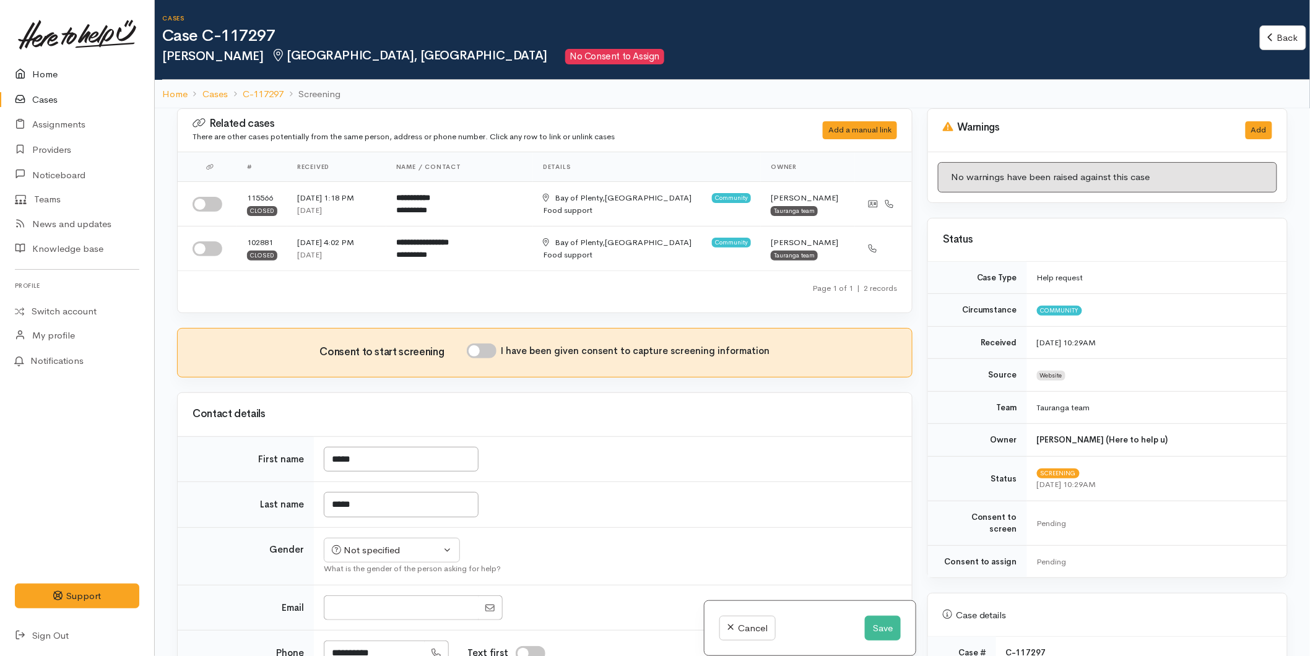
click at [60, 72] on link "Home" at bounding box center [77, 74] width 154 height 25
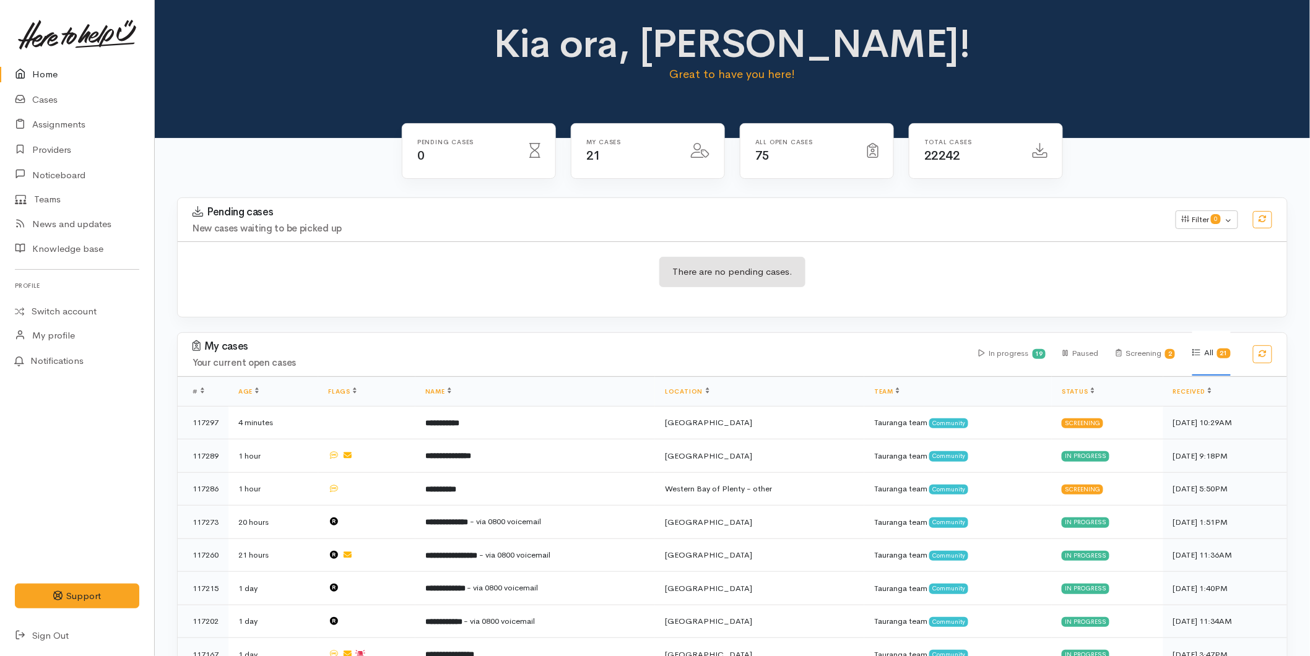
click at [50, 81] on link "Home" at bounding box center [77, 74] width 154 height 25
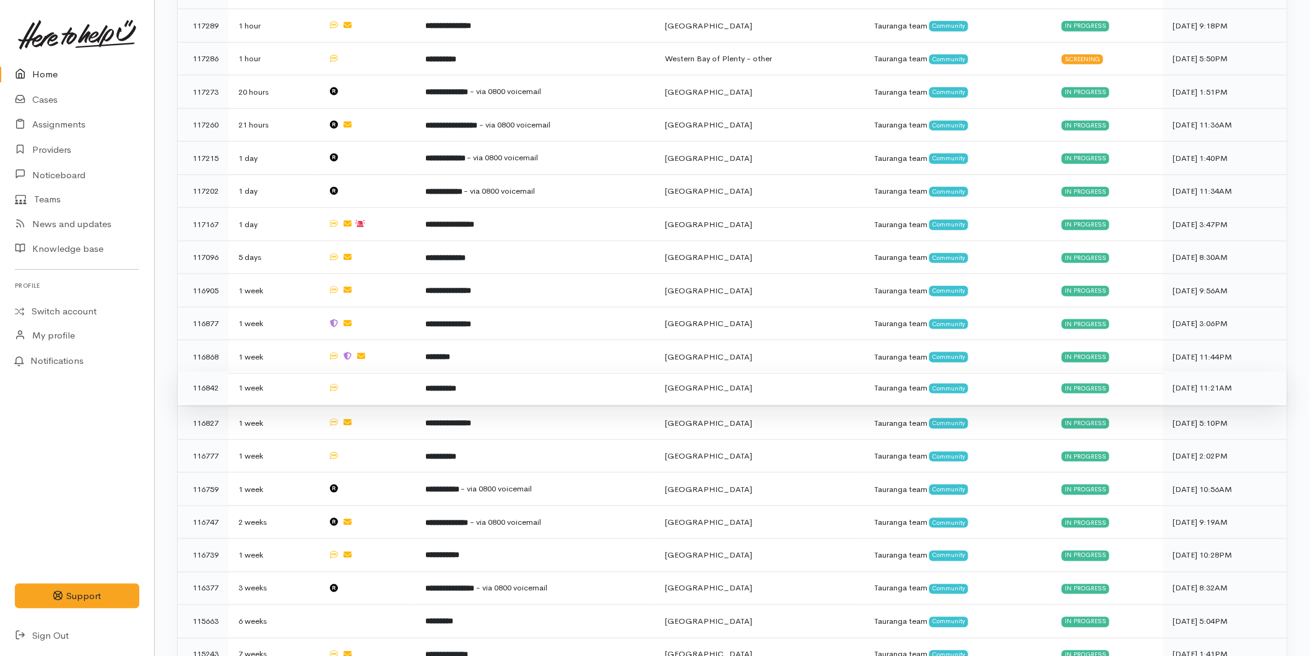
scroll to position [481, 0]
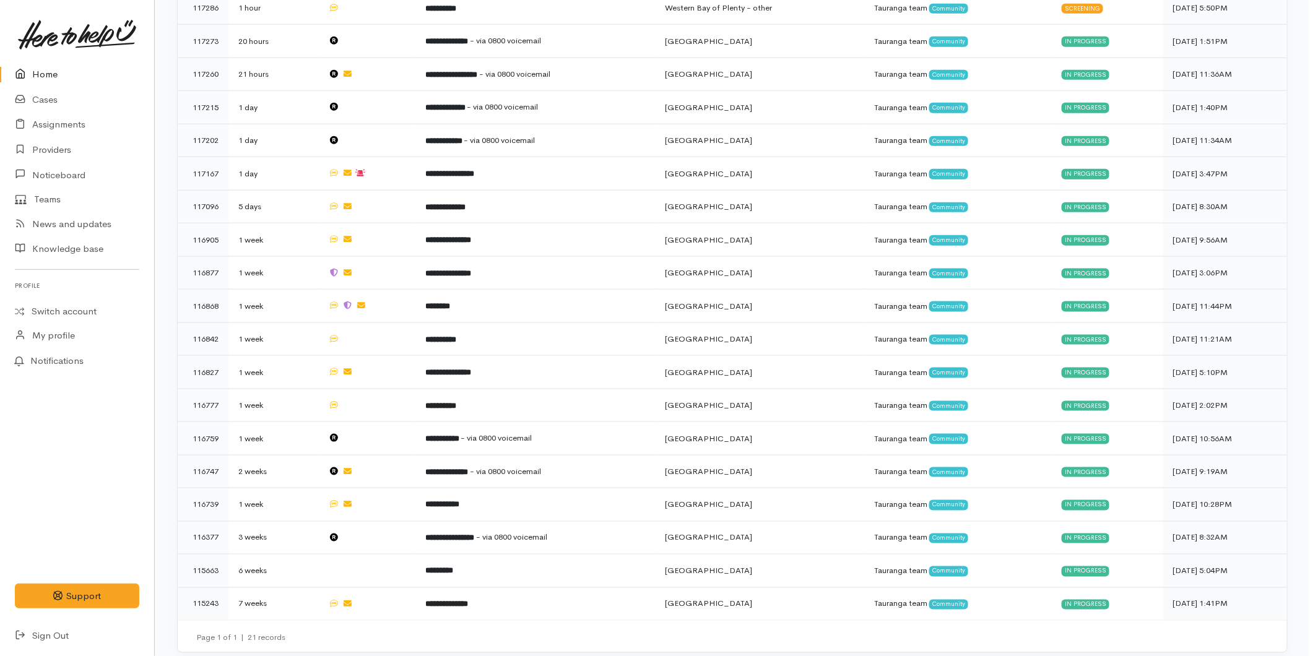
click at [50, 67] on link "Home" at bounding box center [77, 74] width 154 height 25
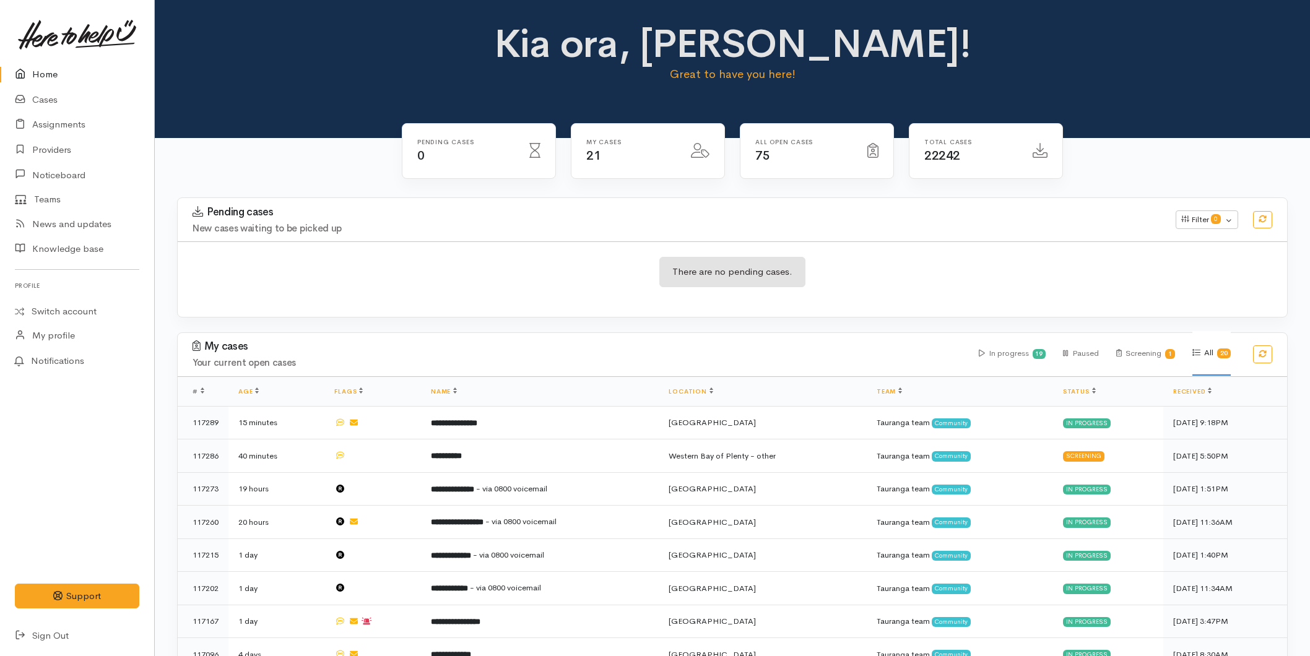
scroll to position [448, 0]
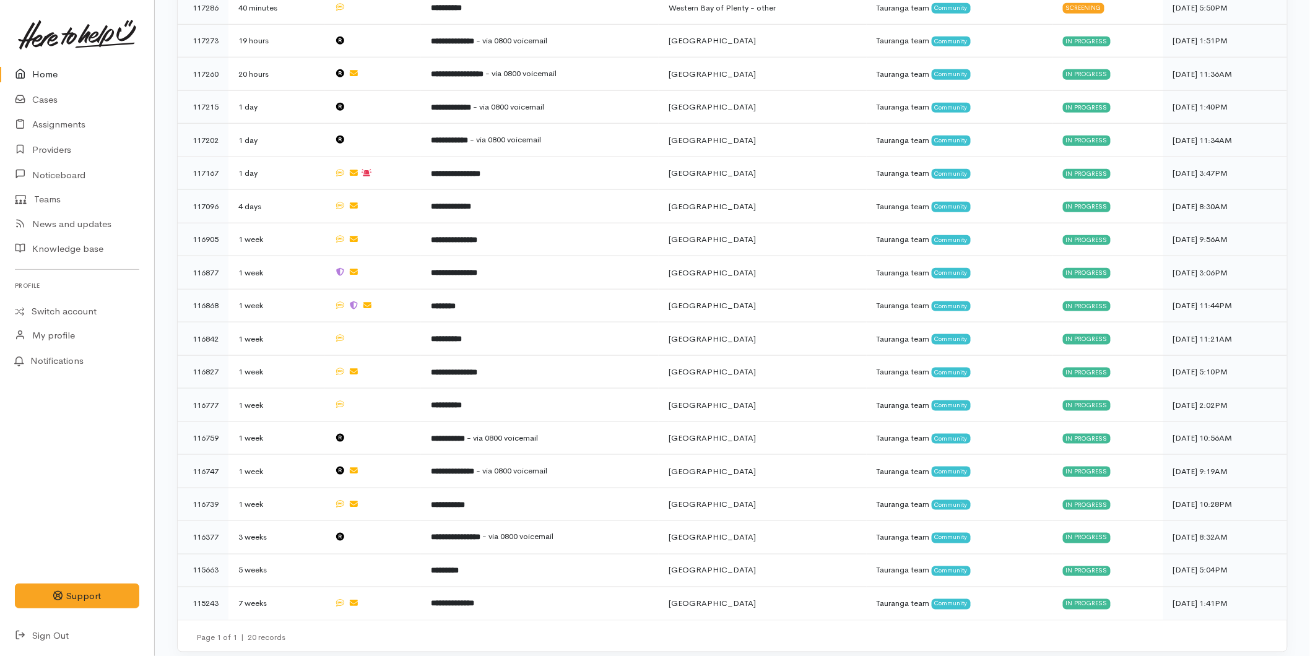
drag, startPoint x: 0, startPoint y: 0, endPoint x: 33, endPoint y: 64, distance: 71.7
click at [33, 64] on link "Home" at bounding box center [77, 74] width 154 height 25
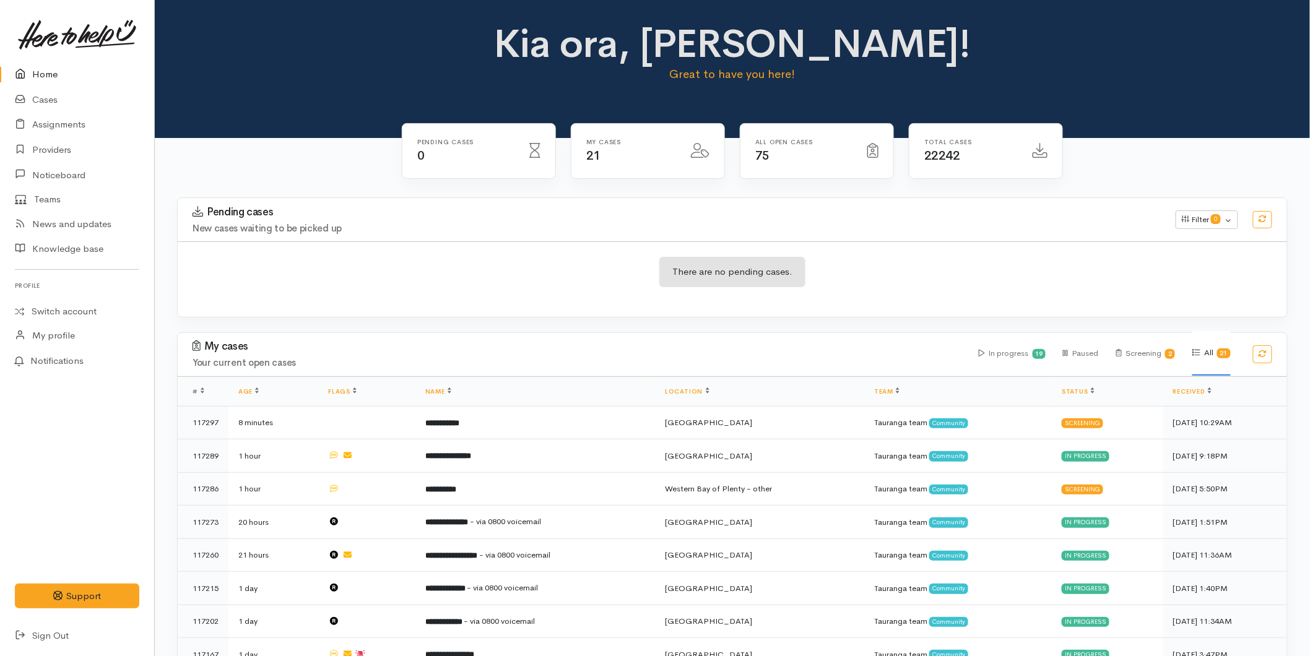
click at [30, 71] on icon at bounding box center [23, 74] width 17 height 15
click at [45, 87] on link "Cases" at bounding box center [77, 99] width 154 height 25
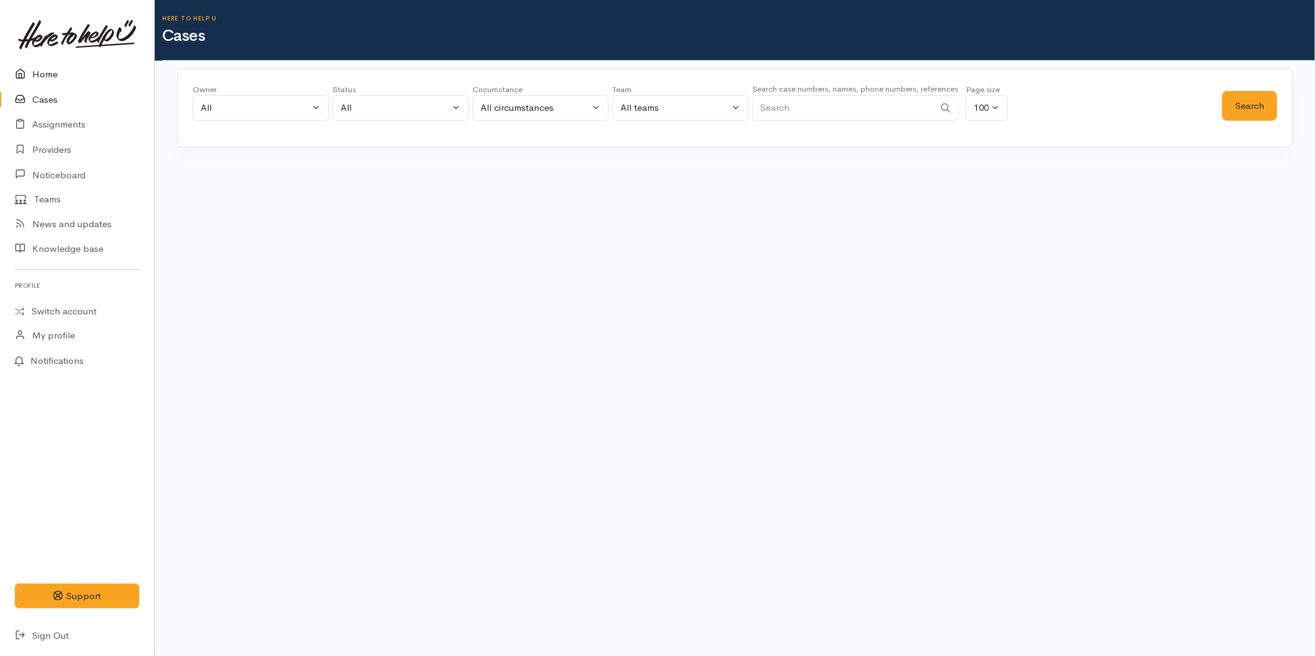
click at [65, 72] on link "Home" at bounding box center [77, 74] width 154 height 25
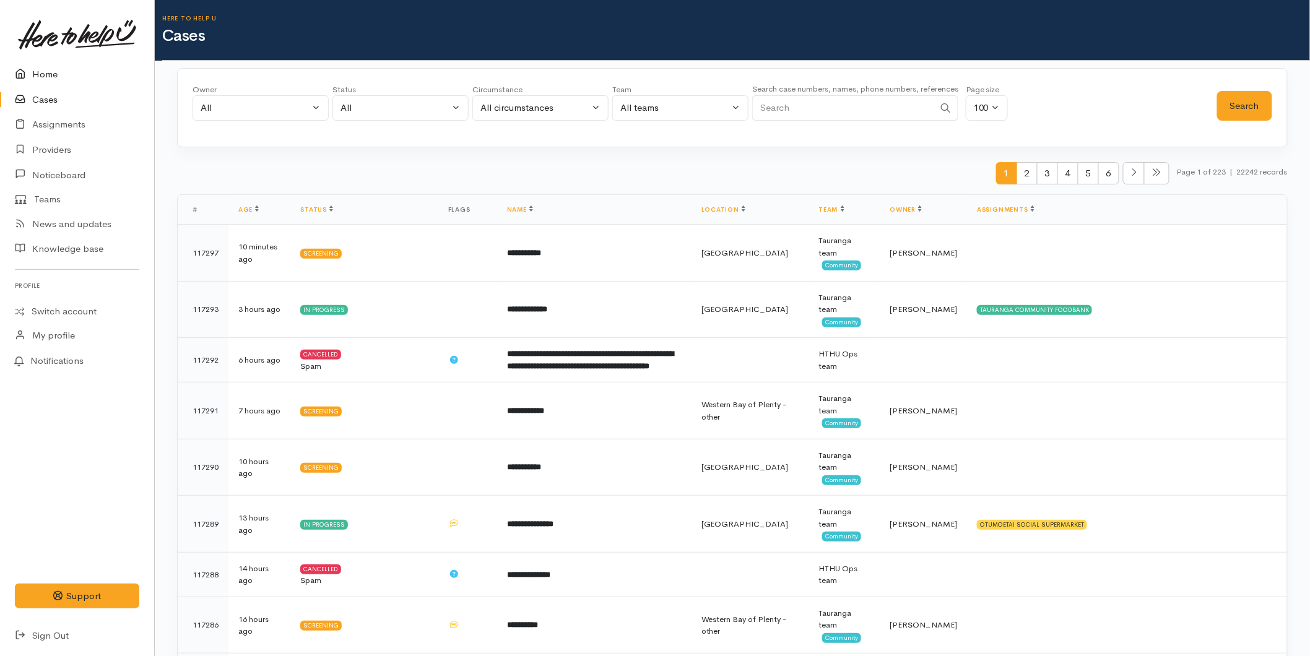
click at [56, 71] on link "Home" at bounding box center [77, 74] width 154 height 25
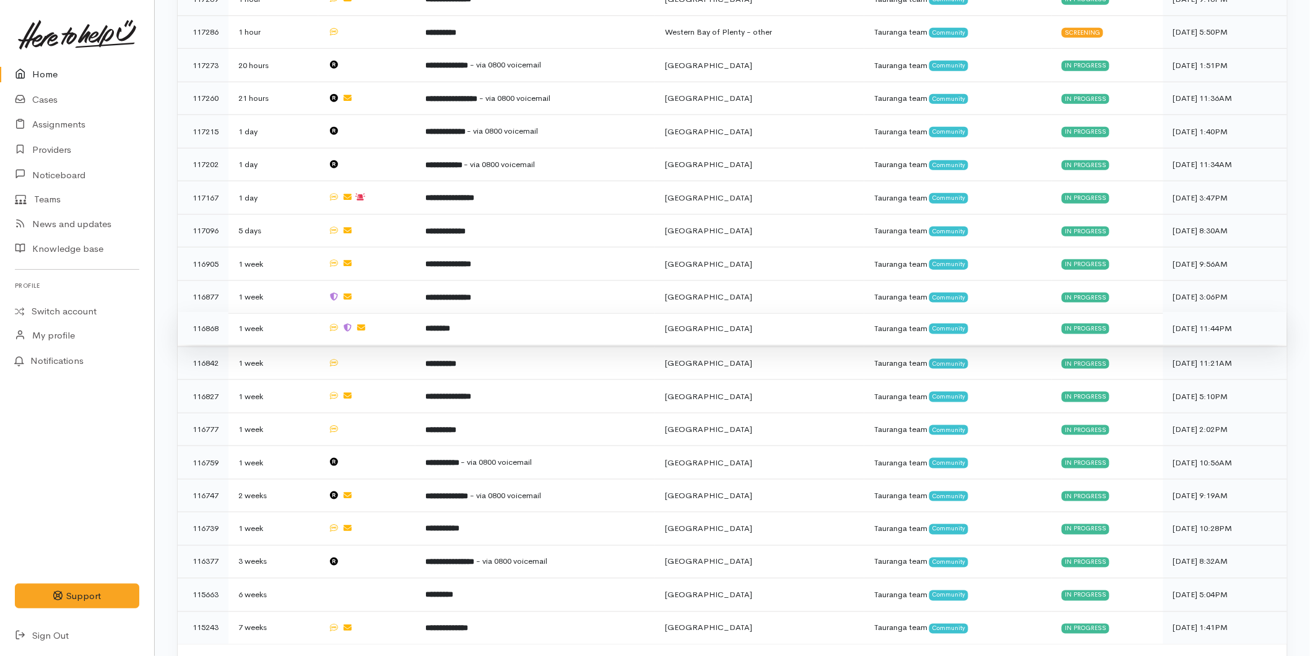
scroll to position [481, 0]
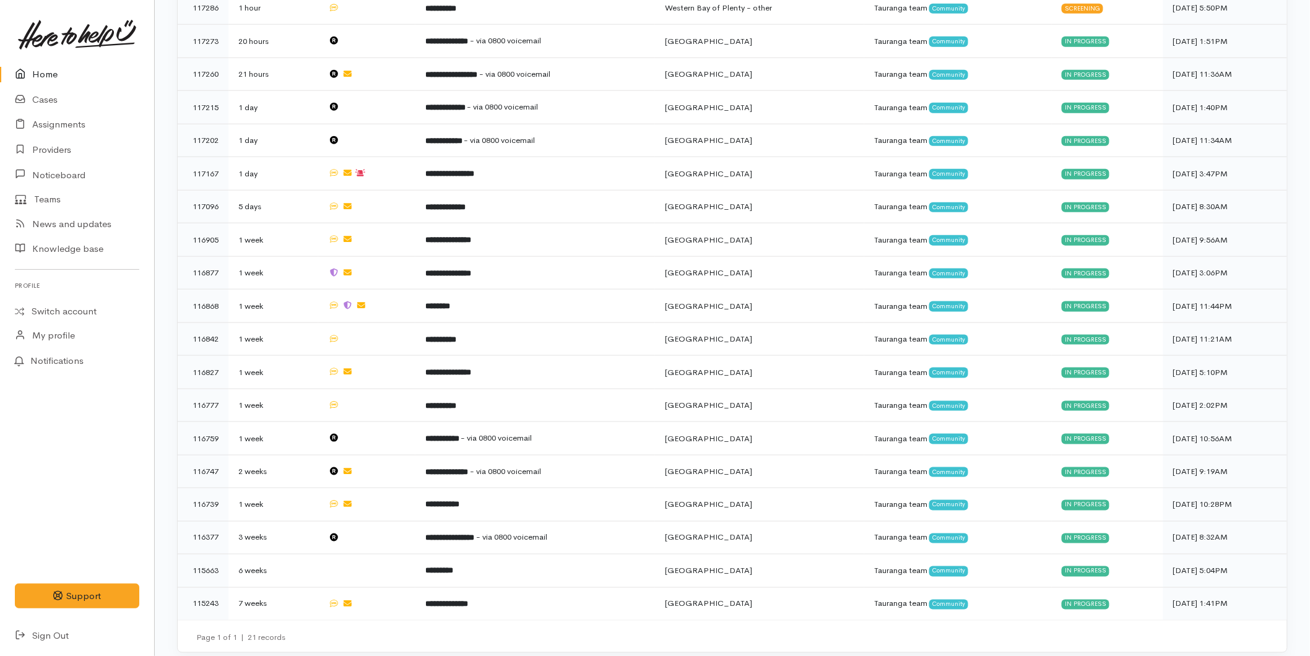
click at [62, 75] on link "Home" at bounding box center [77, 74] width 154 height 25
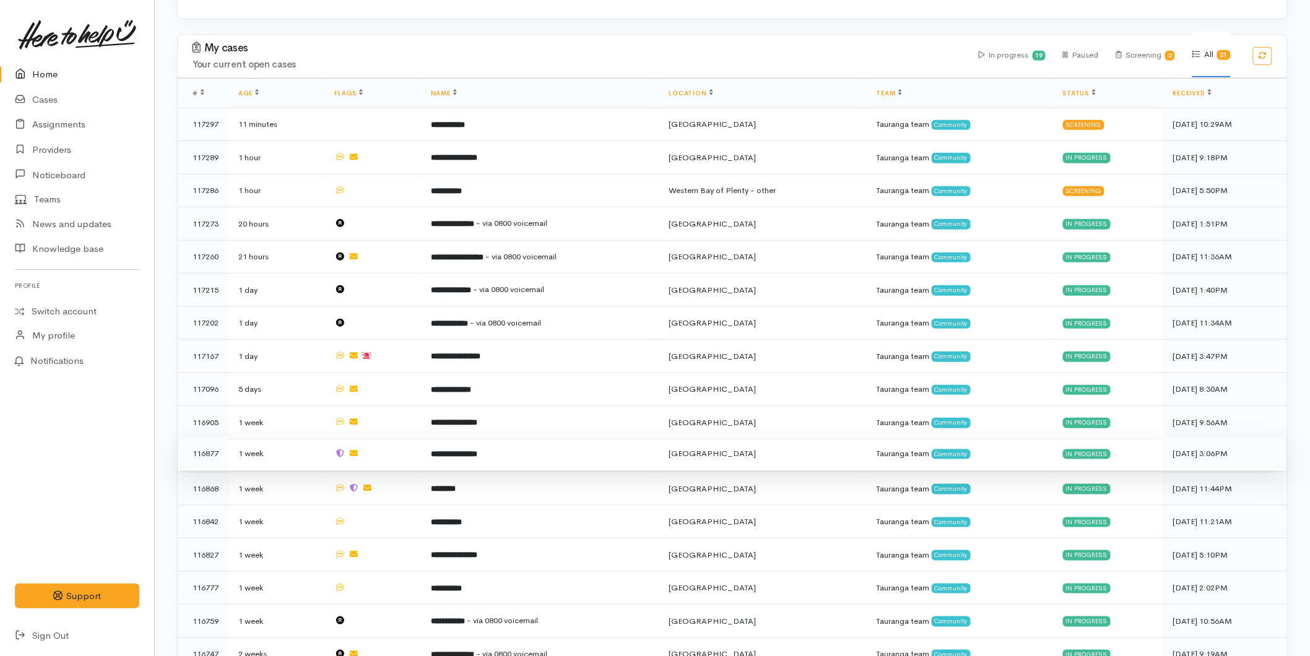
scroll to position [481, 0]
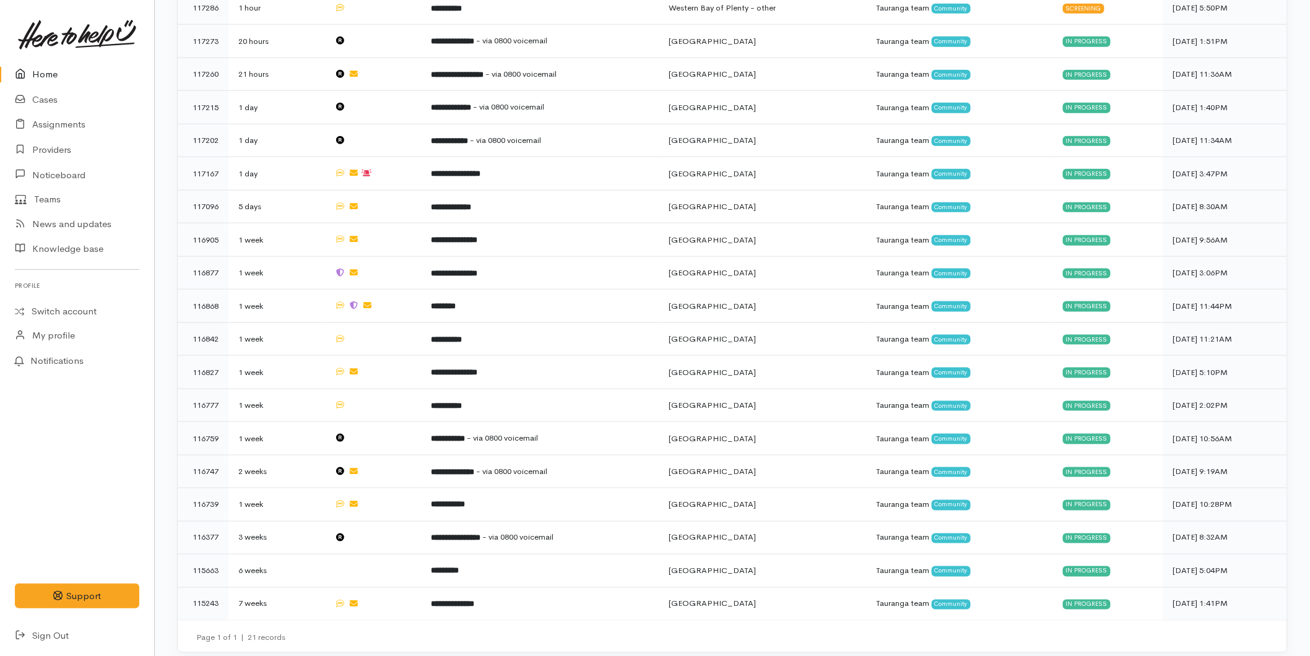
click at [33, 59] on link at bounding box center [77, 34] width 124 height 54
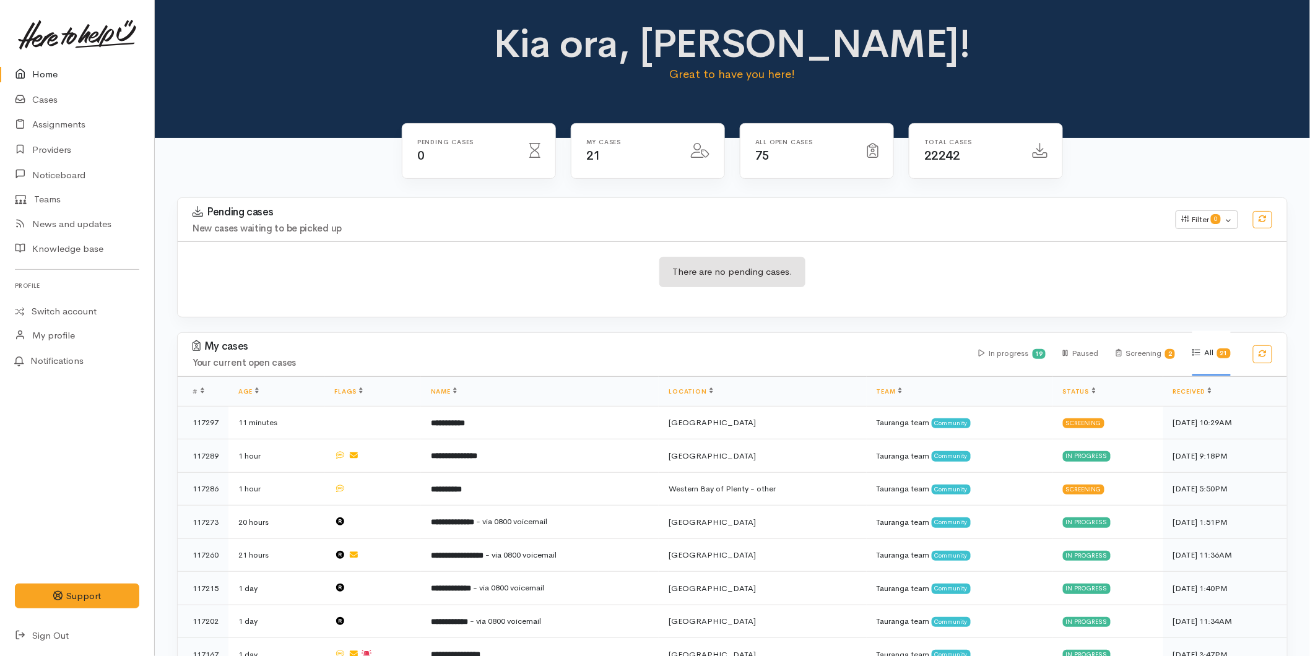
click at [51, 63] on link "Home" at bounding box center [77, 74] width 154 height 25
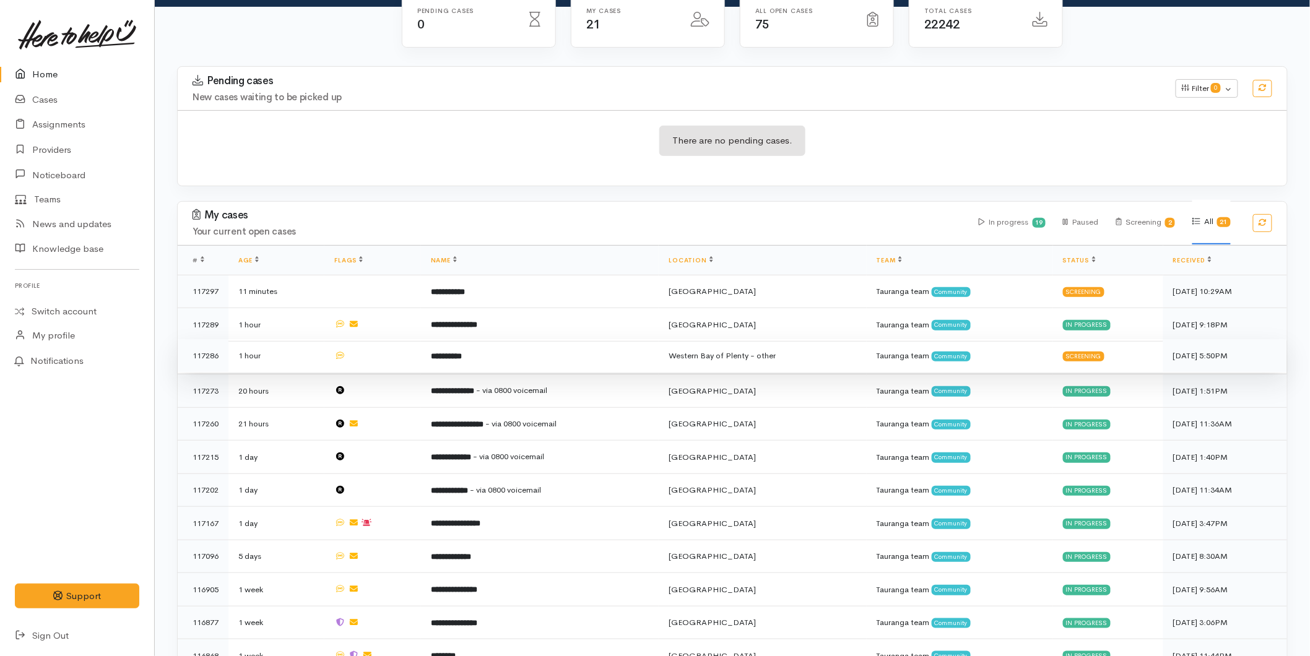
scroll to position [137, 0]
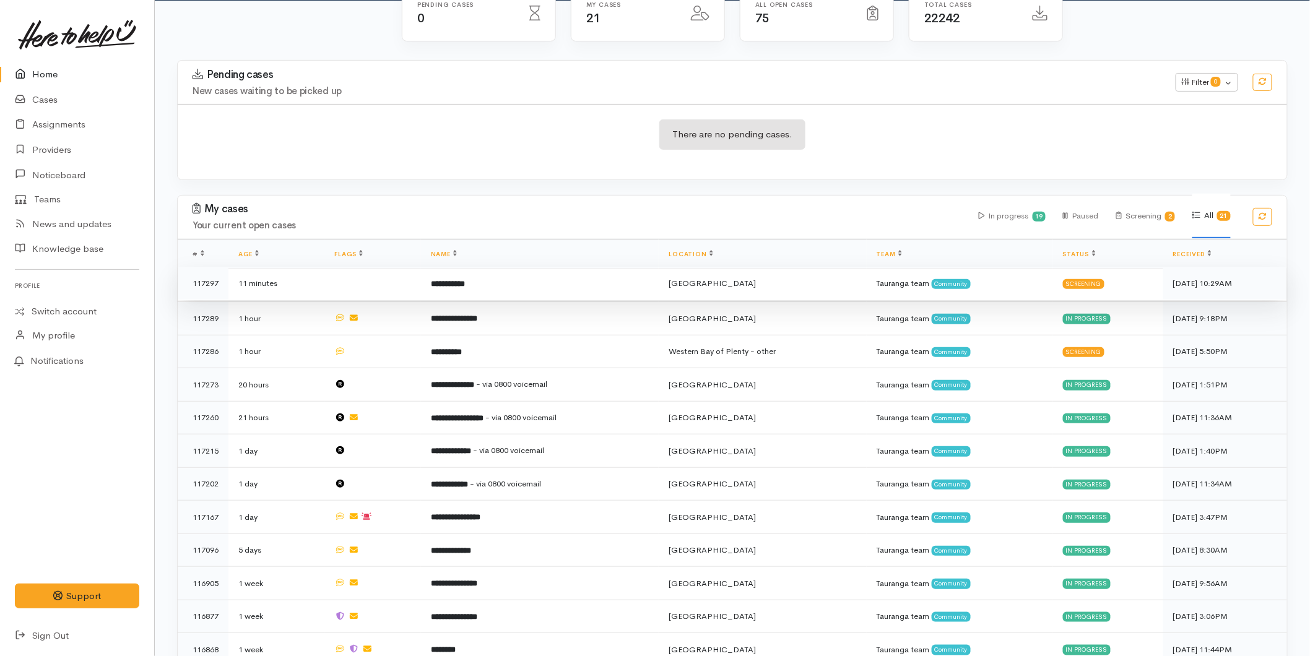
click at [508, 285] on td "**********" at bounding box center [540, 283] width 238 height 33
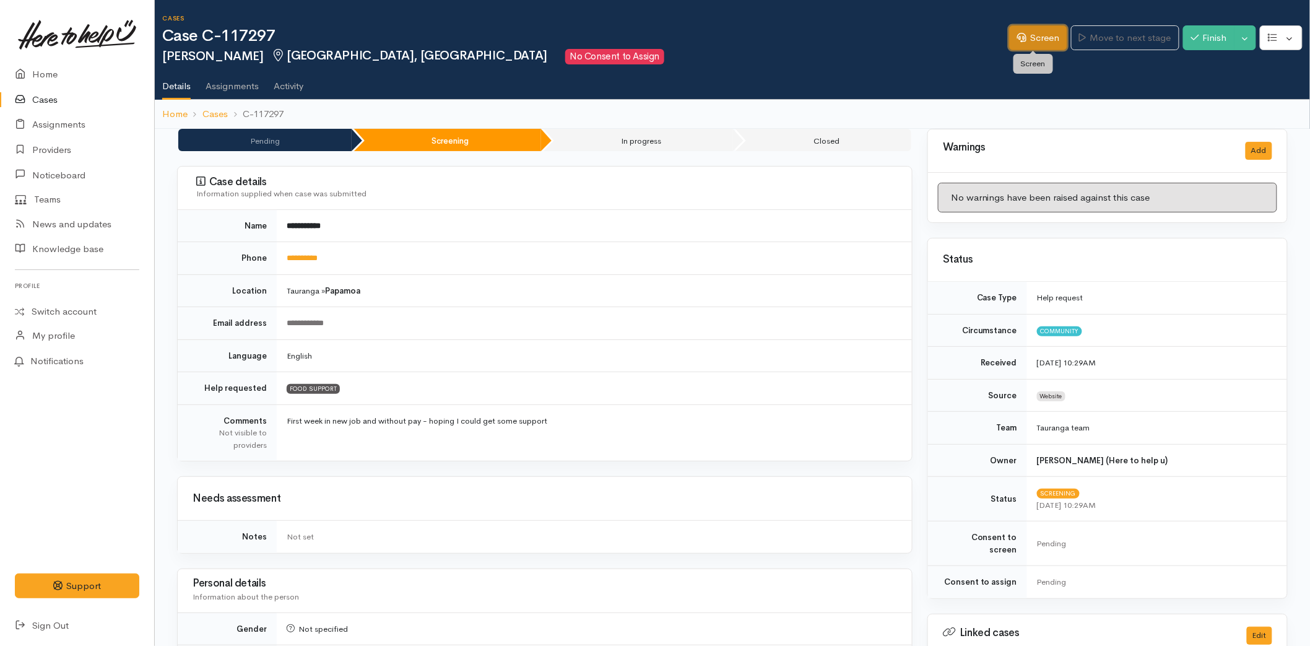
click at [1045, 40] on link "Screen" at bounding box center [1038, 37] width 58 height 25
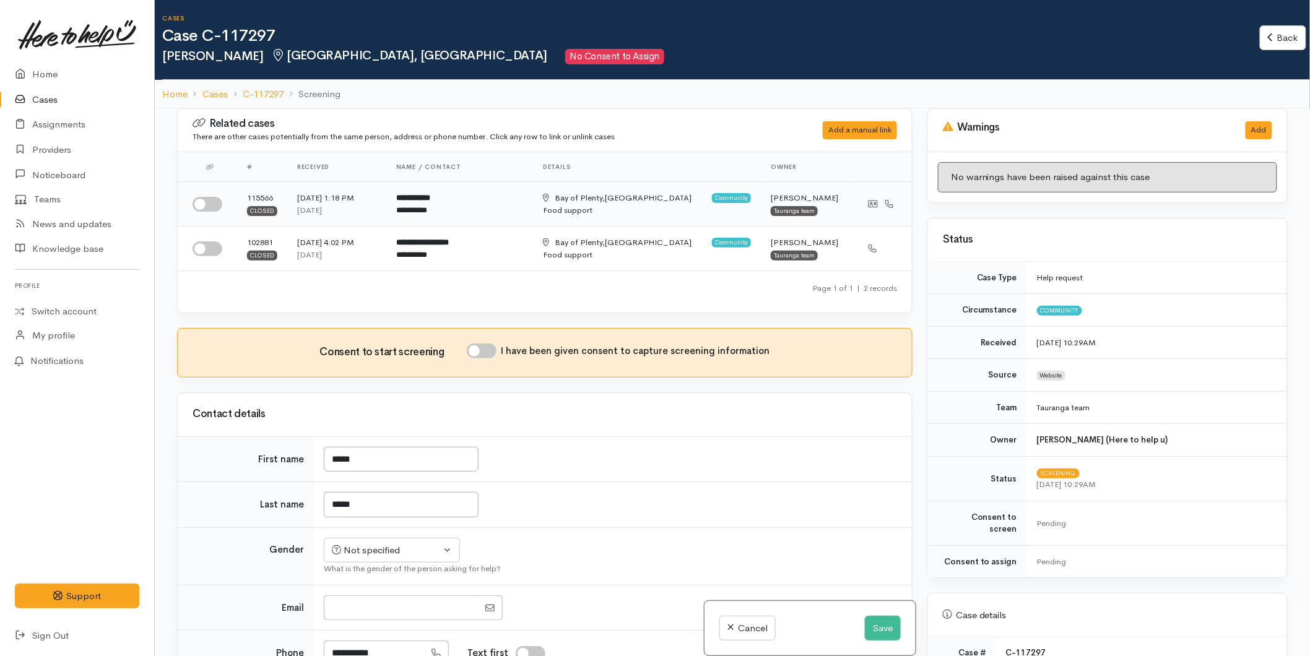
click at [202, 205] on input "checkbox" at bounding box center [208, 204] width 30 height 15
checkbox input "true"
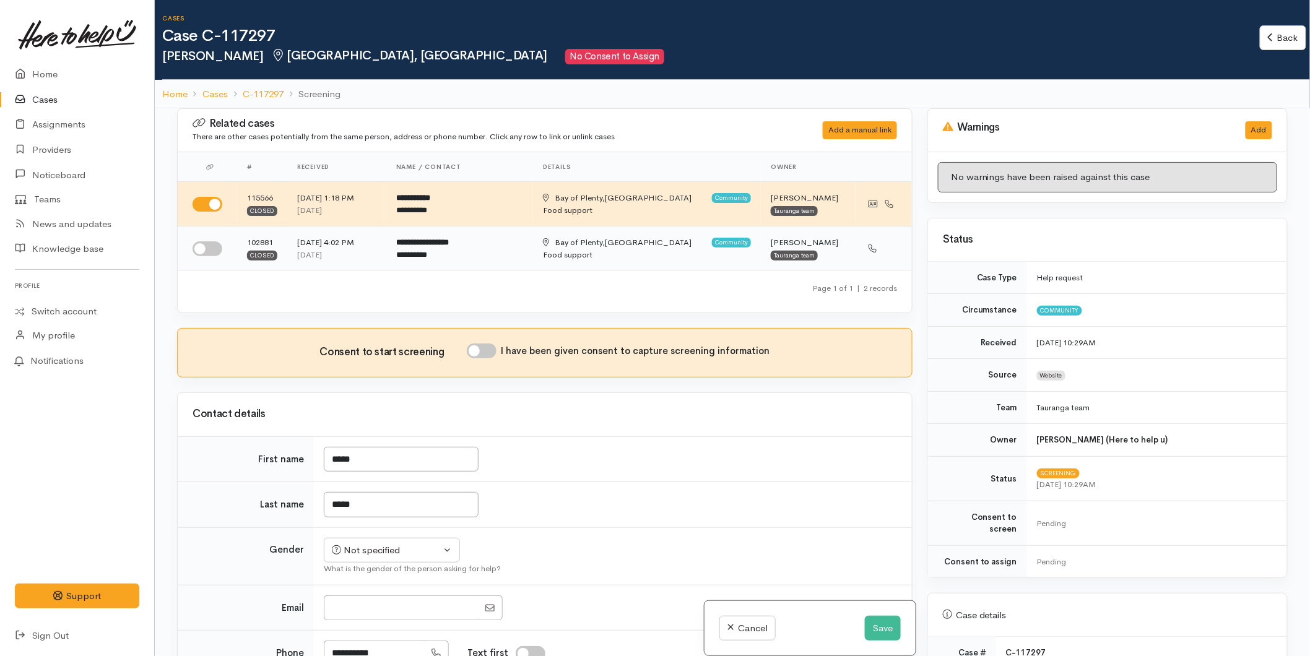
click at [202, 248] on input "checkbox" at bounding box center [208, 248] width 30 height 15
checkbox input "true"
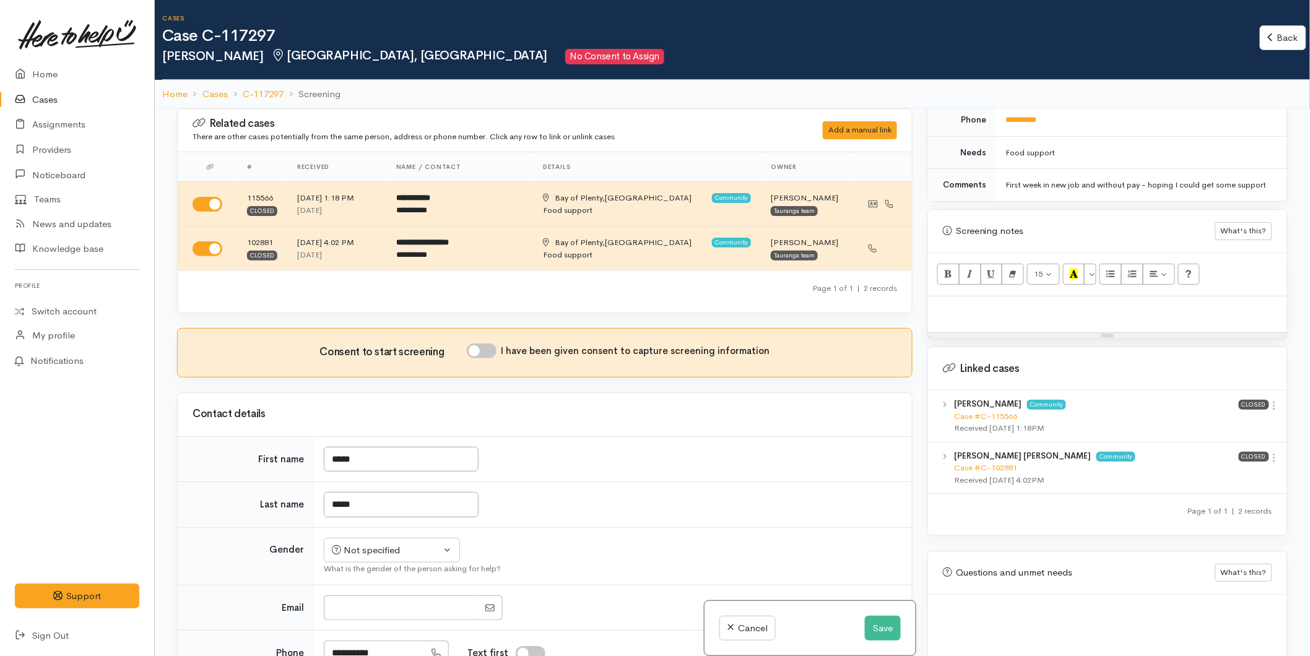
scroll to position [604, 0]
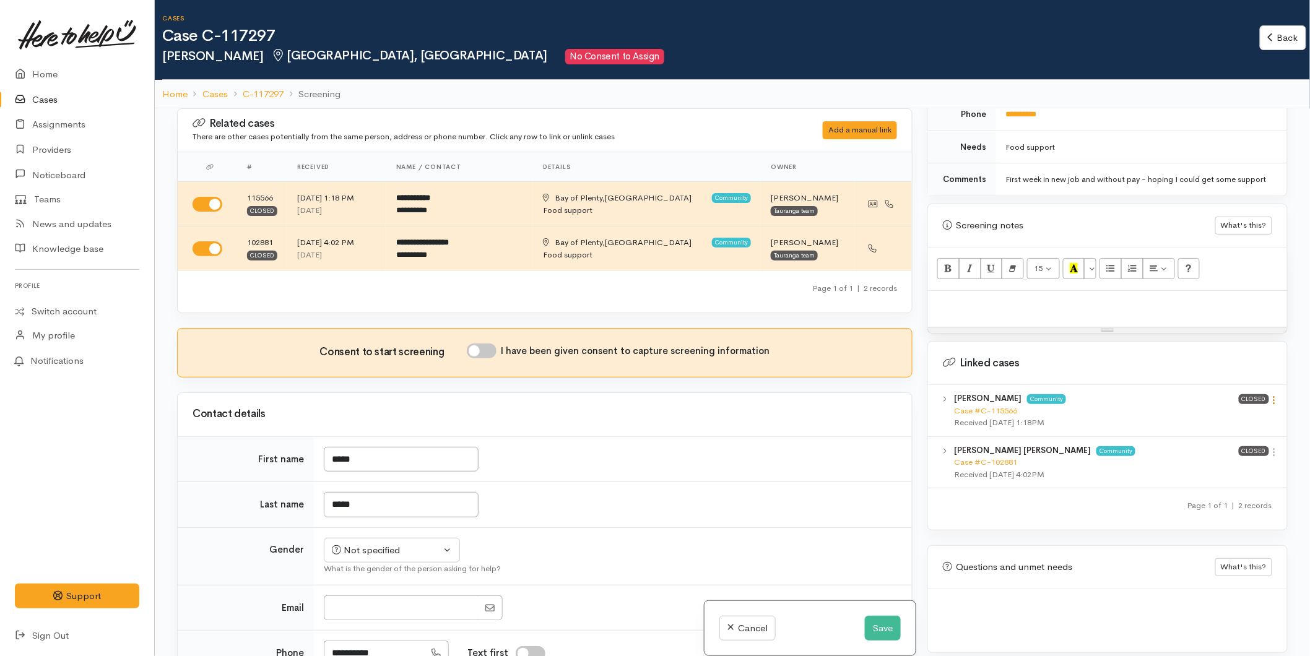
click at [1272, 395] on icon at bounding box center [1274, 400] width 11 height 11
click at [1240, 417] on link "View case" at bounding box center [1230, 424] width 98 height 19
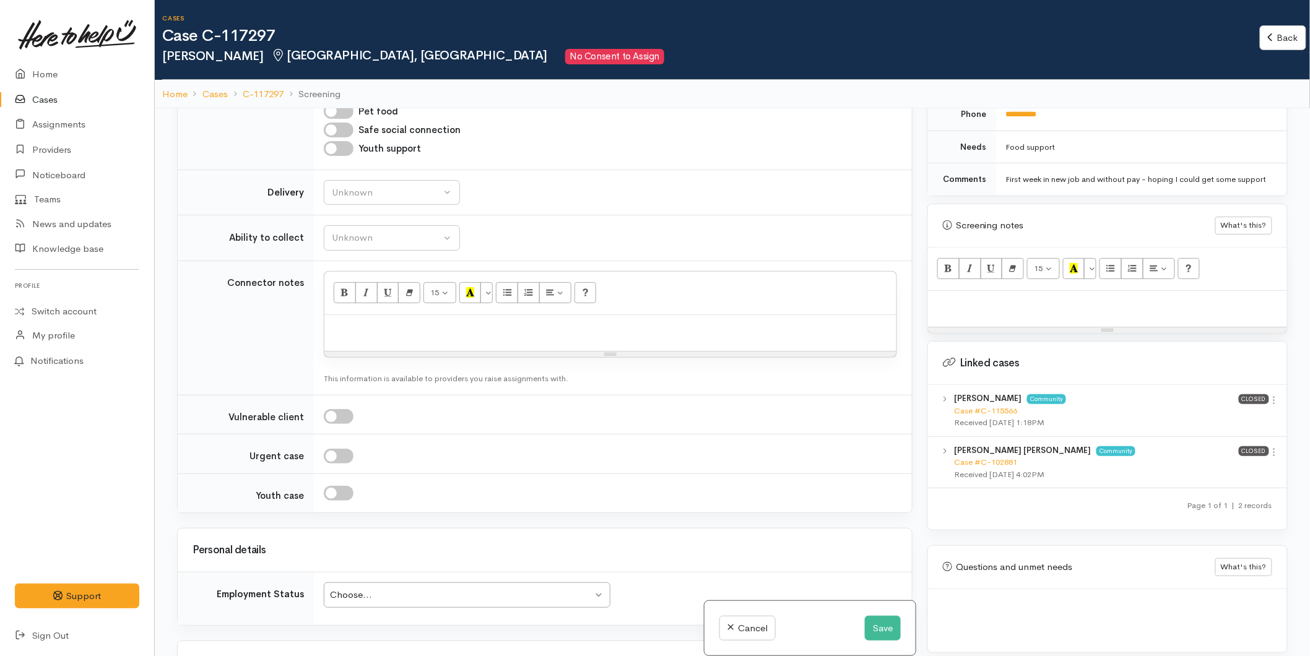
scroll to position [1031, 0]
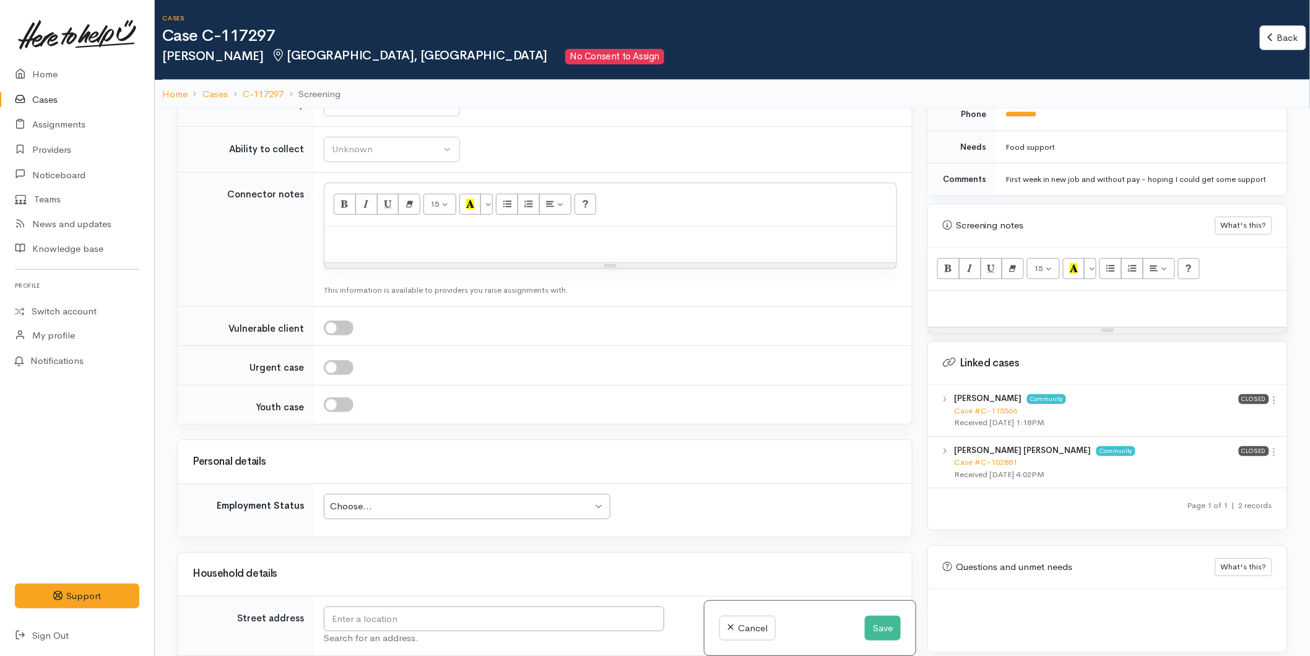
click at [372, 233] on div at bounding box center [610, 245] width 572 height 37
paste div
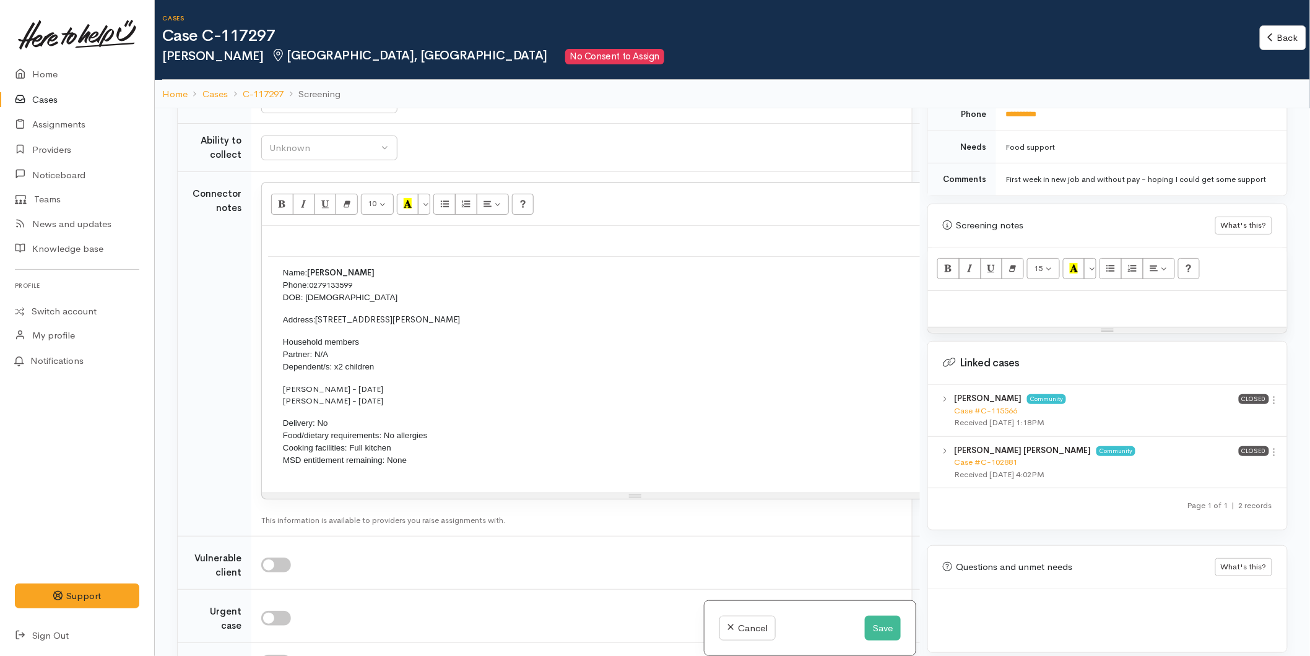
click at [350, 254] on div "Name: Mandy James Phone: 0279133599 DOB: 26/12/1990 Address: 85 Simpson Road, P…" at bounding box center [635, 359] width 746 height 266
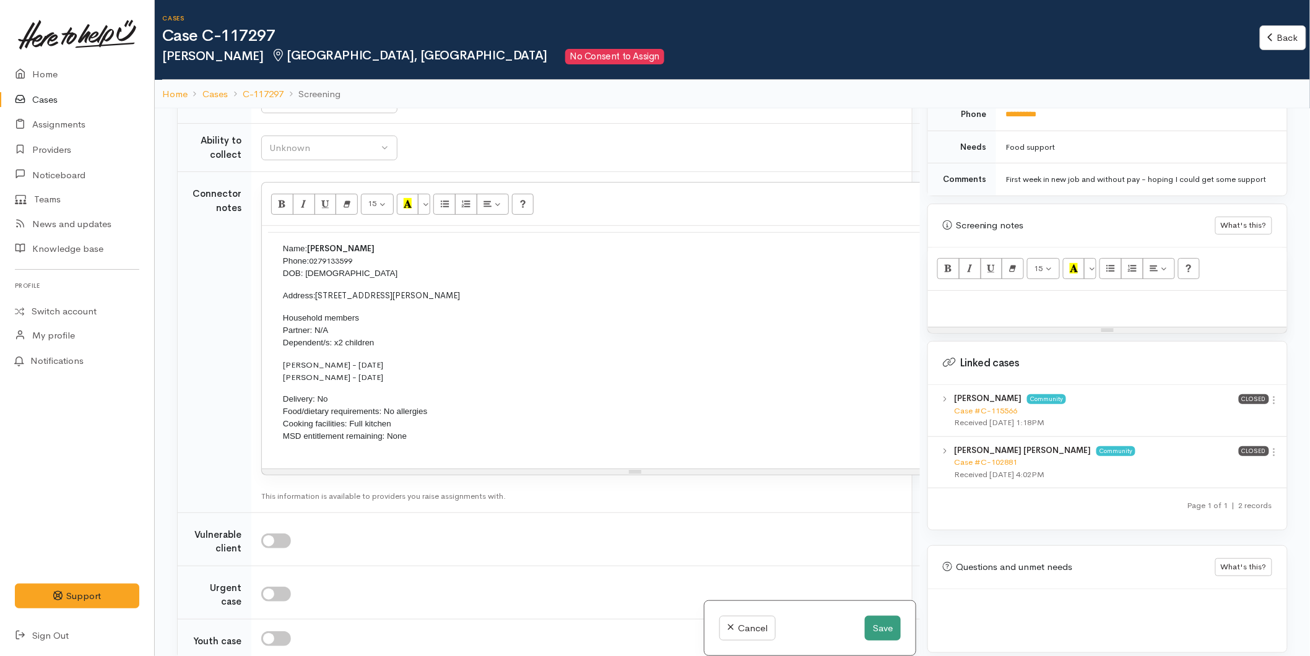
click at [898, 630] on div "Cancel Save" at bounding box center [809, 628] width 211 height 55
click at [873, 623] on button "Save" at bounding box center [883, 628] width 36 height 25
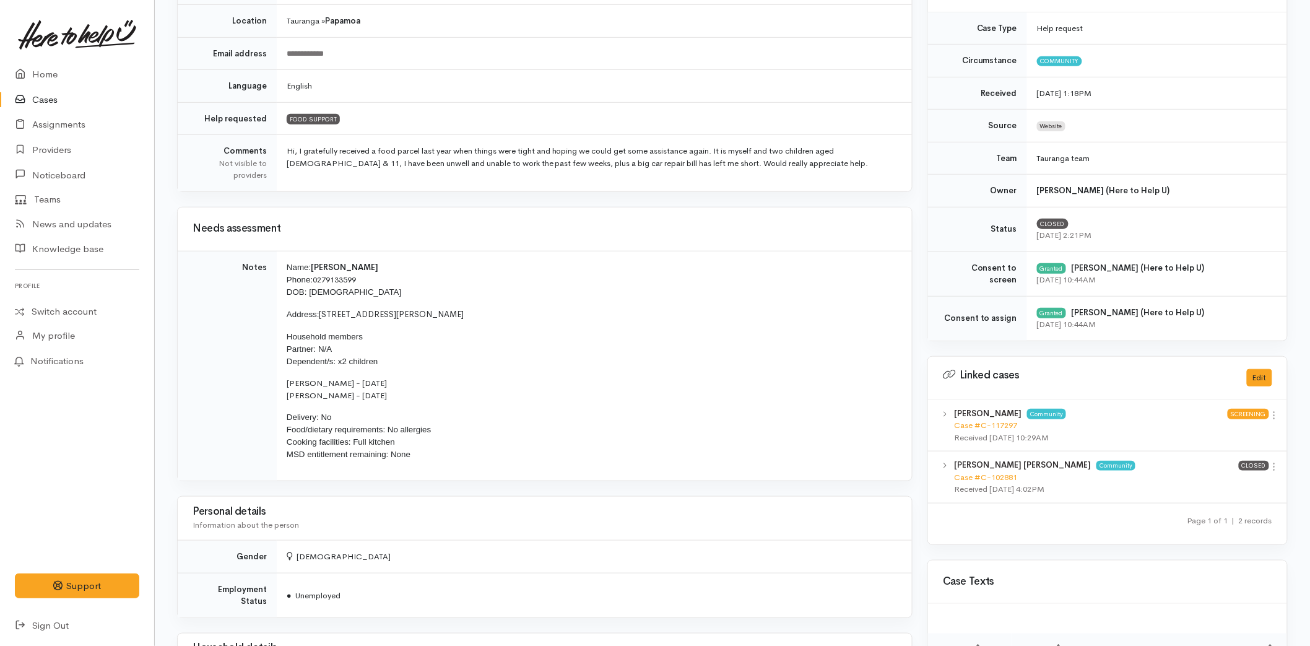
scroll to position [275, 0]
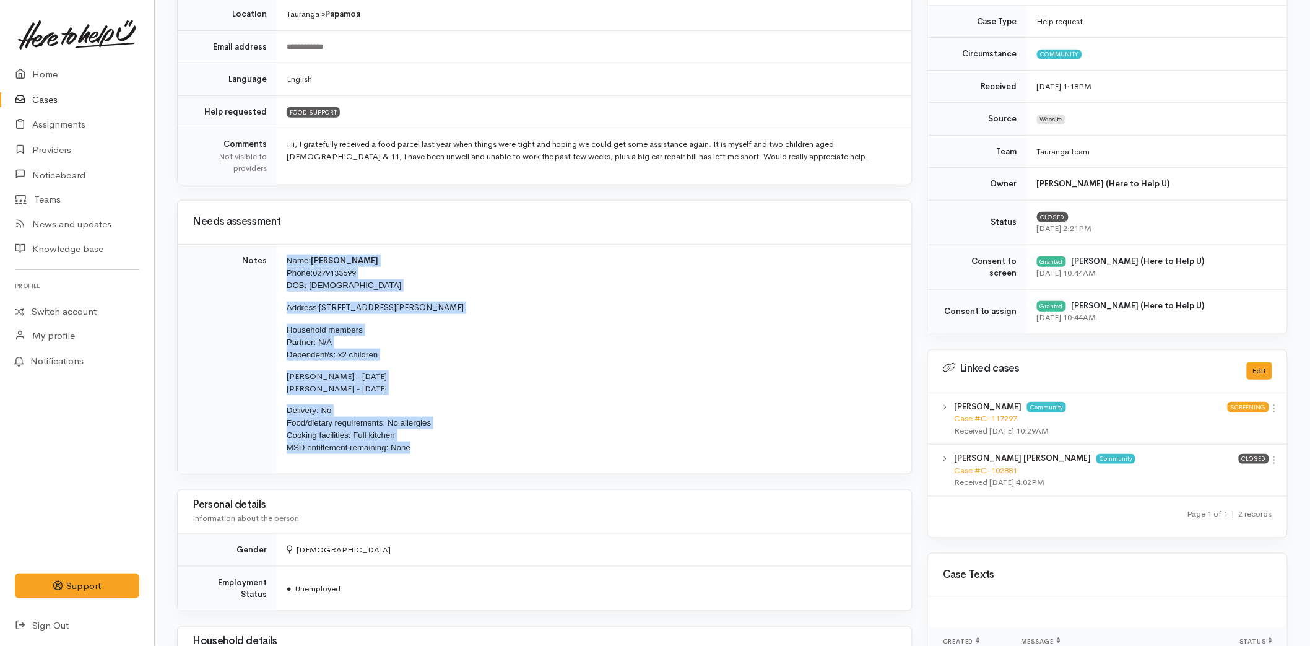
drag, startPoint x: 368, startPoint y: 446, endPoint x: 273, endPoint y: 255, distance: 213.7
click at [273, 255] on tr "Notes Name: Mandy James Phone: 0279133599 DOB: 26/12/1990 Address: 85 Simpson R…" at bounding box center [545, 359] width 734 height 230
copy tr "Name: Mandy James Phone: 0279133599 DOB: 26/12/1990 Address: 85 Simpson Road, P…"
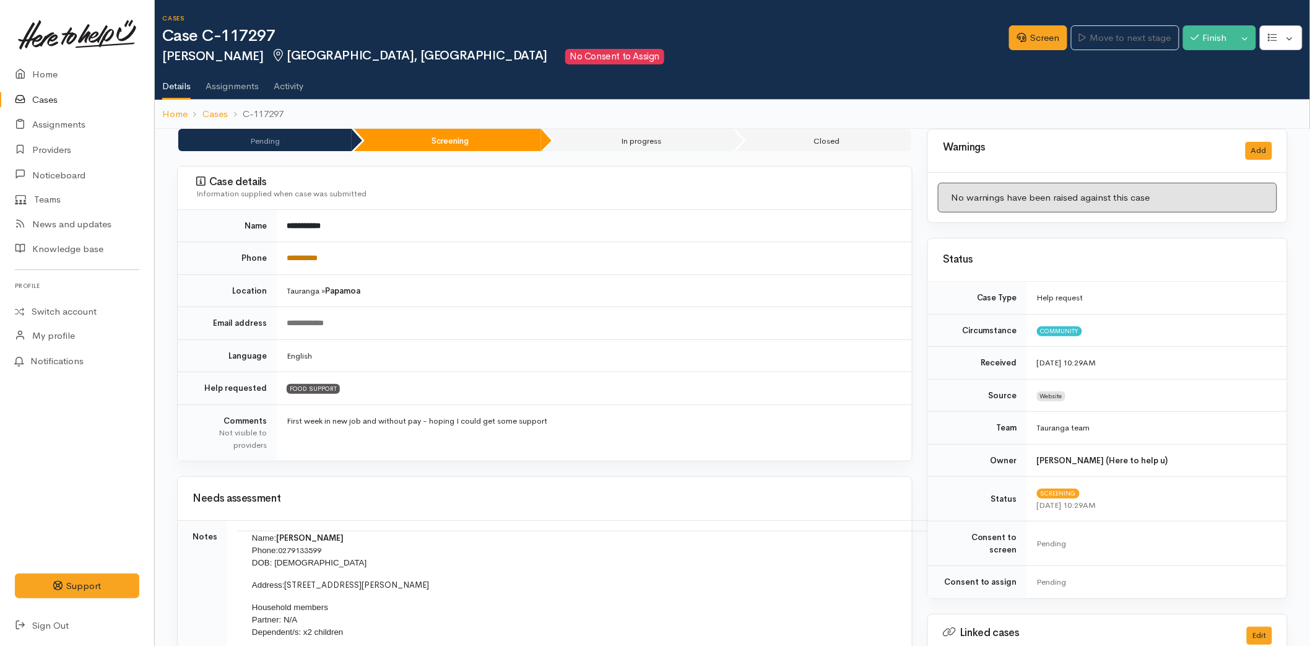
click at [313, 255] on link "**********" at bounding box center [302, 258] width 31 height 8
click at [318, 255] on link "**********" at bounding box center [302, 258] width 31 height 8
click at [1023, 40] on link "Screen" at bounding box center [1038, 37] width 58 height 25
click at [1019, 26] on link "Screen" at bounding box center [1038, 37] width 58 height 25
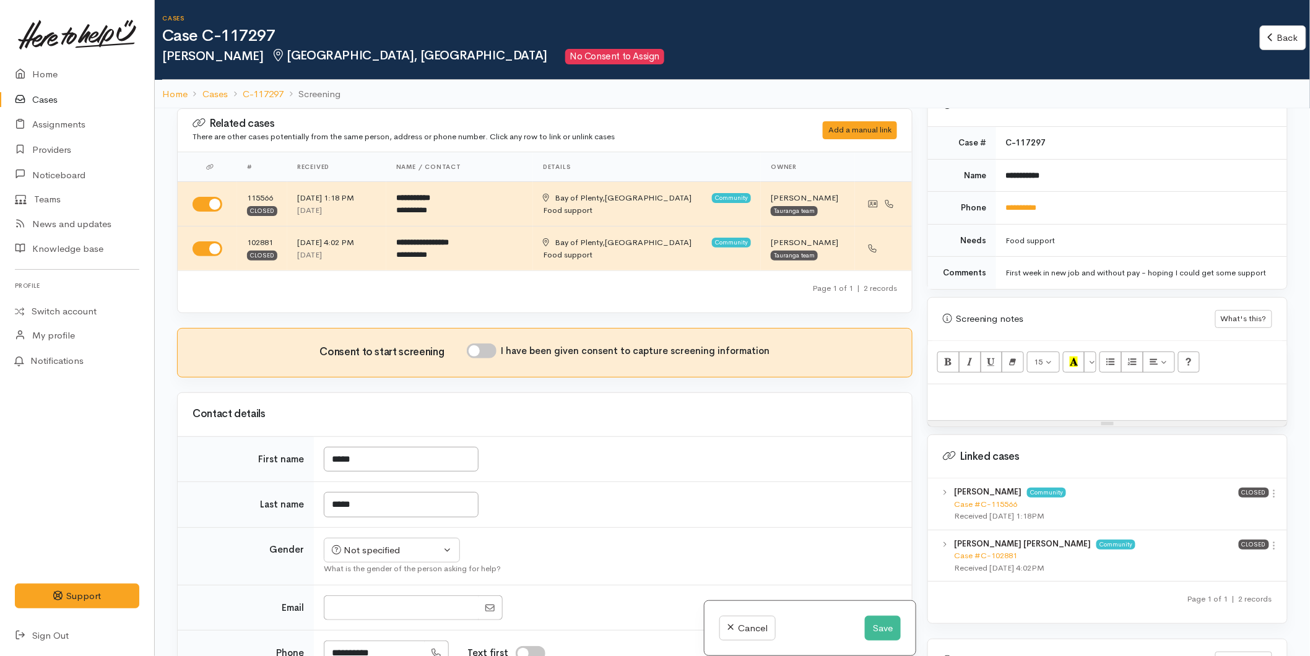
scroll to position [604, 0]
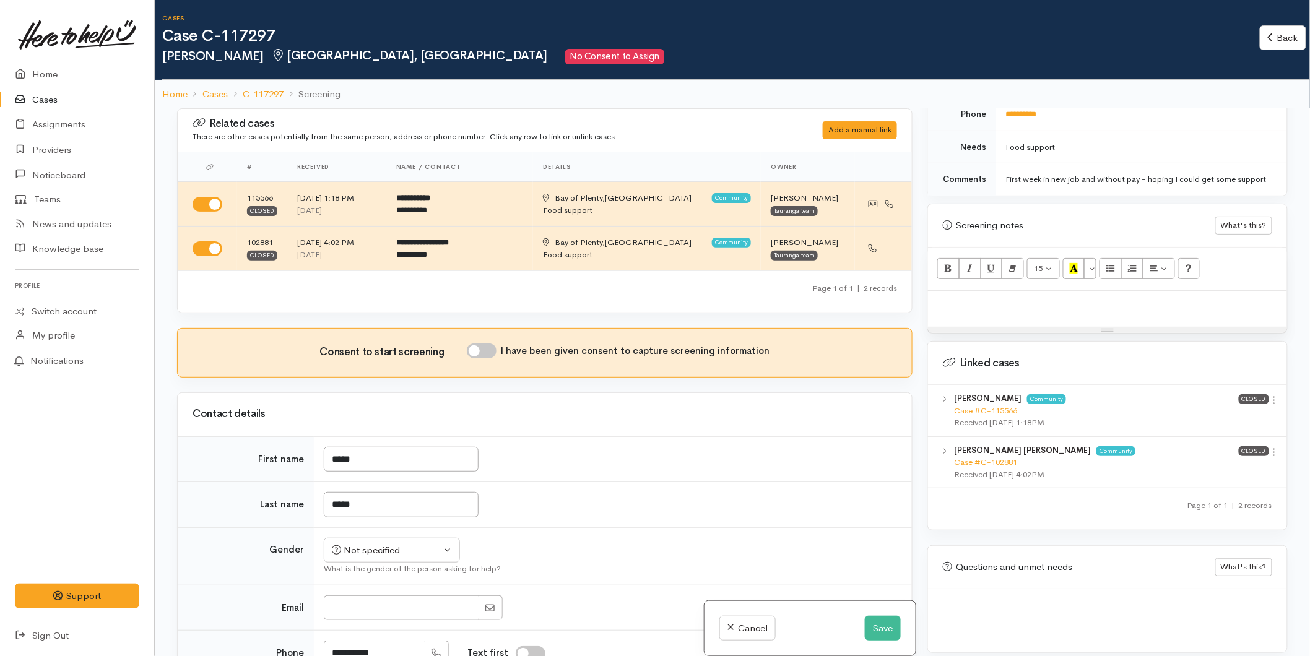
click at [984, 297] on p at bounding box center [1107, 304] width 347 height 14
paste div
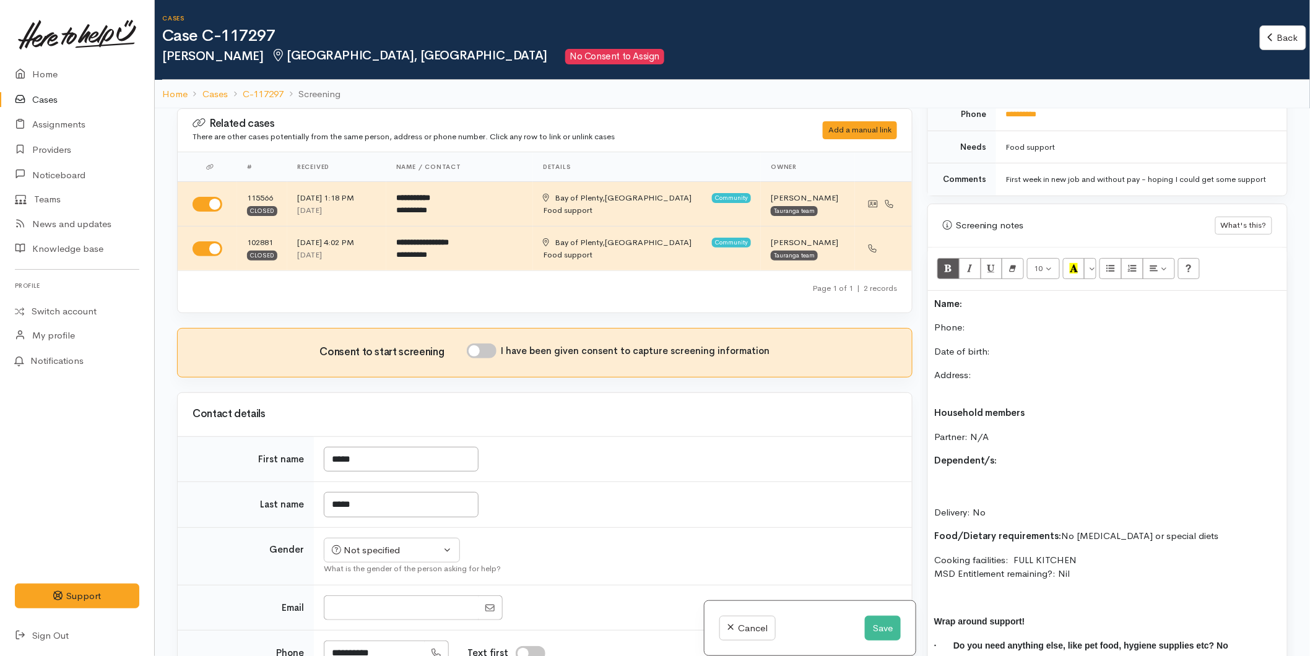
scroll to position [7, 0]
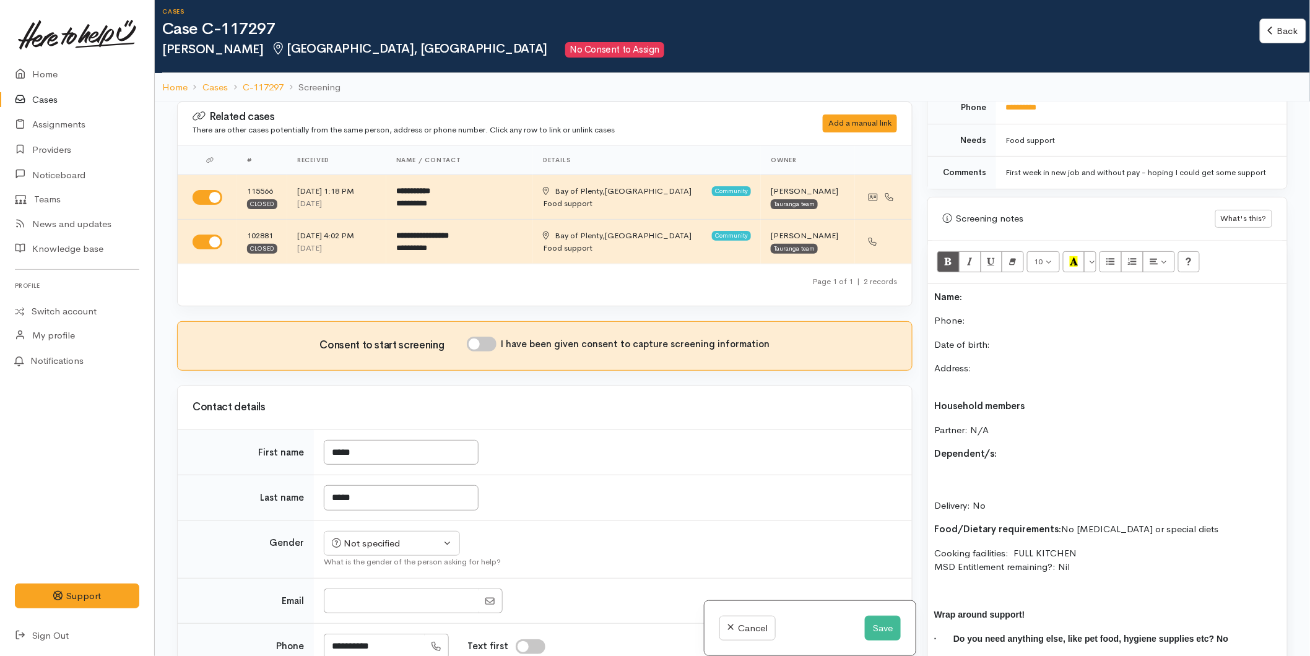
click at [982, 290] on p "Name:" at bounding box center [1107, 297] width 347 height 14
click at [984, 314] on p "Phone:" at bounding box center [1107, 321] width 347 height 14
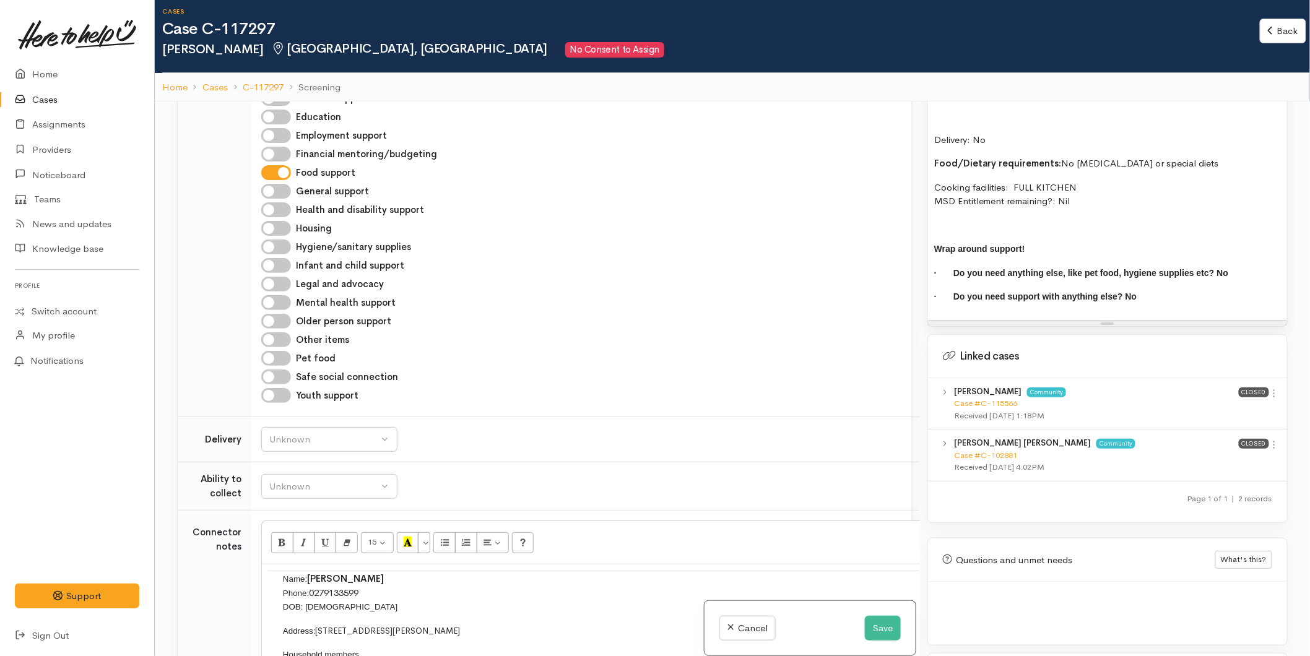
scroll to position [825, 0]
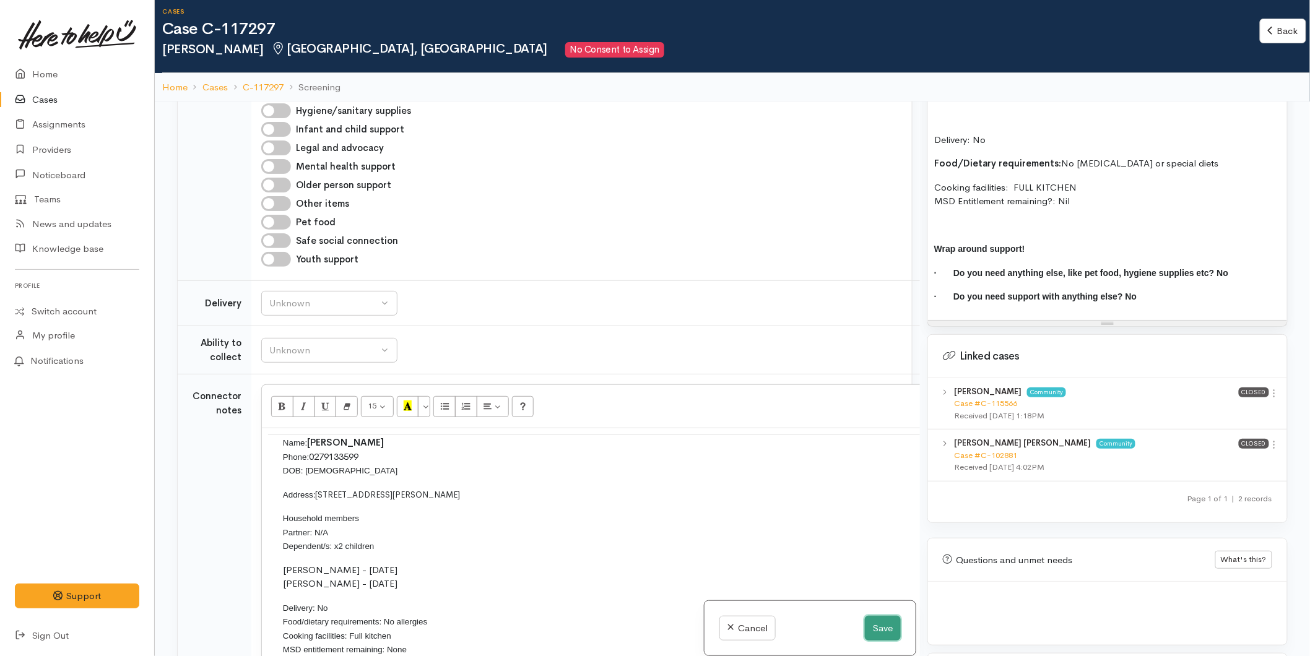
click at [875, 634] on button "Save" at bounding box center [883, 628] width 36 height 25
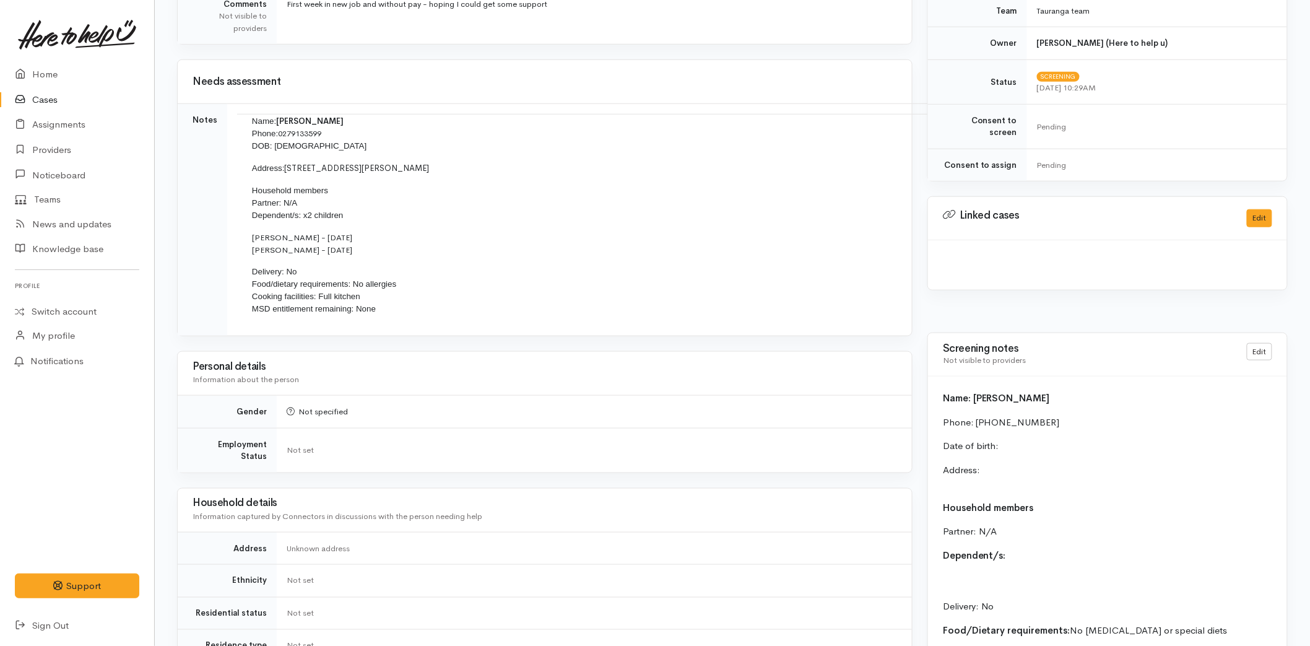
scroll to position [481, 0]
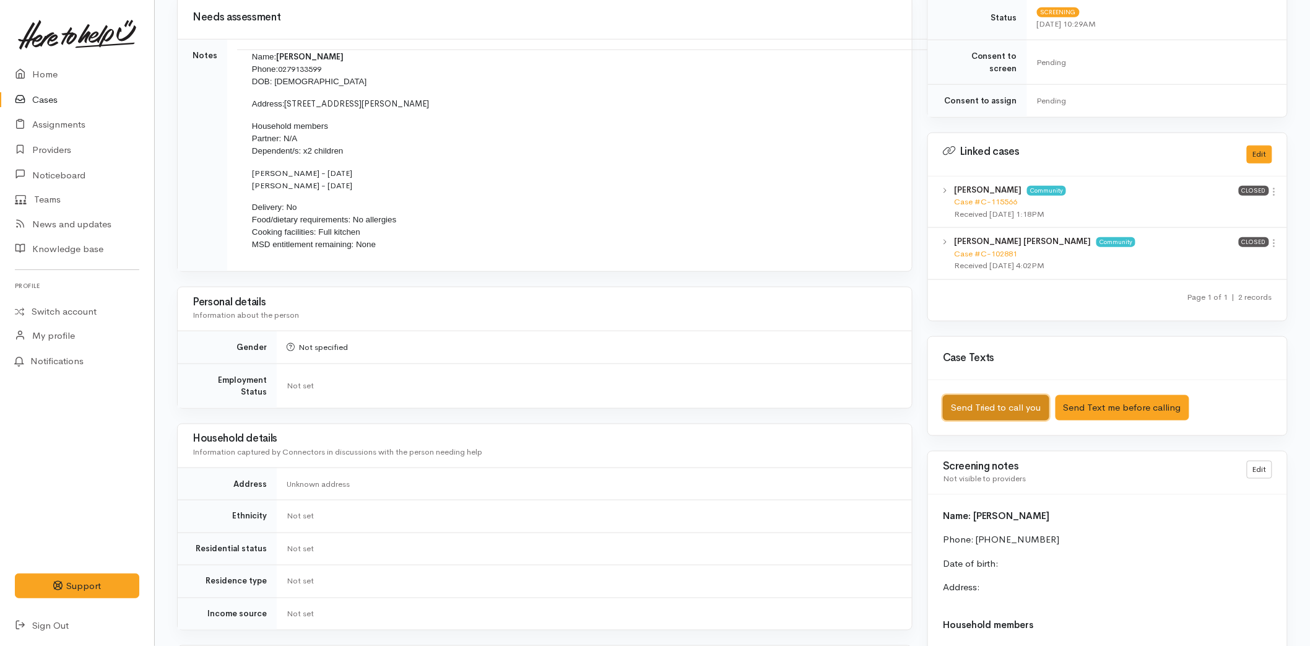
click at [999, 395] on button "Send Tried to call you" at bounding box center [996, 407] width 106 height 25
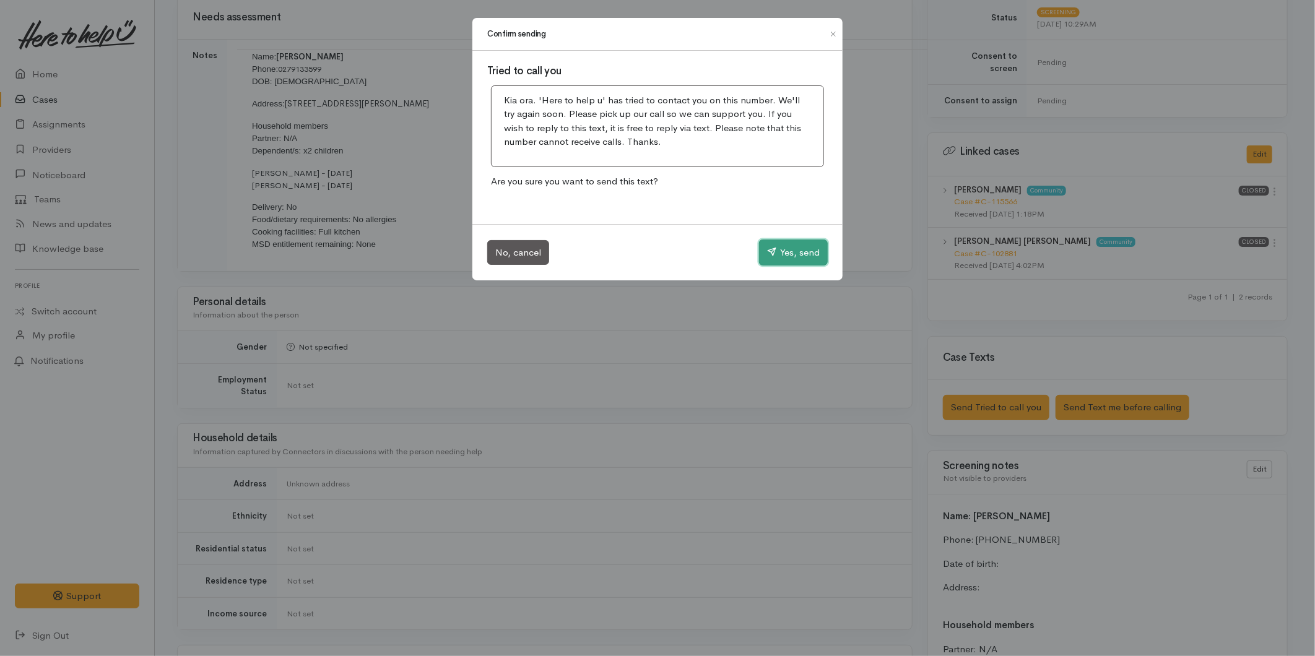
click at [782, 254] on button "Yes, send" at bounding box center [793, 253] width 69 height 26
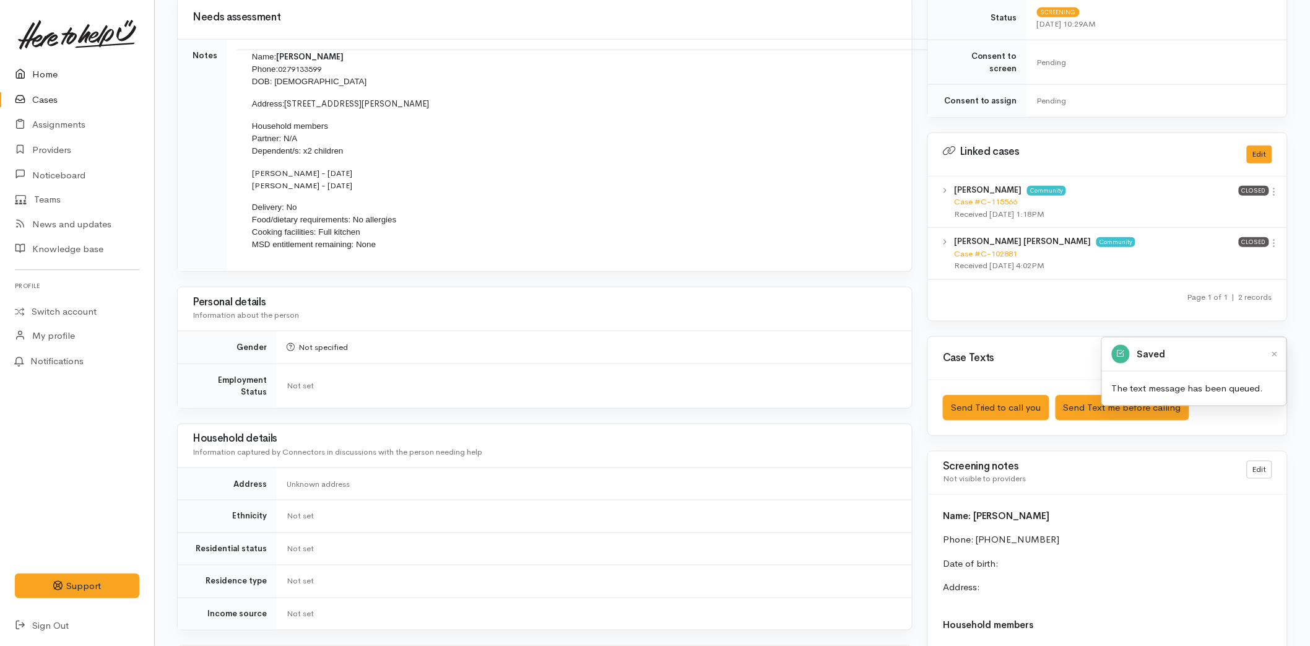
click at [46, 64] on link "Home" at bounding box center [77, 74] width 154 height 25
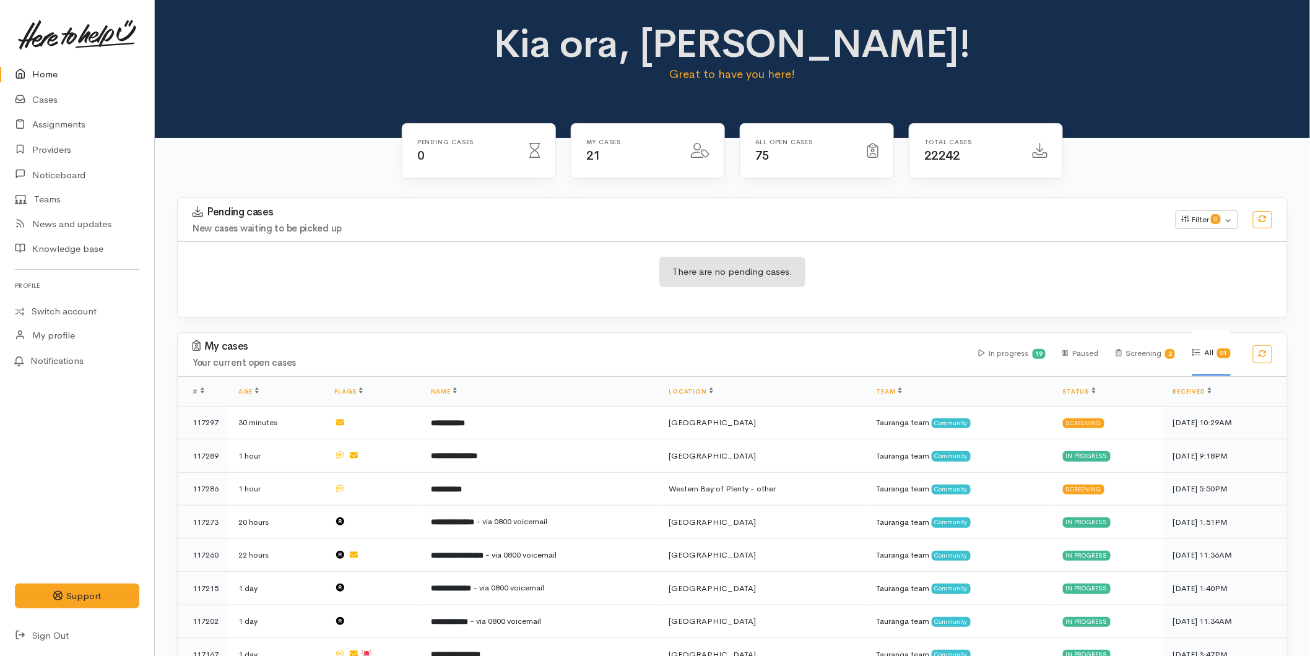
click at [54, 76] on link "Home" at bounding box center [77, 74] width 154 height 25
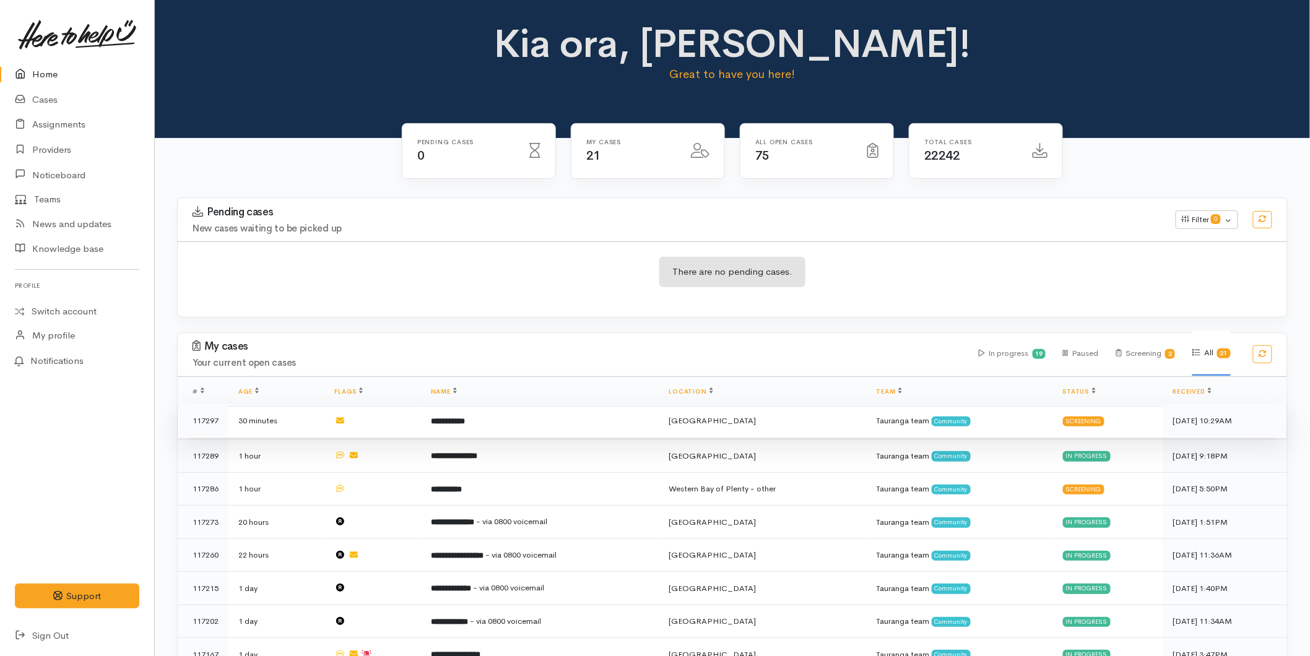
click at [463, 422] on b "**********" at bounding box center [448, 421] width 34 height 8
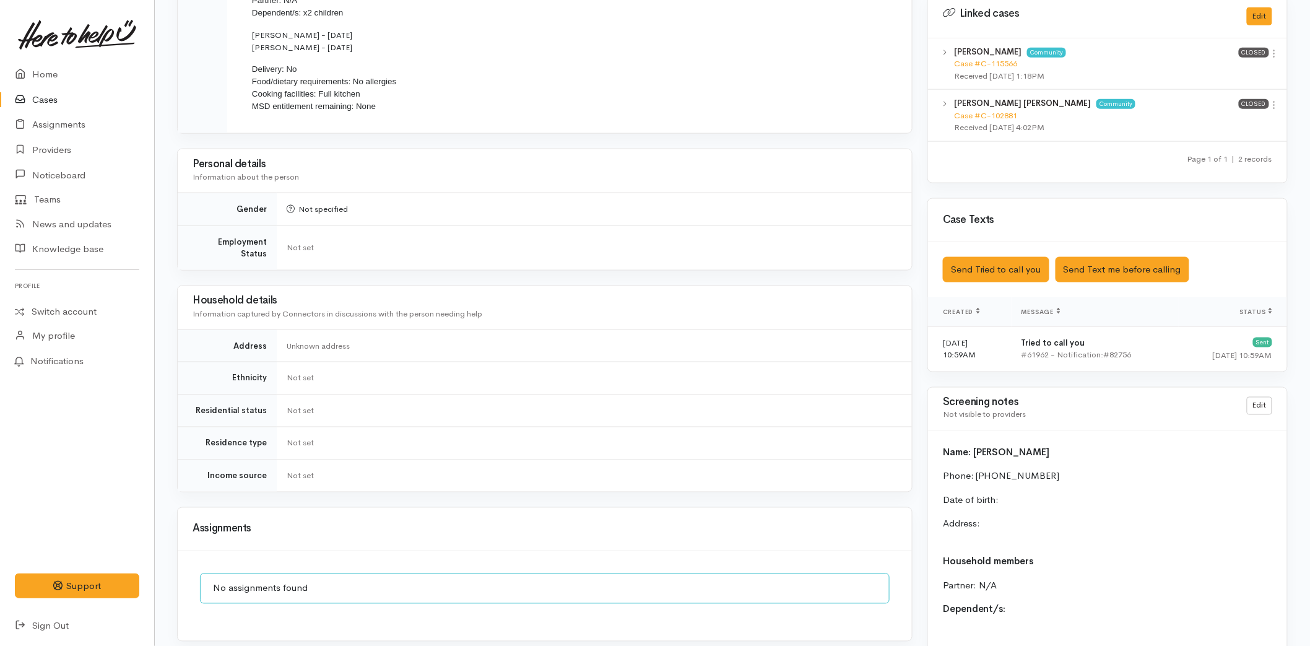
scroll to position [847, 0]
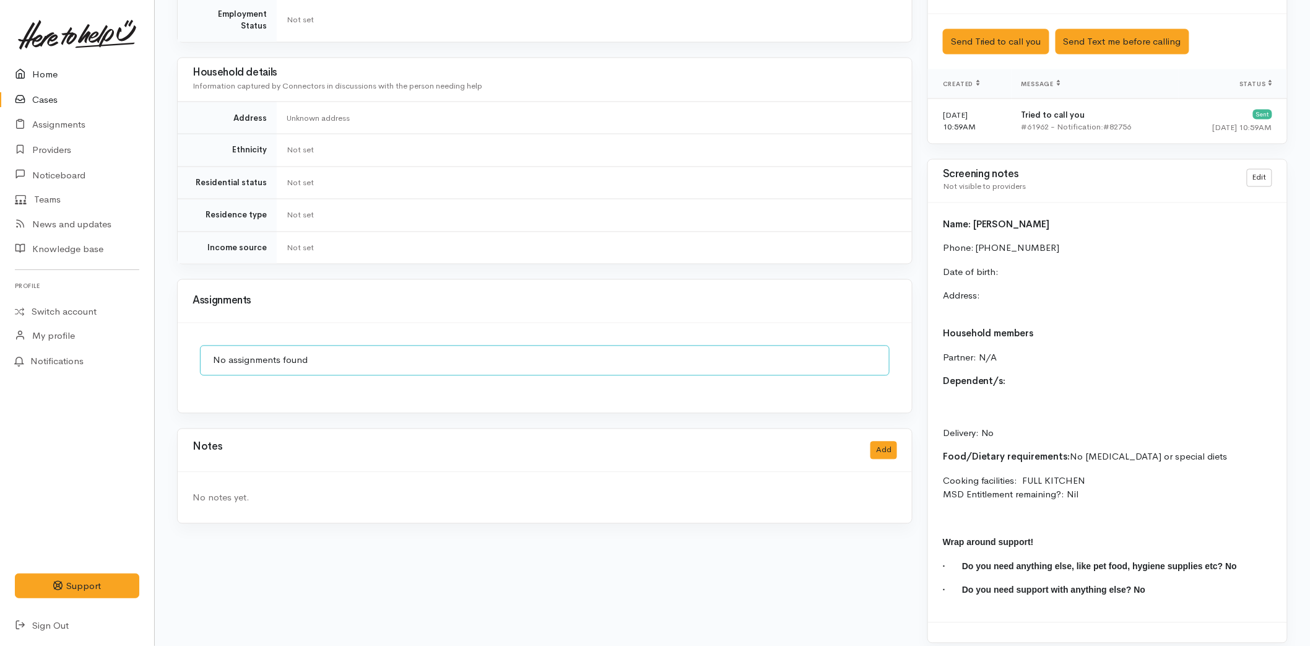
click at [51, 71] on link "Home" at bounding box center [77, 74] width 154 height 25
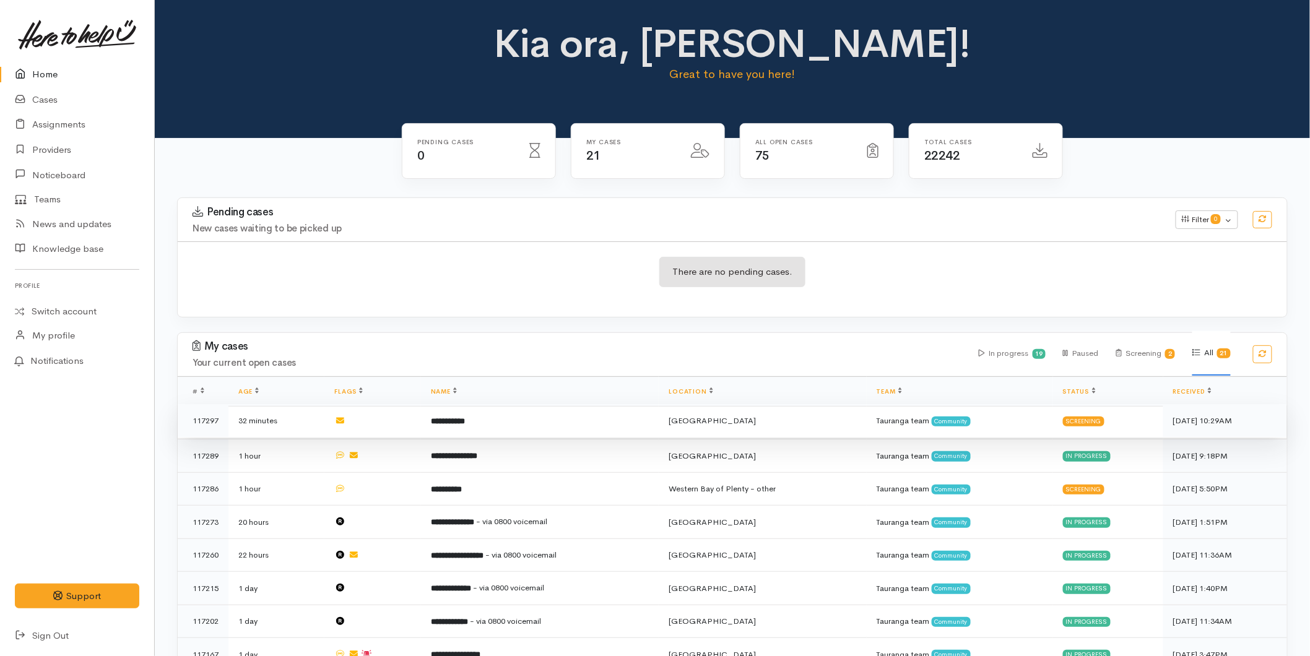
click at [429, 428] on td "**********" at bounding box center [540, 420] width 238 height 33
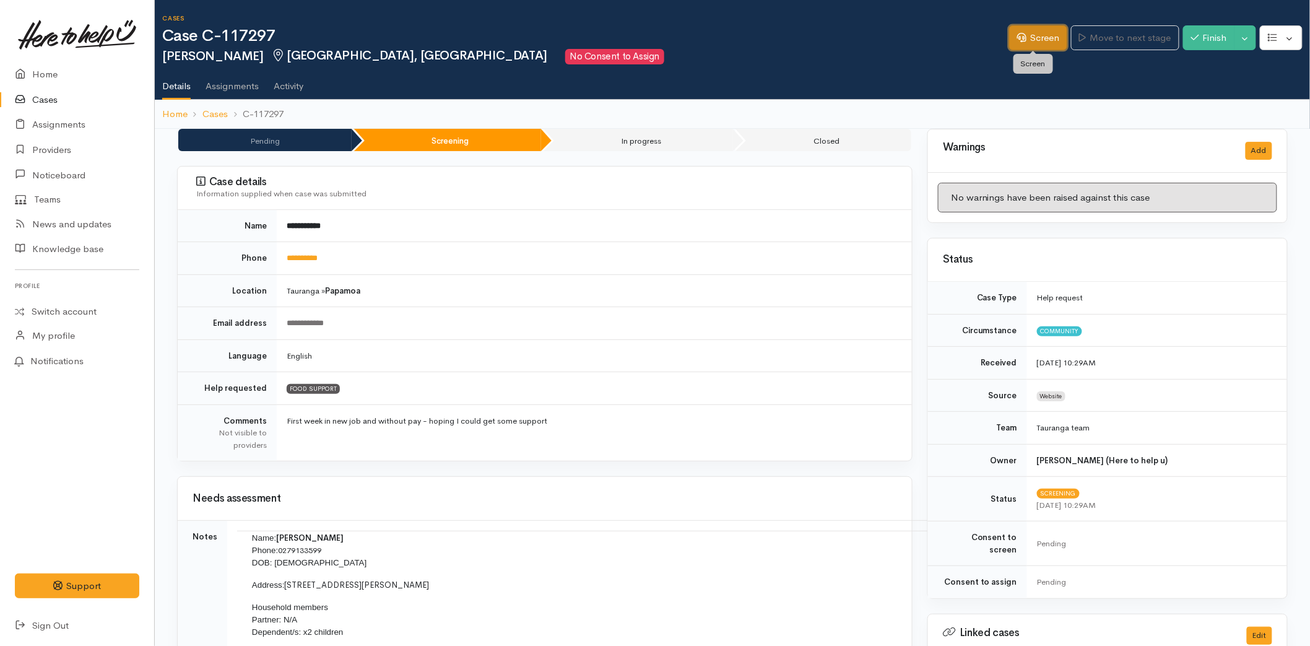
click at [1023, 41] on link "Screen" at bounding box center [1038, 37] width 58 height 25
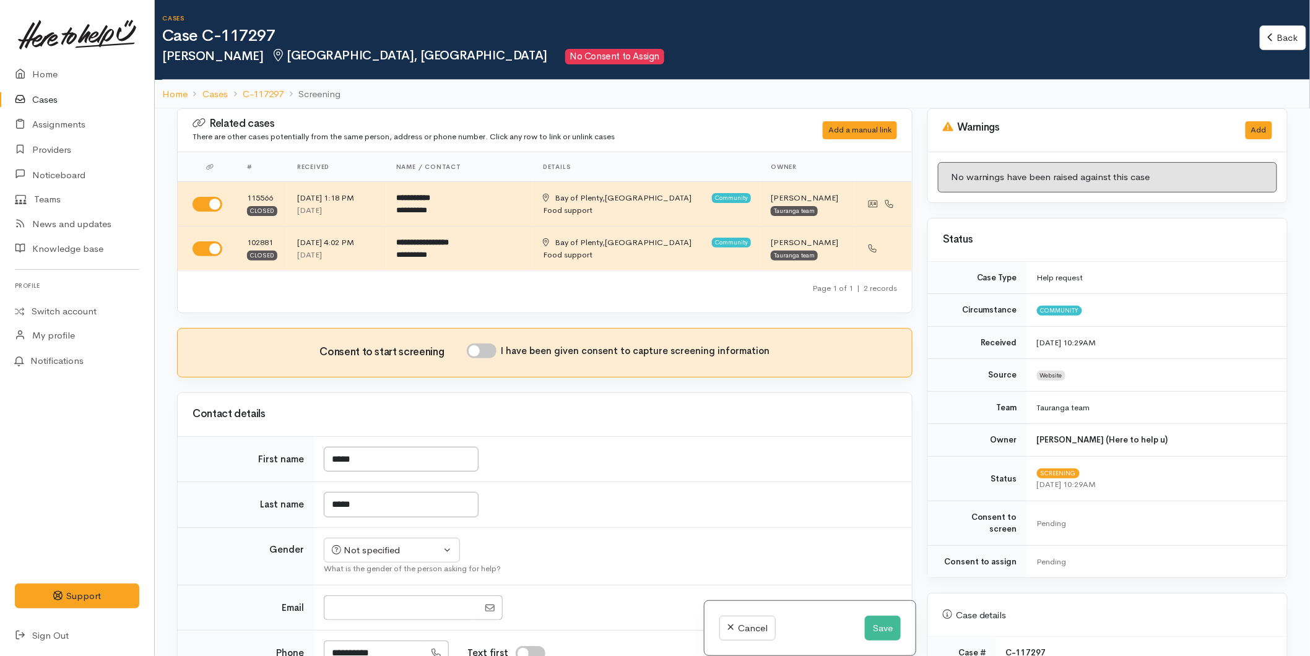
click at [491, 354] on input "I have been given consent to capture screening information" at bounding box center [482, 351] width 30 height 15
checkbox input "true"
click at [365, 546] on div "Not specified" at bounding box center [386, 550] width 109 height 14
click at [365, 614] on span "Female" at bounding box center [401, 617] width 106 height 14
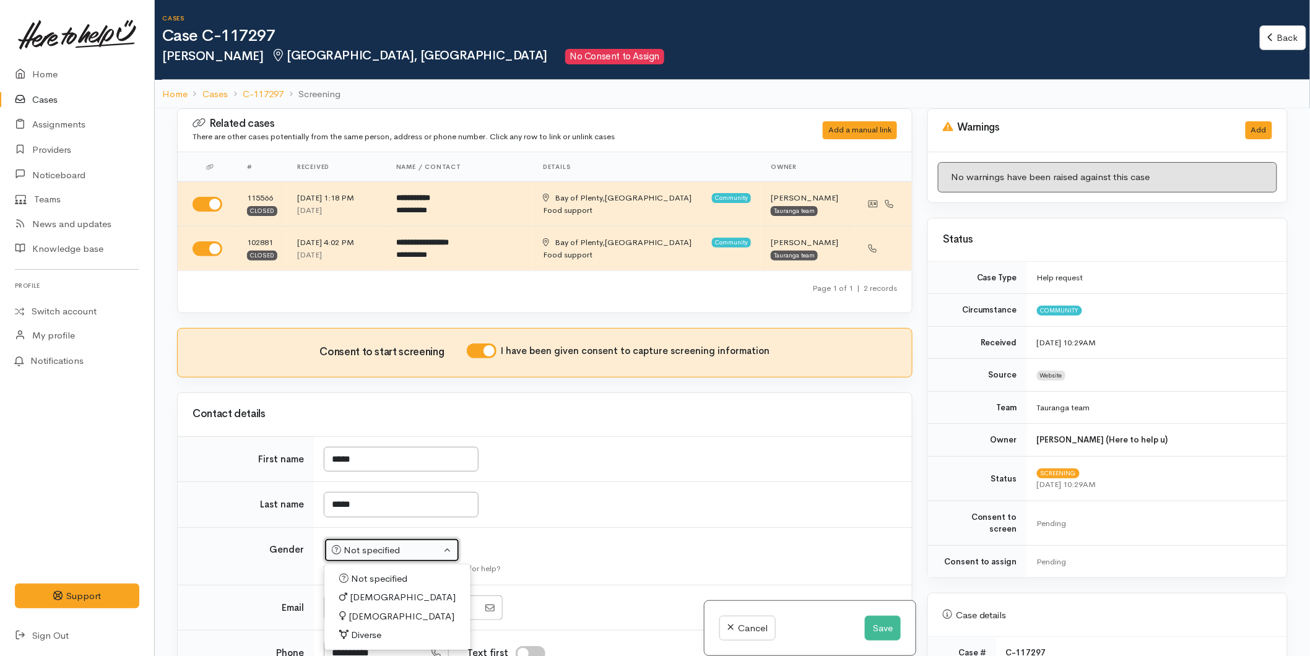
select select "Female"
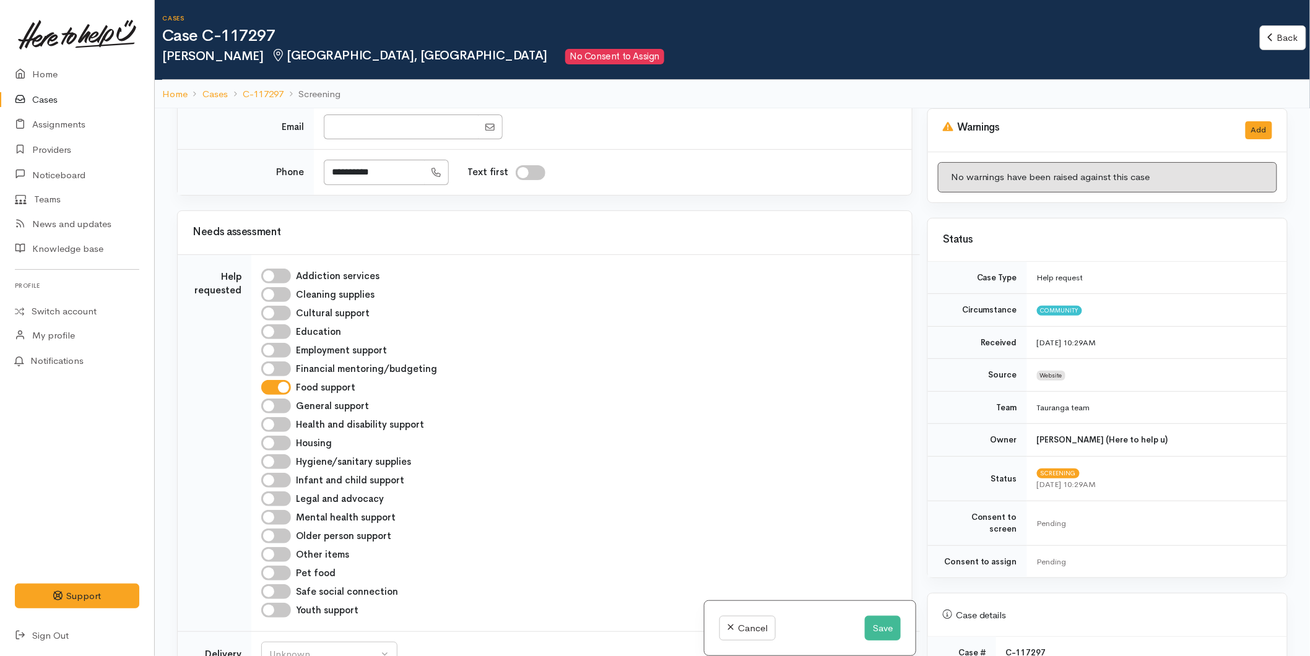
scroll to position [963, 0]
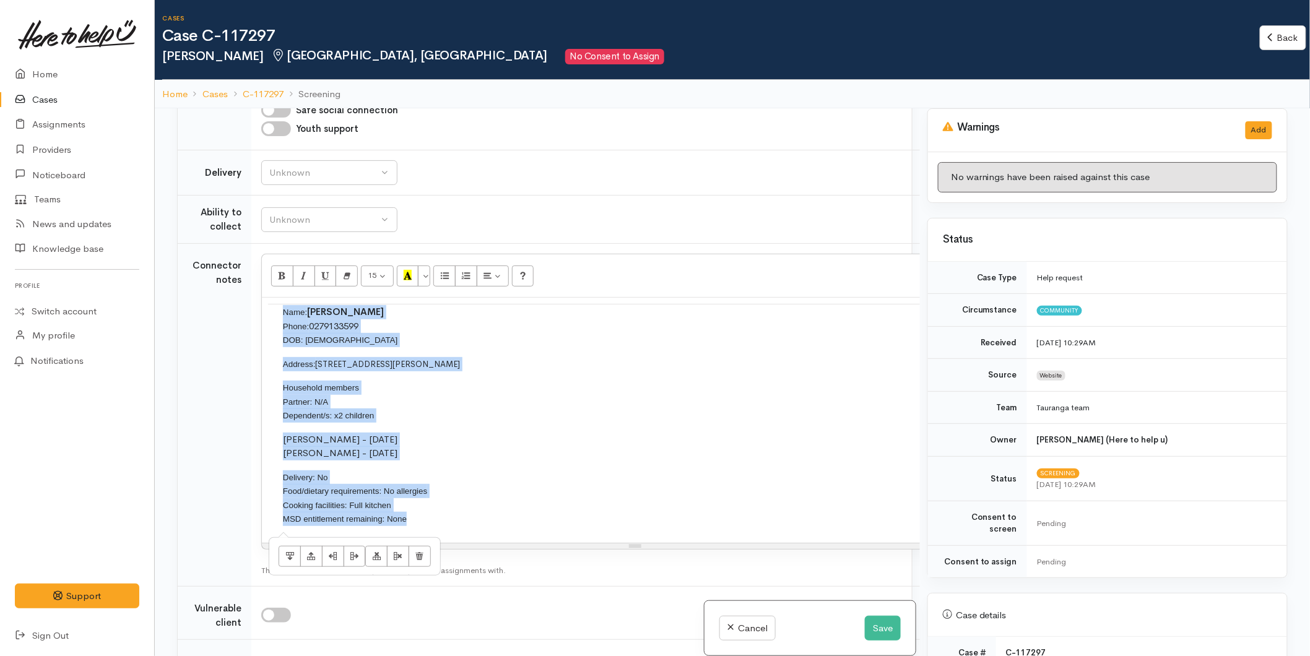
drag, startPoint x: 404, startPoint y: 529, endPoint x: 206, endPoint y: 217, distance: 370.4
click at [206, 217] on tbody "Help requested Addiction services Cleaning supplies Cultural support Education …" at bounding box center [601, 252] width 846 height 959
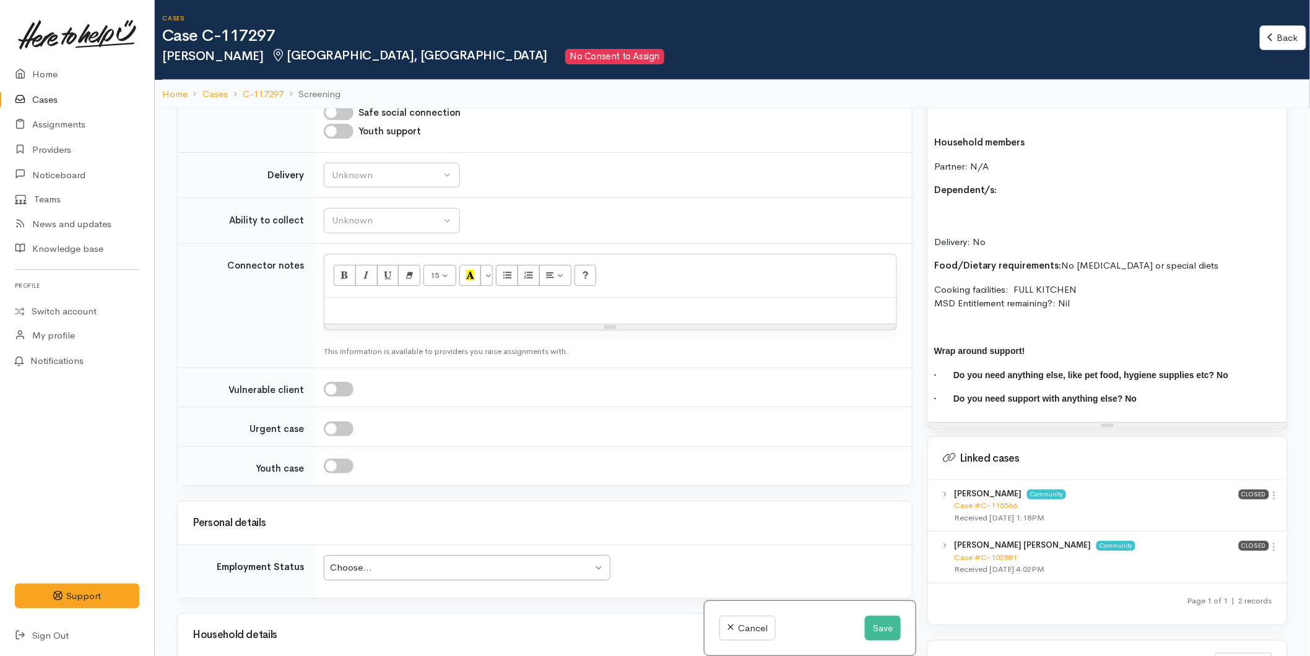
scroll to position [969, 0]
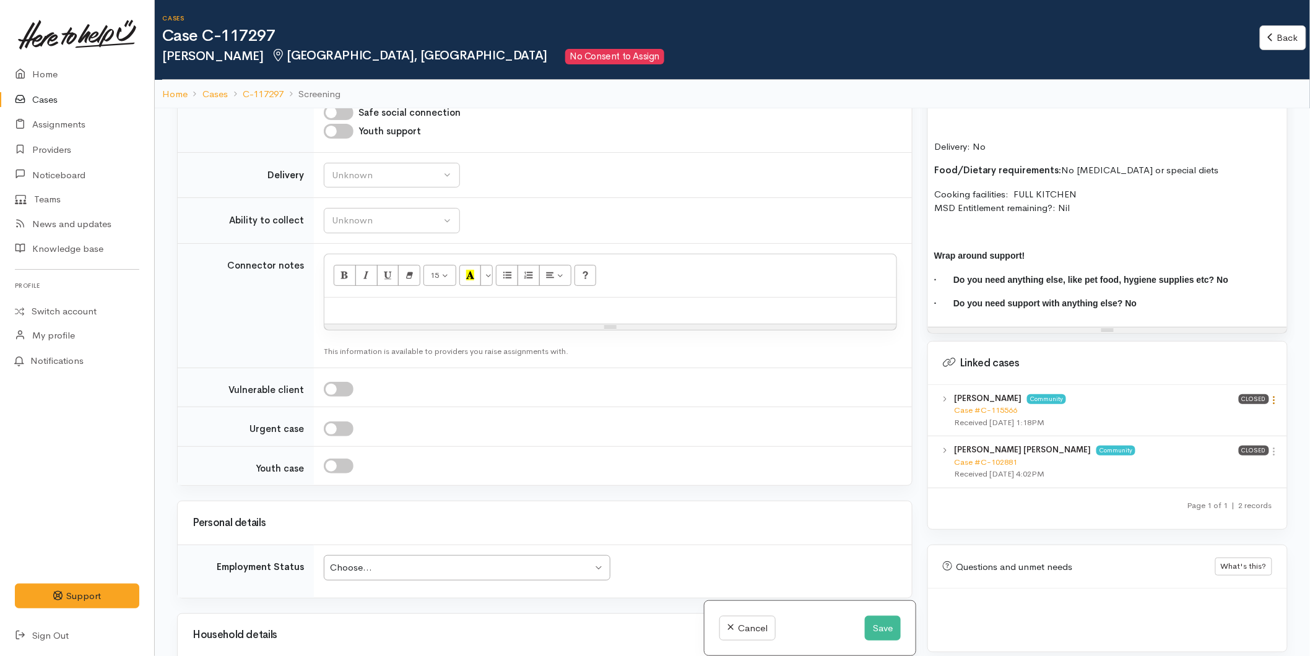
click at [1270, 395] on icon at bounding box center [1274, 400] width 11 height 11
click at [1222, 415] on link "View case" at bounding box center [1230, 424] width 98 height 19
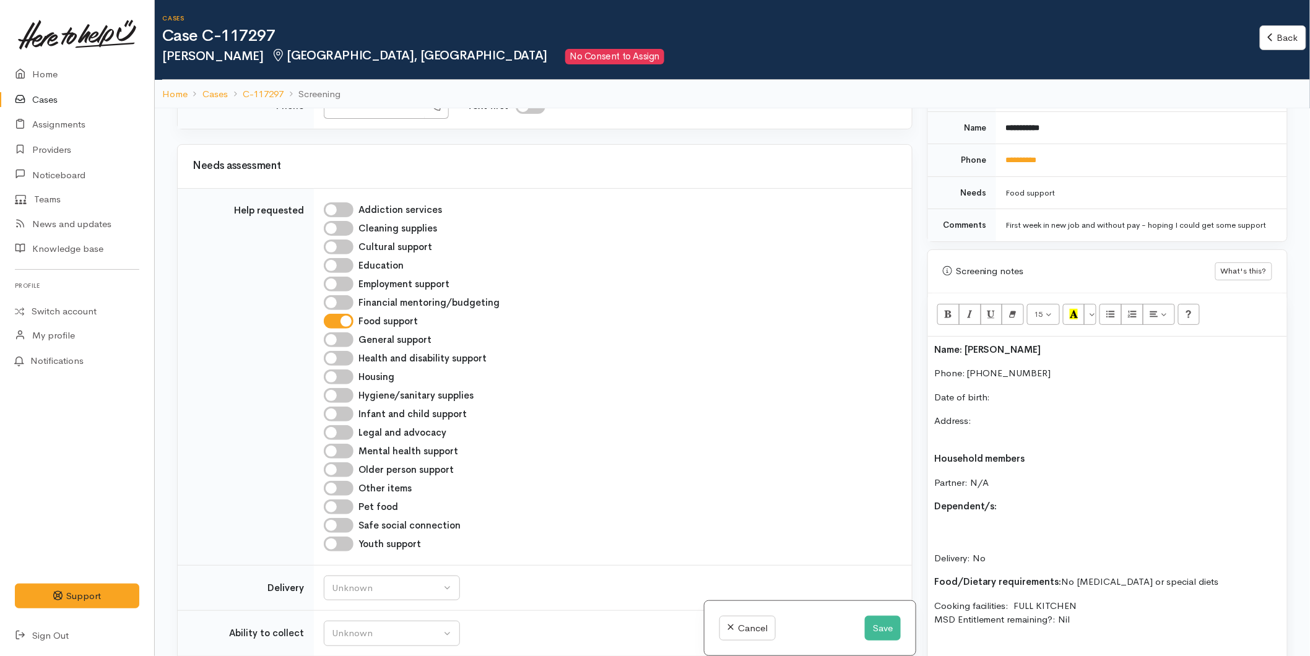
scroll to position [557, 0]
click at [967, 524] on p "Delivery: No" at bounding box center [1107, 545] width 347 height 42
click at [1010, 500] on p "Dependent/s:" at bounding box center [1107, 507] width 347 height 14
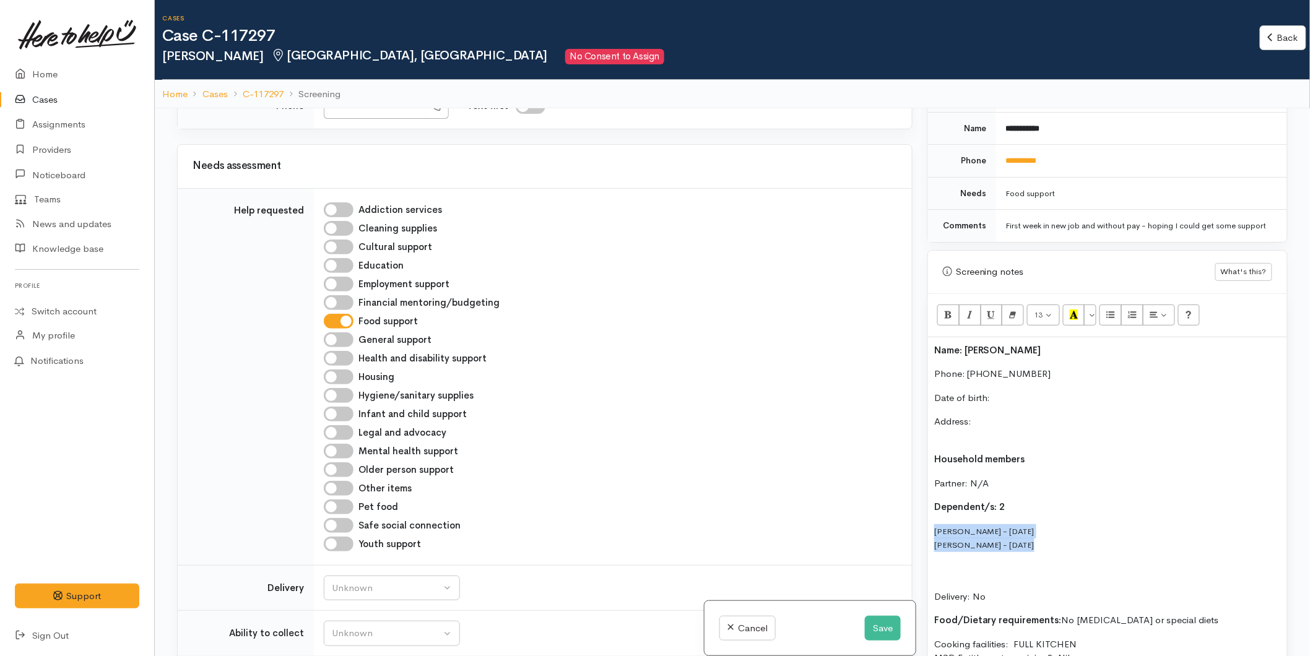
drag, startPoint x: 1045, startPoint y: 533, endPoint x: 923, endPoint y: 513, distance: 123.6
click at [923, 513] on div "Warnings Add No warnings have been raised against this case Add Warning Title ●…" at bounding box center [1107, 436] width 375 height 656
click at [1096, 306] on button "More Color" at bounding box center [1090, 315] width 12 height 21
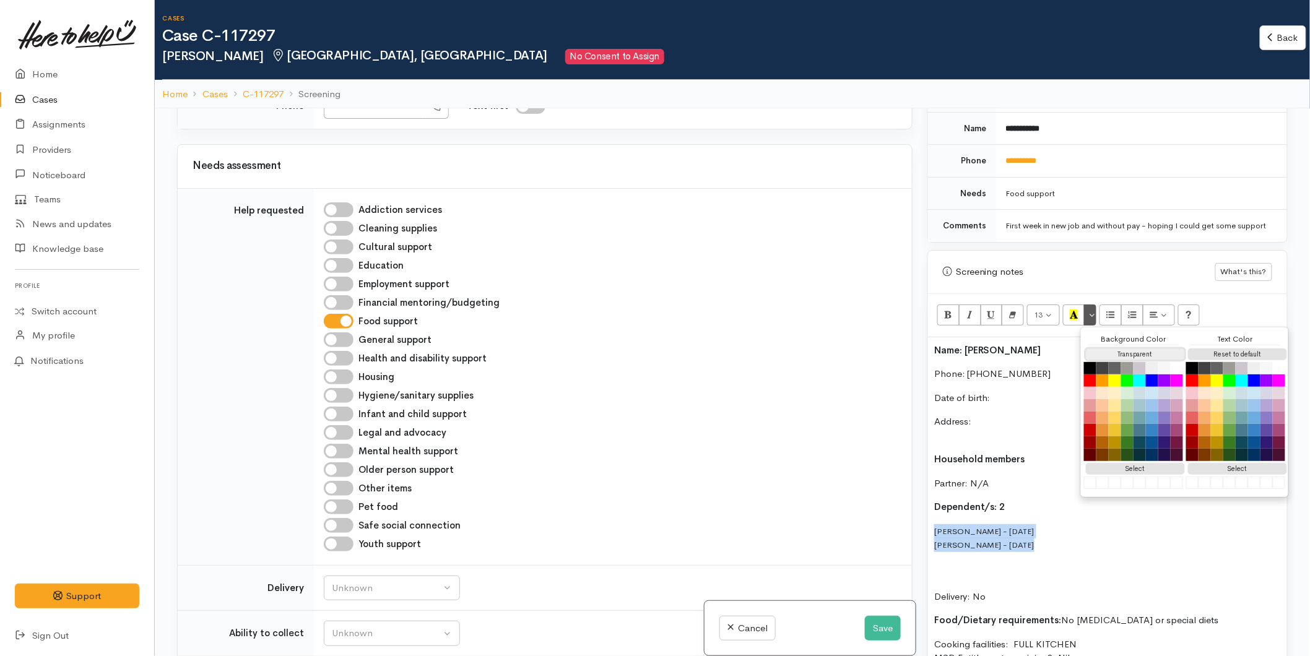
click at [1105, 348] on button "Transparent" at bounding box center [1135, 354] width 99 height 12
click at [1226, 348] on button "Reset to default" at bounding box center [1237, 354] width 99 height 12
click at [973, 524] on p "Lilly Kay - 06/10/2014 Brody Kay - 20/09/2016" at bounding box center [1107, 538] width 347 height 28
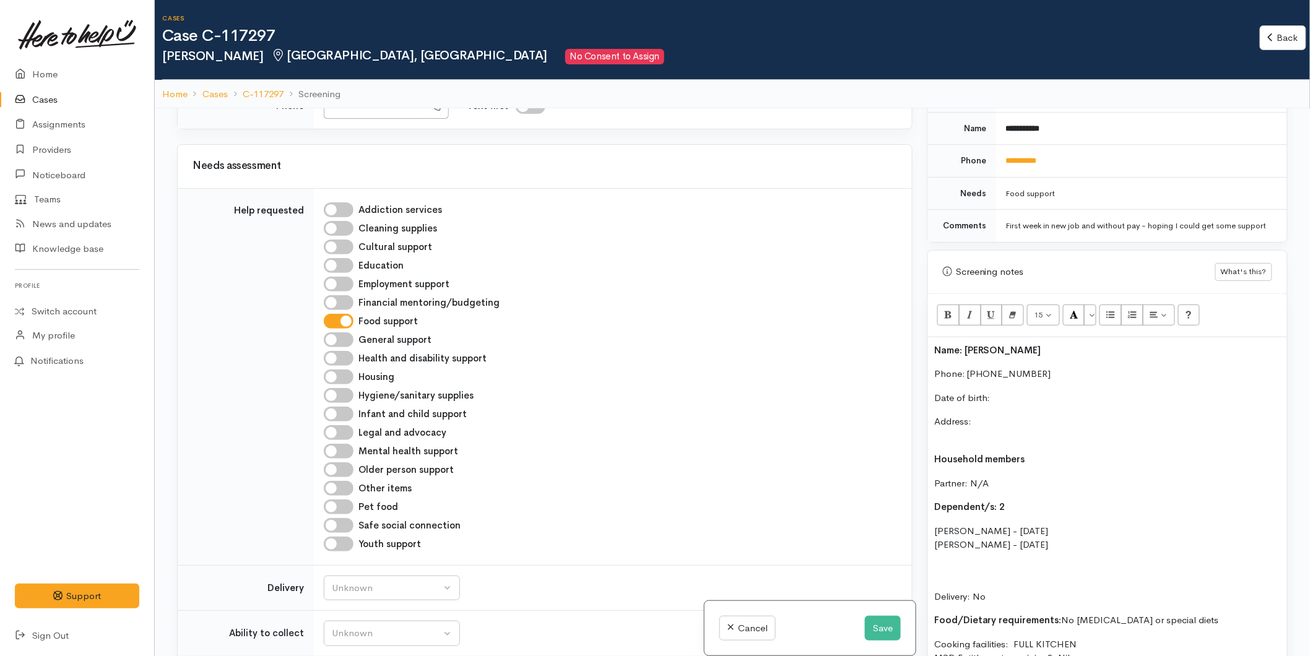
click at [932, 516] on div "Name: Mandy James Phone: 0279133599 Date of birth: Address: Household members P…" at bounding box center [1107, 556] width 359 height 439
click at [926, 536] on div "Warnings Add No warnings have been raised against this case Add Warning Title ●…" at bounding box center [1107, 436] width 375 height 656
click at [931, 534] on div "Name: Mandy James Phone: 0279133599 Date of birth: Address: Household members P…" at bounding box center [1107, 556] width 359 height 439
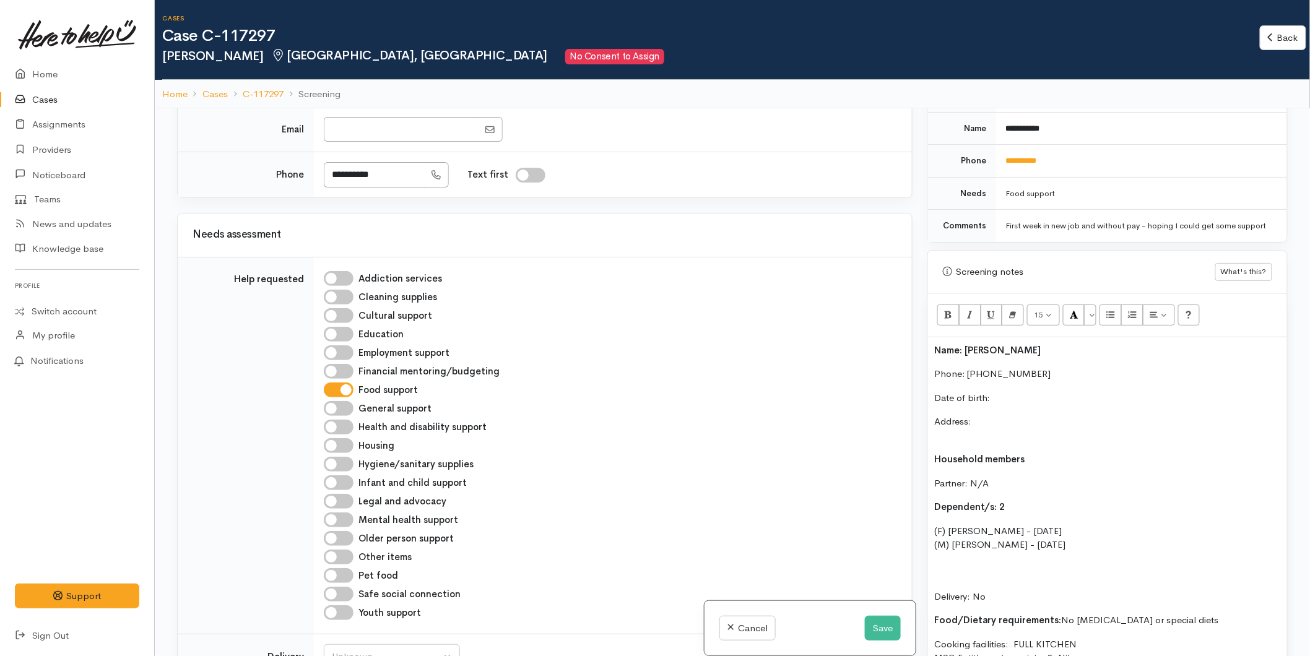
scroll to position [616, 0]
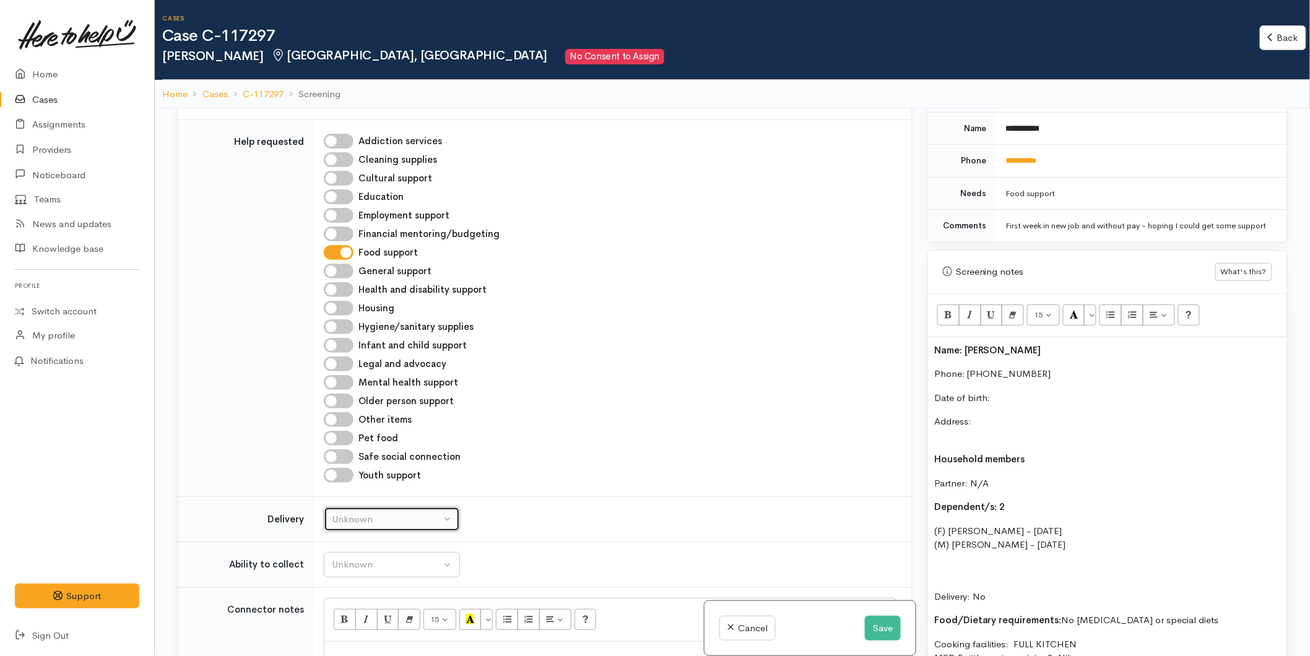
drag, startPoint x: 351, startPoint y: 517, endPoint x: 352, endPoint y: 546, distance: 28.5
click at [351, 517] on div "Unknown" at bounding box center [386, 520] width 109 height 14
click at [348, 640] on span "No" at bounding box center [345, 635] width 13 height 14
select select "1"
click at [357, 566] on div "Unknown" at bounding box center [386, 565] width 109 height 14
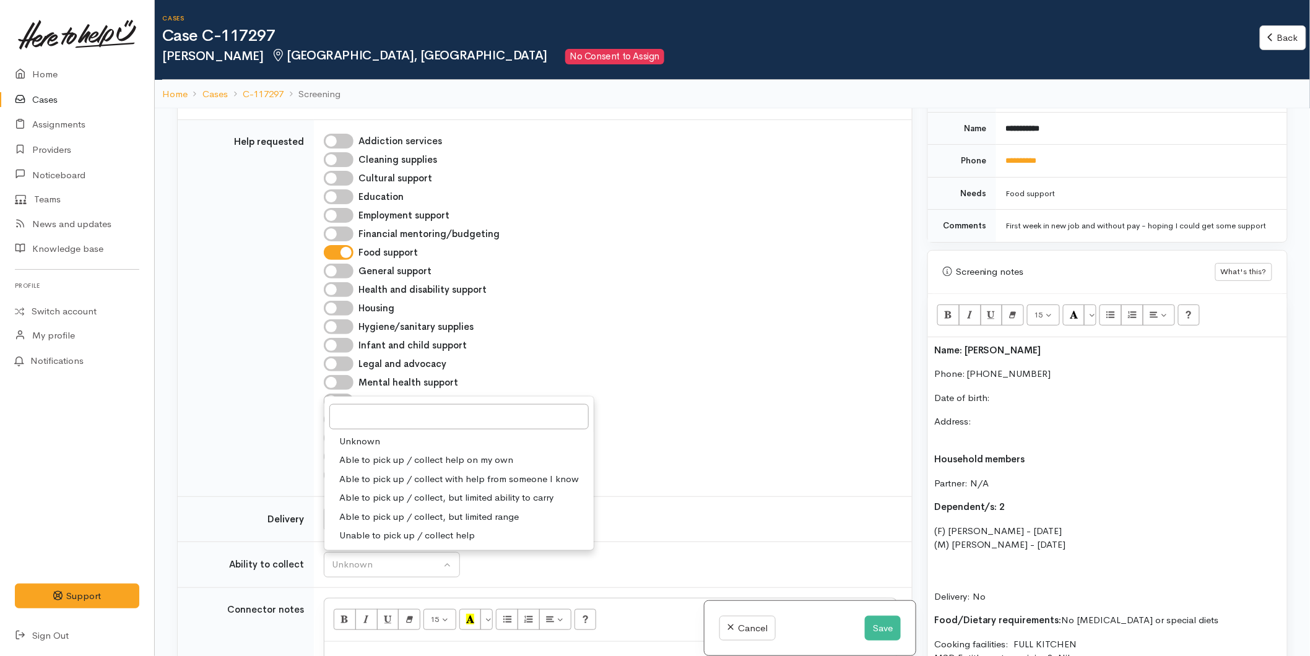
click at [368, 462] on span "Able to pick up / collect help on my own" at bounding box center [426, 460] width 174 height 14
select select "2"
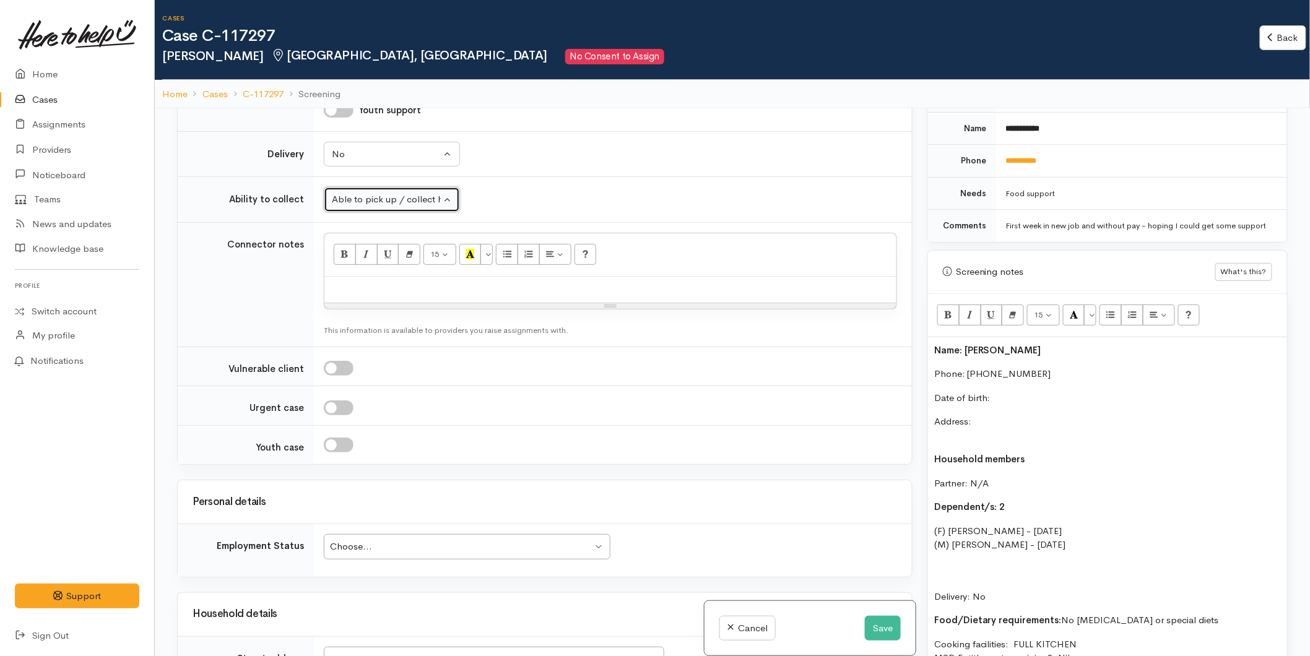
scroll to position [1104, 0]
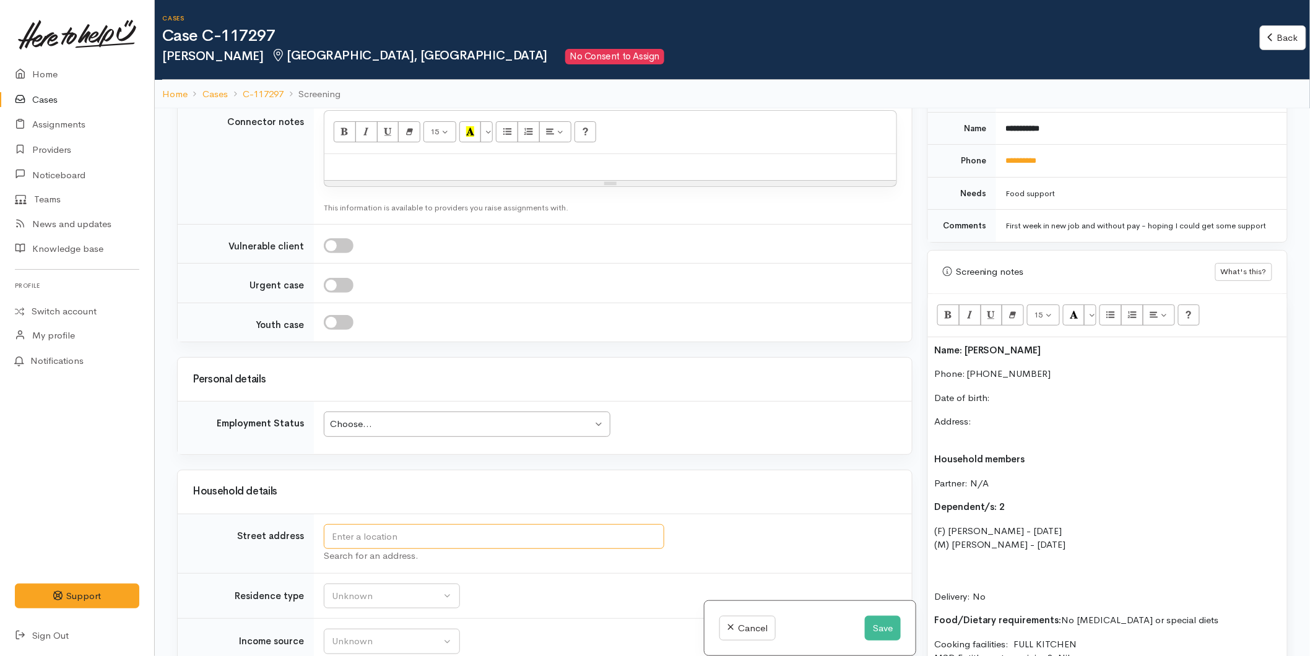
click at [366, 530] on input "text" at bounding box center [494, 536] width 340 height 25
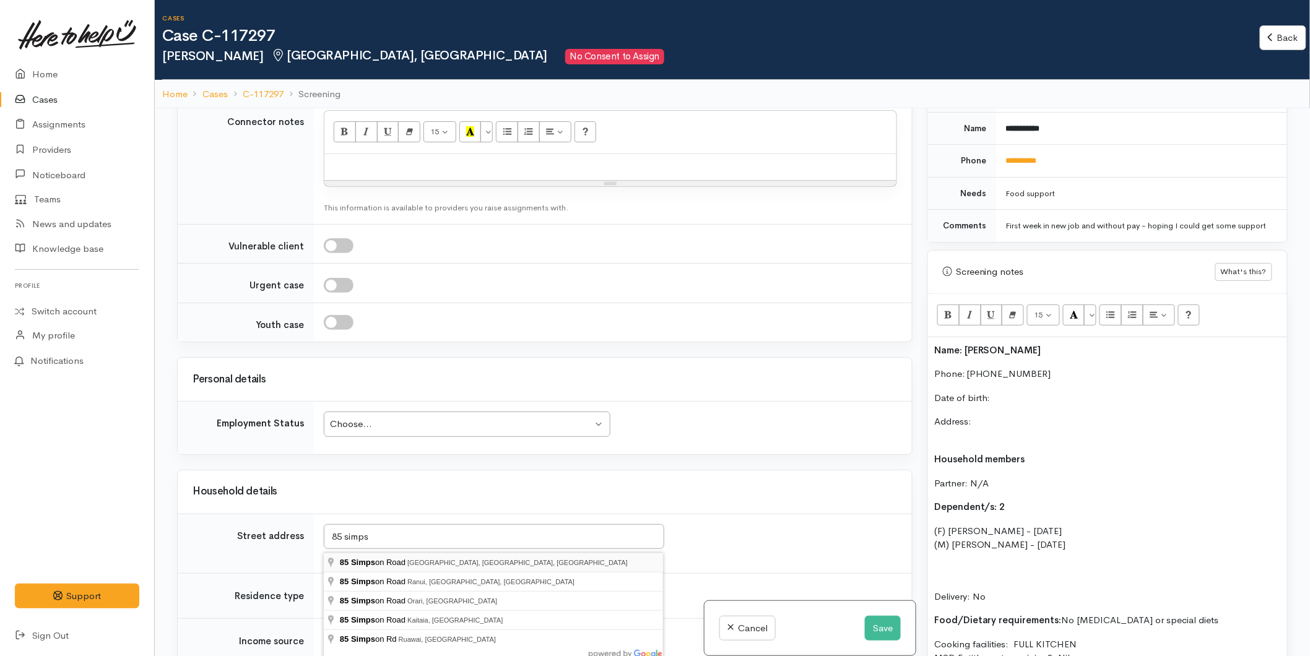
type input "85 Simpson Road, Papamoa Beach, Tauranga, New Zealand"
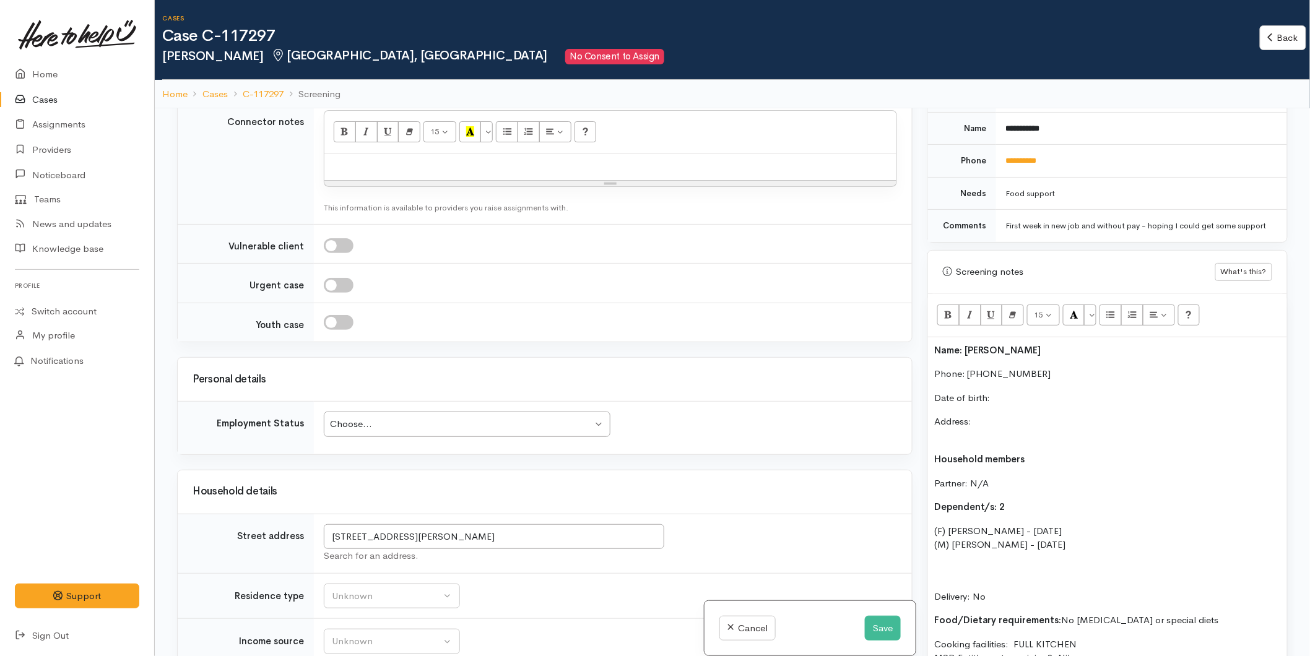
click at [376, 430] on div "Choose..." at bounding box center [461, 424] width 262 height 14
drag, startPoint x: 370, startPoint y: 558, endPoint x: 378, endPoint y: 527, distance: 31.8
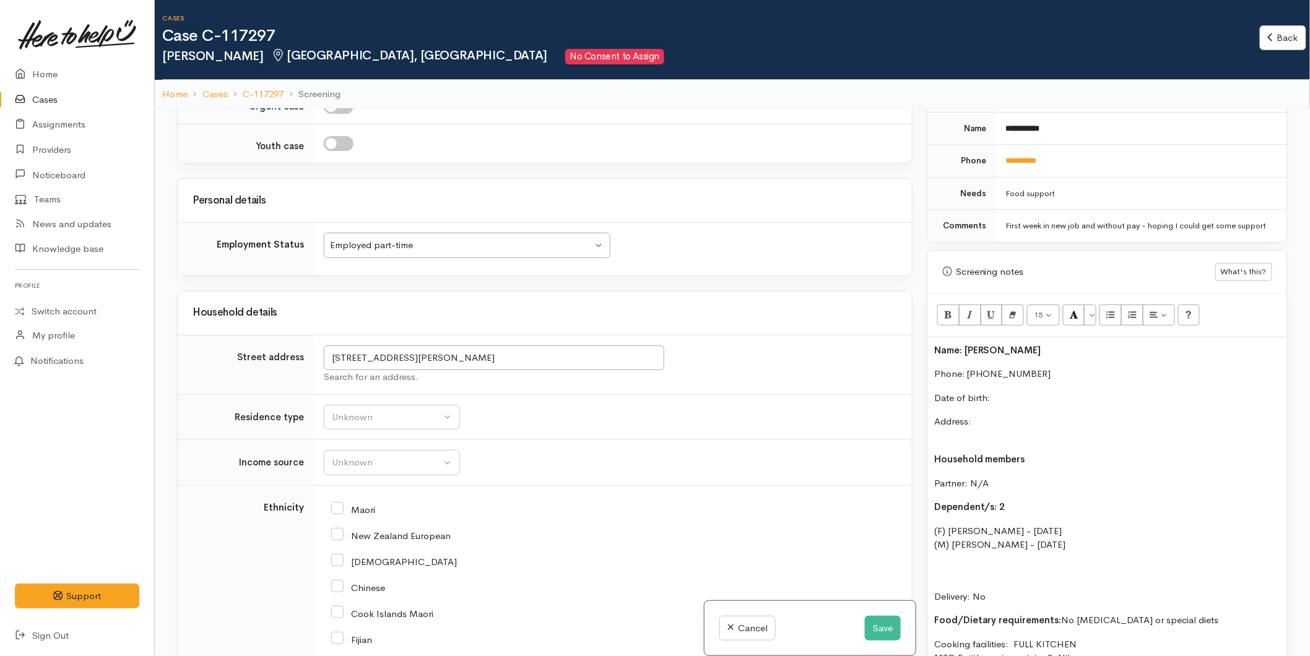
scroll to position [1378, 0]
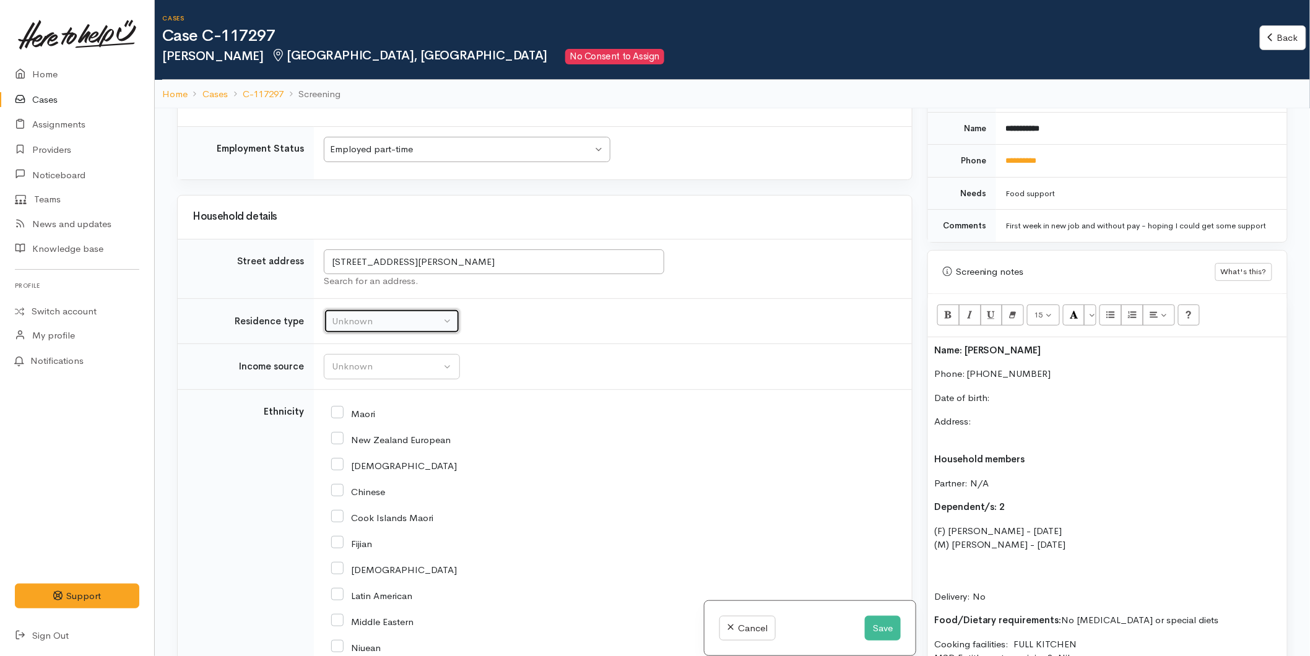
click at [329, 320] on button "Unknown" at bounding box center [392, 321] width 136 height 25
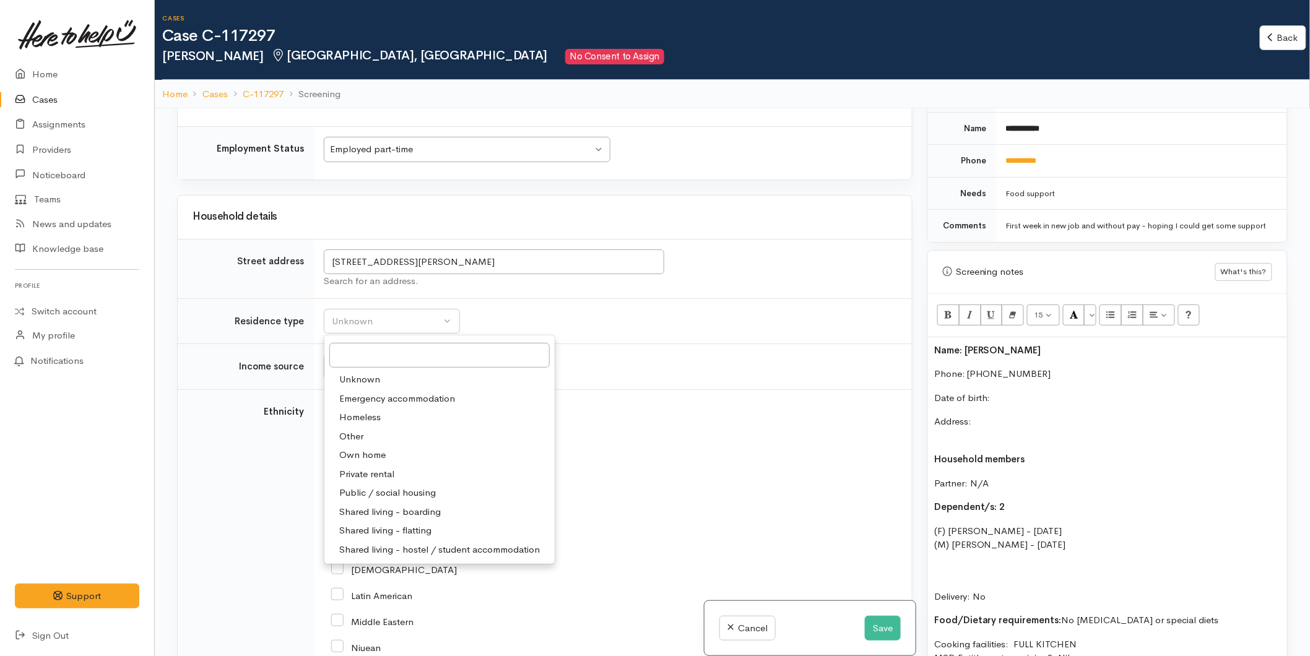
click at [381, 477] on span "Private rental" at bounding box center [366, 474] width 55 height 14
select select "2"
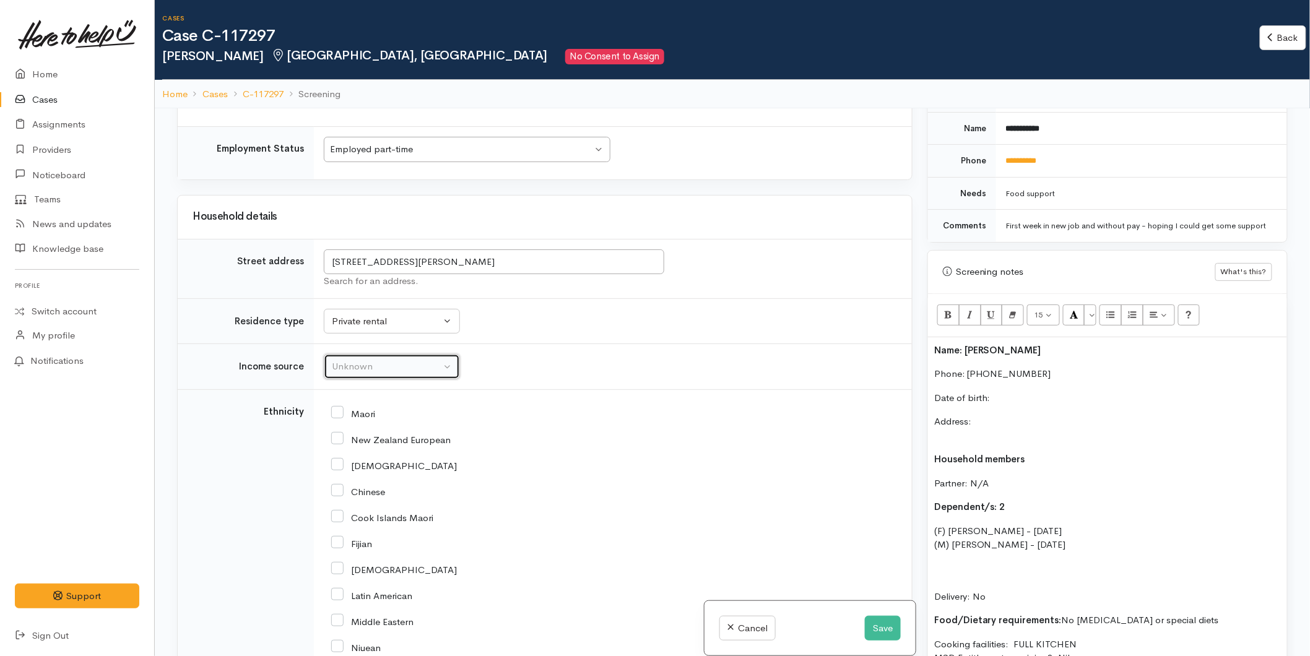
click at [331, 379] on button "Unknown" at bounding box center [392, 366] width 136 height 25
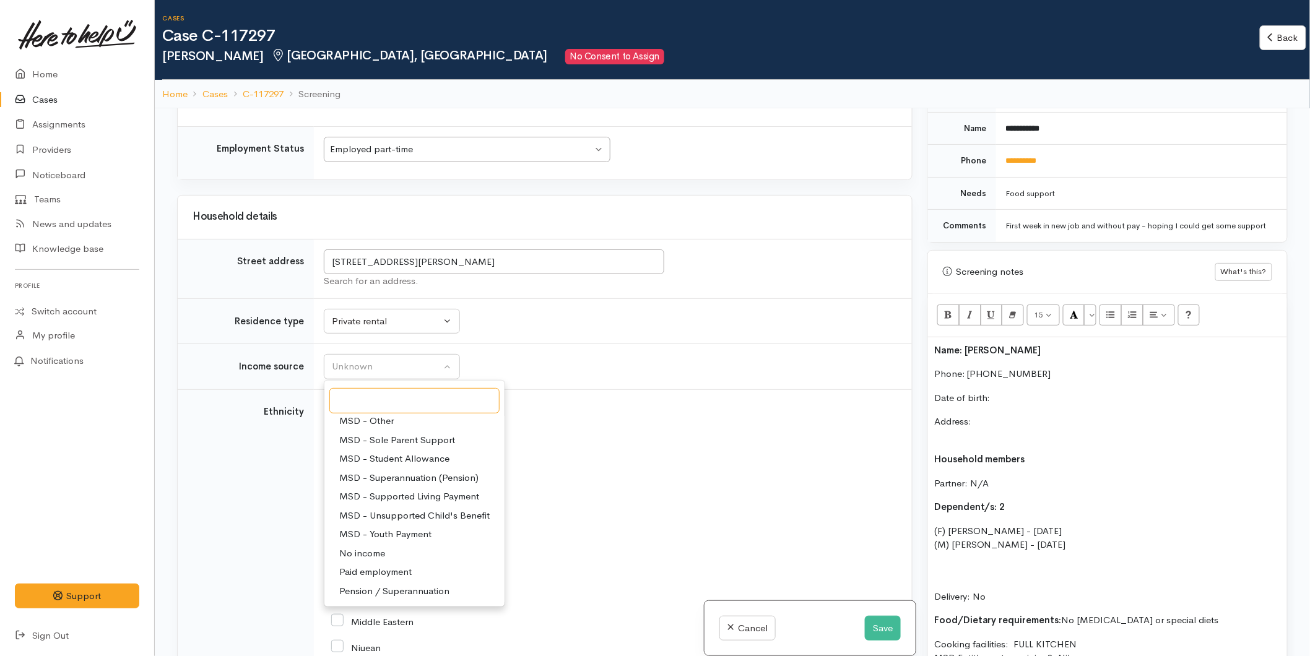
scroll to position [191, 0]
click at [362, 517] on span "Paid employment" at bounding box center [375, 518] width 72 height 14
select select "1"
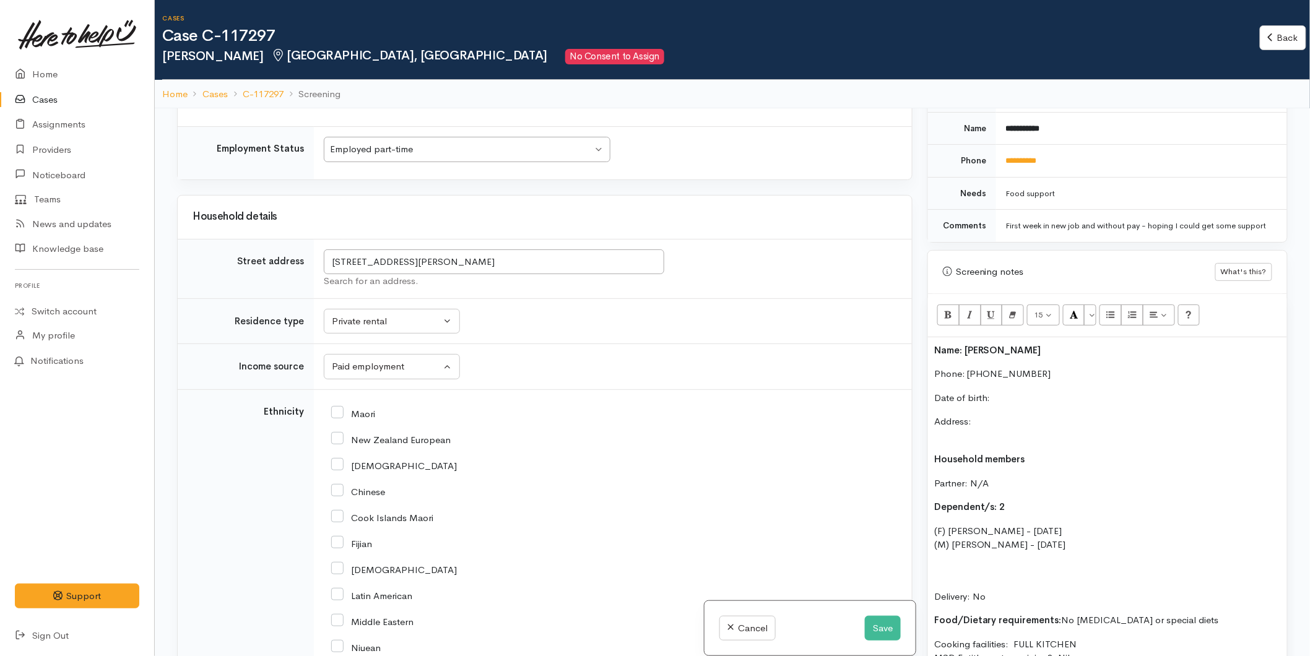
click at [335, 444] on input "New Zealand European" at bounding box center [390, 438] width 119 height 11
checkbox input "true"
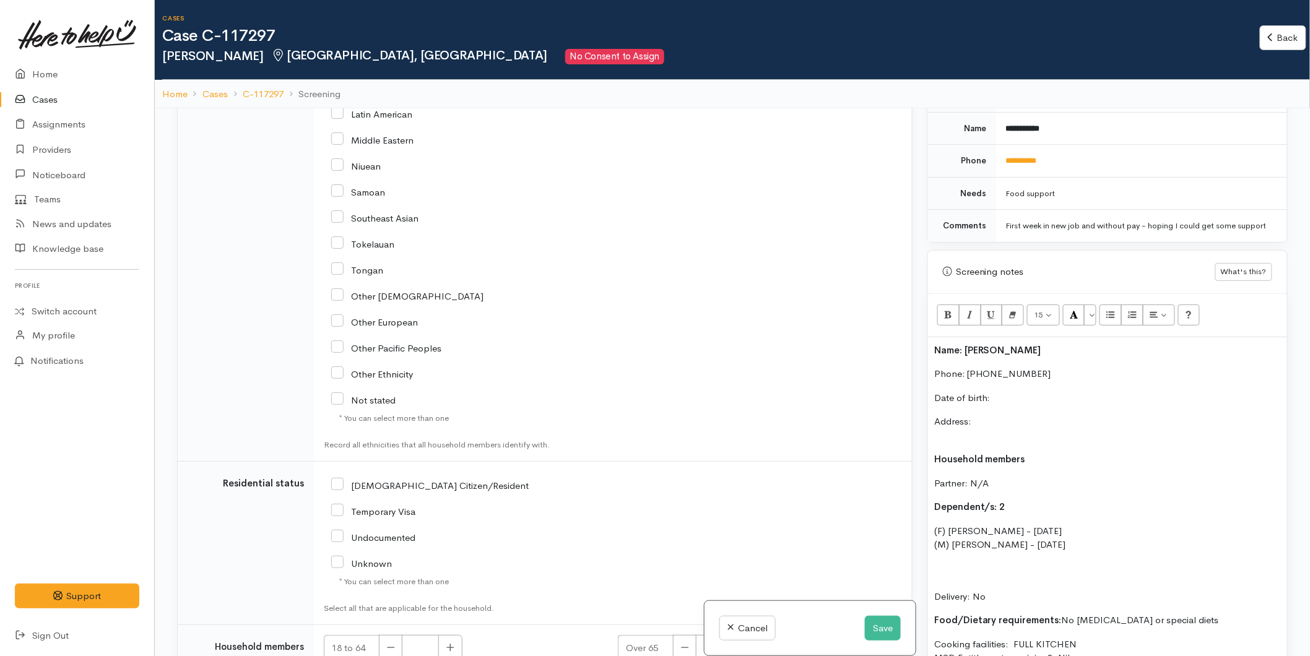
scroll to position [1997, 0]
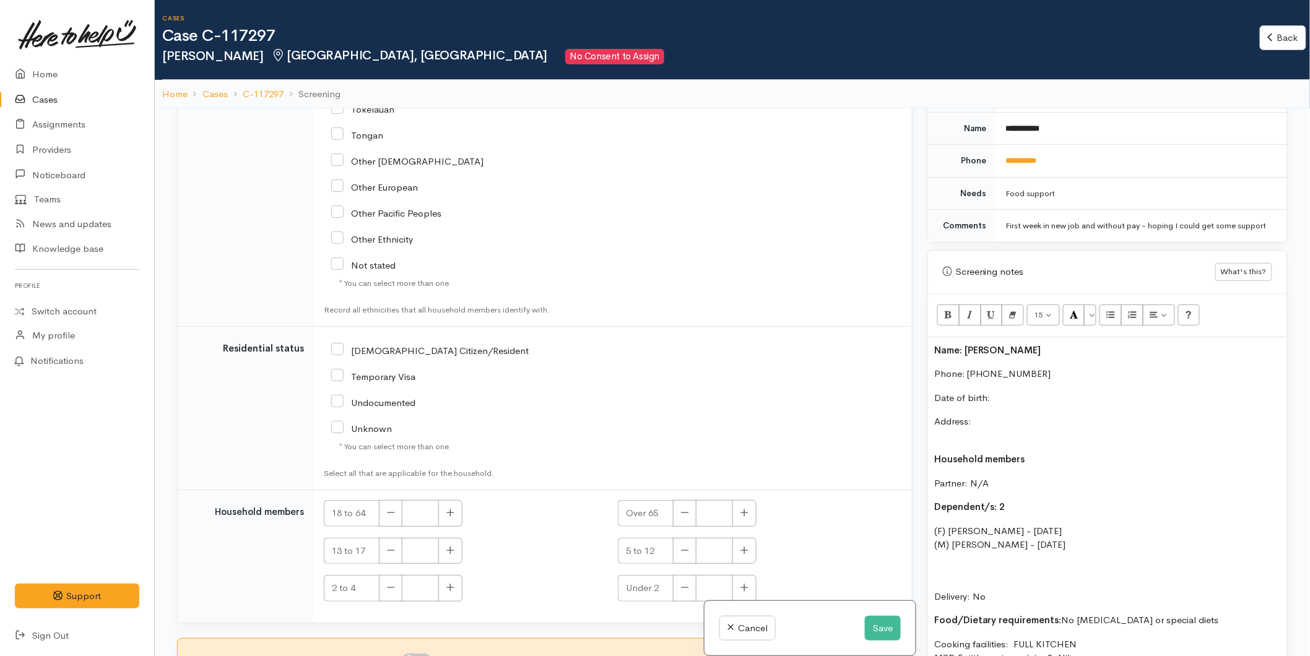
click at [336, 348] on input "NZ Citizen/Resident" at bounding box center [429, 349] width 197 height 11
checkbox input "true"
click at [459, 517] on button "button" at bounding box center [450, 513] width 24 height 27
type input "1"
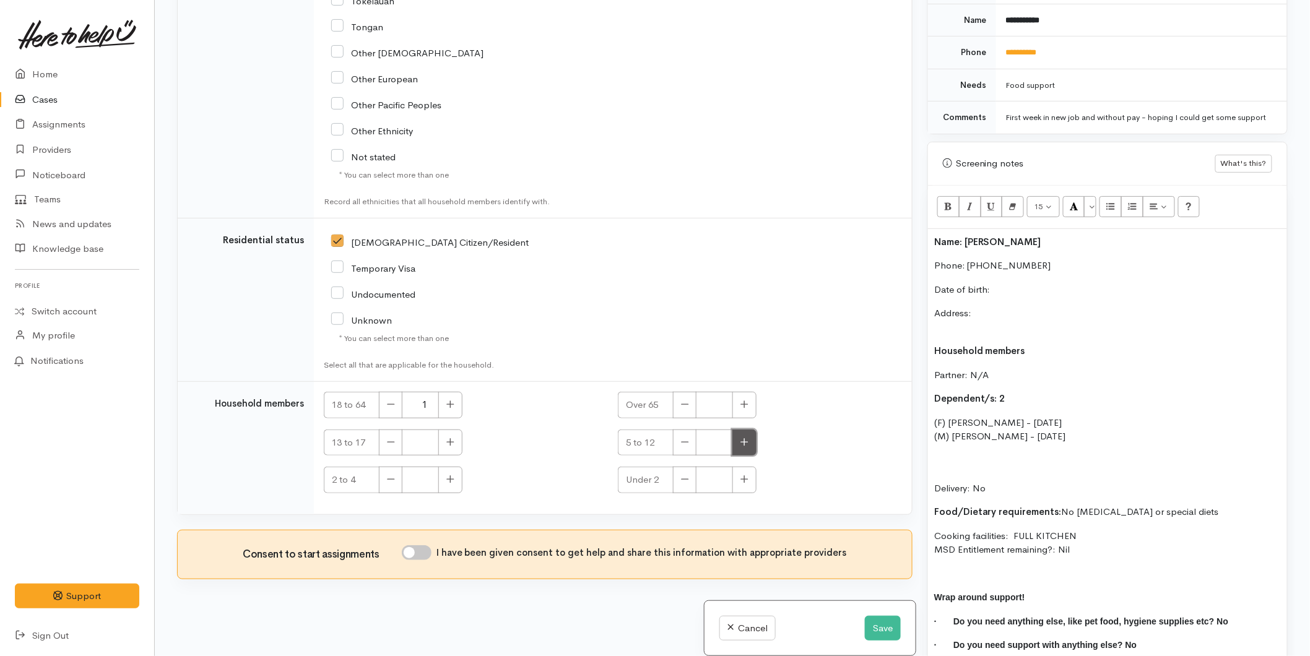
click at [738, 435] on button "button" at bounding box center [744, 443] width 24 height 27
drag, startPoint x: 735, startPoint y: 435, endPoint x: 728, endPoint y: 437, distance: 7.8
click at [732, 436] on button "button" at bounding box center [744, 443] width 24 height 27
type input "2"
click at [431, 557] on input "I have been given consent to get help and share this information with appropria…" at bounding box center [417, 552] width 30 height 15
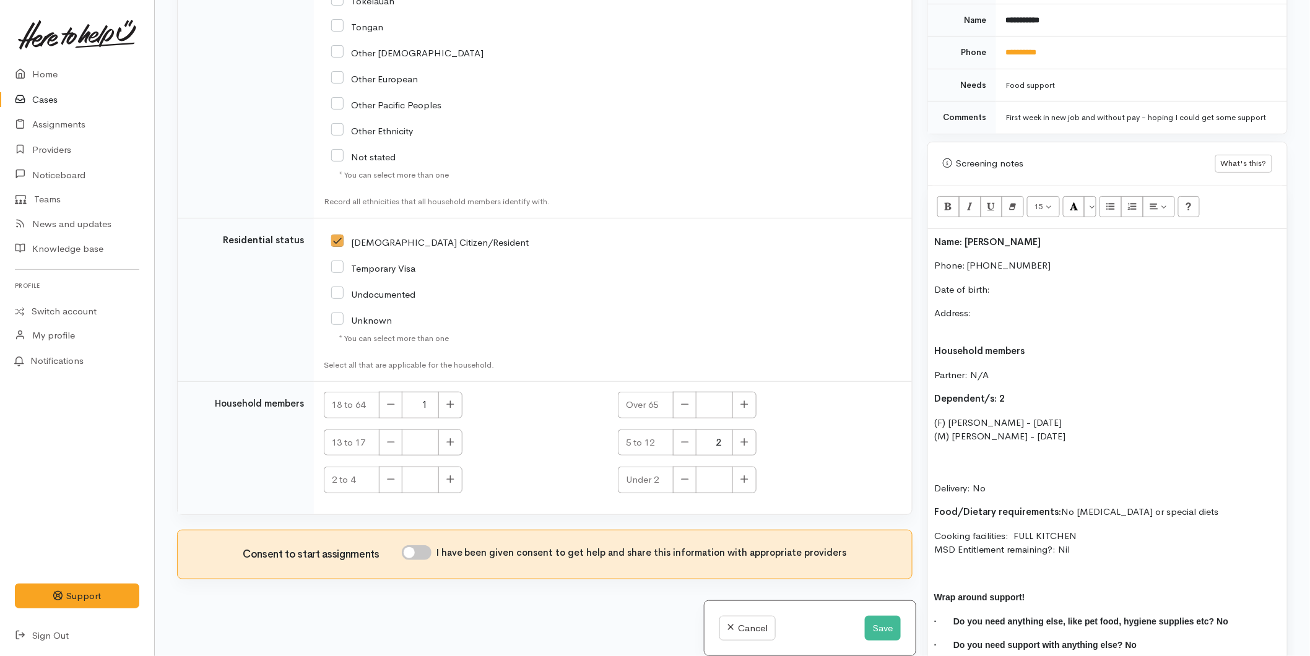
checkbox input "true"
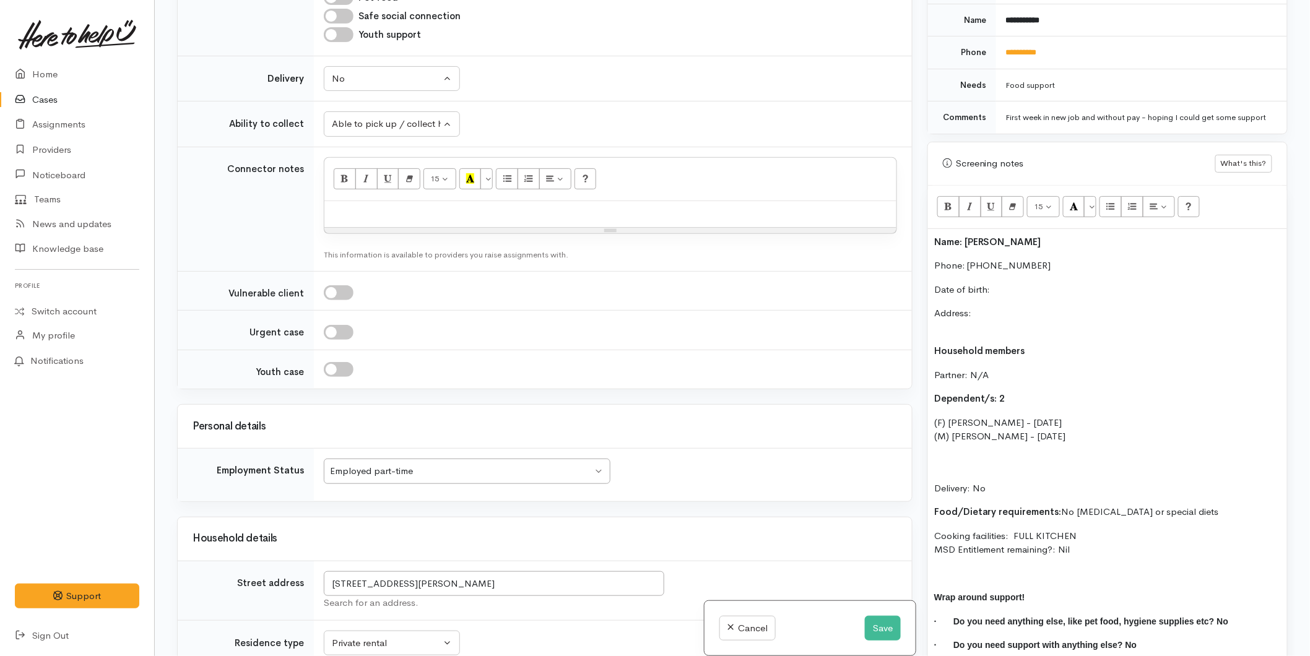
scroll to position [1035, 0]
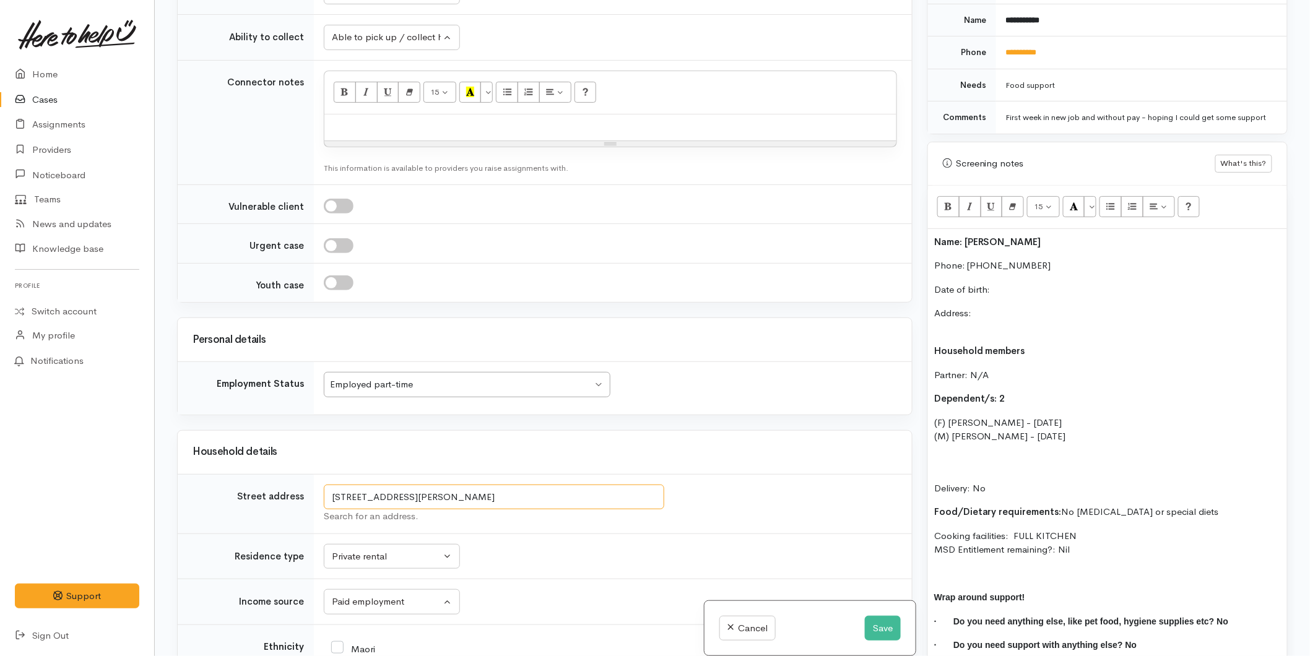
drag, startPoint x: 553, startPoint y: 503, endPoint x: 277, endPoint y: 498, distance: 276.1
click at [277, 498] on tr "Street address 85 Simpson Road, Papamoa Beach, Tauranga, New Zealand Search for…" at bounding box center [545, 503] width 734 height 59
click at [989, 306] on p "Address:" at bounding box center [1107, 320] width 347 height 28
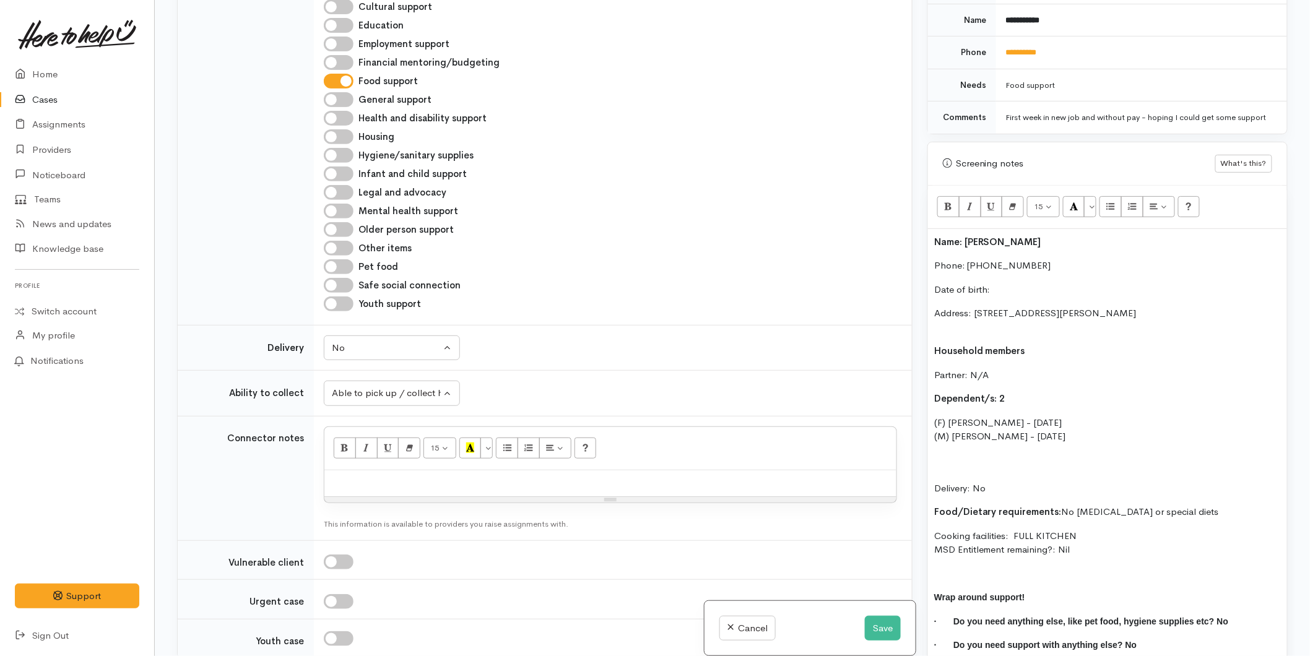
scroll to position [485, 0]
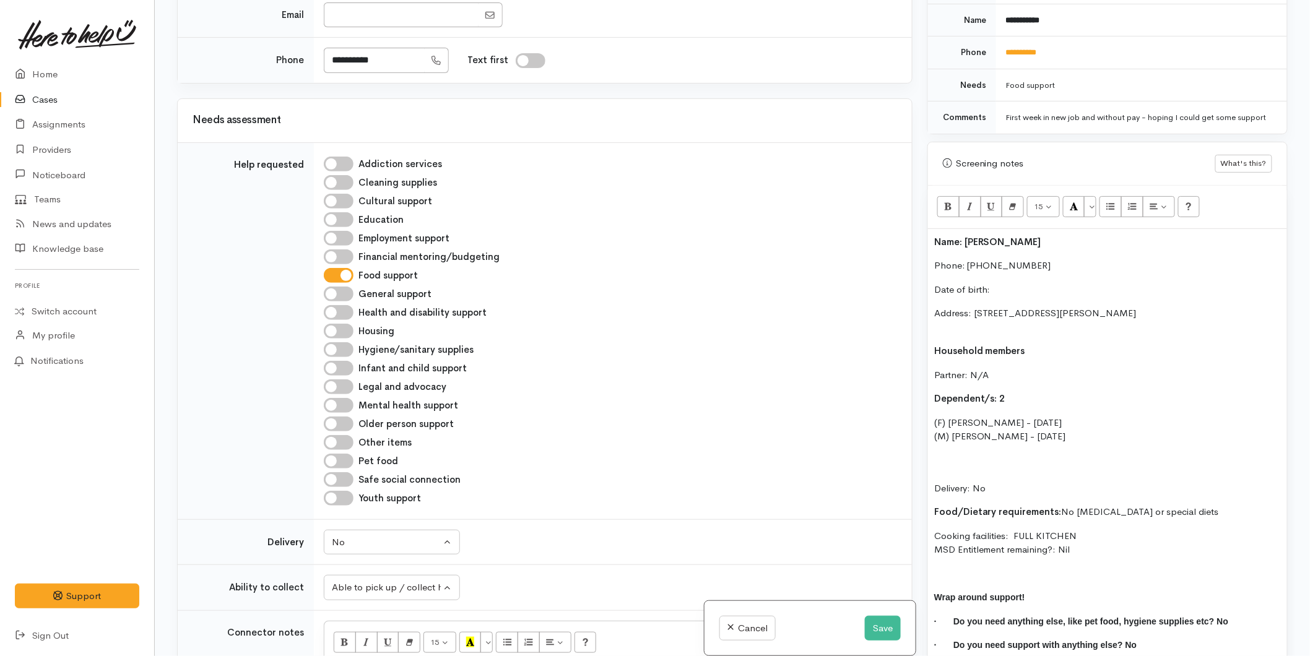
click at [1013, 269] on div "Name: Mandy James Phone: 0279133599 Date of birth: Address: 85 Simpson Road, Pa…" at bounding box center [1107, 448] width 359 height 439
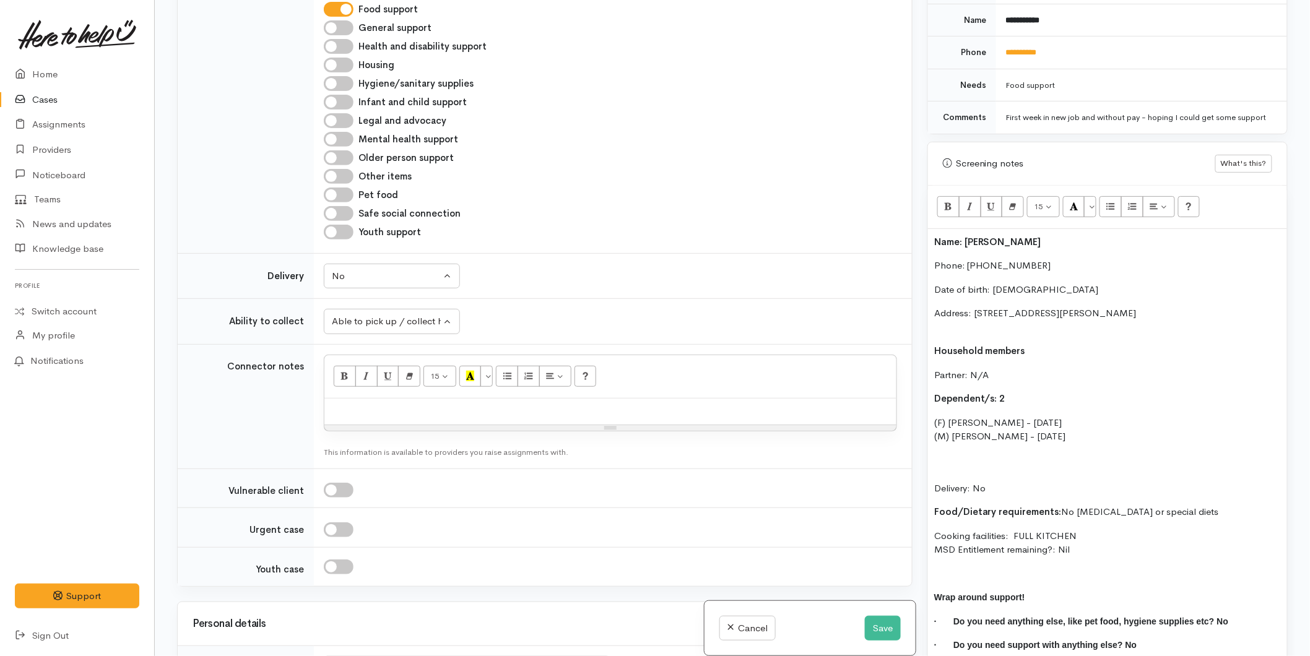
scroll to position [759, 0]
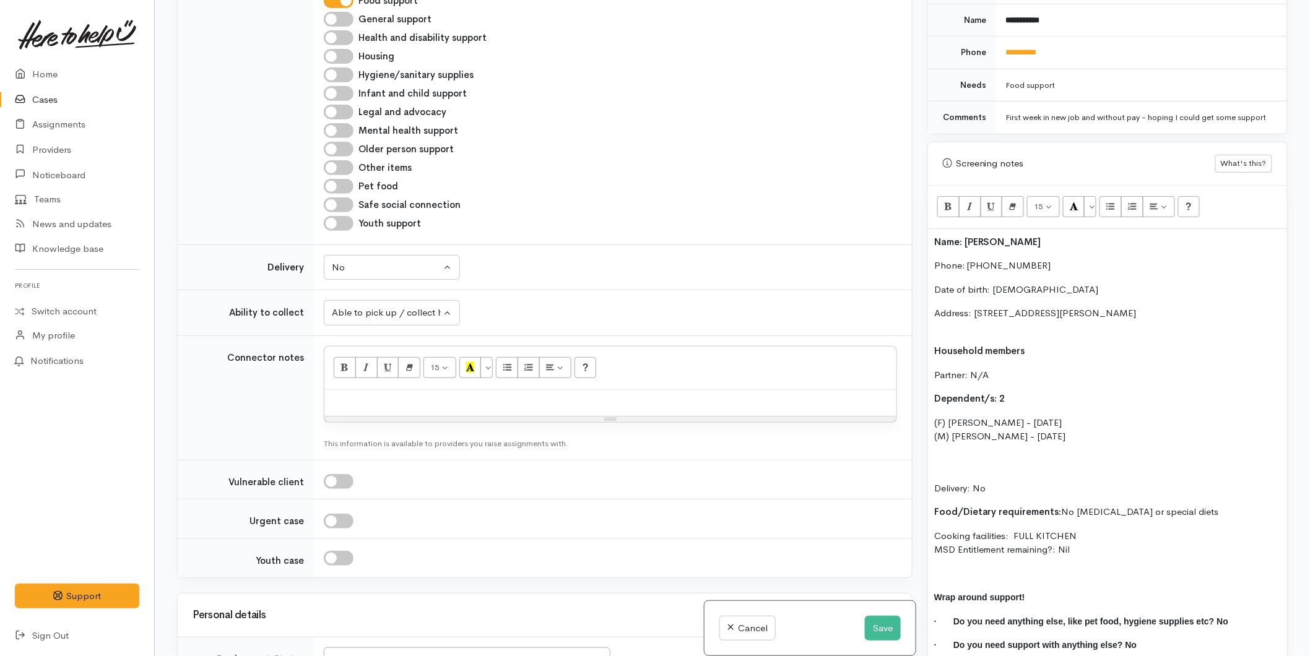
click at [969, 318] on p "Address: 85 Simpson Road, Papamoa Beach, Tauranga, New Zealand" at bounding box center [1107, 320] width 347 height 28
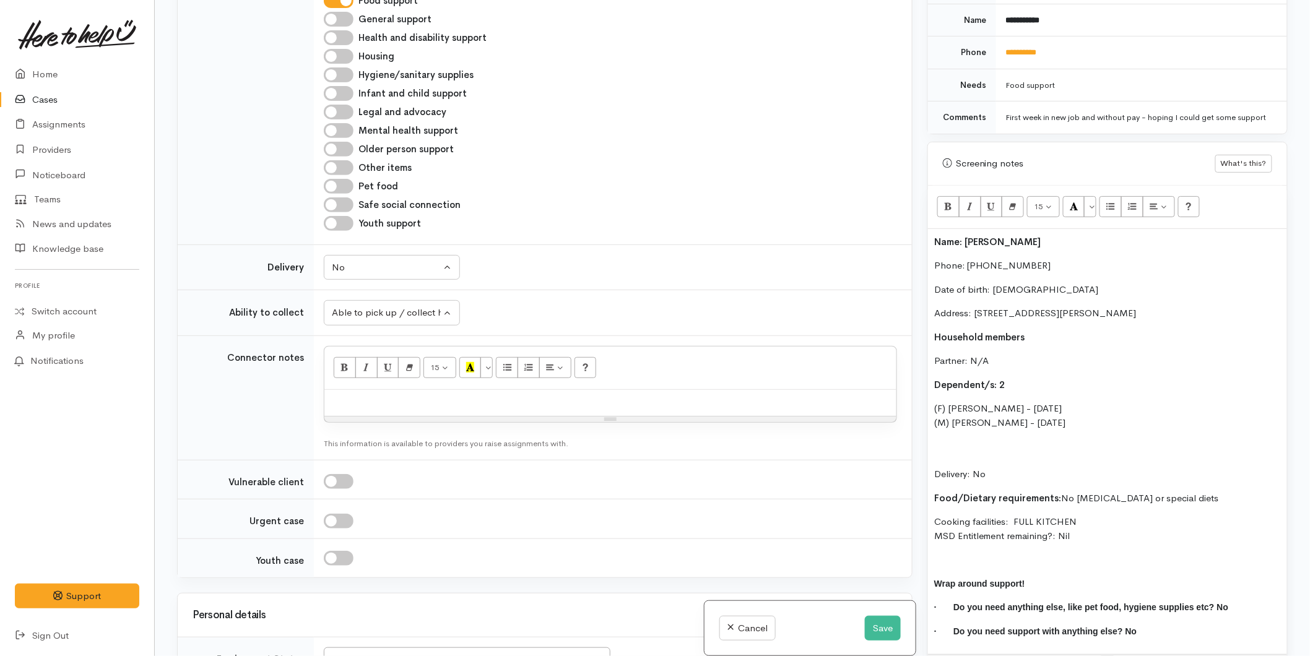
click at [964, 439] on p "Delivery: No" at bounding box center [1107, 460] width 347 height 42
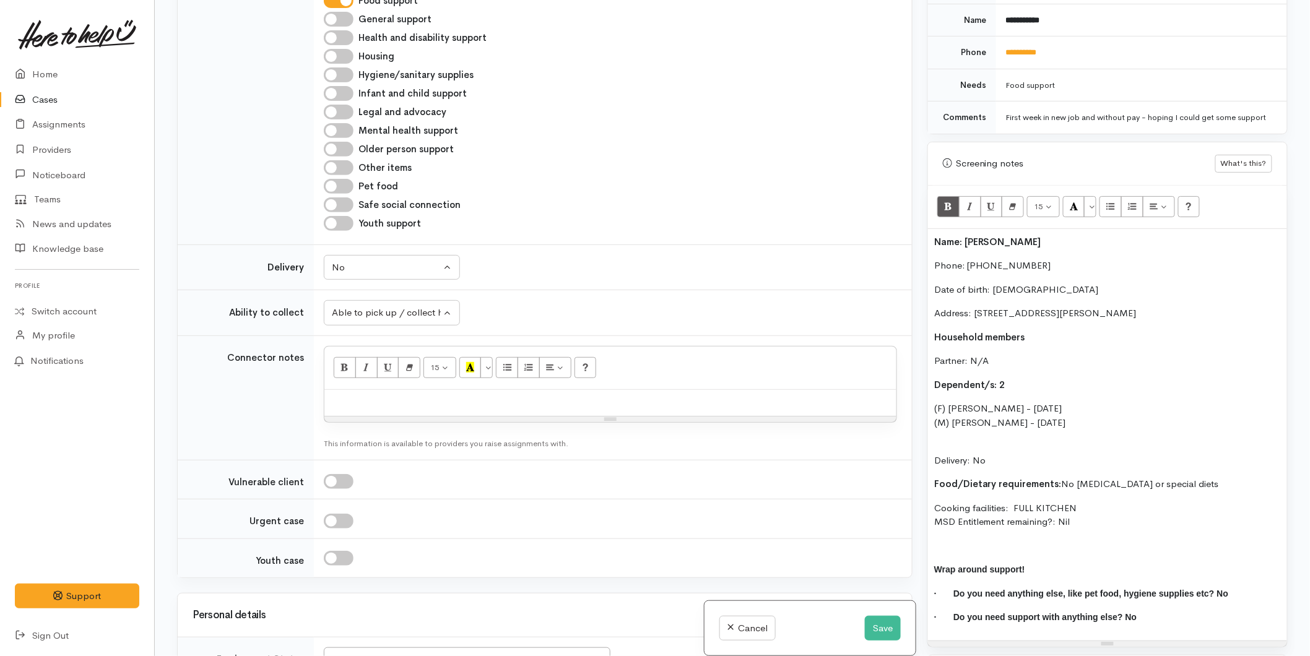
click at [966, 439] on p "Delivery: No" at bounding box center [1107, 453] width 347 height 28
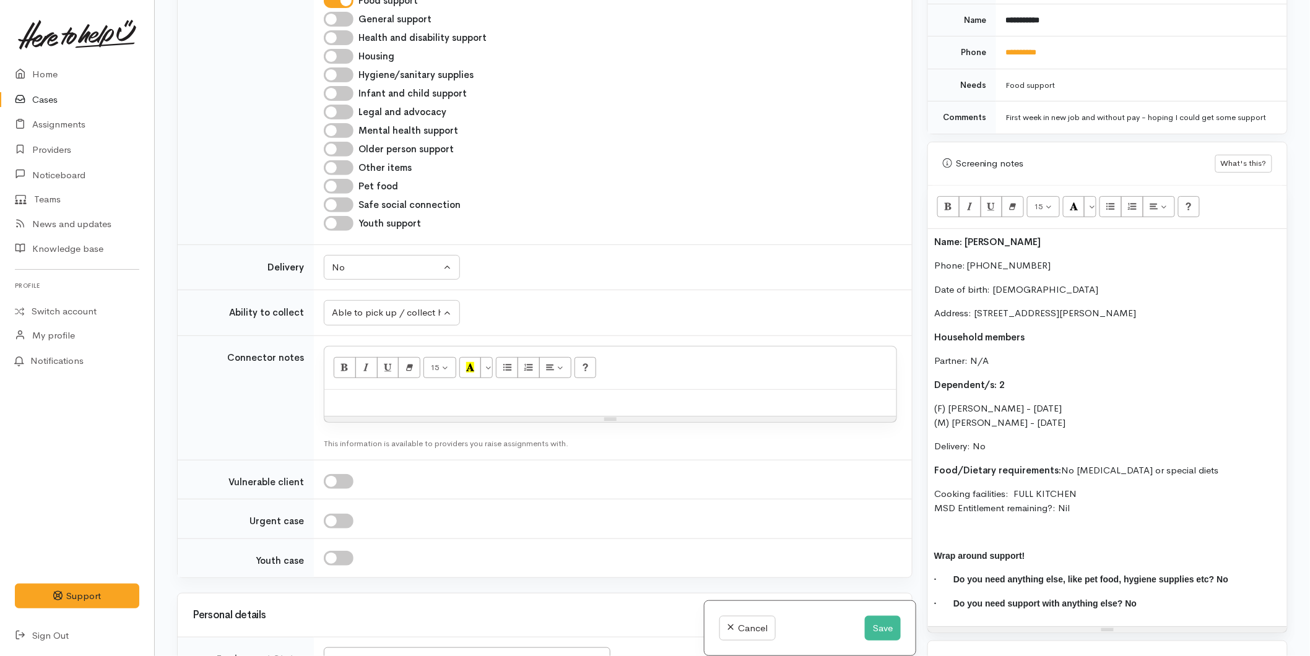
drag, startPoint x: 1049, startPoint y: 439, endPoint x: 1044, endPoint y: 434, distance: 7.1
click at [1049, 439] on p "Delivery: No" at bounding box center [1107, 446] width 347 height 14
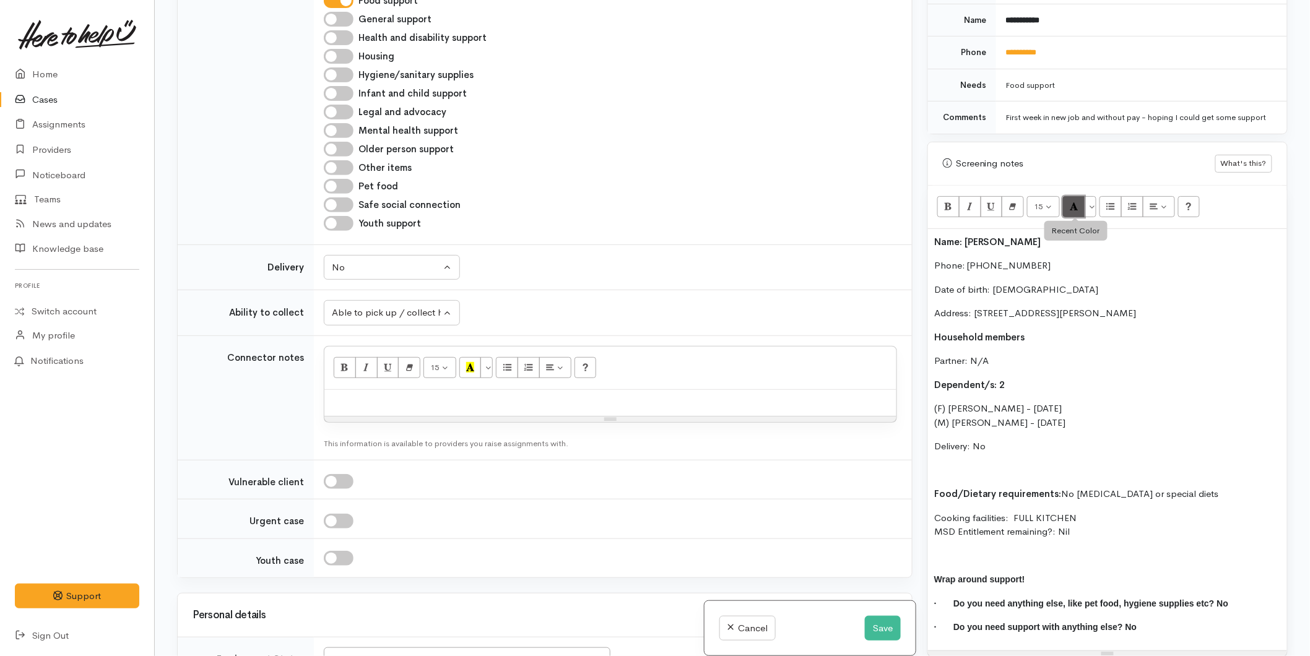
click at [1077, 201] on icon "Recent Color" at bounding box center [1074, 206] width 8 height 11
drag, startPoint x: 1124, startPoint y: 457, endPoint x: 914, endPoint y: 454, distance: 209.9
click at [910, 459] on div "Related cases There are other cases potentially from the same person, address o…" at bounding box center [732, 328] width 1125 height 656
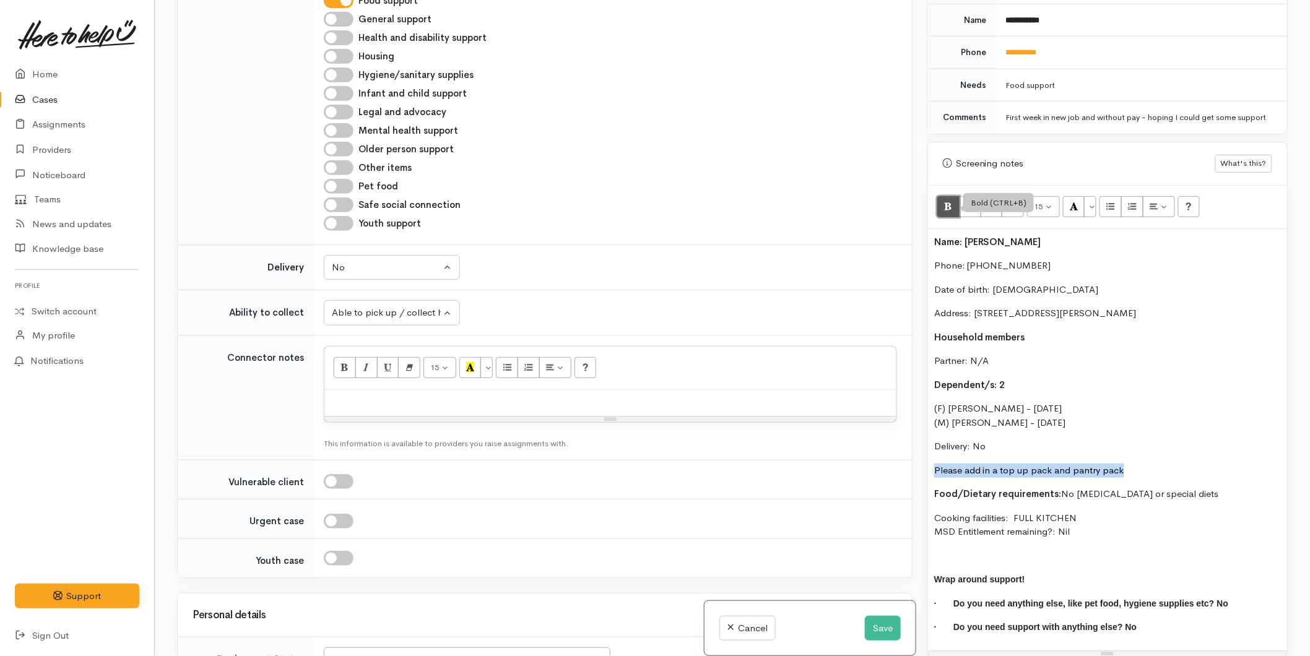
click at [941, 199] on button "Bold (CTRL+B)" at bounding box center [948, 206] width 22 height 21
click at [933, 231] on div "Name: Mandy James Phone: 0279133599 Date of birth: 26/12/1990 Address: 85 Simps…" at bounding box center [1107, 440] width 359 height 422
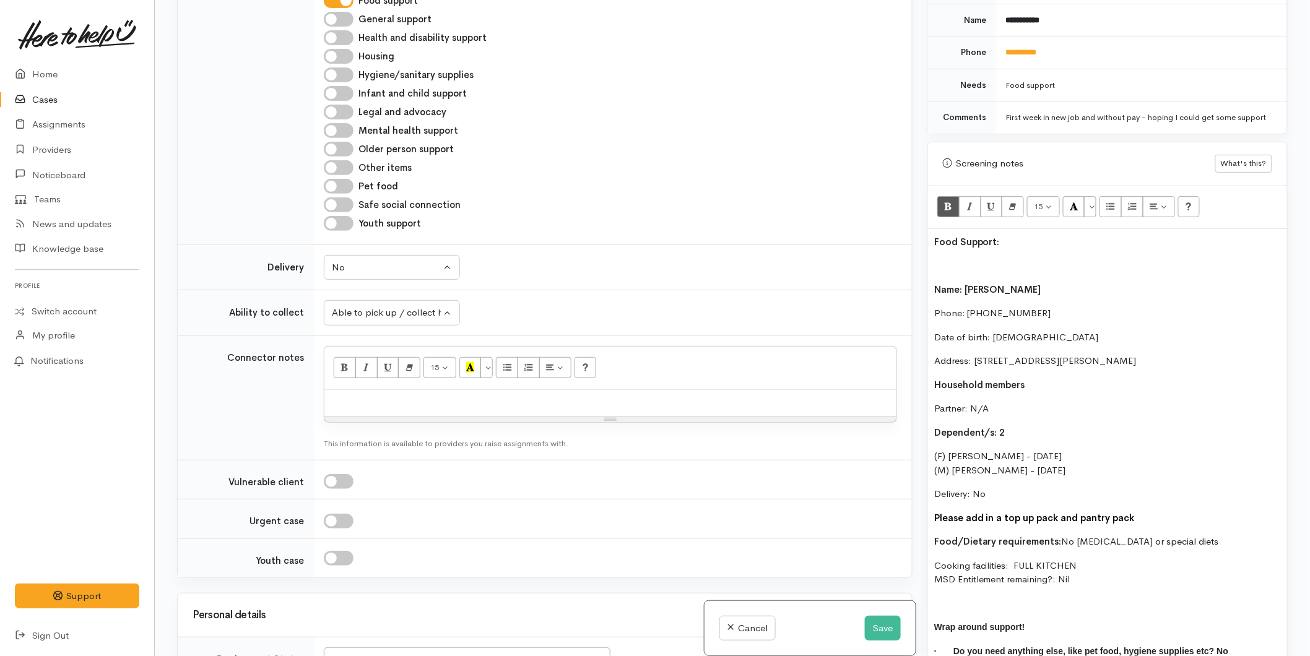
click at [951, 259] on p at bounding box center [1107, 266] width 347 height 14
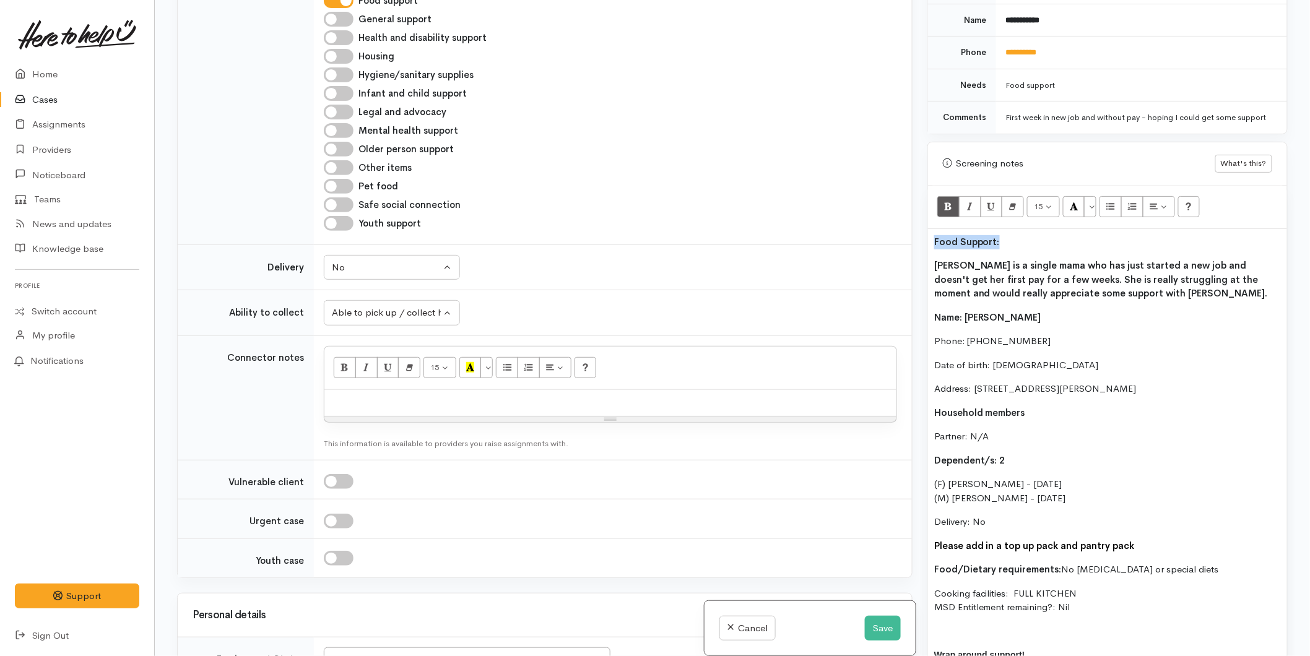
drag, startPoint x: 1002, startPoint y: 230, endPoint x: 1093, endPoint y: 156, distance: 117.5
click at [901, 213] on div "Related cases There are other cases potentially from the same person, address o…" at bounding box center [732, 328] width 1125 height 656
click at [1094, 196] on button "More Color" at bounding box center [1090, 206] width 12 height 21
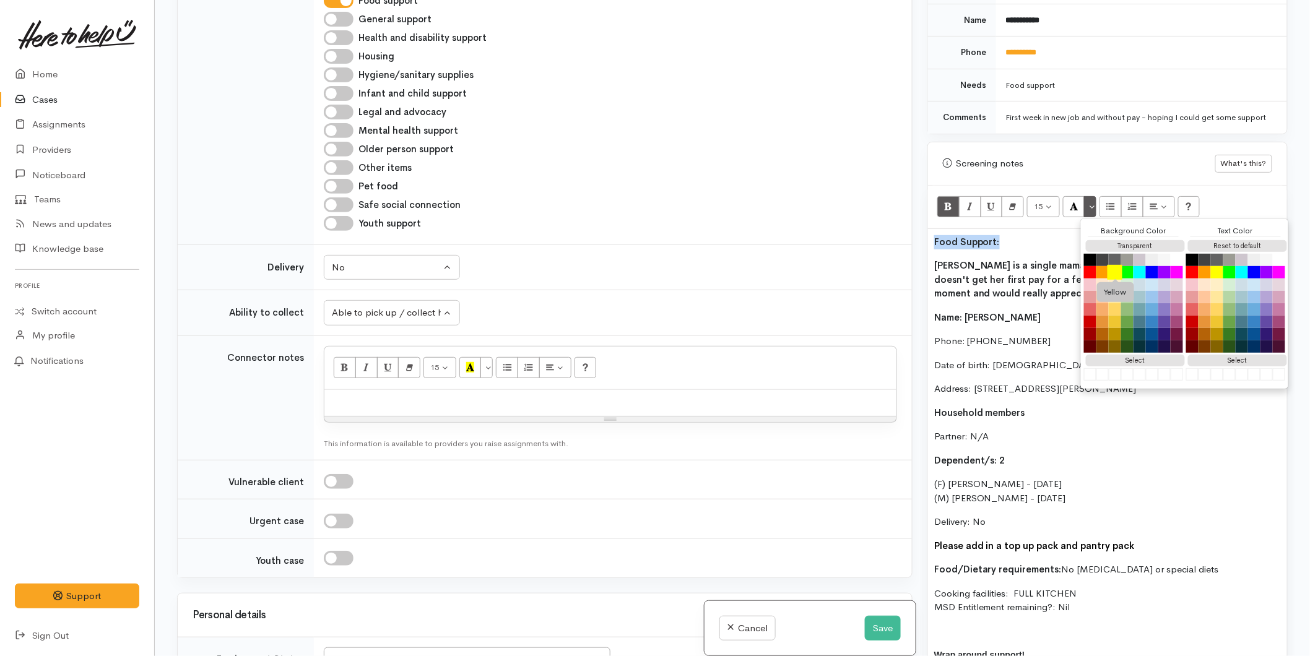
click at [1115, 265] on button "Yellow" at bounding box center [1114, 272] width 15 height 15
click at [999, 239] on div "Food Support: Mandy is a single mama who has just started a new job and doesn't…" at bounding box center [1107, 477] width 359 height 497
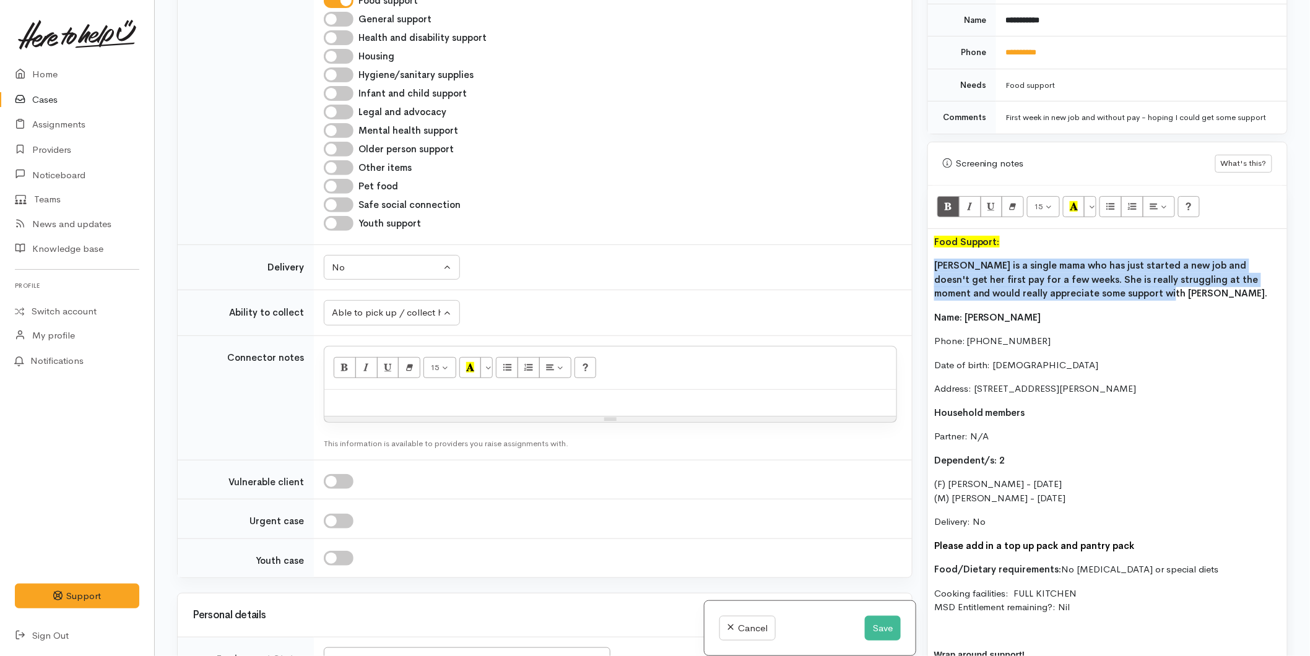
drag, startPoint x: 837, startPoint y: 245, endPoint x: 827, endPoint y: 237, distance: 13.2
click at [812, 241] on div "Related cases There are other cases potentially from the same person, address o…" at bounding box center [732, 328] width 1125 height 656
click at [948, 201] on icon "Bold (CTRL+B)" at bounding box center [948, 206] width 8 height 11
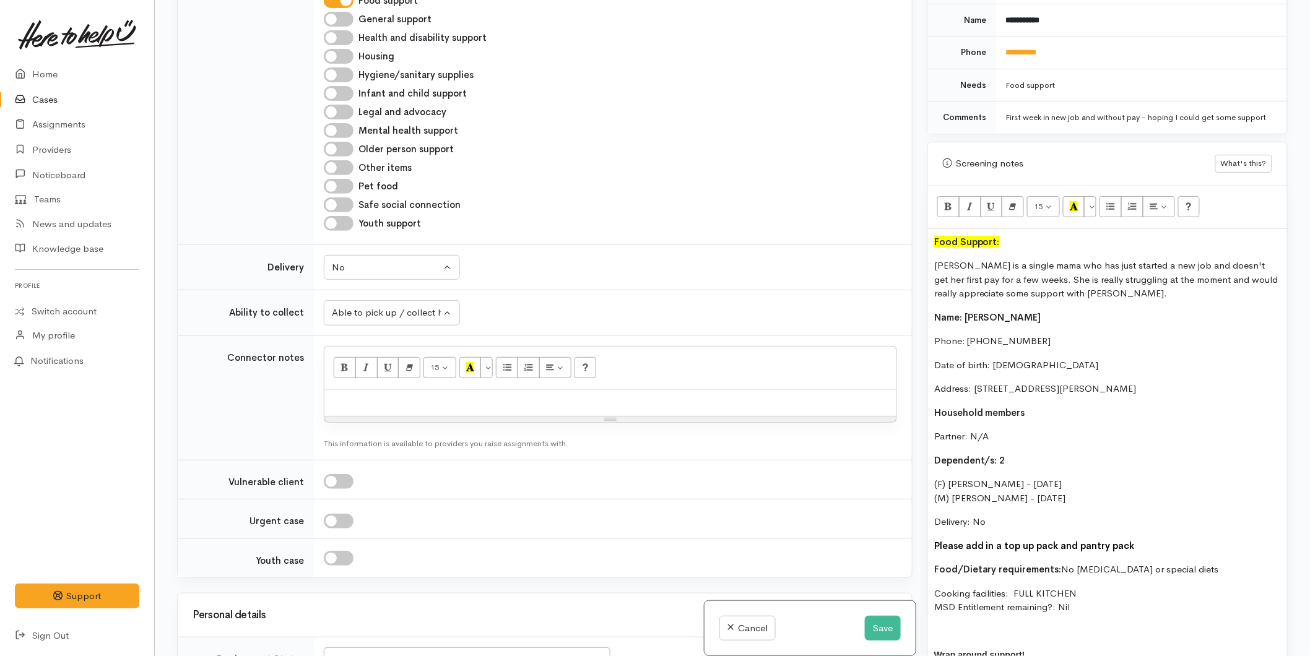
click at [1043, 334] on p "Phone: 0279133599" at bounding box center [1107, 341] width 347 height 14
drag, startPoint x: 1086, startPoint y: 596, endPoint x: 935, endPoint y: 249, distance: 378.1
click at [935, 249] on div "Food Support: Mandy is a single mama who has just started a new job and doesn't…" at bounding box center [1107, 477] width 359 height 497
copy div "Mandy is a single mama who has just started a new job and doesn't get her first…"
click at [393, 409] on div at bounding box center [610, 403] width 572 height 27
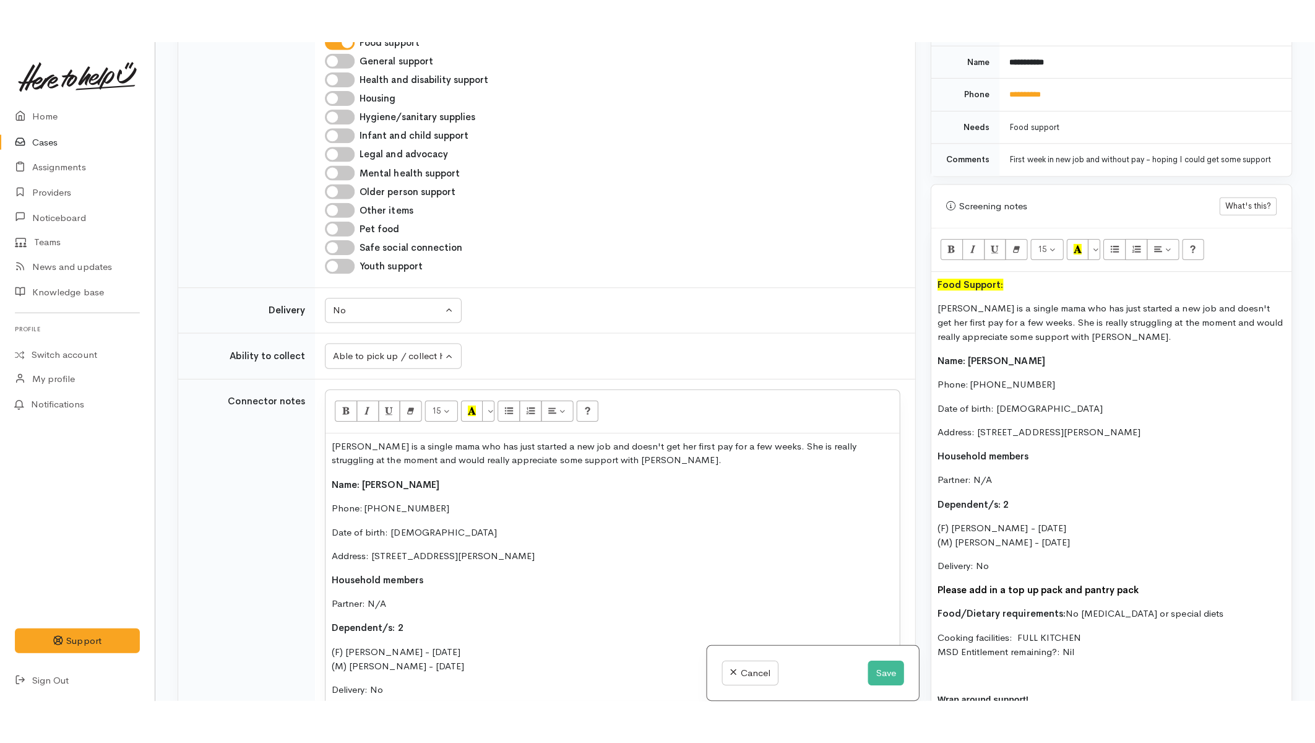
scroll to position [841, 0]
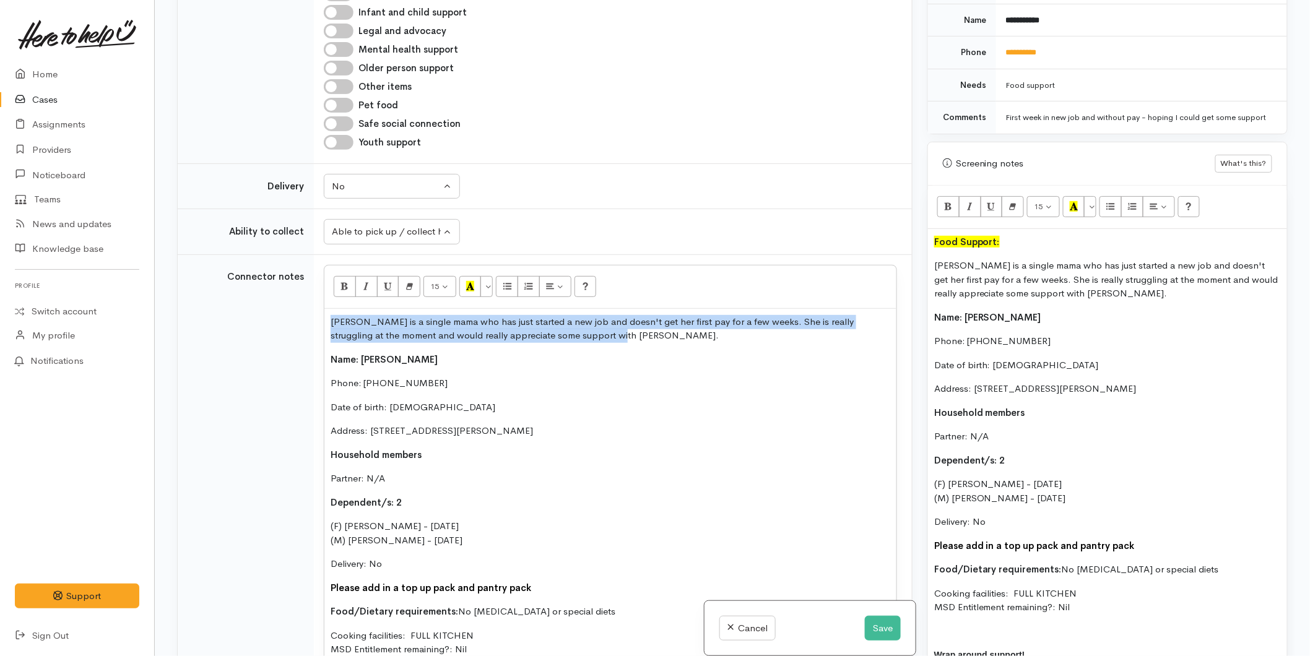
drag, startPoint x: 428, startPoint y: 310, endPoint x: 301, endPoint y: 294, distance: 128.5
click at [301, 294] on tr "Connector notes 15 8 9 10 11 12 14 18 24 36 Background Color Transparent Select…" at bounding box center [545, 485] width 734 height 462
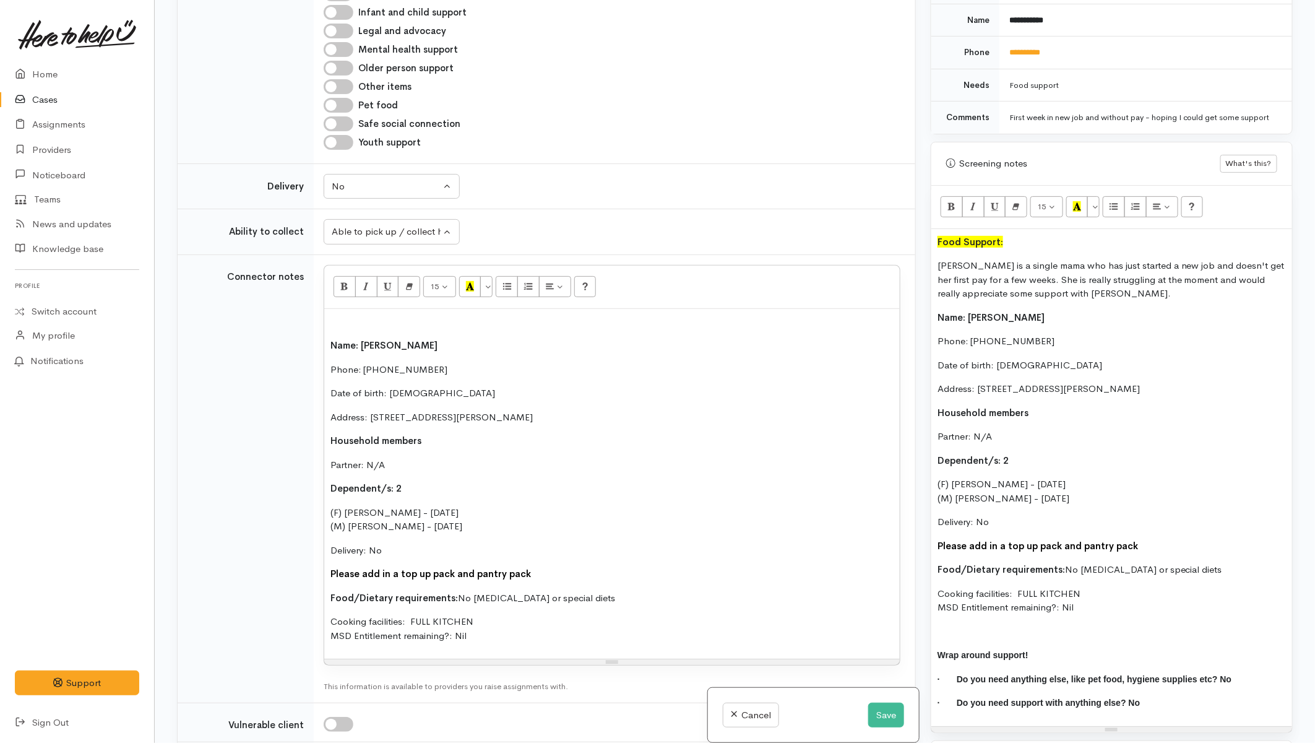
click at [332, 340] on span "Name: Mandy James" at bounding box center [384, 345] width 107 height 12
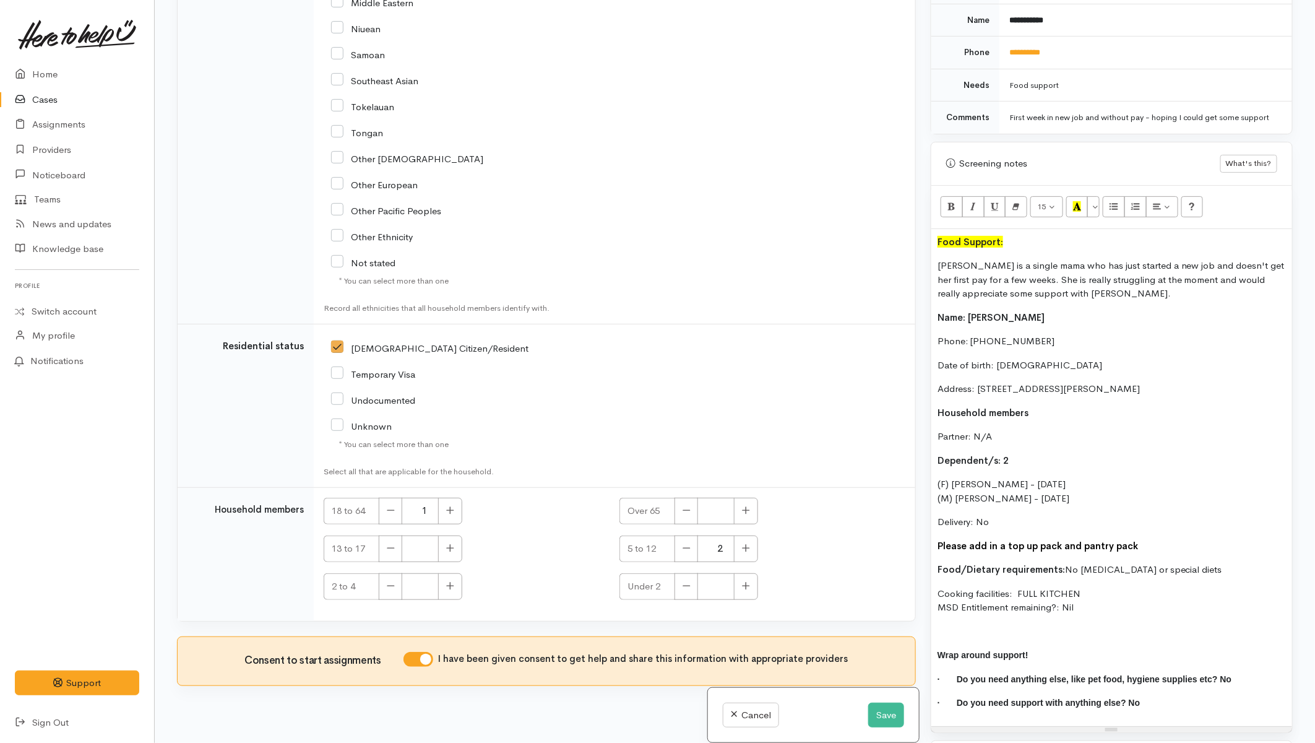
scroll to position [2211, 0]
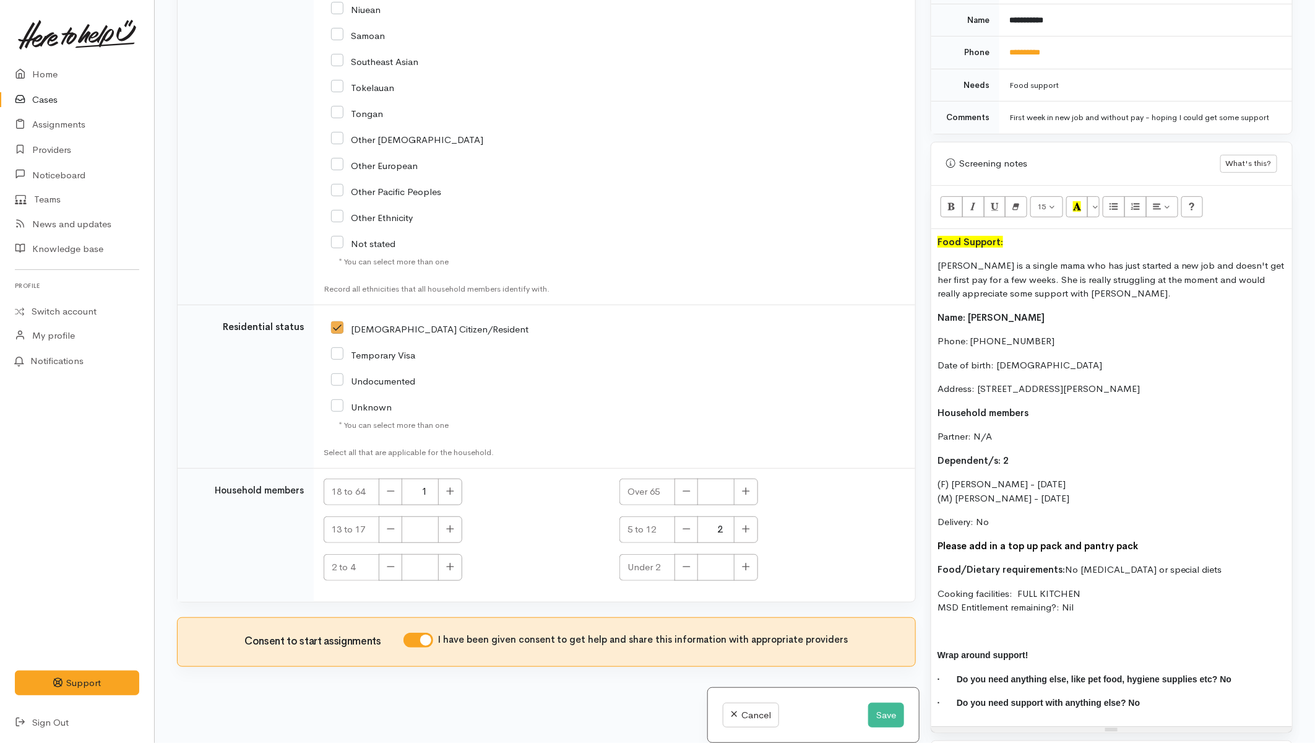
click at [720, 311] on td "NZ Citizen/Resident" at bounding box center [615, 386] width 602 height 163
click at [883, 655] on button "Save" at bounding box center [886, 715] width 36 height 25
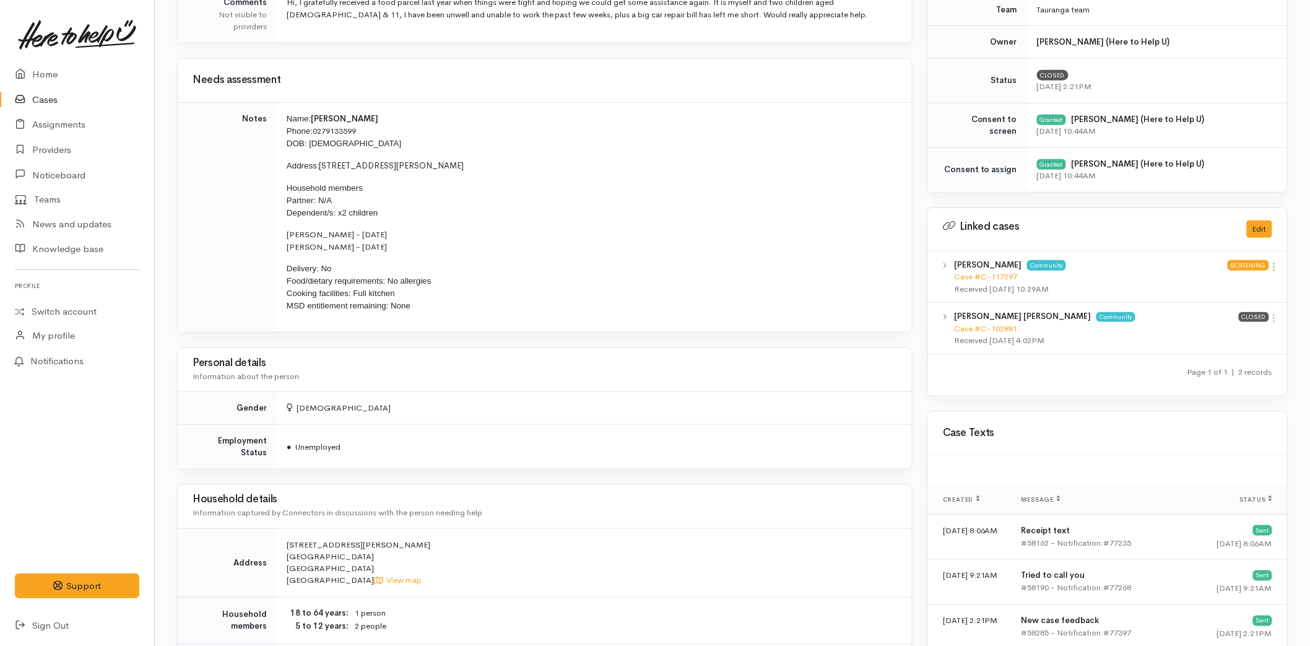
scroll to position [412, 0]
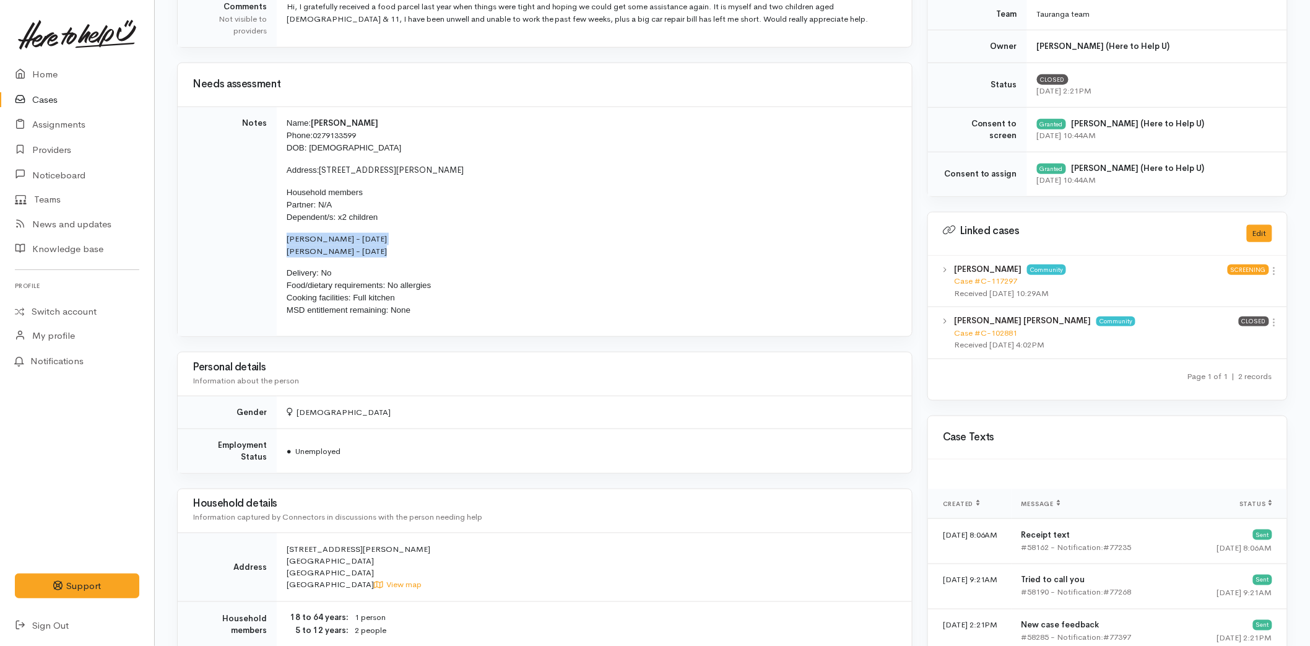
drag, startPoint x: 376, startPoint y: 256, endPoint x: 282, endPoint y: 237, distance: 95.3
click at [282, 237] on td "Name: [PERSON_NAME] Phone: [PHONE_NUMBER] DOB: [DEMOGRAPHIC_DATA] Address: [STR…" at bounding box center [594, 221] width 635 height 230
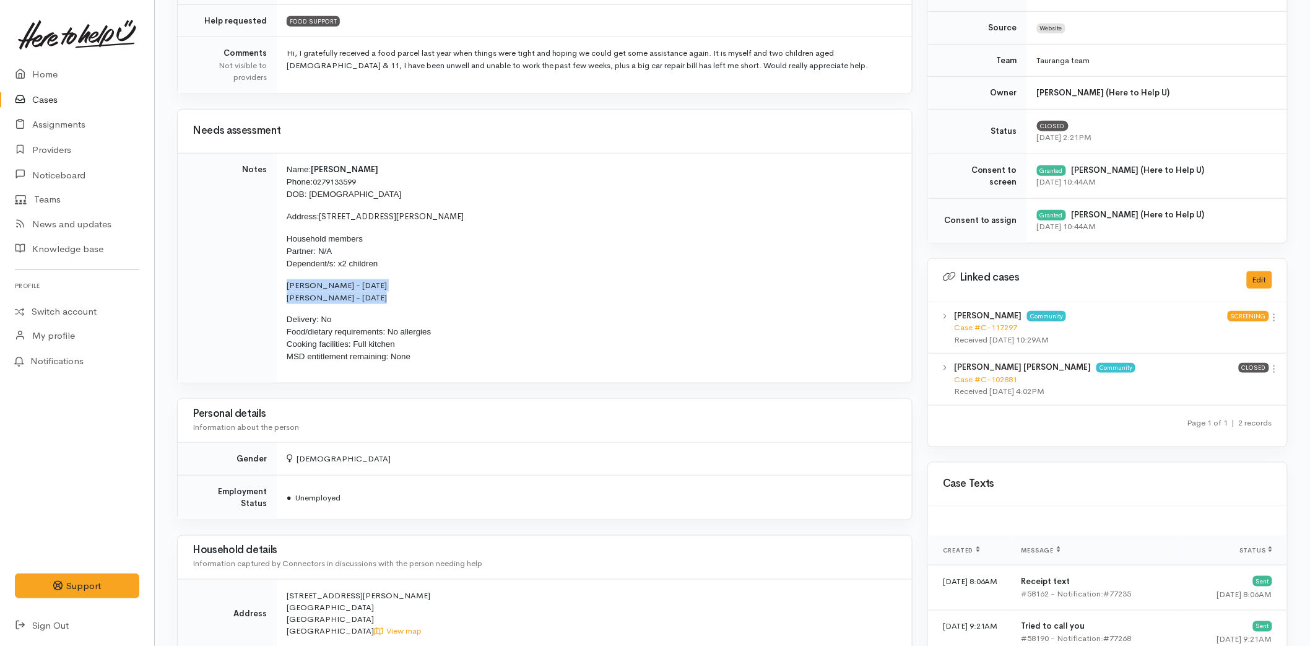
scroll to position [206, 0]
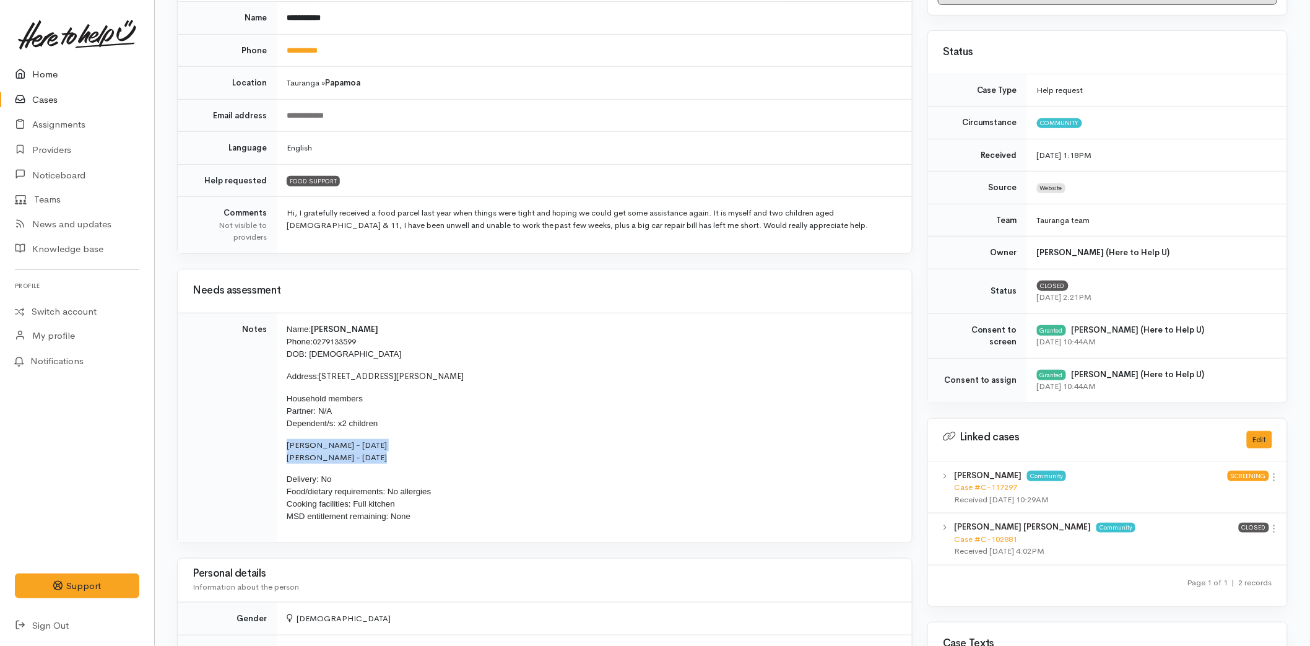
click at [46, 74] on link "Home" at bounding box center [77, 74] width 154 height 25
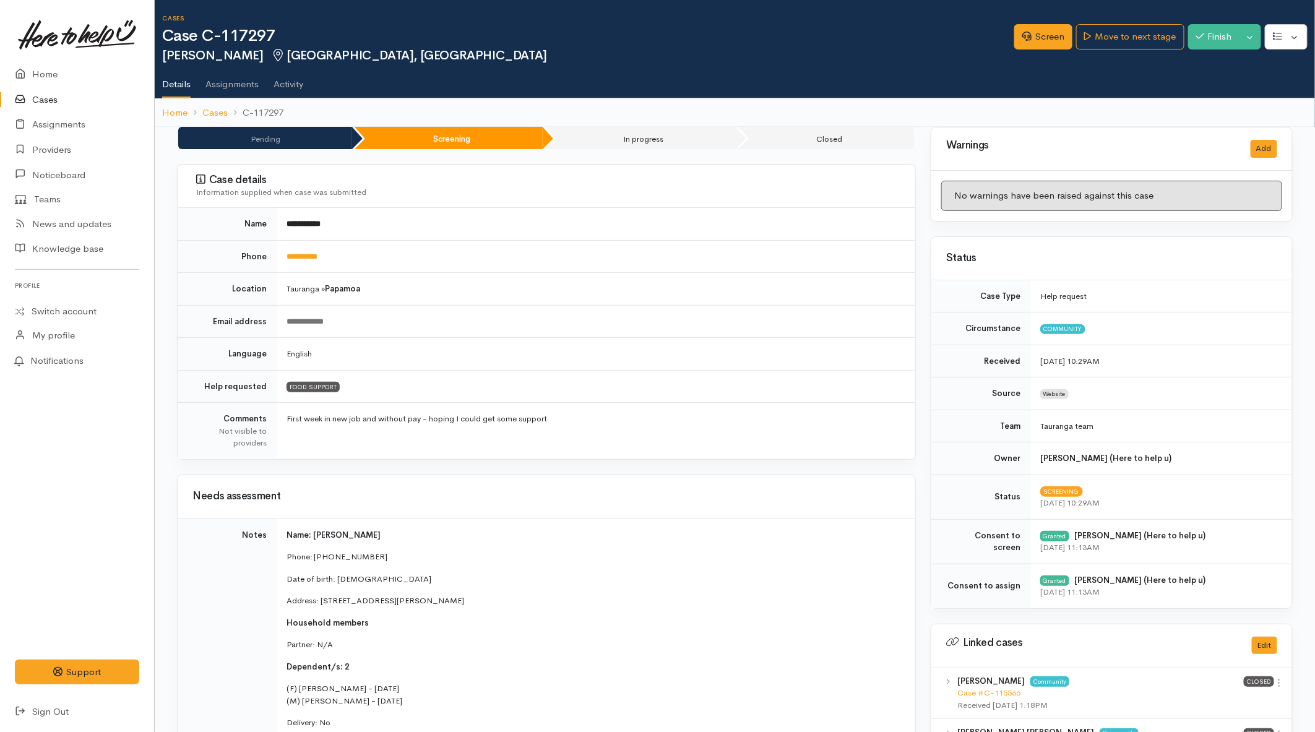
click at [704, 14] on div "Cases Case C-117297 [PERSON_NAME] [GEOGRAPHIC_DATA], [GEOGRAPHIC_DATA] Options …" at bounding box center [738, 49] width 1153 height 98
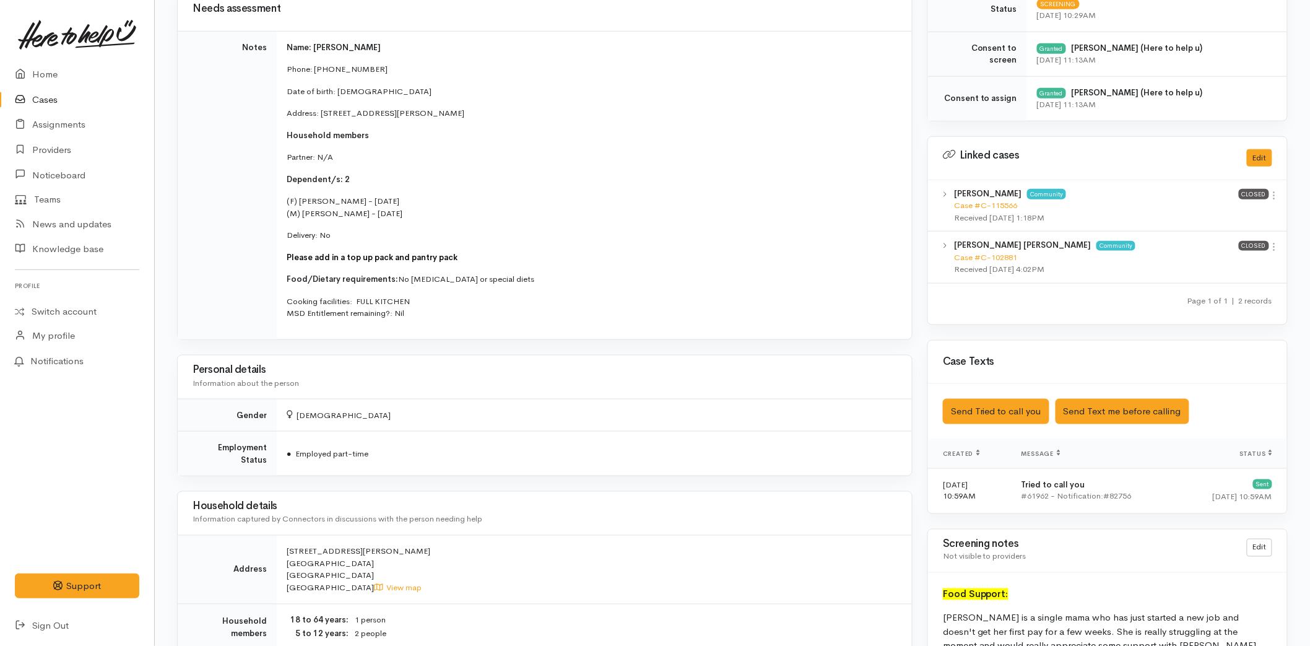
scroll to position [619, 0]
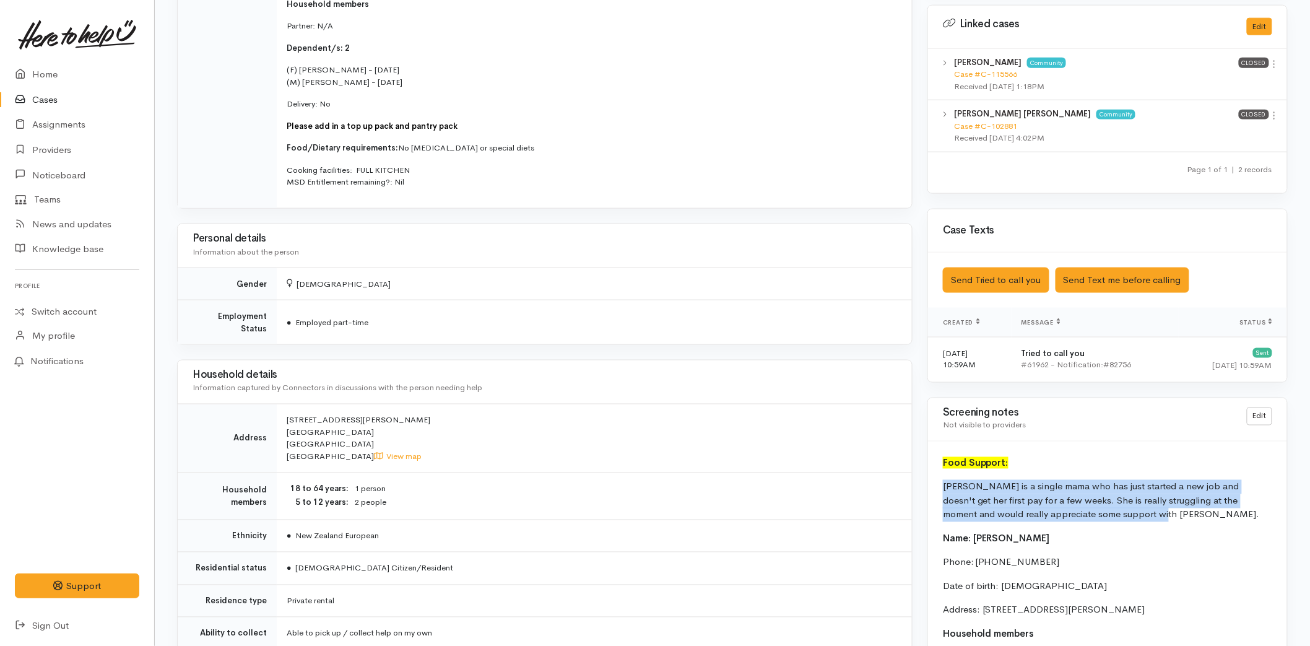
drag, startPoint x: 1028, startPoint y: 498, endPoint x: 932, endPoint y: 480, distance: 97.1
copy p "Mandy is a single mama who has just started a new job and doesn't get her first…"
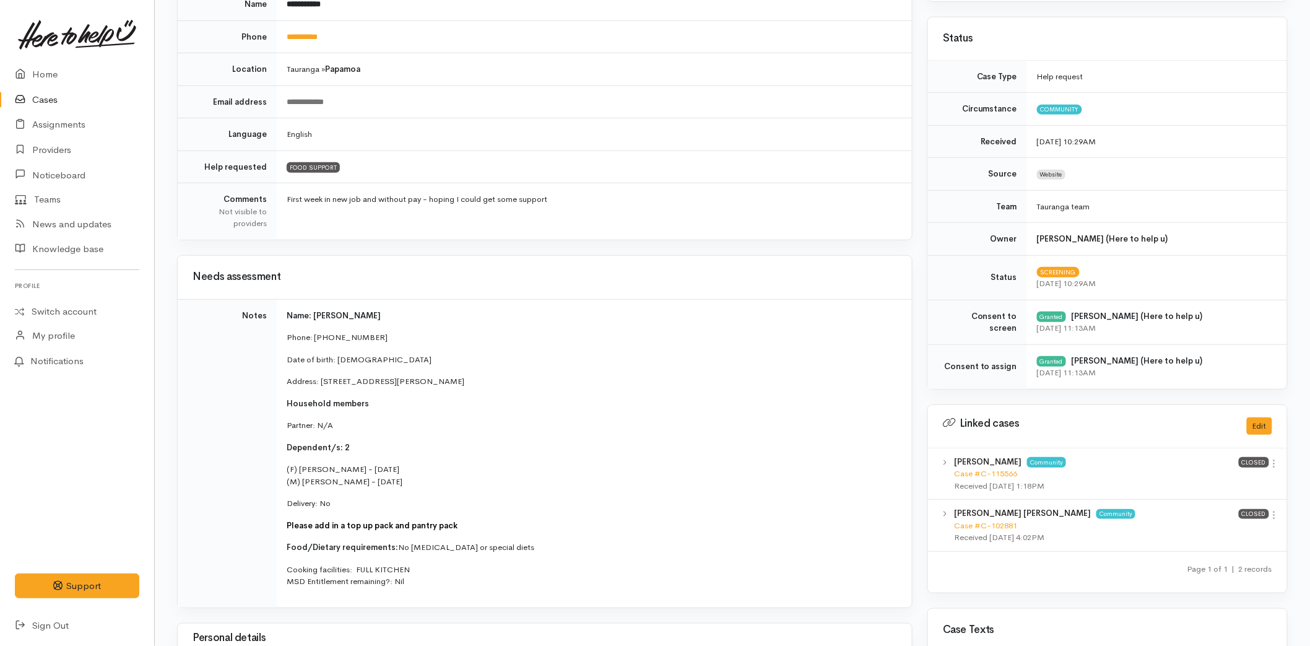
scroll to position [0, 0]
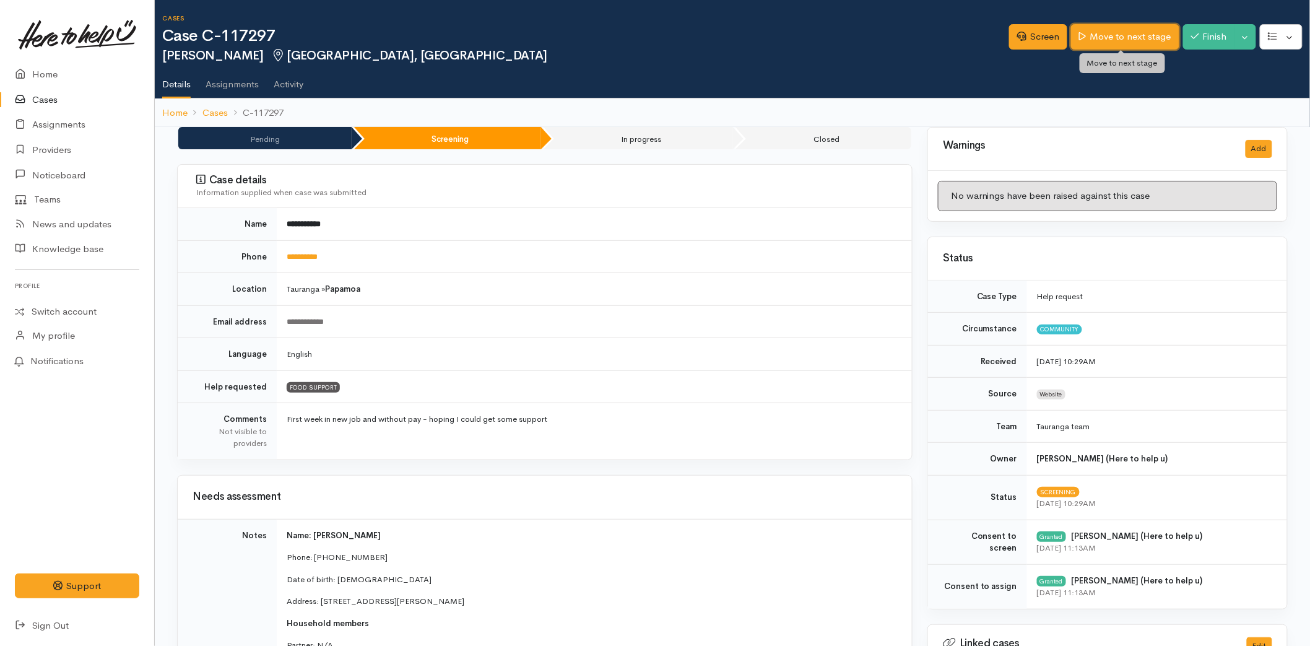
click at [1156, 41] on link "Move to next stage" at bounding box center [1125, 36] width 108 height 25
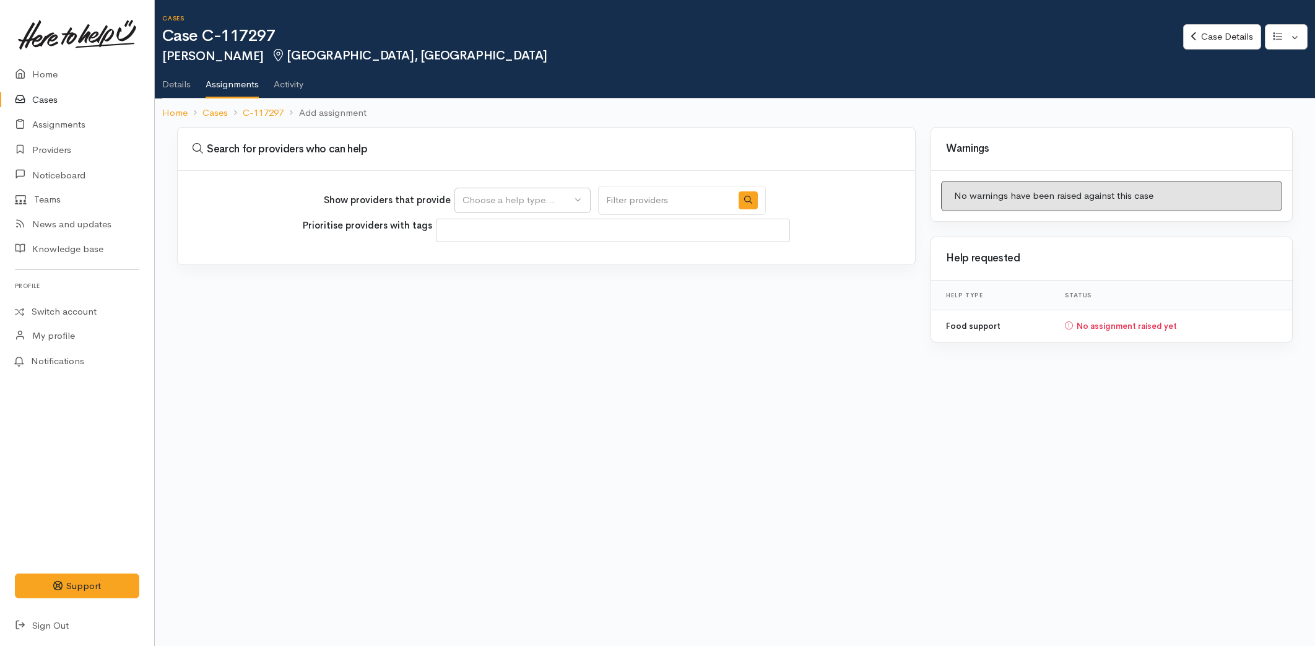
select select
click at [474, 205] on div "Choose a help type..." at bounding box center [516, 200] width 109 height 14
click at [486, 256] on span "Food support" at bounding box center [499, 259] width 58 height 14
select select "3"
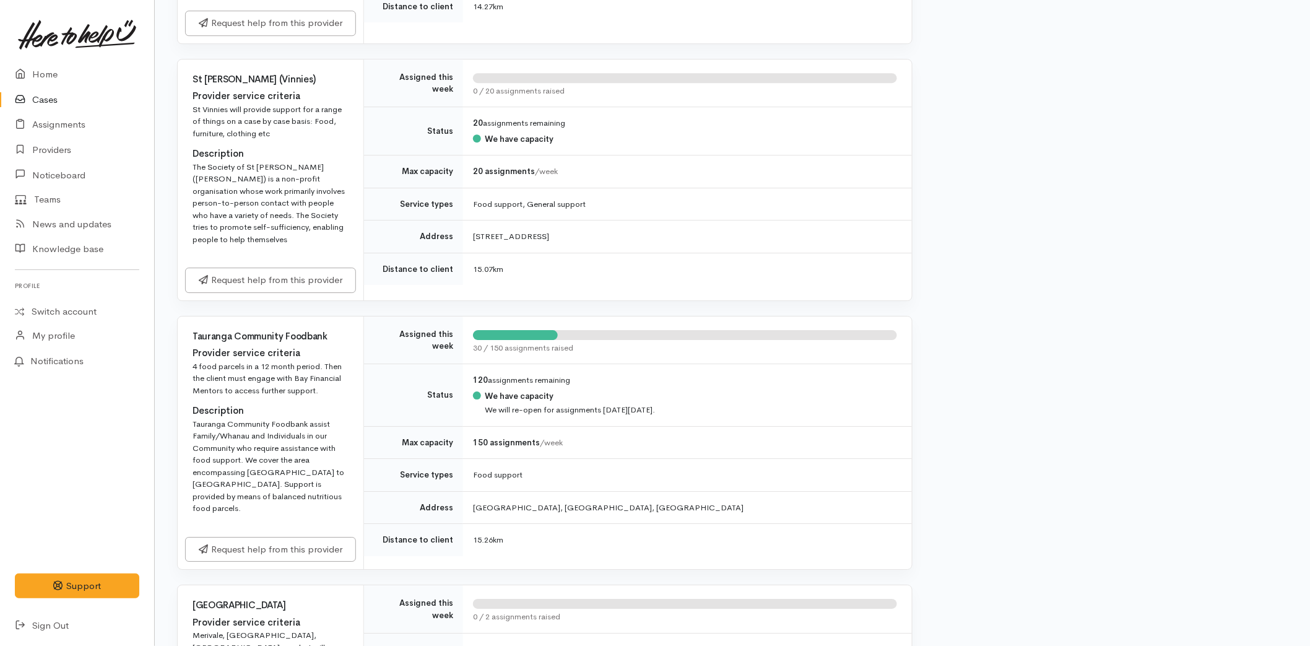
scroll to position [1513, 0]
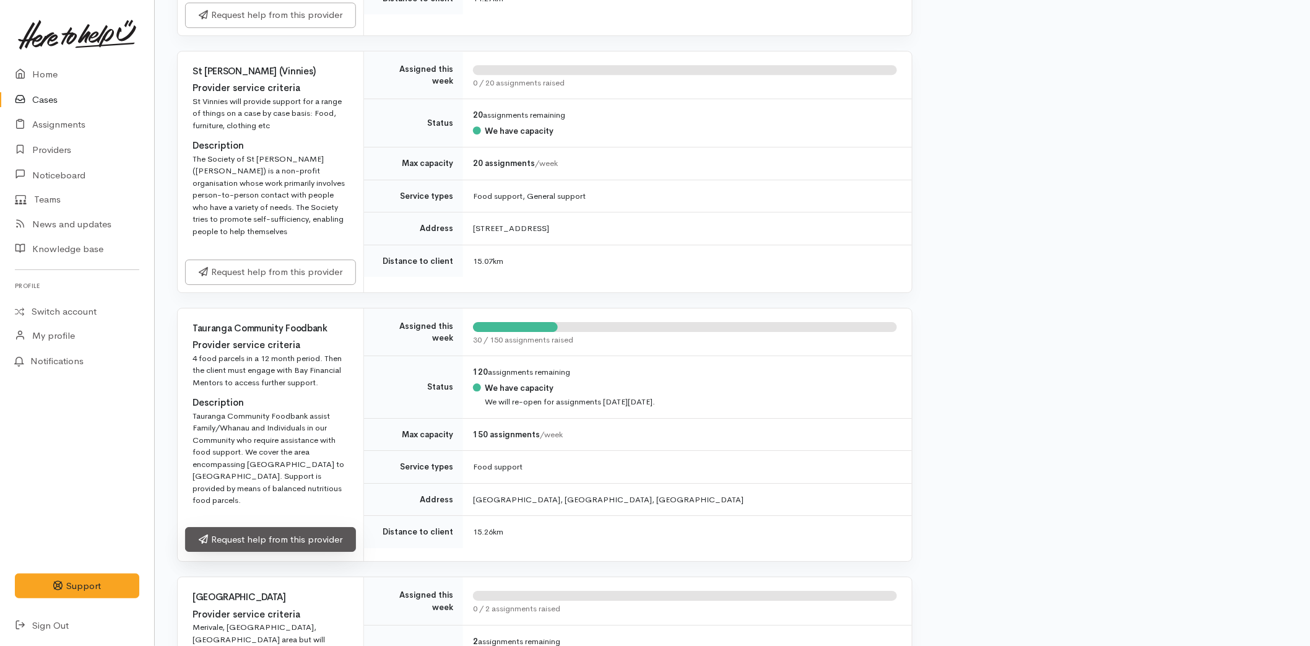
click at [267, 547] on link "Request help from this provider" at bounding box center [270, 539] width 171 height 25
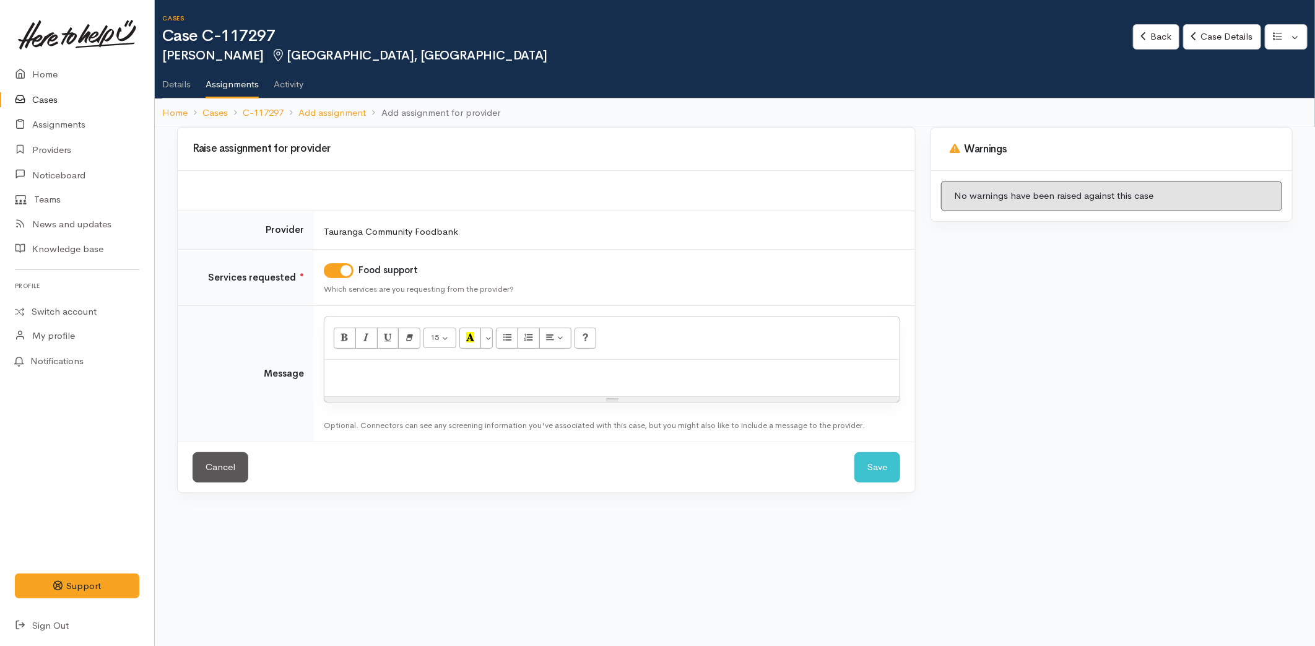
click at [412, 376] on p at bounding box center [612, 373] width 563 height 14
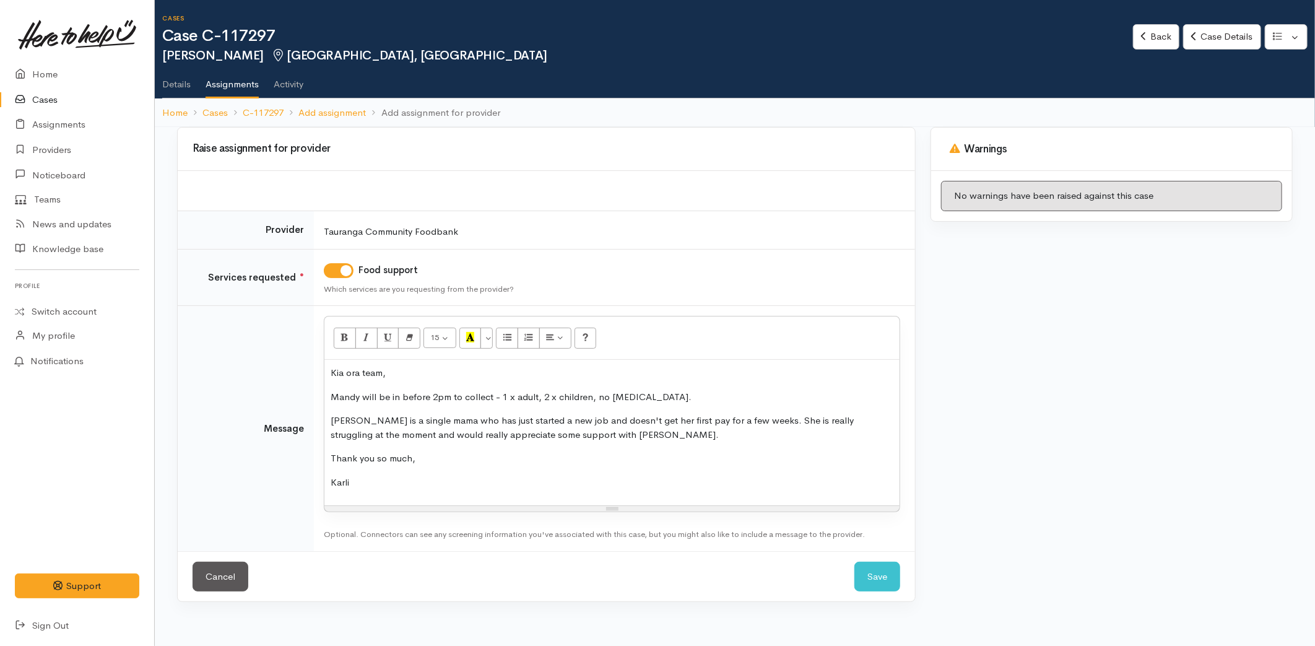
click at [629, 436] on p "[PERSON_NAME] is a single mama who has just started a new job and doesn't get h…" at bounding box center [612, 427] width 563 height 28
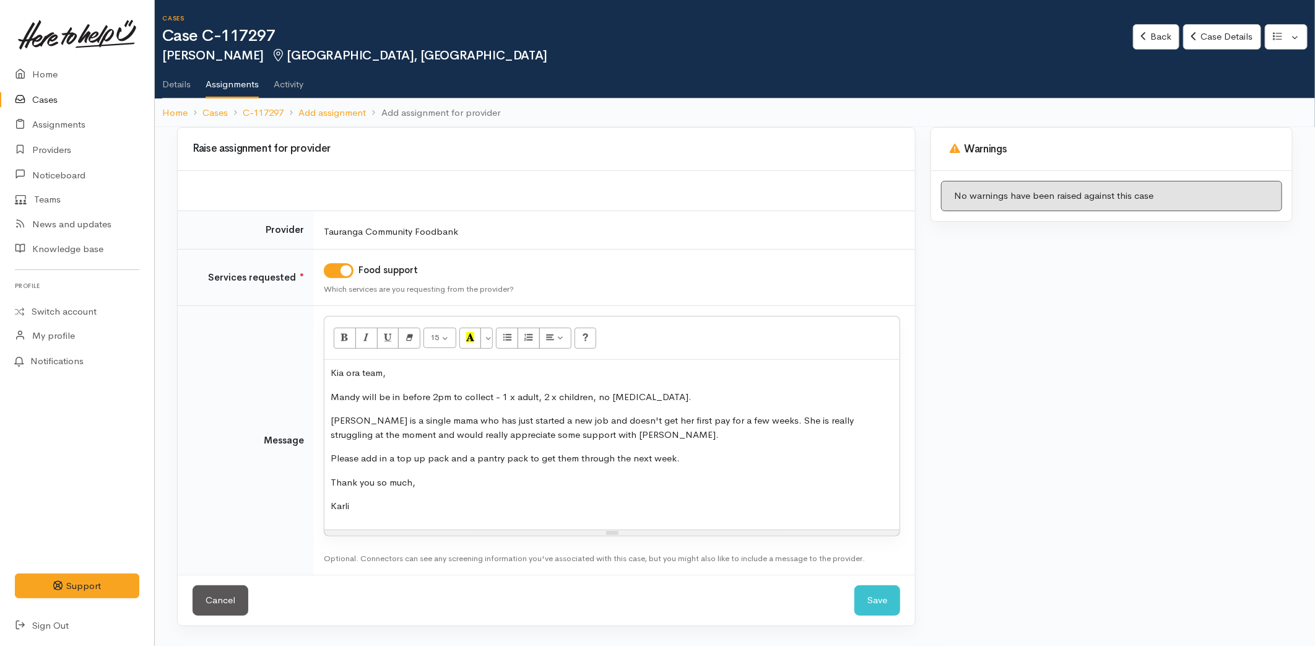
drag, startPoint x: 685, startPoint y: 452, endPoint x: 316, endPoint y: 453, distance: 368.9
click at [316, 453] on td "<p>Kia ora team,</p><p>Mandy will be in before 2pm to collect - 1 x adult, 2 x …" at bounding box center [614, 440] width 601 height 269
click at [345, 335] on icon "Bold (CTRL+B)" at bounding box center [344, 337] width 8 height 11
click at [470, 328] on button "Recent Color" at bounding box center [470, 337] width 22 height 21
drag, startPoint x: 560, startPoint y: 488, endPoint x: 566, endPoint y: 500, distance: 13.6
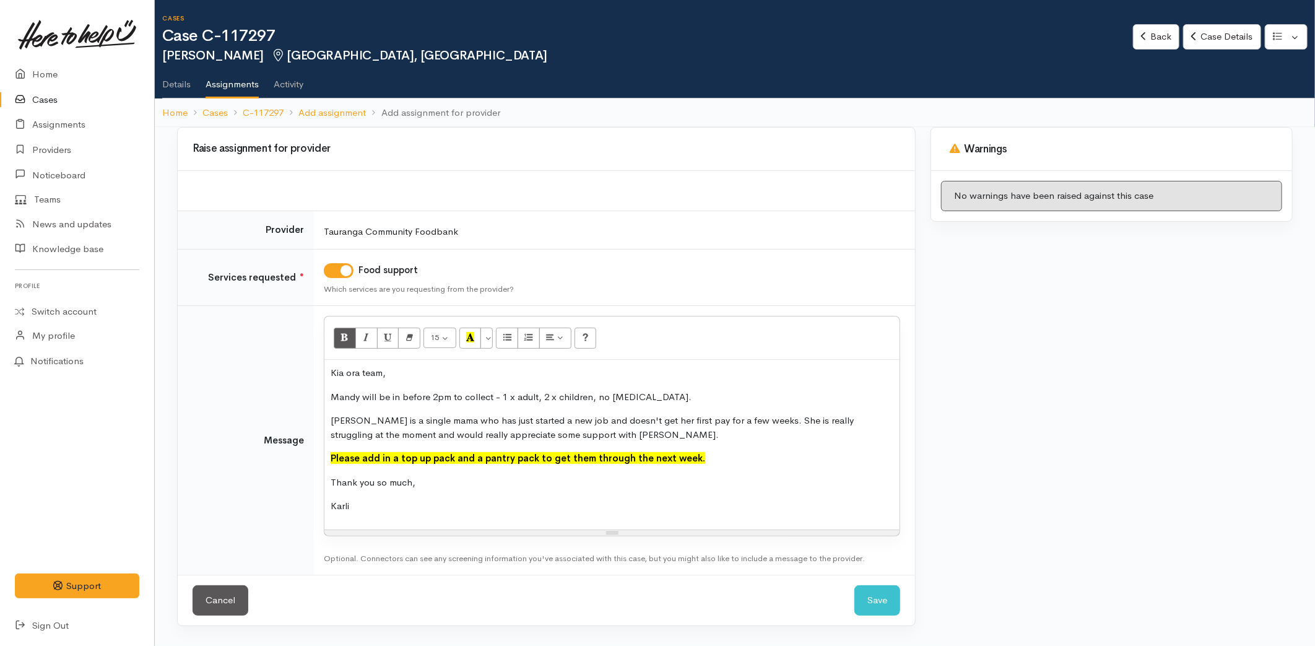
click at [560, 490] on div "Kia ora team, Mandy will be in before 2pm to collect - 1 x adult, 2 x children,…" at bounding box center [611, 445] width 575 height 170
click at [871, 597] on button "Save" at bounding box center [877, 600] width 46 height 30
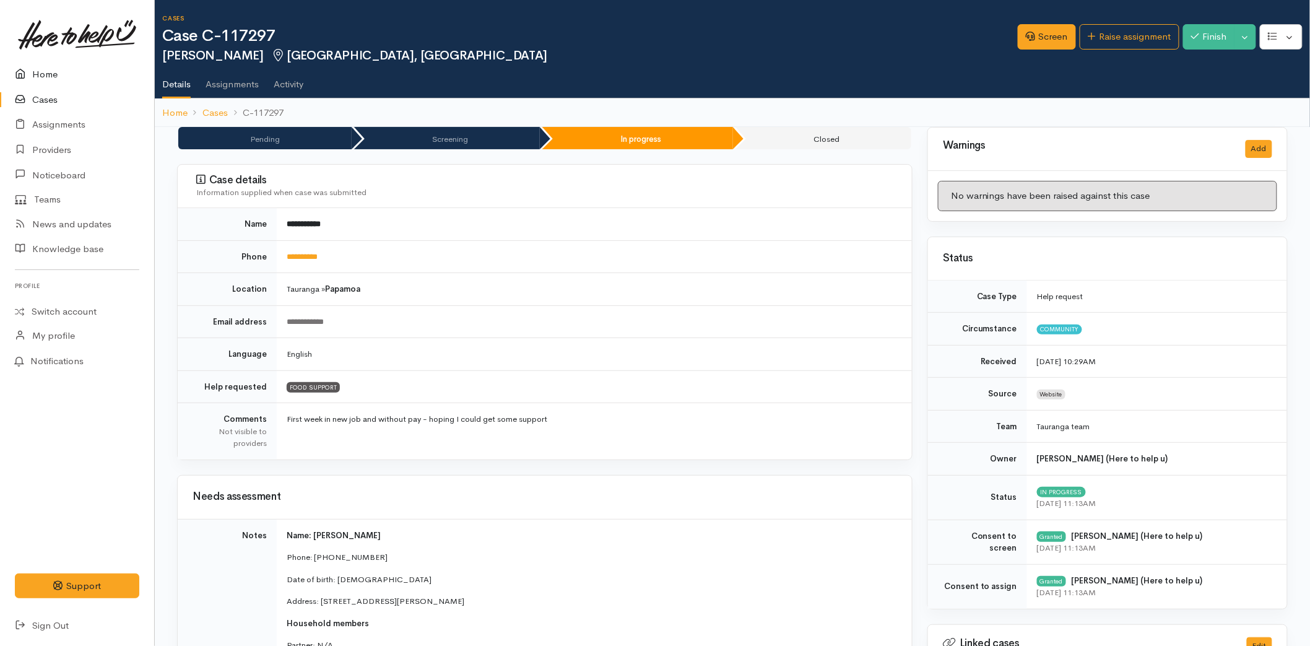
click at [33, 62] on link "Home" at bounding box center [77, 74] width 154 height 25
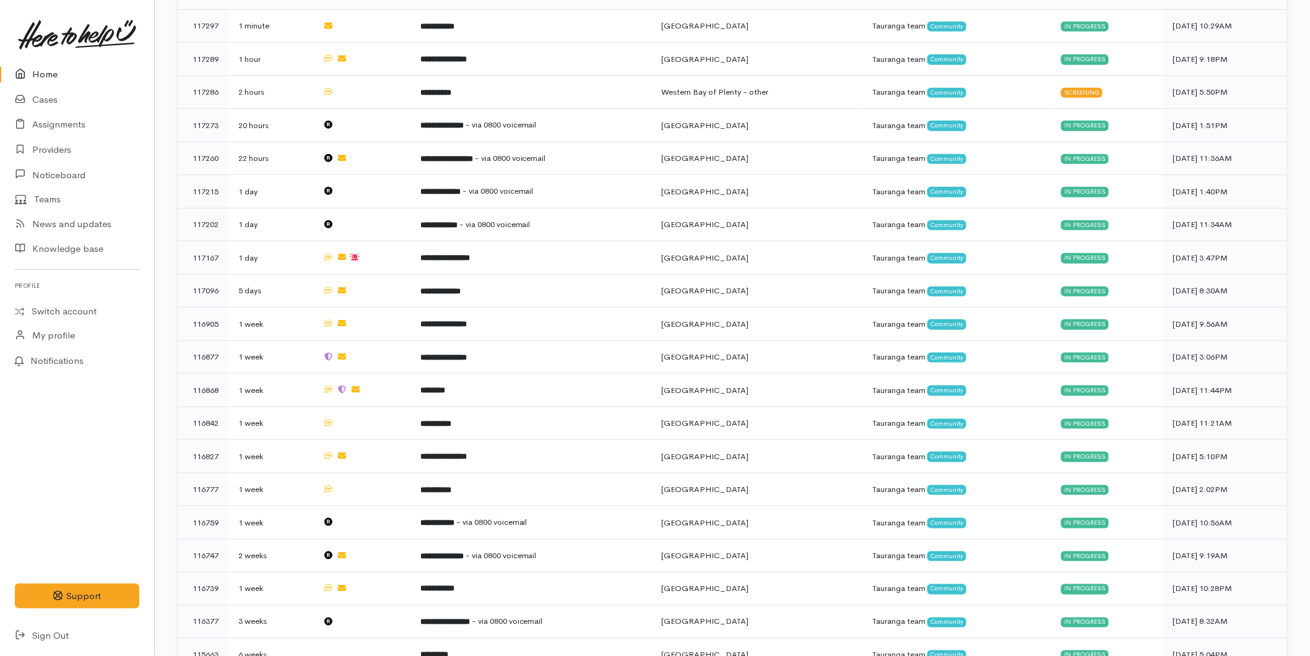
scroll to position [412, 0]
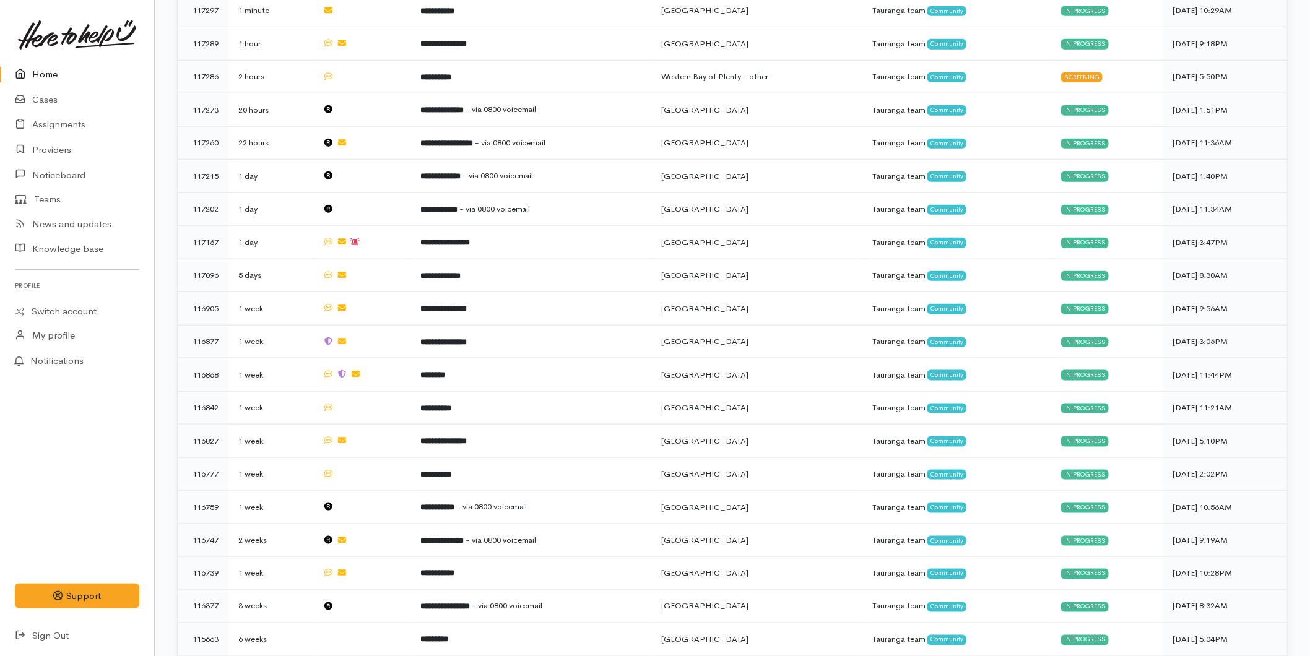
click at [57, 81] on link "Home" at bounding box center [77, 74] width 154 height 25
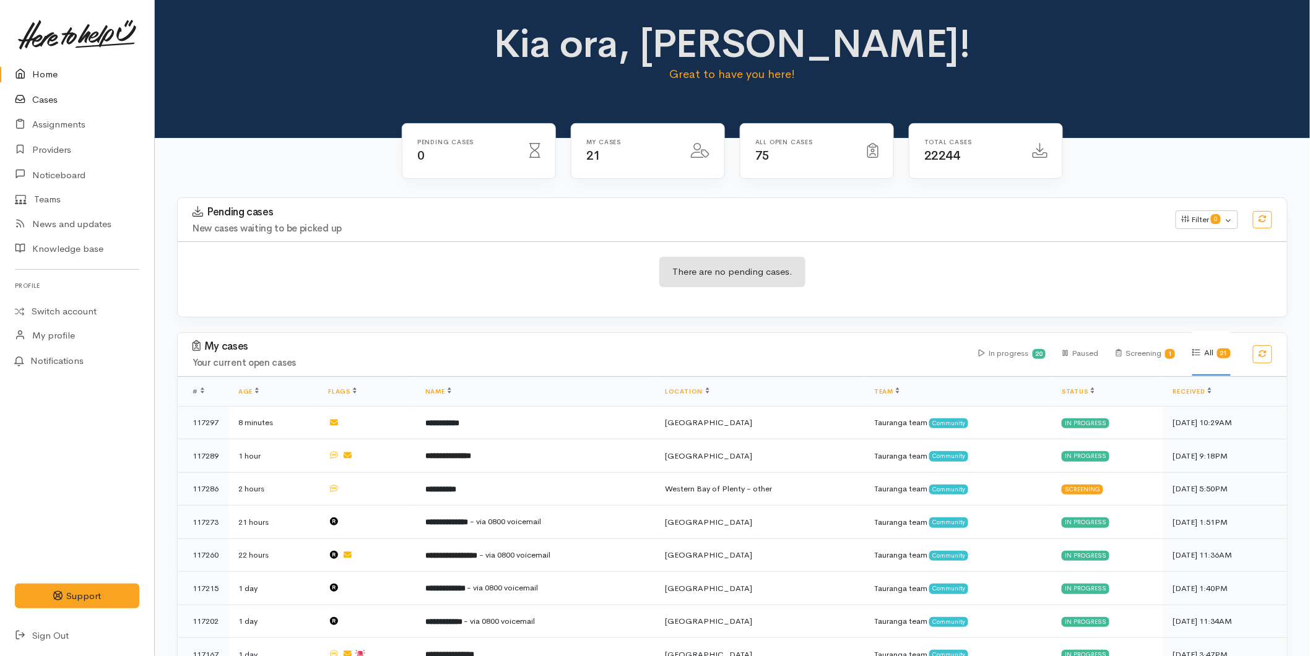
drag, startPoint x: 50, startPoint y: 95, endPoint x: 0, endPoint y: 100, distance: 50.4
click at [50, 95] on link "Cases" at bounding box center [77, 99] width 154 height 25
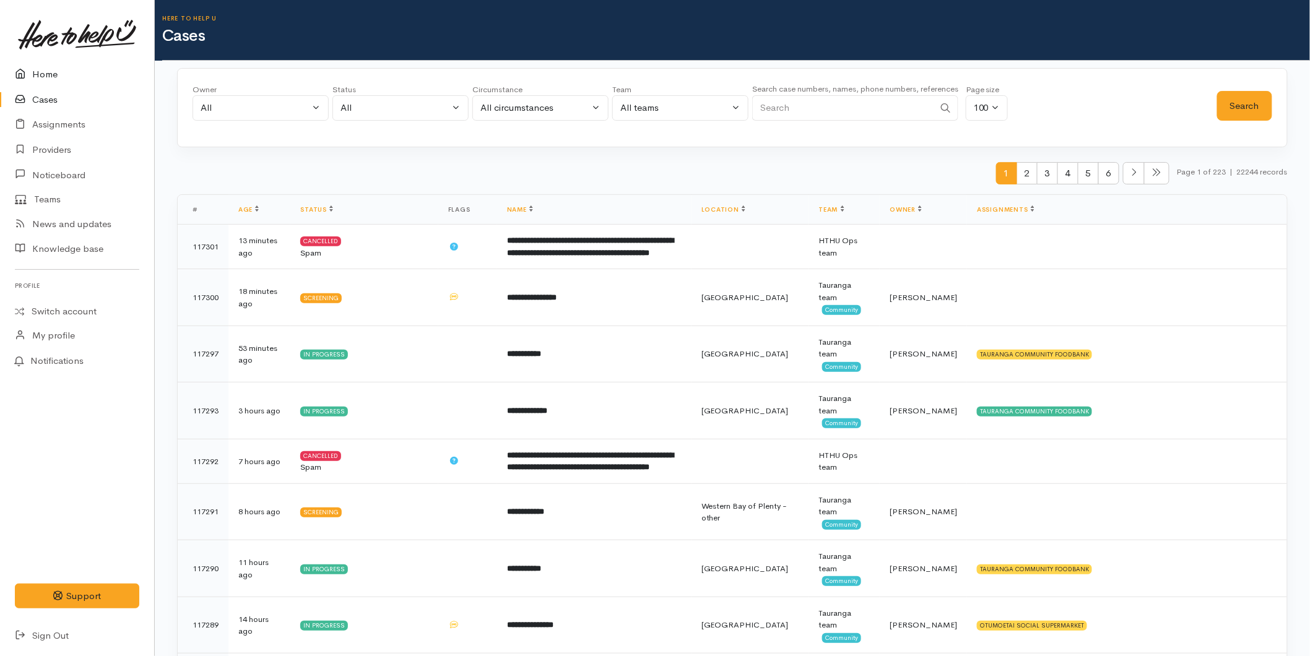
click at [29, 76] on icon at bounding box center [23, 74] width 17 height 15
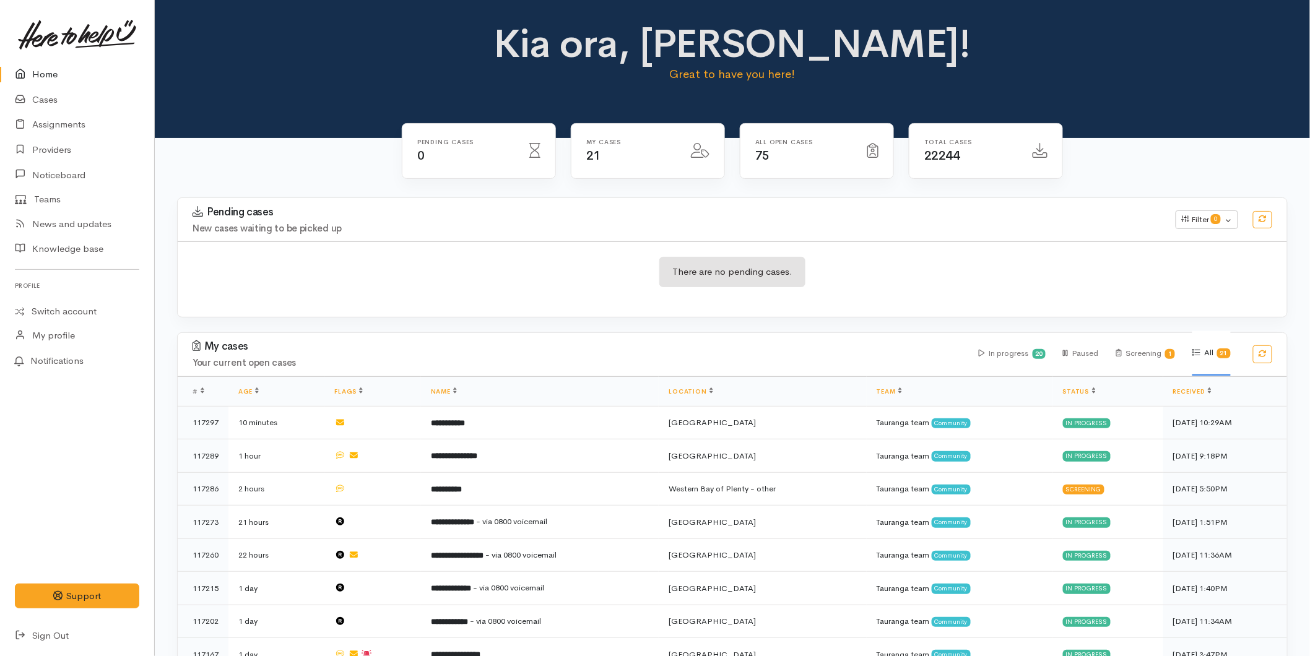
click at [48, 70] on link "Home" at bounding box center [77, 74] width 154 height 25
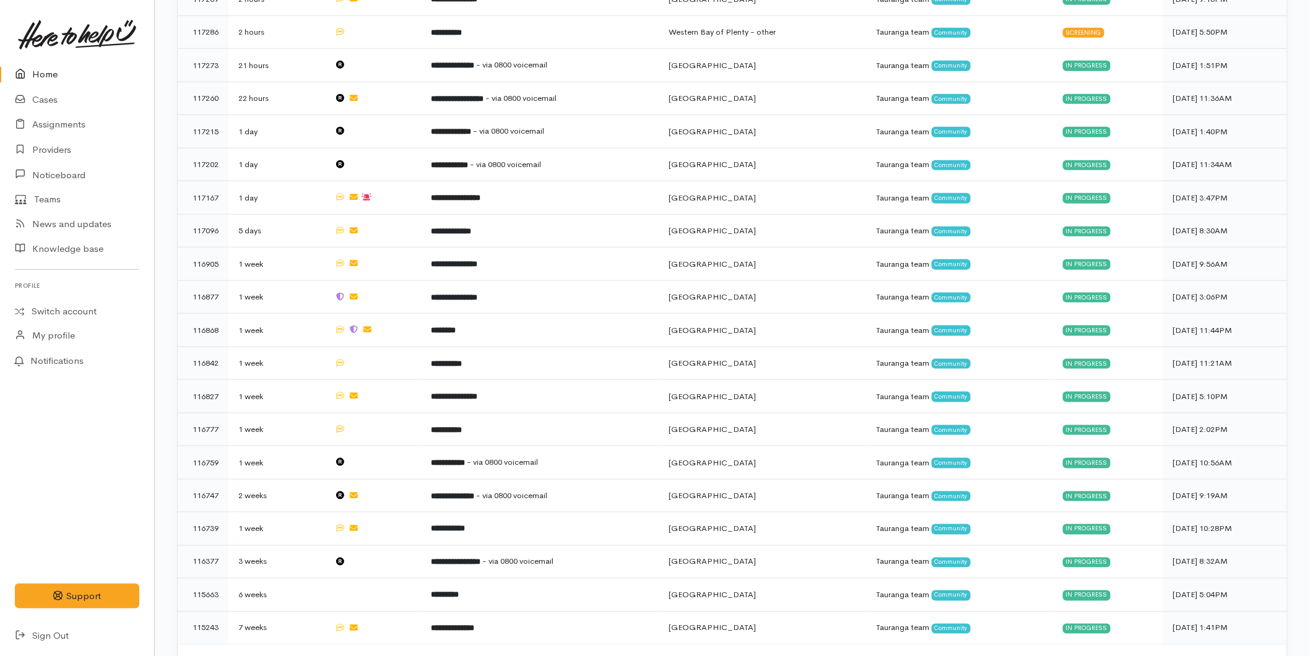
scroll to position [481, 0]
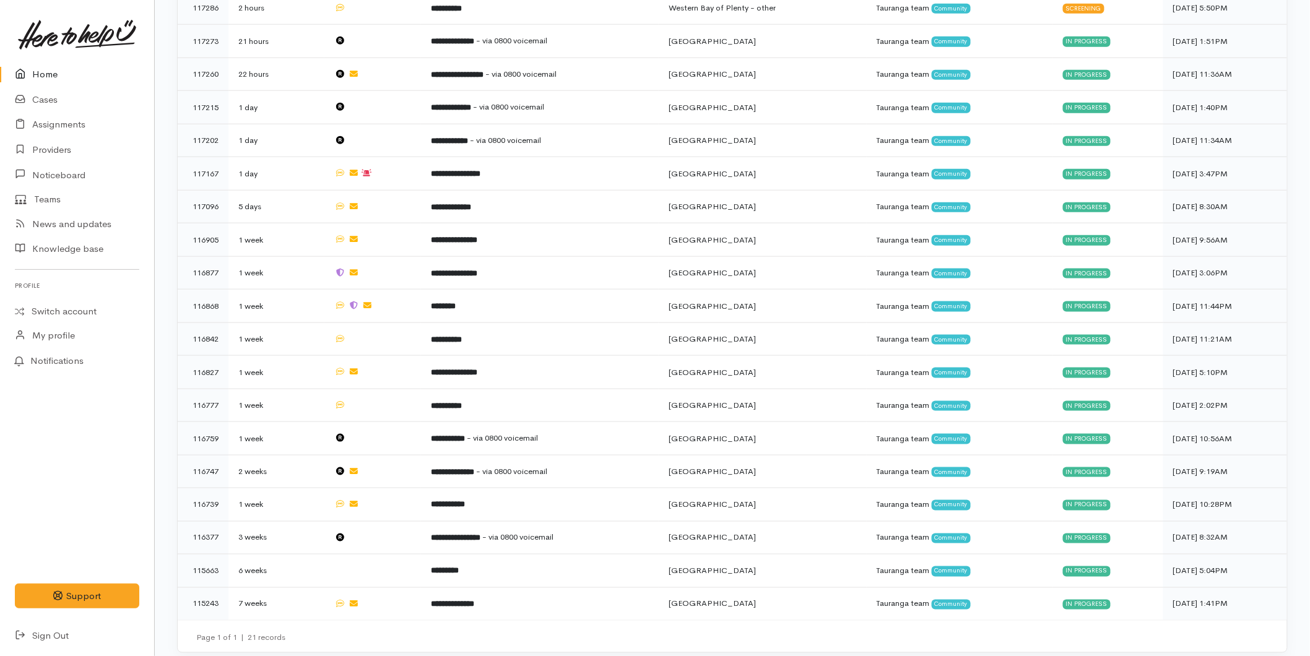
click at [59, 73] on link "Home" at bounding box center [77, 74] width 154 height 25
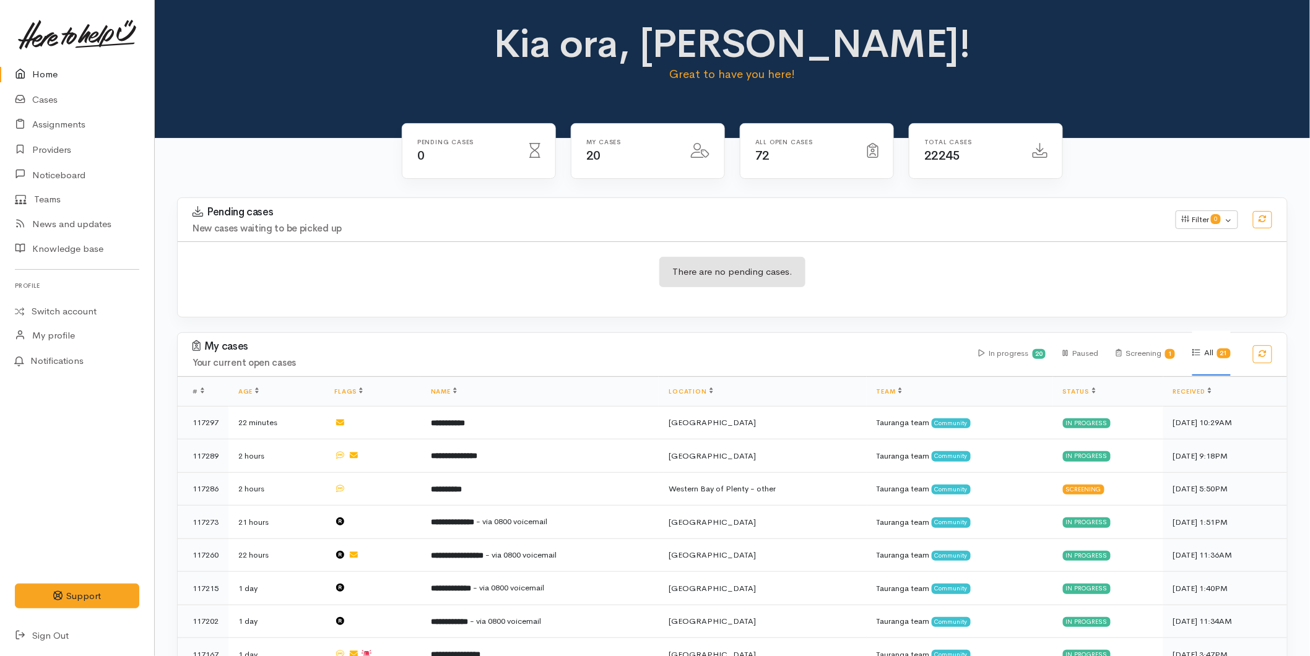
click at [24, 68] on icon at bounding box center [23, 74] width 17 height 15
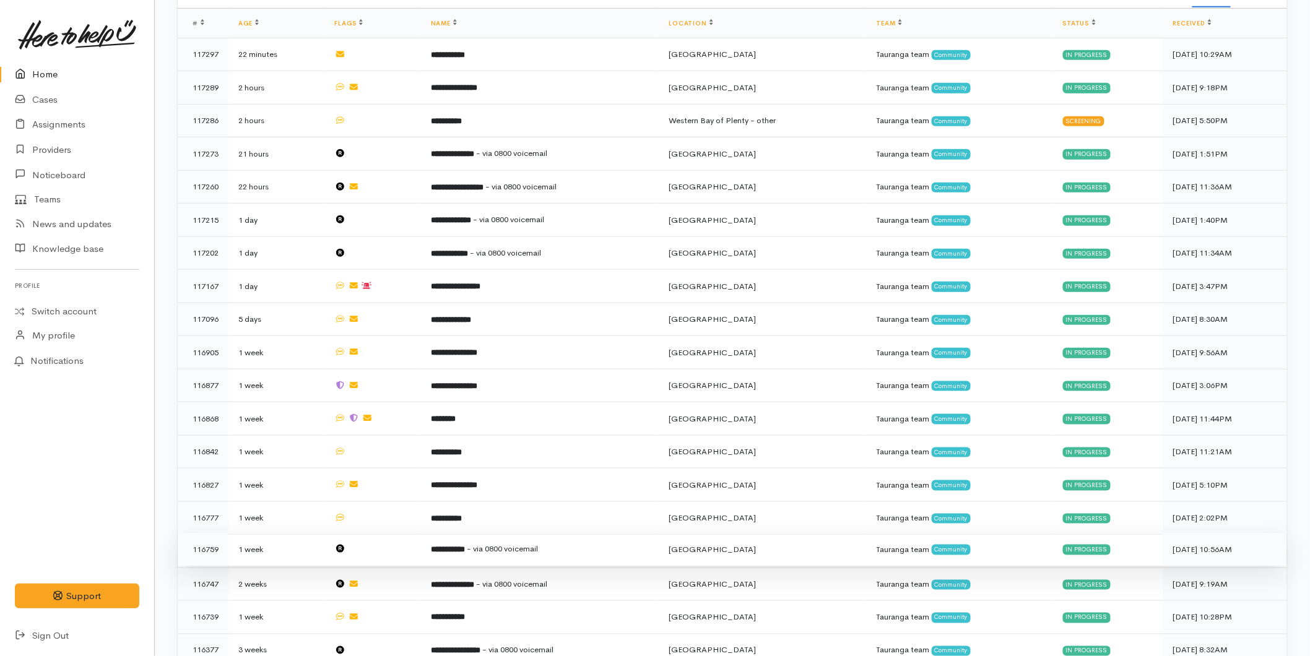
scroll to position [481, 0]
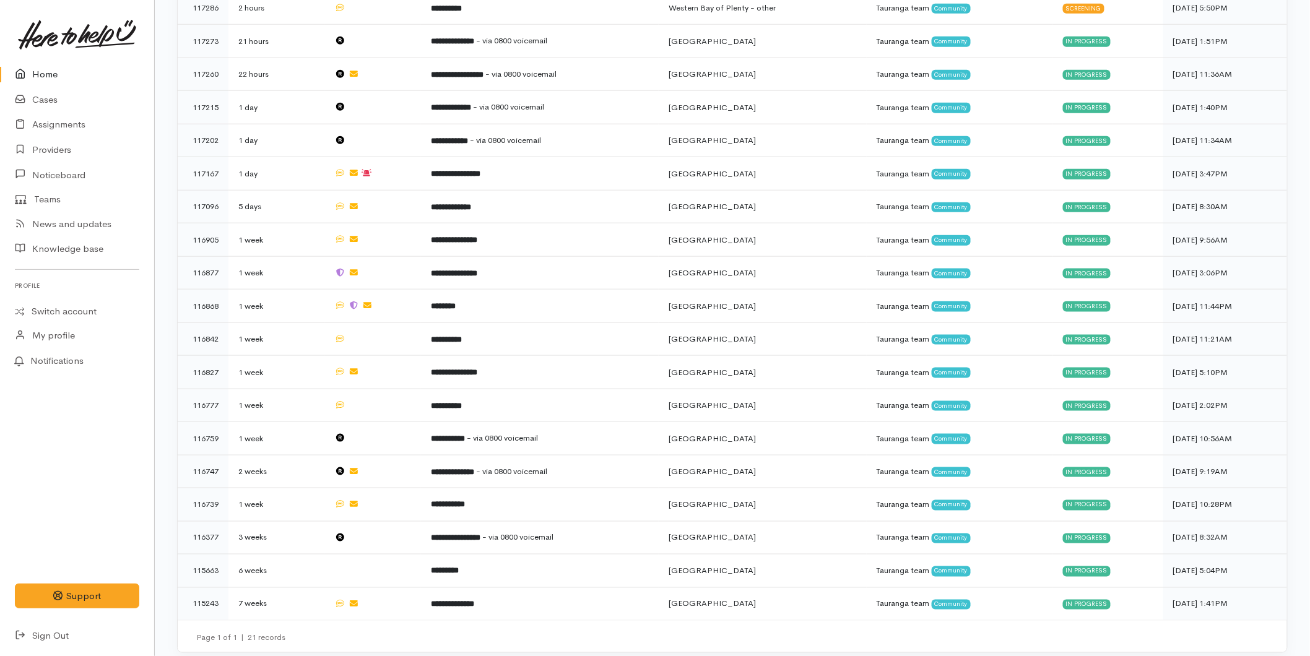
click at [38, 77] on link "Home" at bounding box center [77, 74] width 154 height 25
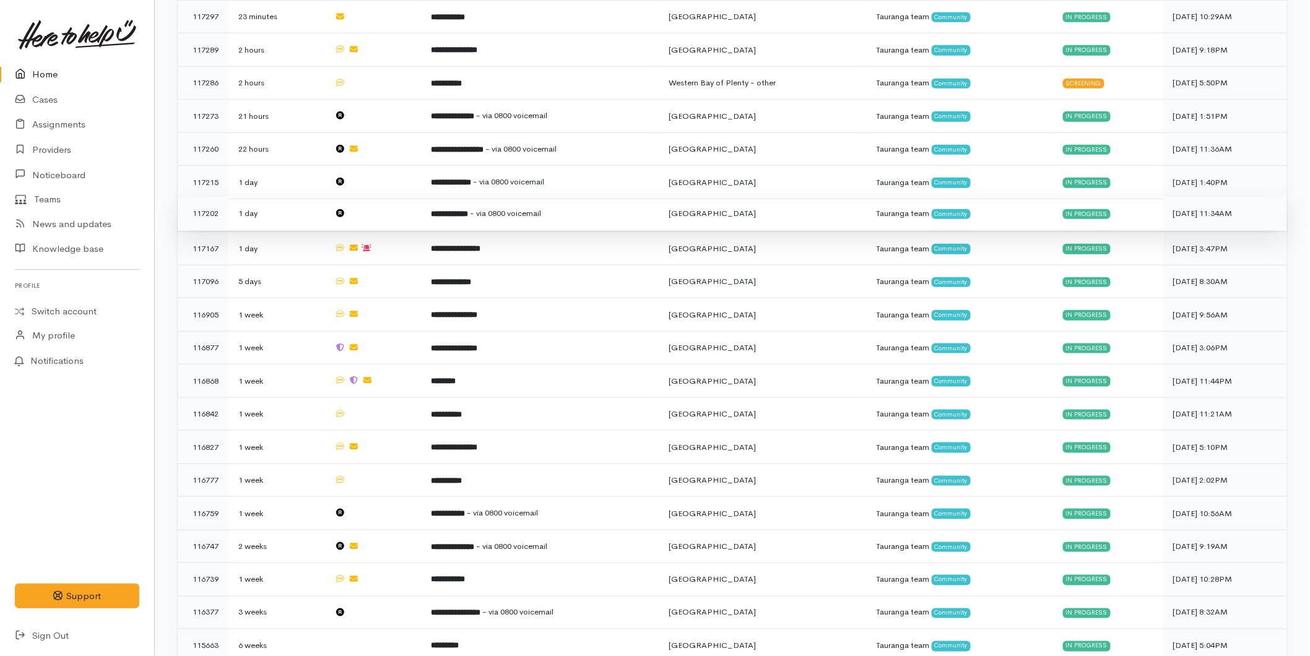
scroll to position [481, 0]
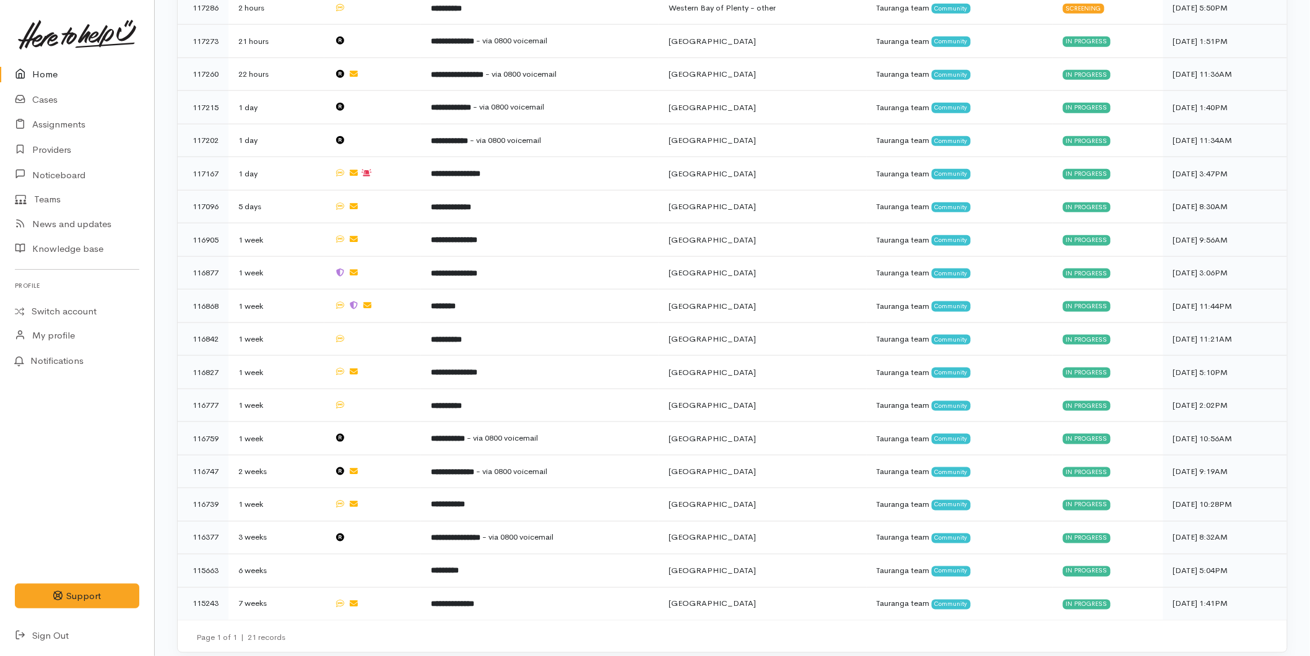
click at [54, 73] on link "Home" at bounding box center [77, 74] width 154 height 25
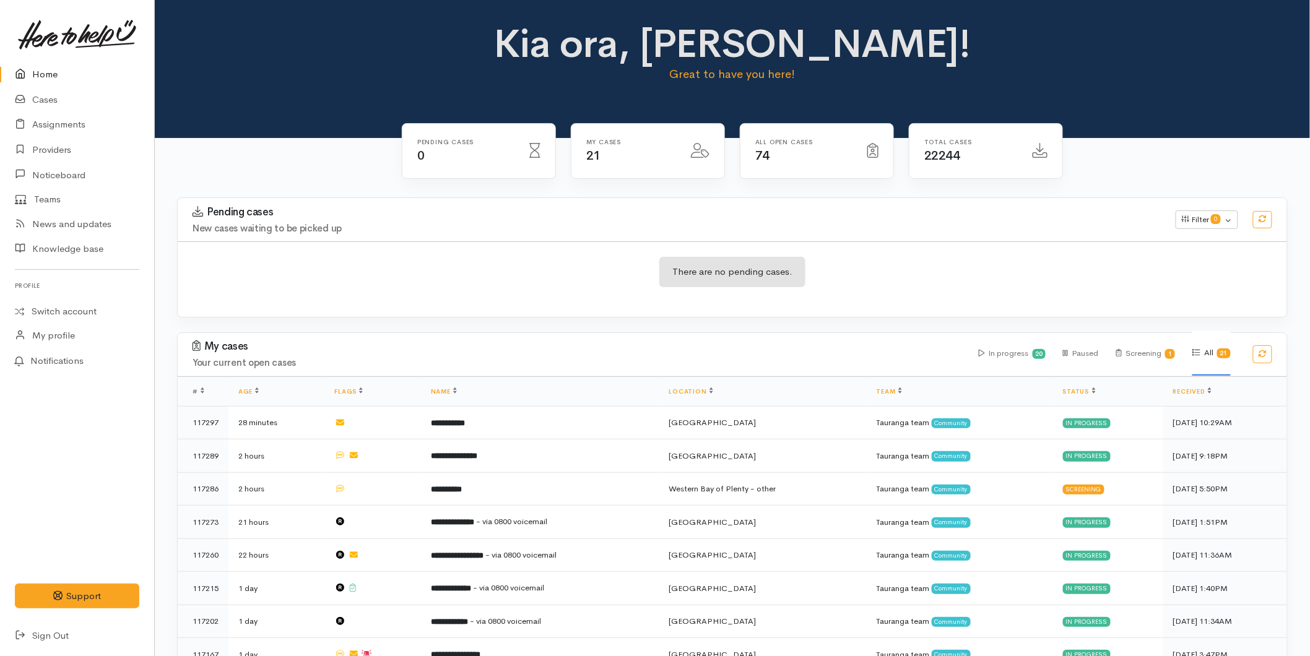
click at [48, 75] on link "Home" at bounding box center [77, 74] width 154 height 25
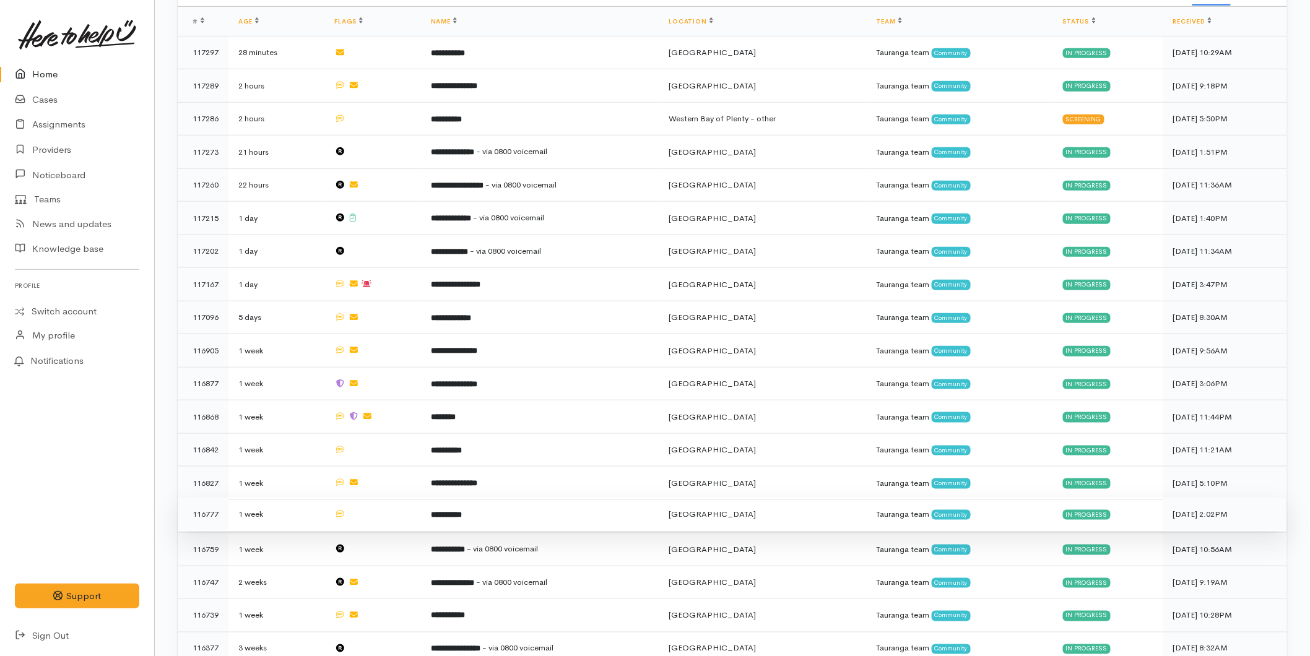
scroll to position [412, 0]
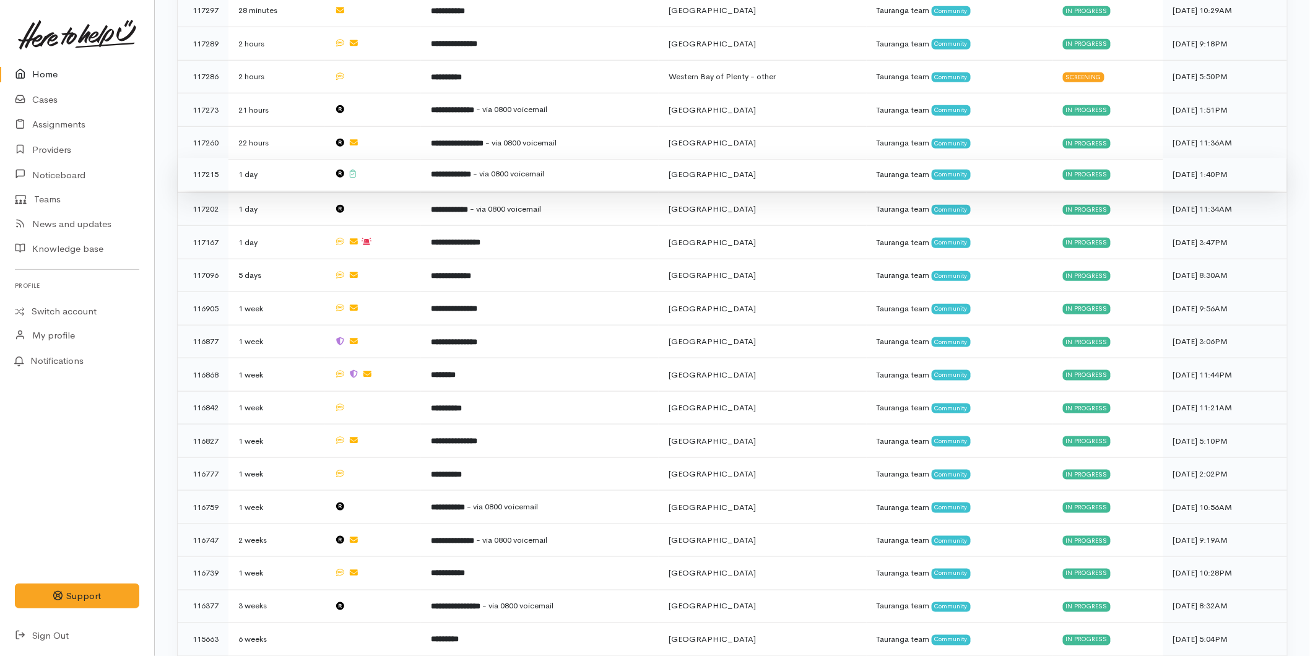
click at [469, 170] on b "**********" at bounding box center [451, 174] width 40 height 8
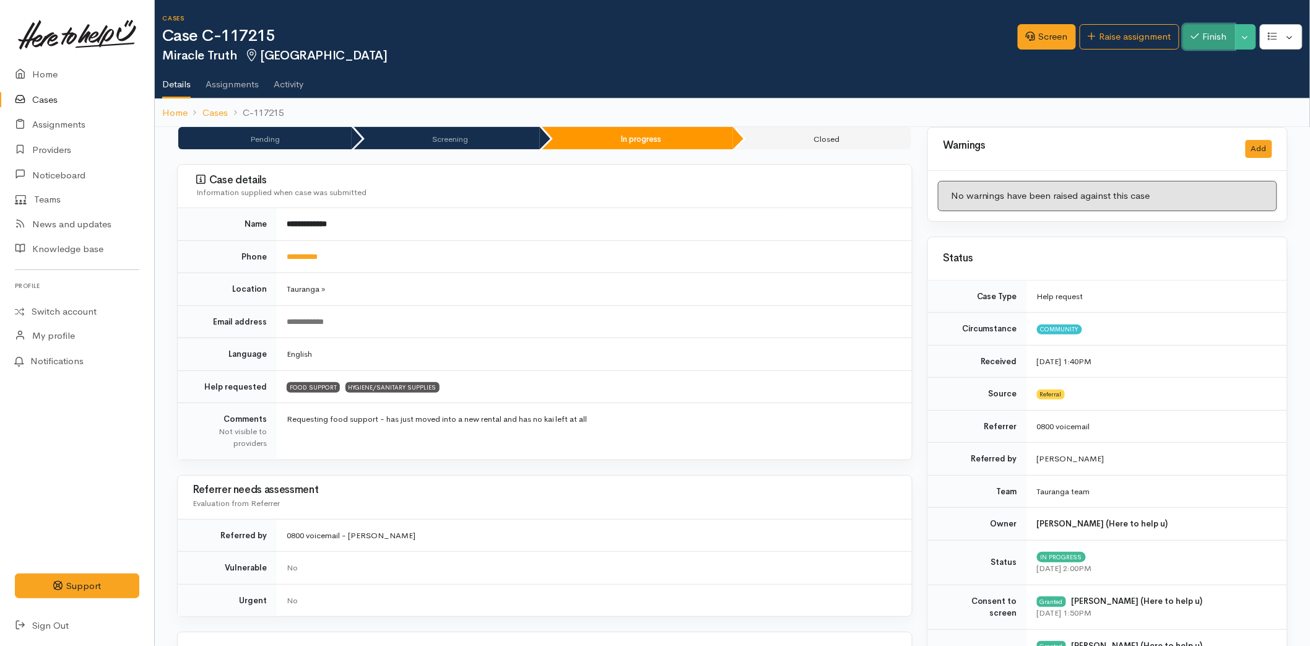
click at [1210, 35] on button "Finish" at bounding box center [1209, 36] width 52 height 25
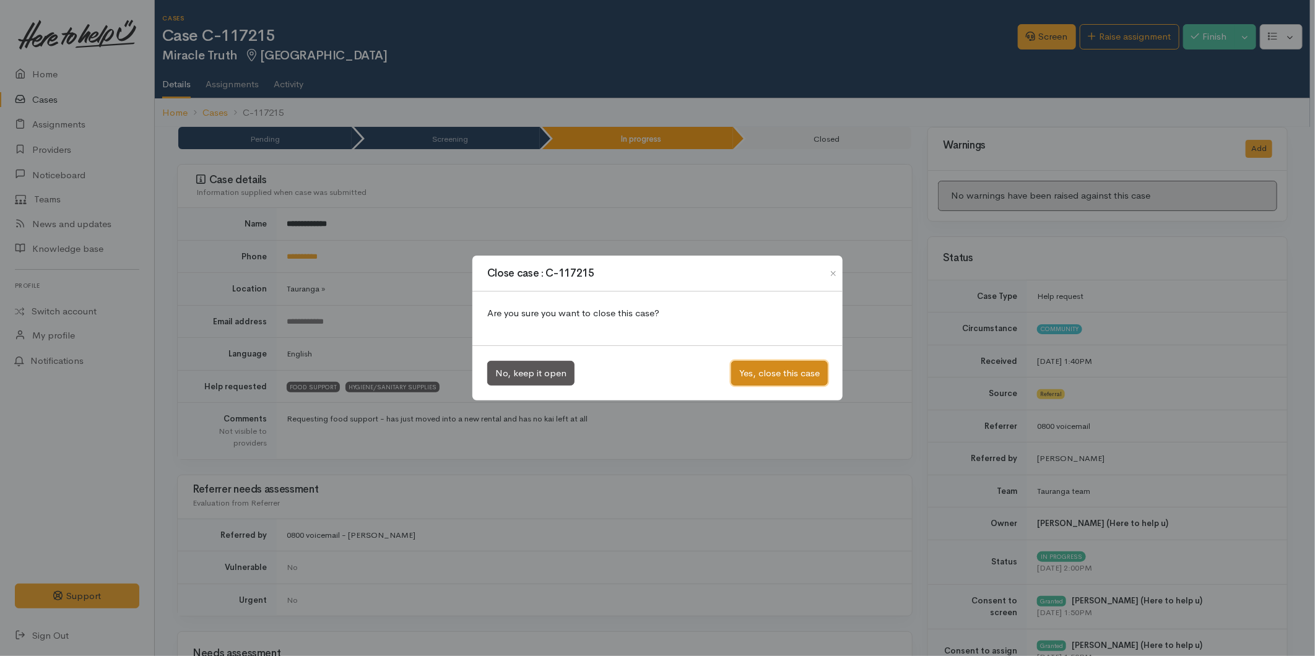
click at [777, 374] on button "Yes, close this case" at bounding box center [779, 373] width 97 height 25
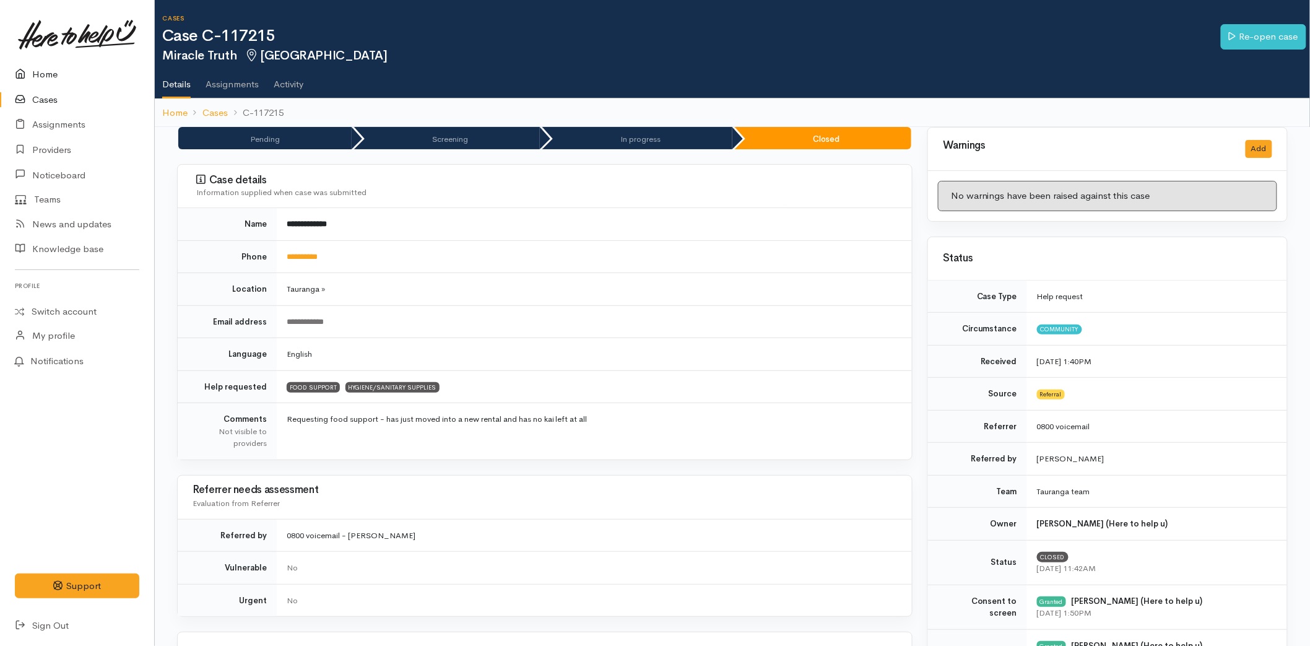
click at [45, 70] on link "Home" at bounding box center [77, 74] width 154 height 25
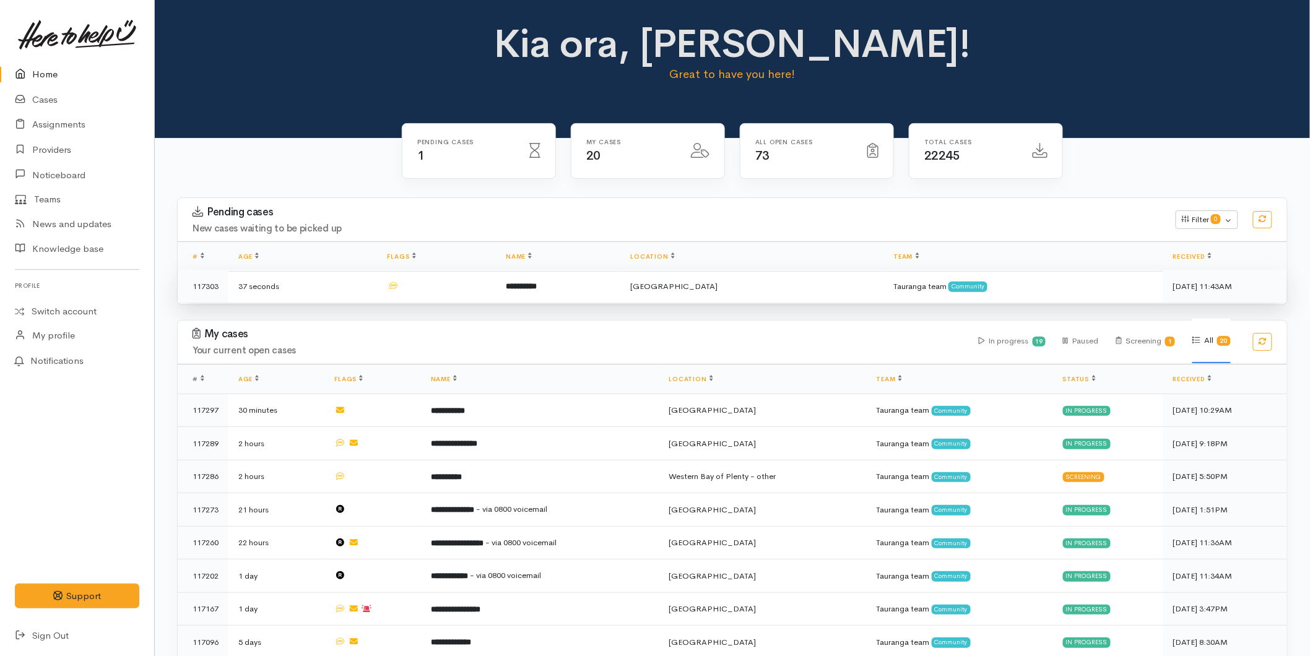
click at [620, 289] on td "**********" at bounding box center [558, 286] width 124 height 33
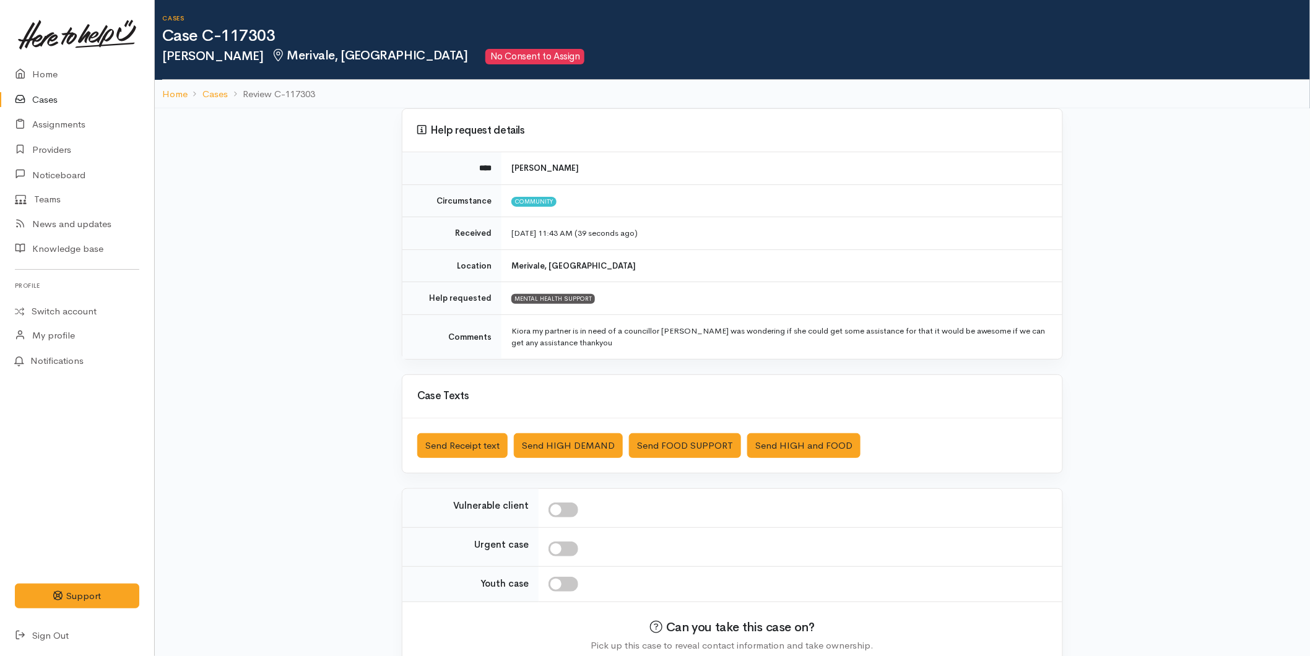
click at [53, 95] on link "Cases" at bounding box center [77, 99] width 154 height 25
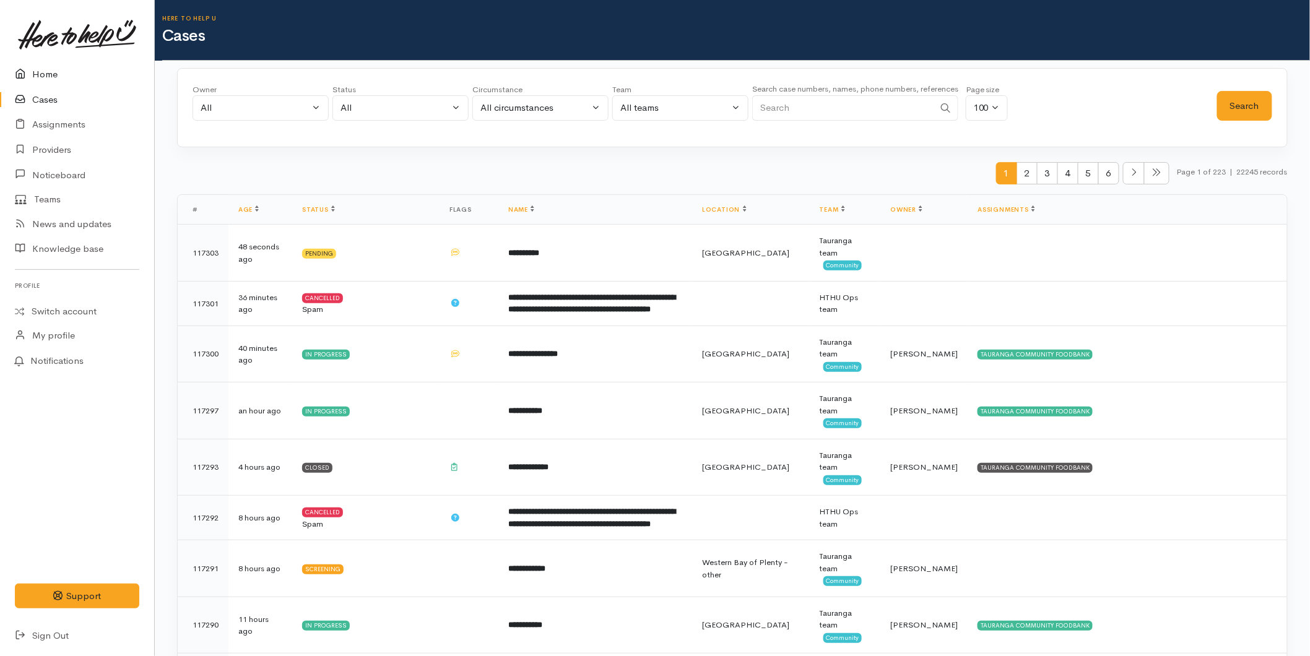
click at [63, 69] on link "Home" at bounding box center [77, 74] width 154 height 25
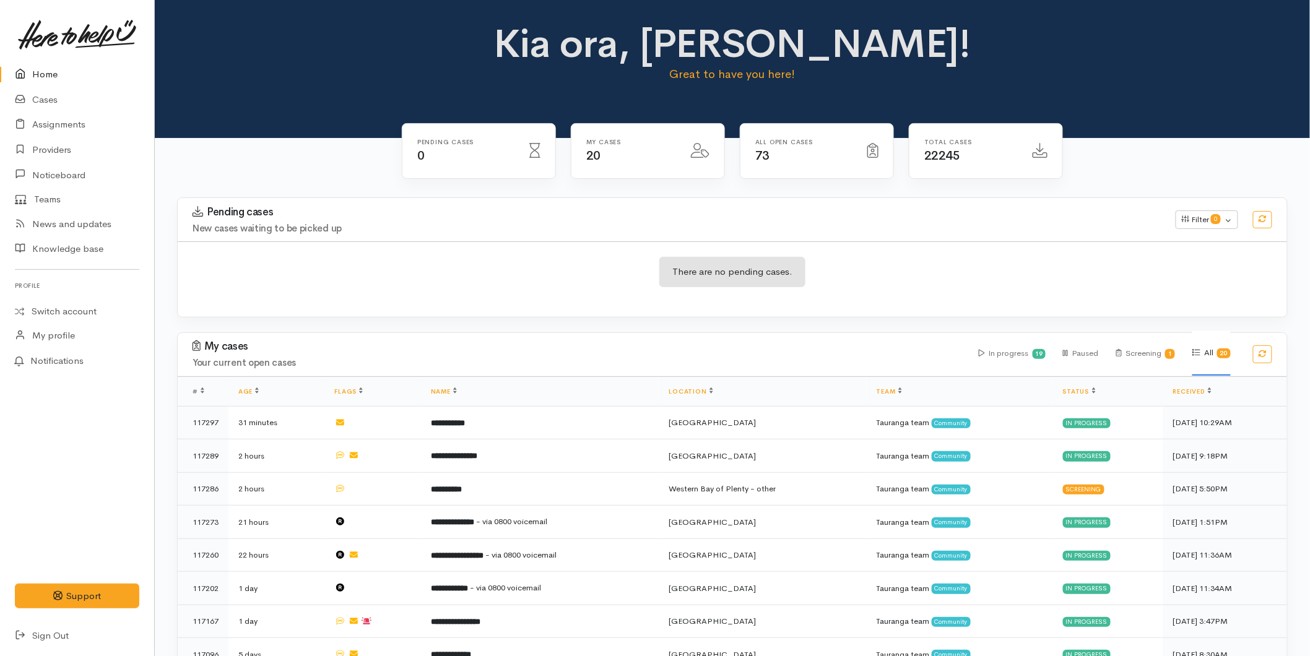
click at [63, 68] on link "Home" at bounding box center [77, 74] width 154 height 25
click at [37, 65] on link "Home" at bounding box center [77, 74] width 154 height 25
click at [56, 73] on link "Home" at bounding box center [77, 74] width 154 height 25
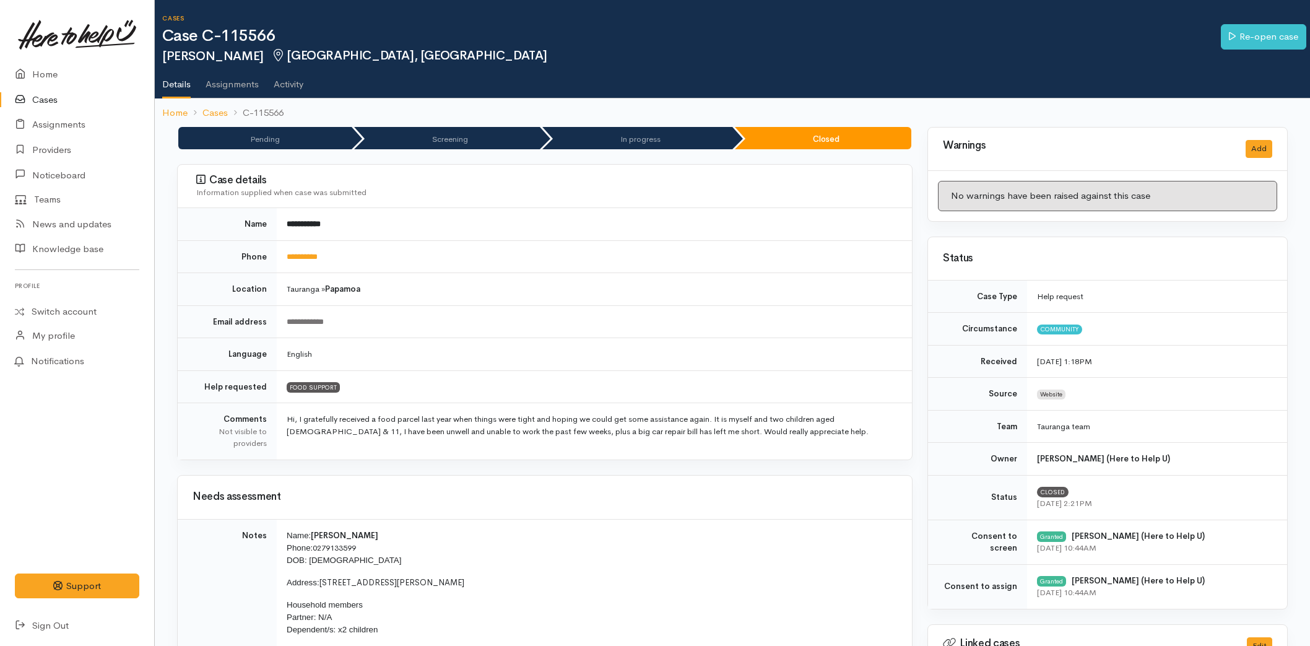
scroll to position [275, 0]
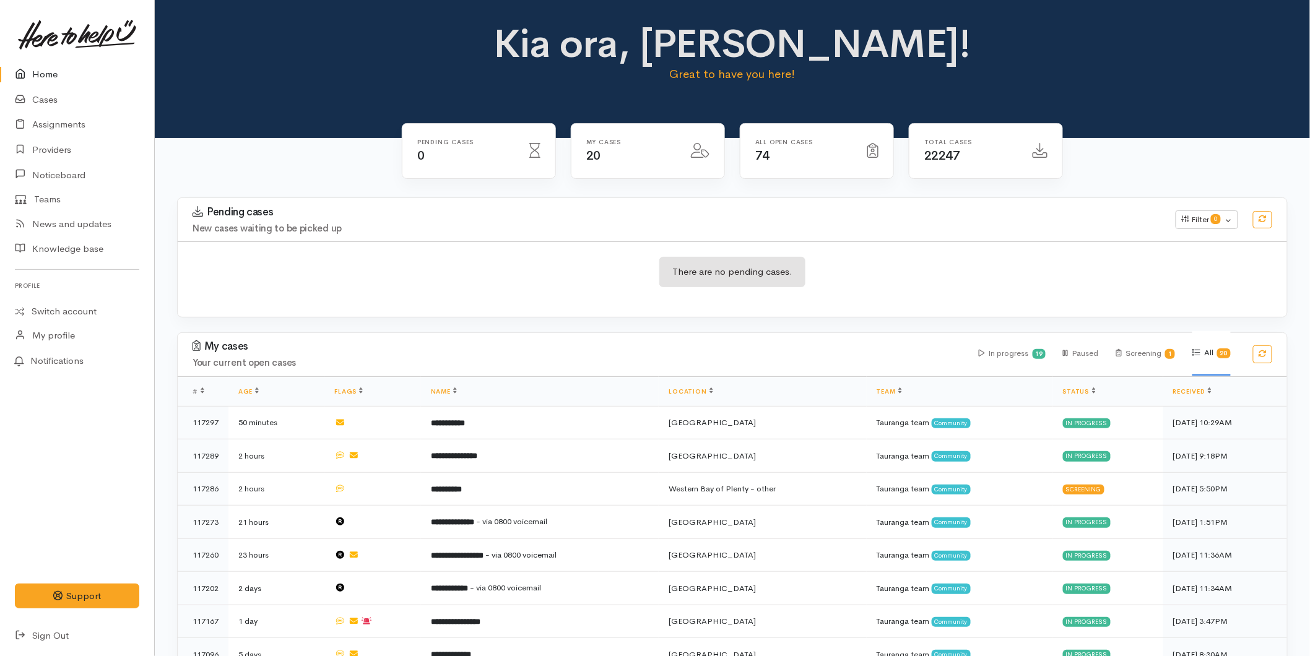
click at [51, 63] on link "Home" at bounding box center [77, 74] width 154 height 25
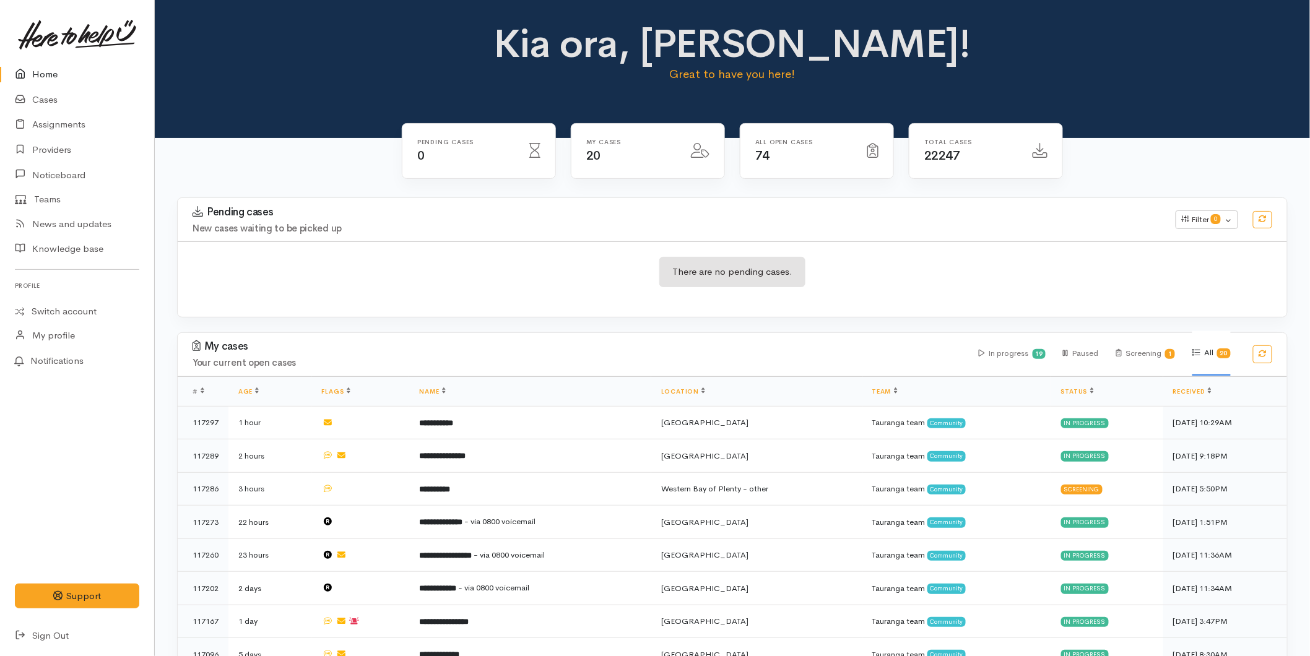
click at [54, 67] on link "Home" at bounding box center [77, 74] width 154 height 25
click at [48, 78] on link "Home" at bounding box center [77, 74] width 154 height 25
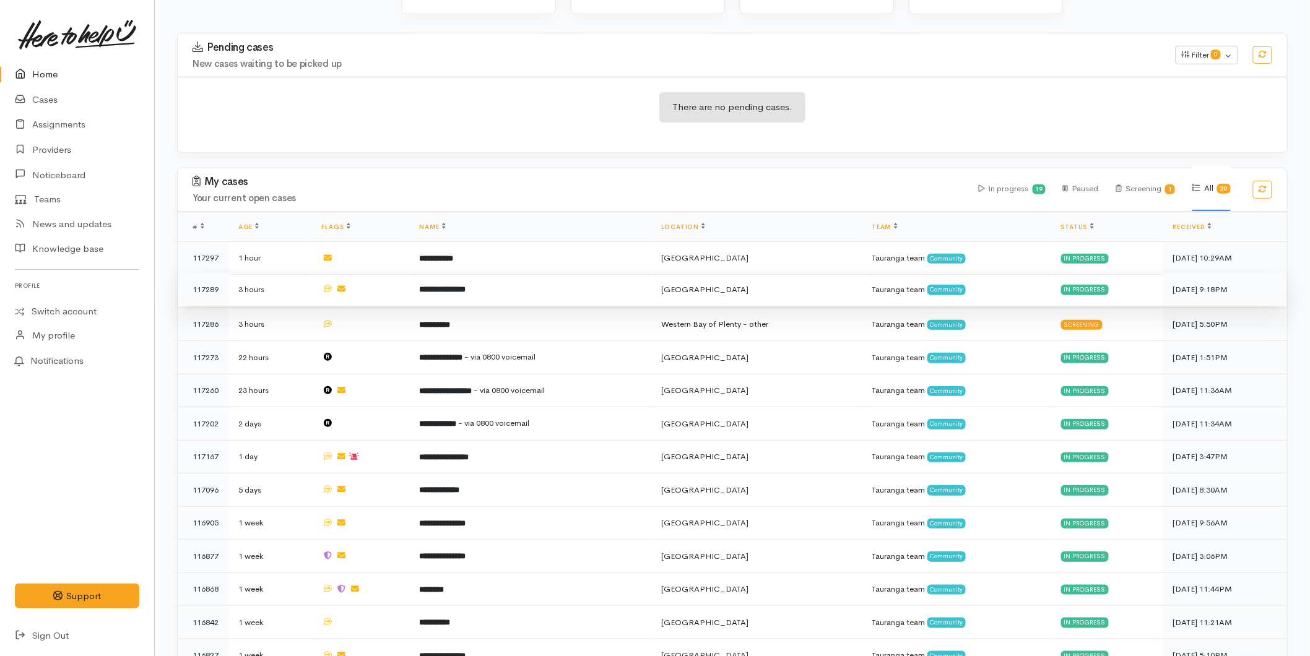
scroll to position [448, 0]
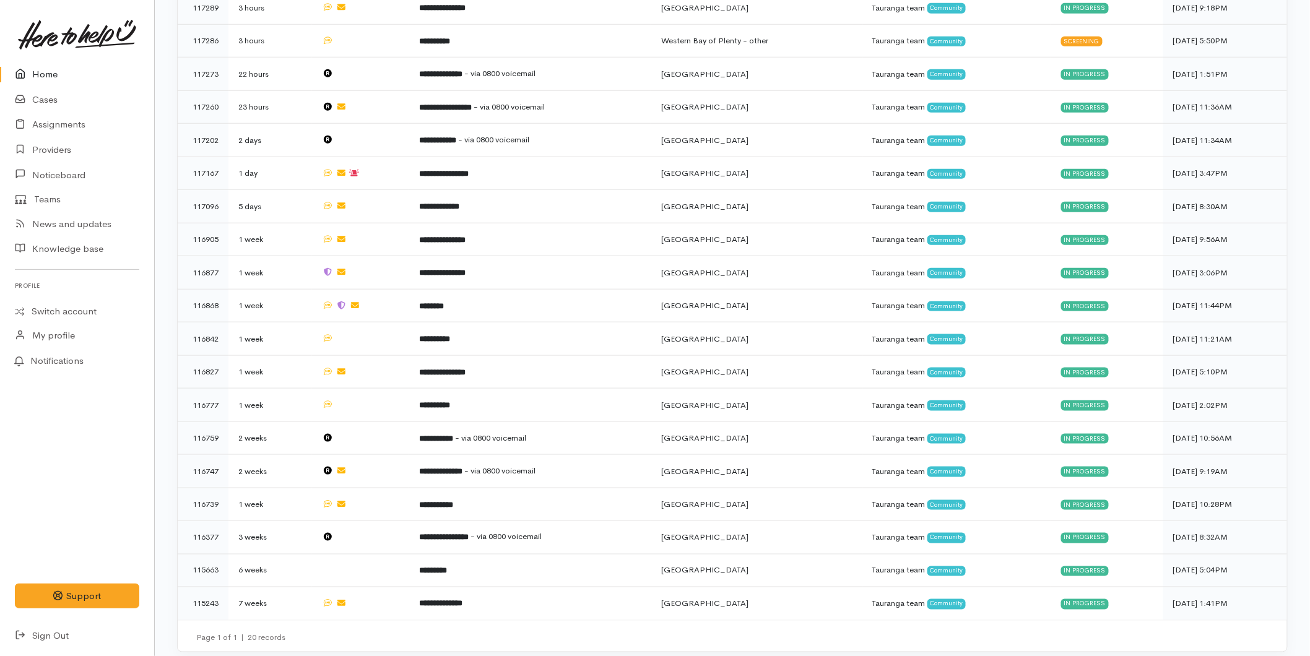
click at [57, 72] on link "Home" at bounding box center [77, 74] width 154 height 25
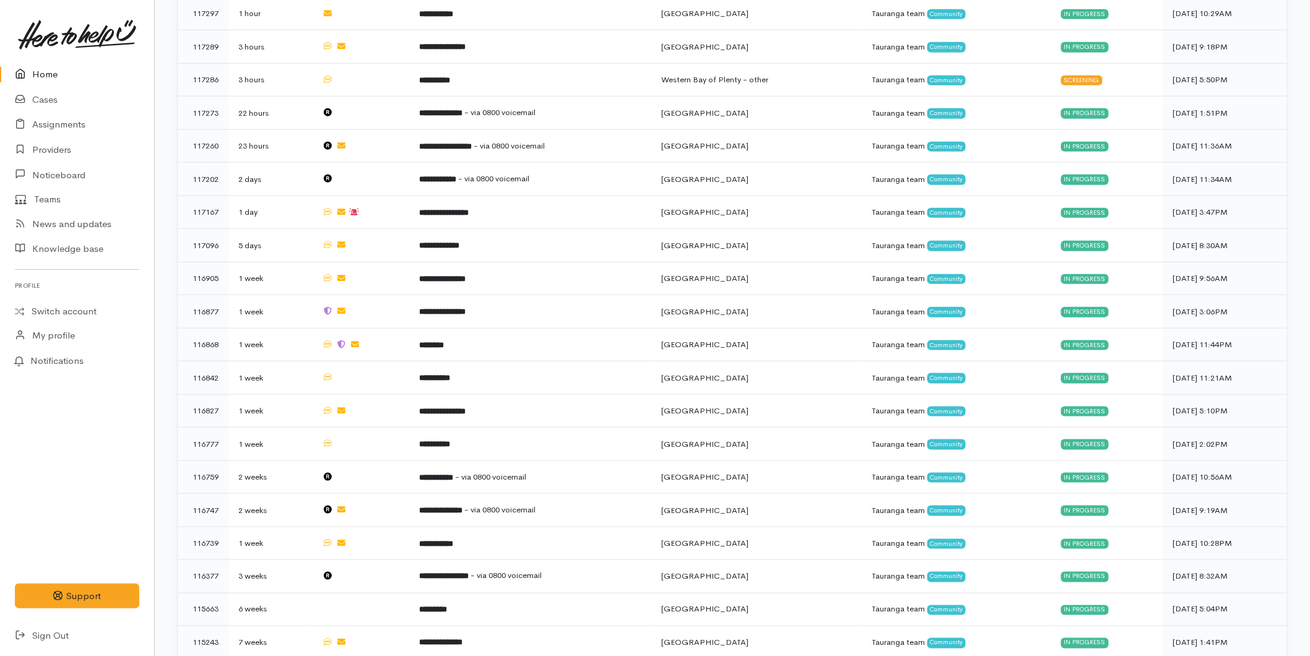
scroll to position [448, 0]
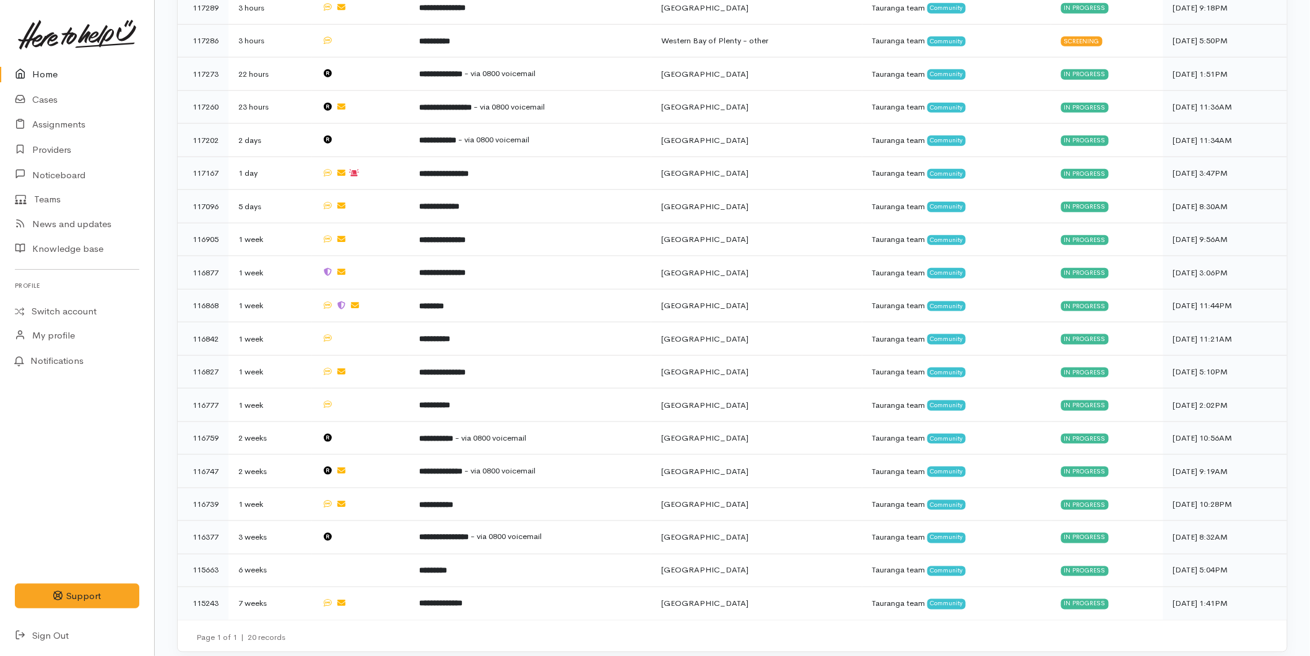
click at [41, 69] on link "Home" at bounding box center [77, 74] width 154 height 25
